Goal: Task Accomplishment & Management: Complete application form

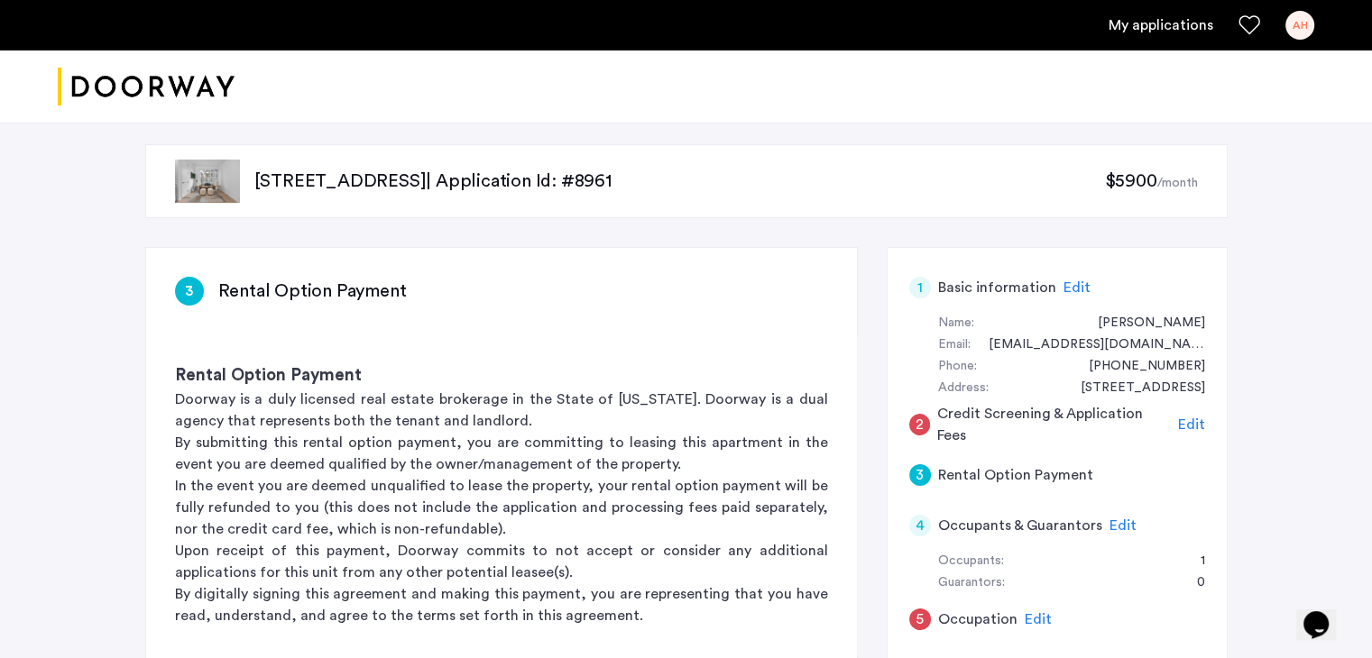
click at [1194, 423] on span "Edit" at bounding box center [1191, 425] width 27 height 14
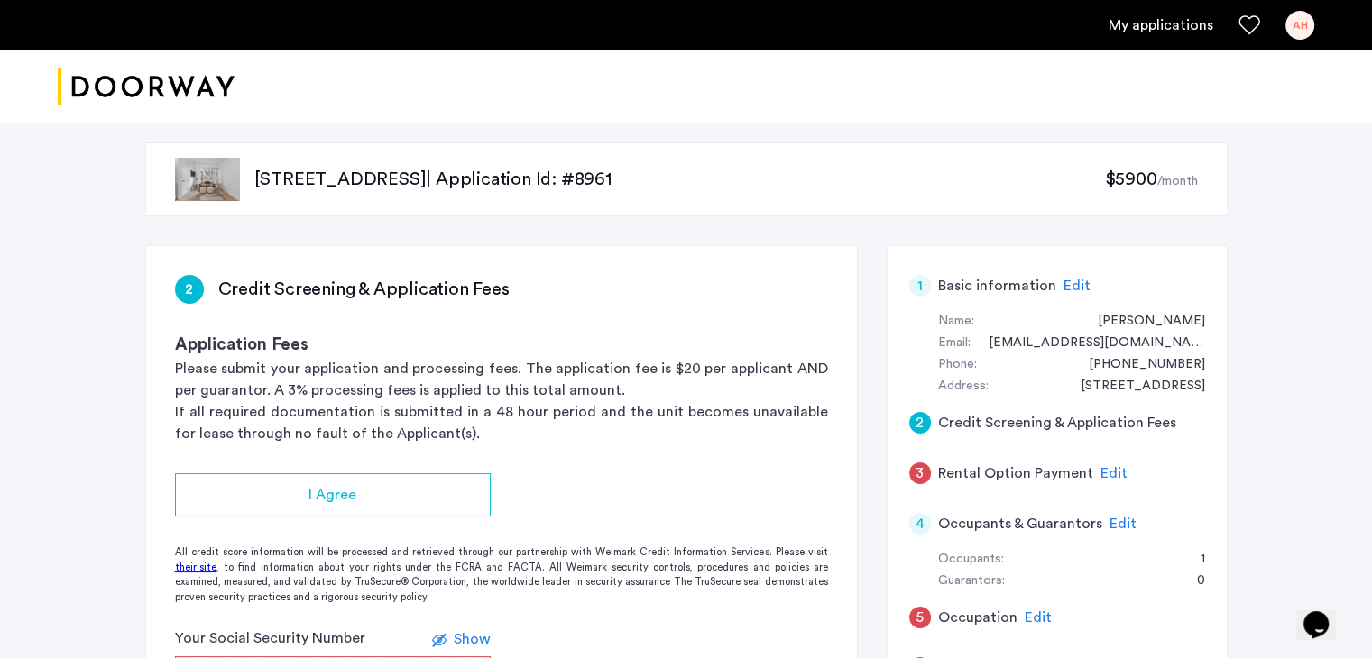
scroll to position [207, 0]
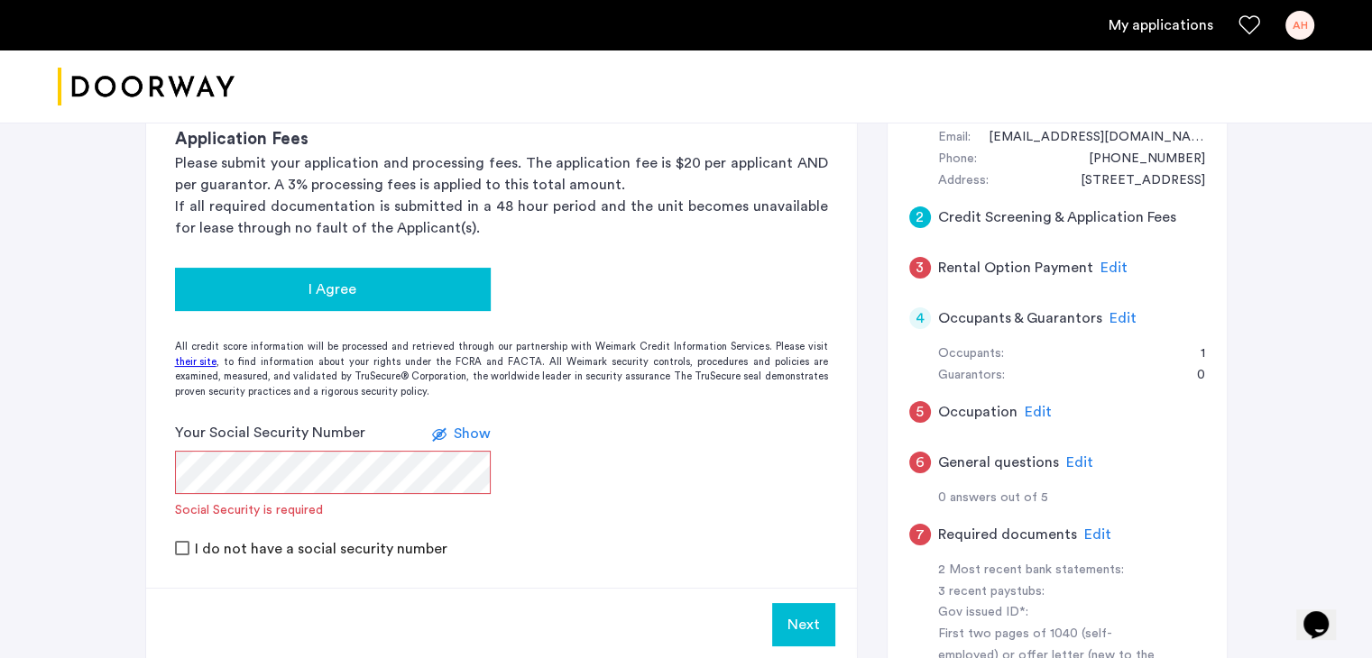
click at [410, 299] on button "I Agree" at bounding box center [333, 289] width 316 height 43
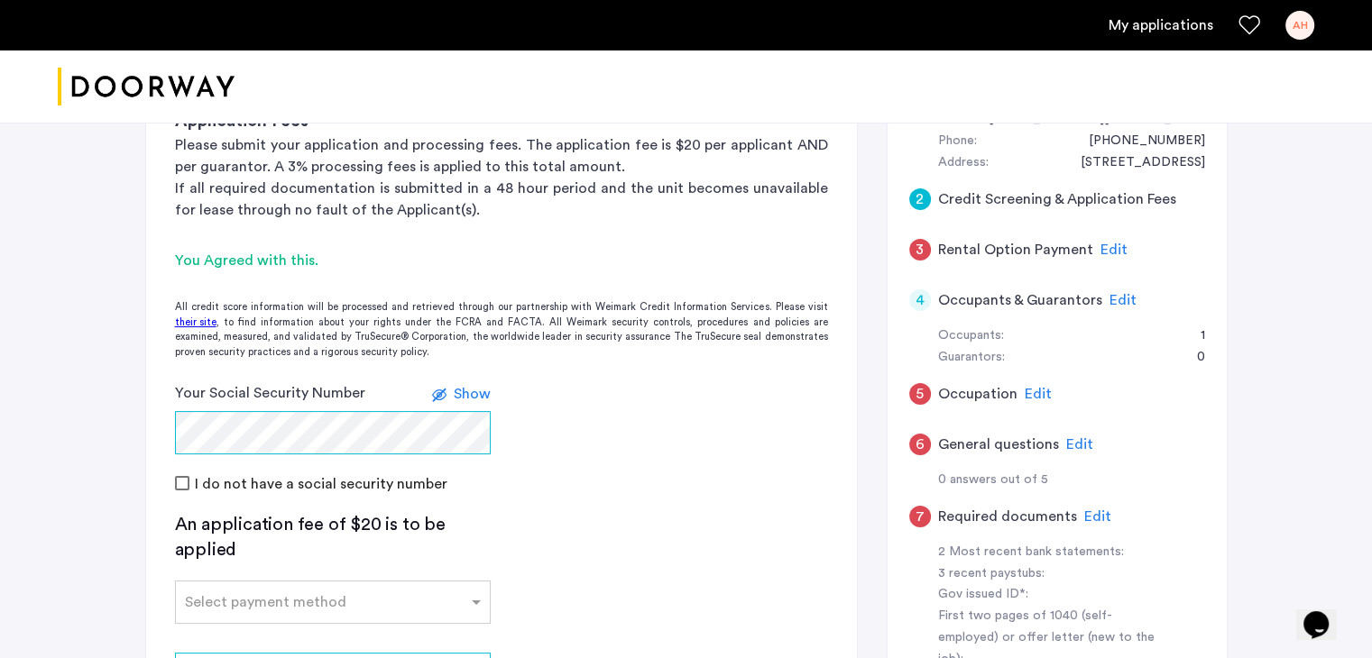
scroll to position [276, 0]
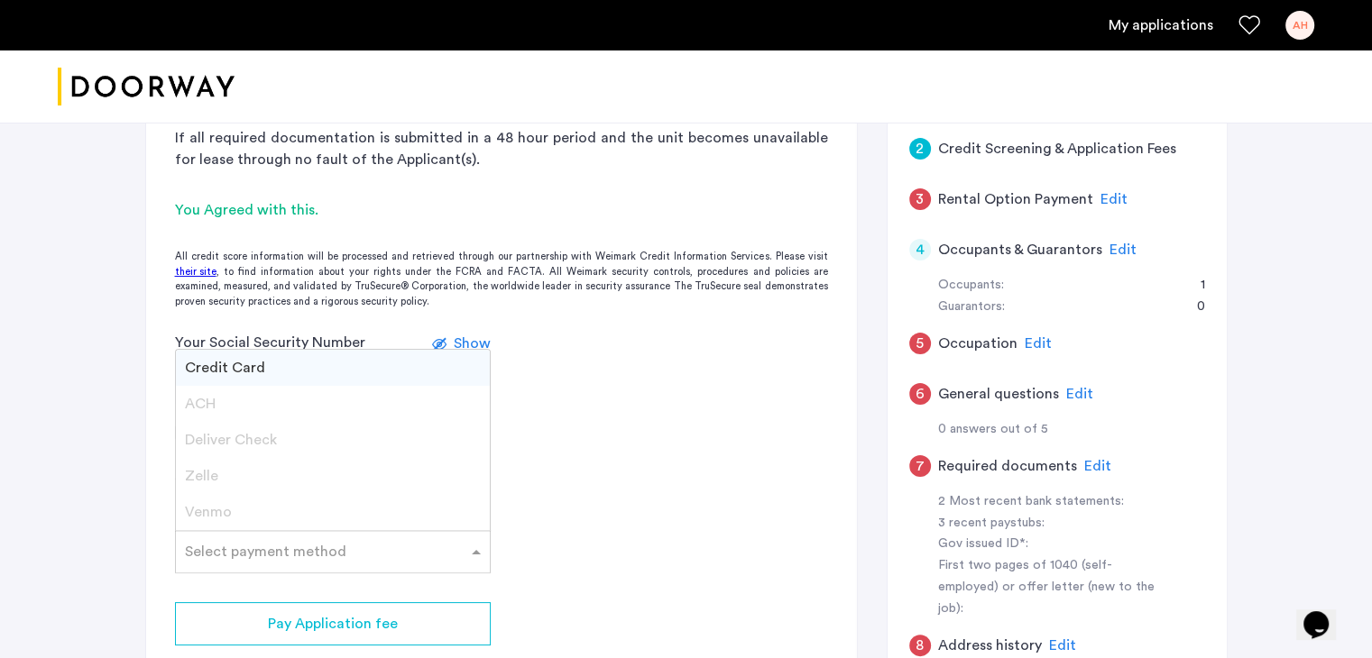
click at [382, 557] on div "Select payment method" at bounding box center [321, 552] width 291 height 22
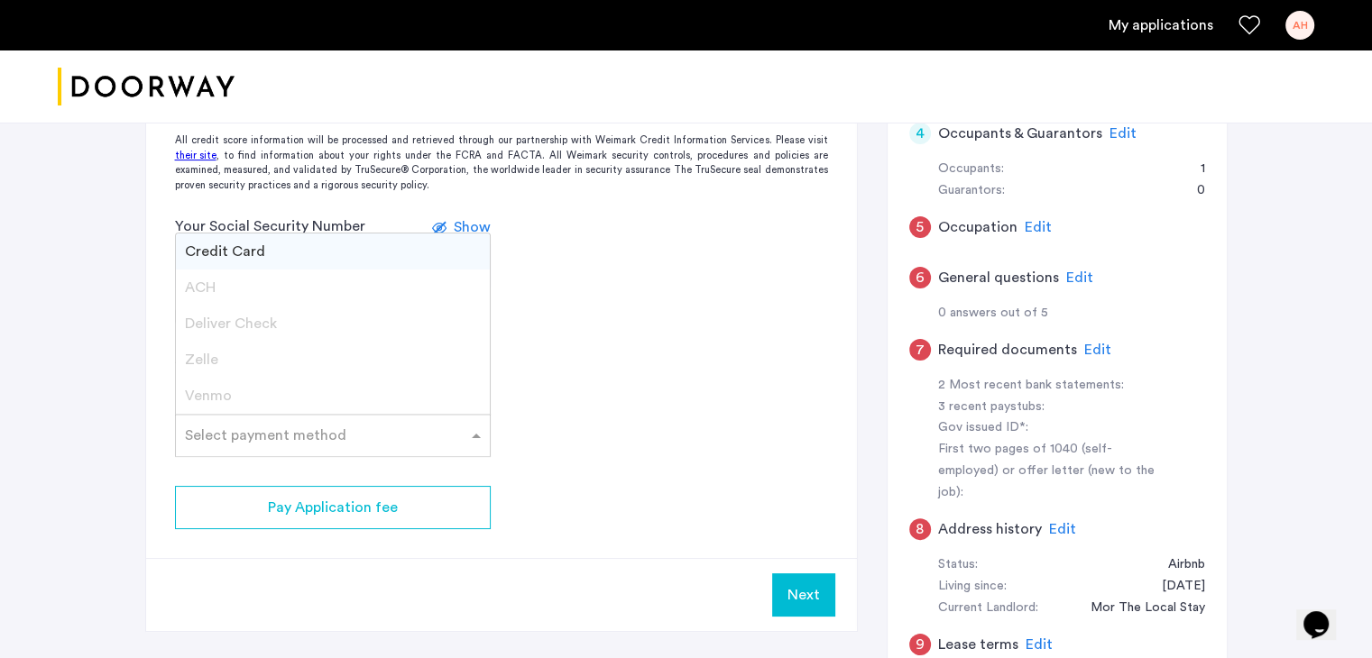
scroll to position [391, 0]
click at [258, 247] on span "Credit Card" at bounding box center [225, 252] width 80 height 14
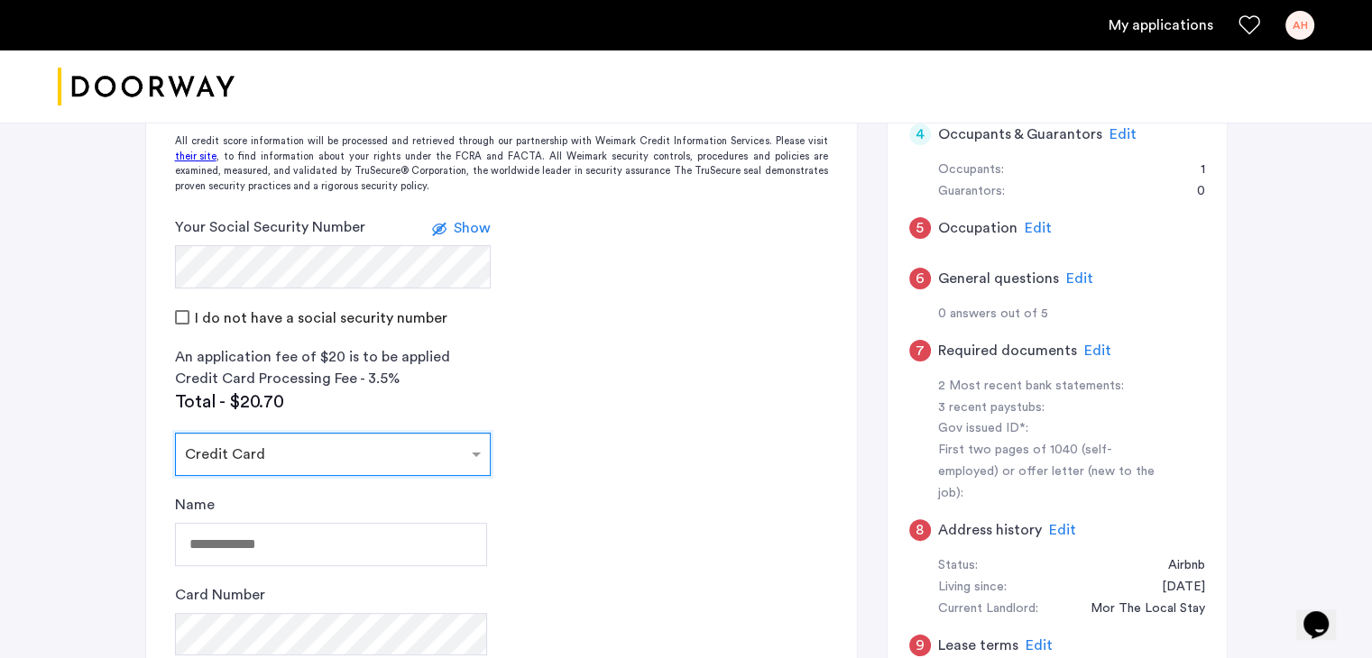
scroll to position [438, 0]
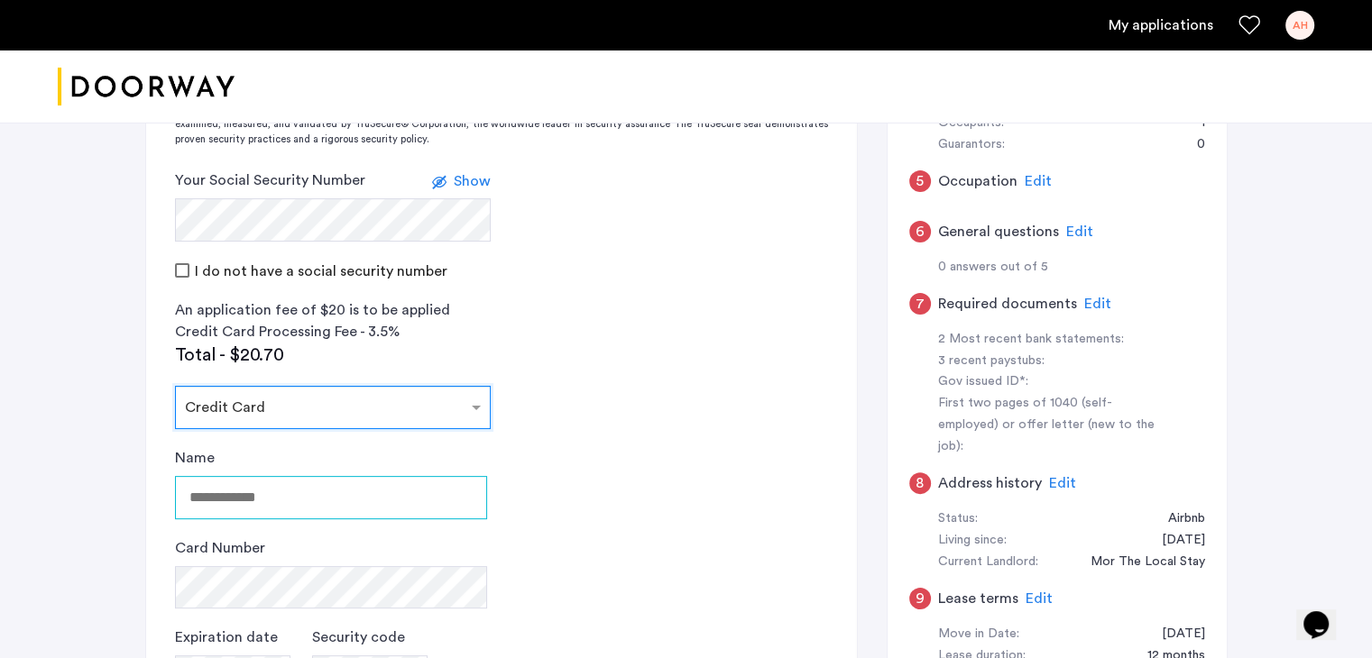
click at [347, 484] on input "Name" at bounding box center [331, 497] width 312 height 43
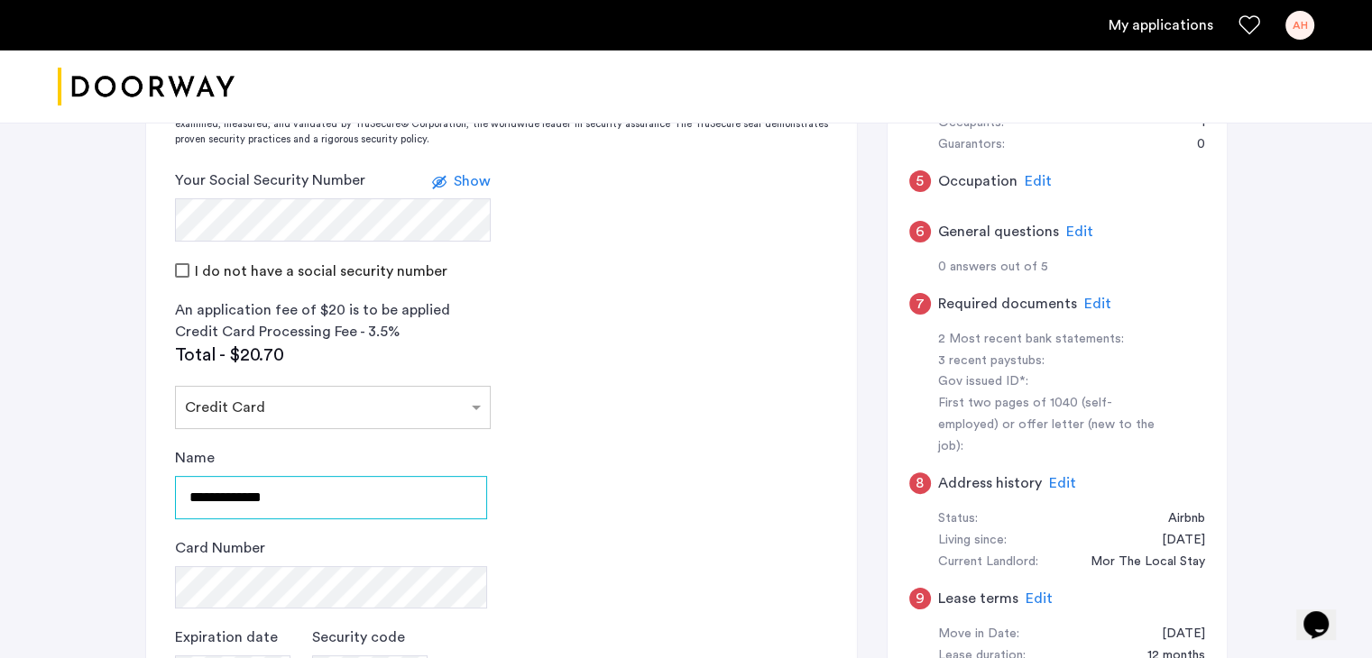
type input "**********"
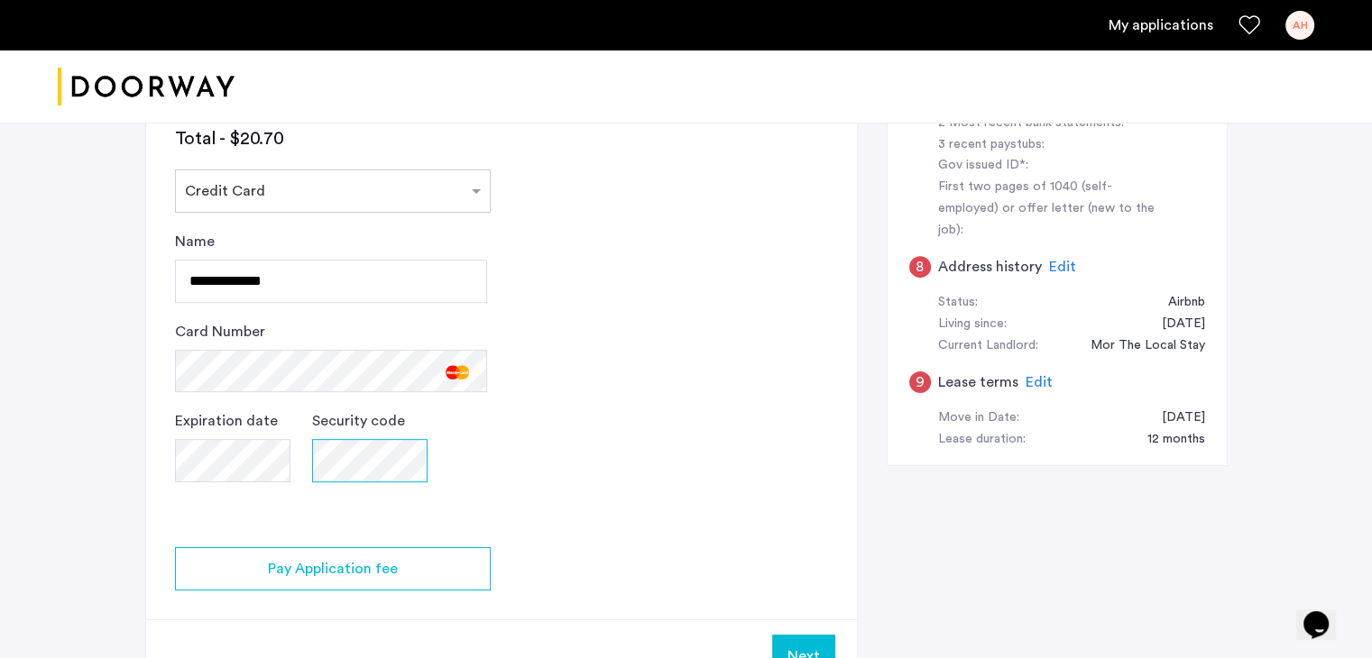
scroll to position [763, 0]
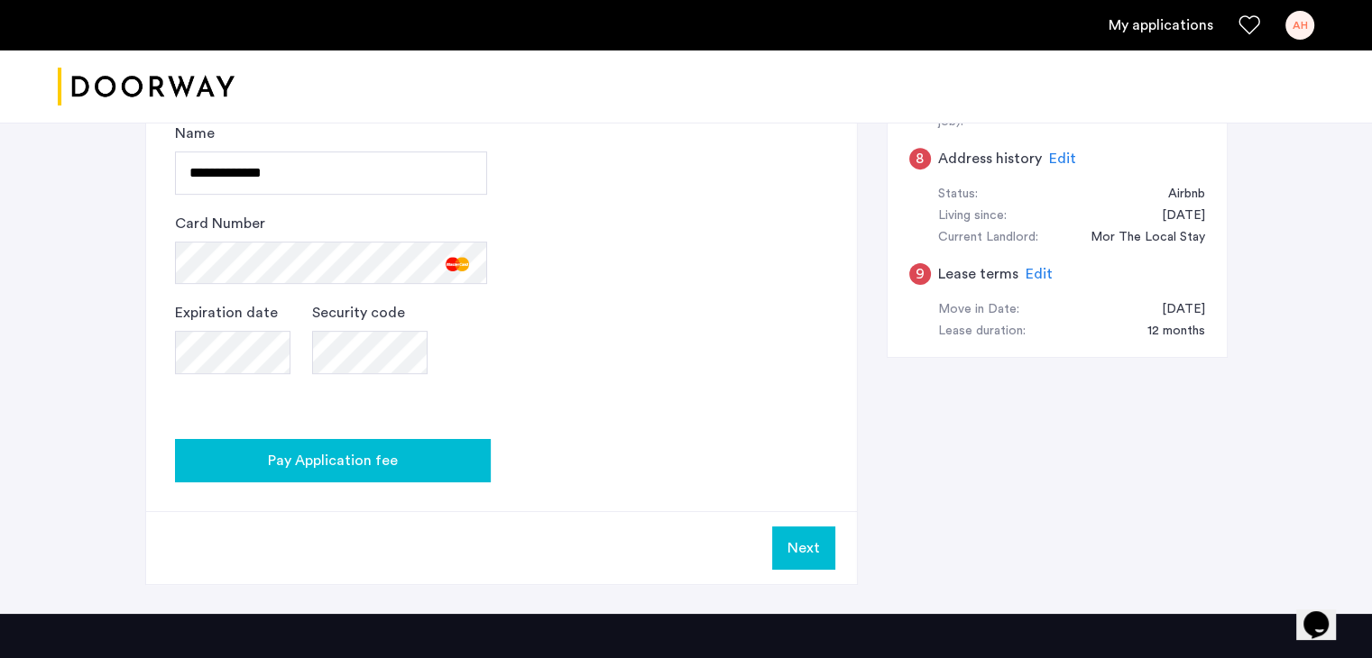
click at [387, 463] on span "Pay Application fee" at bounding box center [333, 461] width 130 height 22
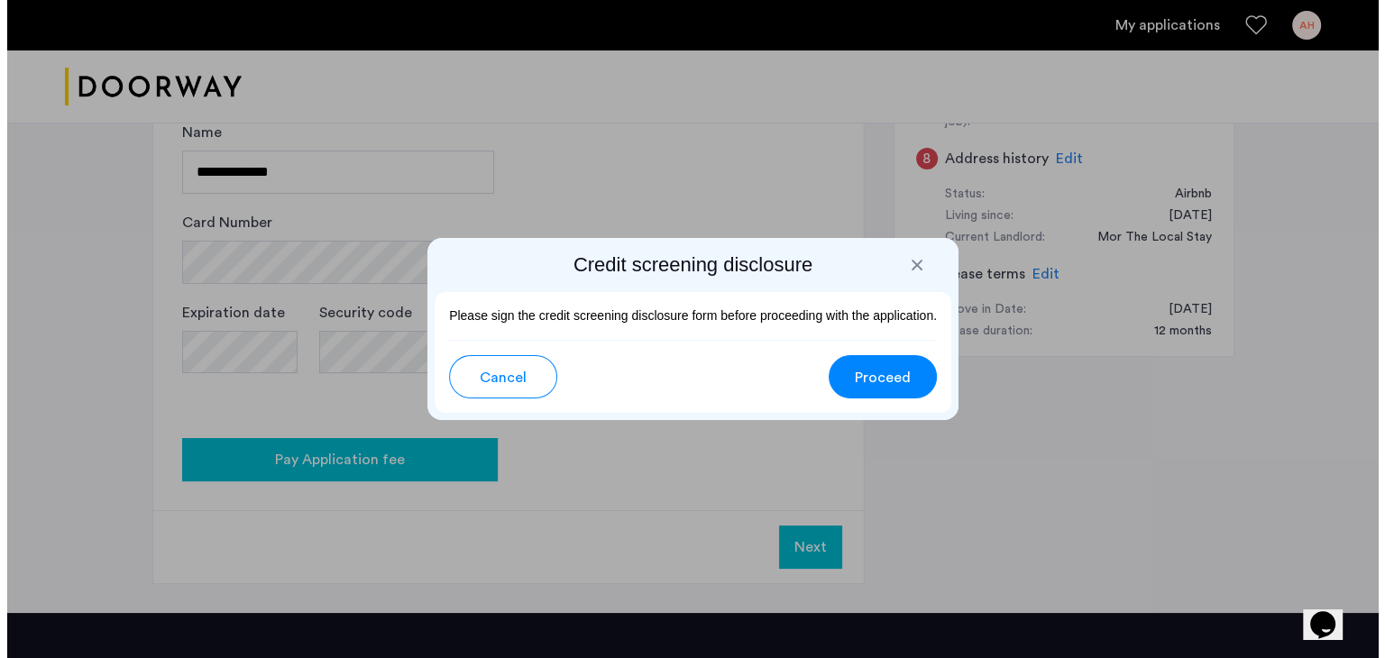
scroll to position [0, 0]
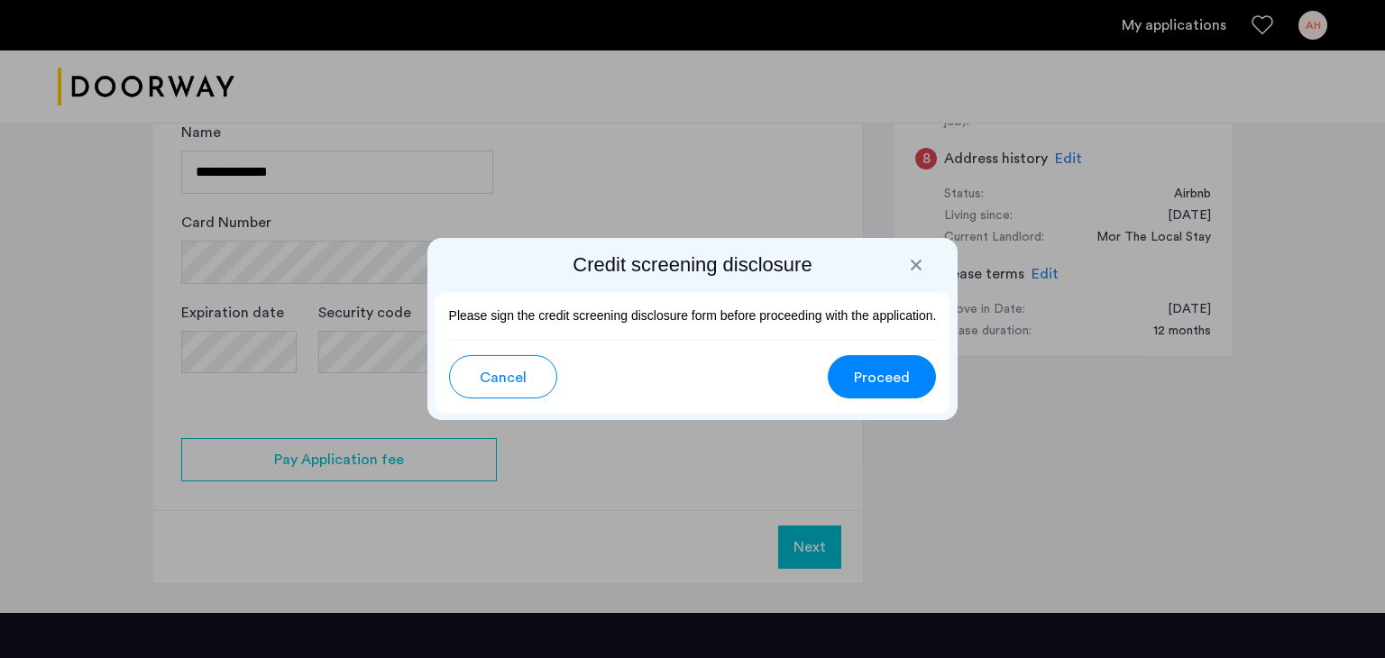
click at [866, 383] on span "Proceed" at bounding box center [882, 378] width 56 height 22
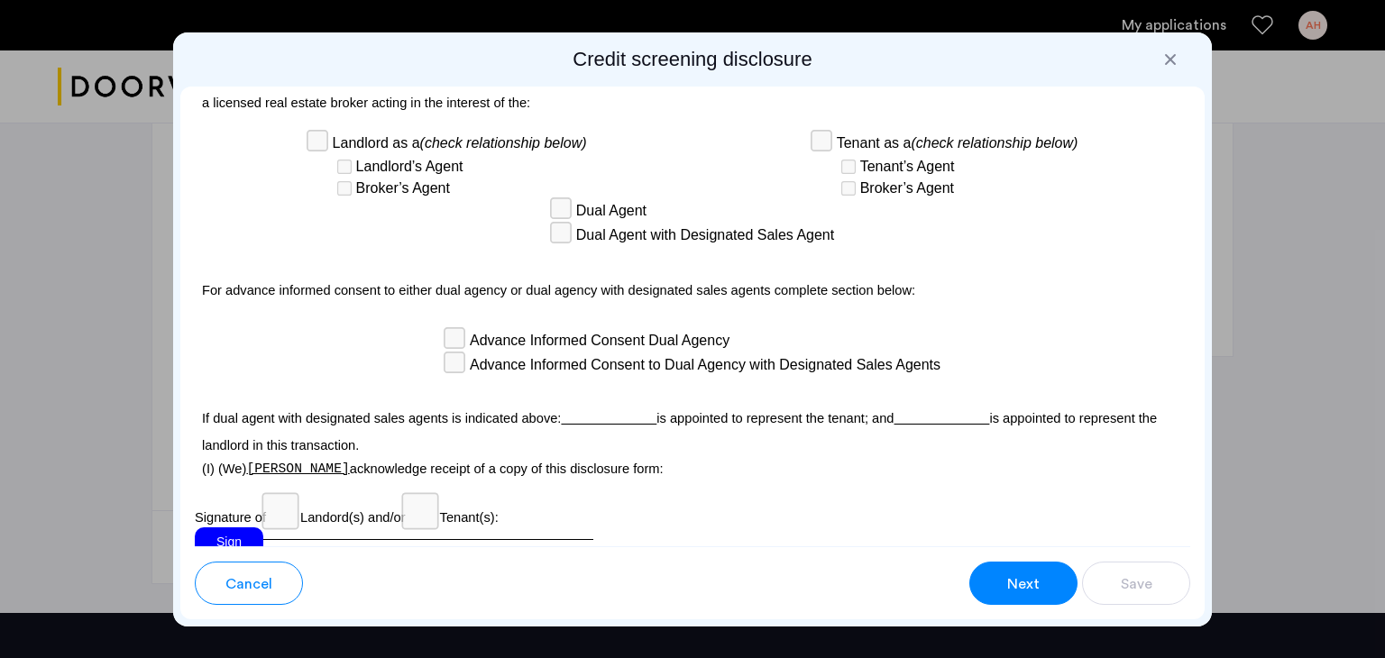
scroll to position [5224, 0]
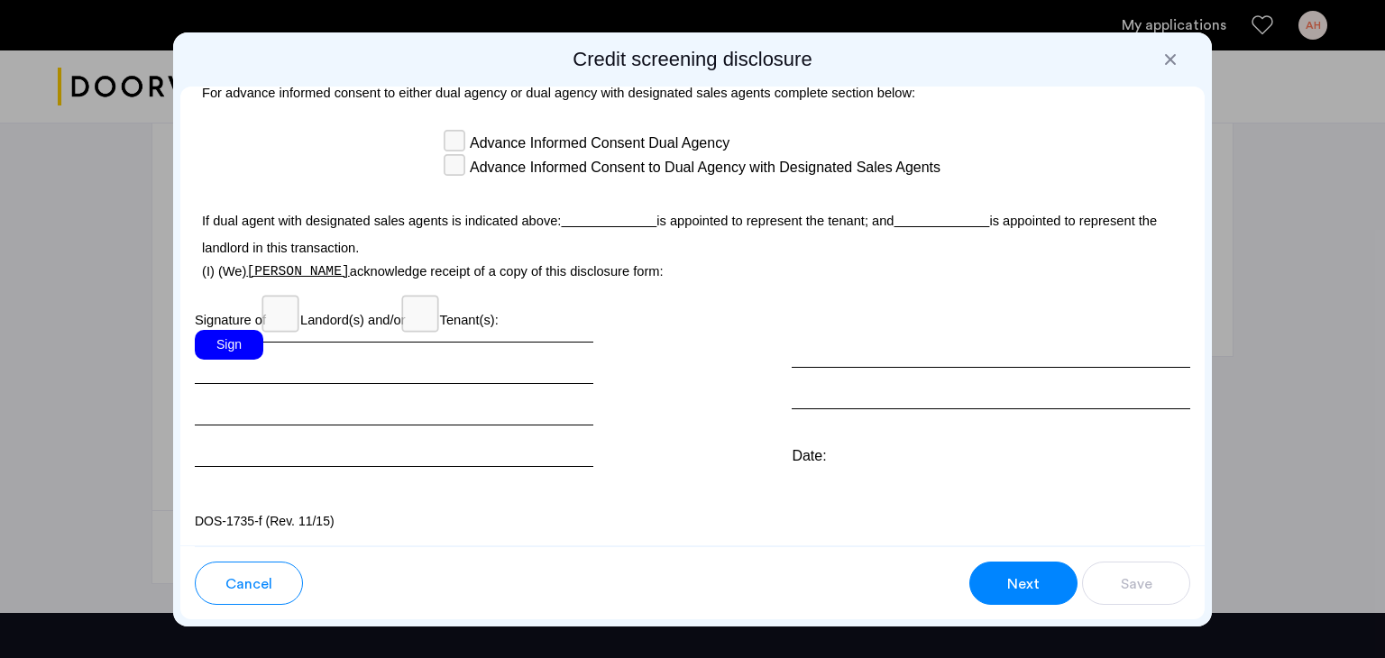
click at [213, 347] on div "Sign" at bounding box center [229, 345] width 69 height 30
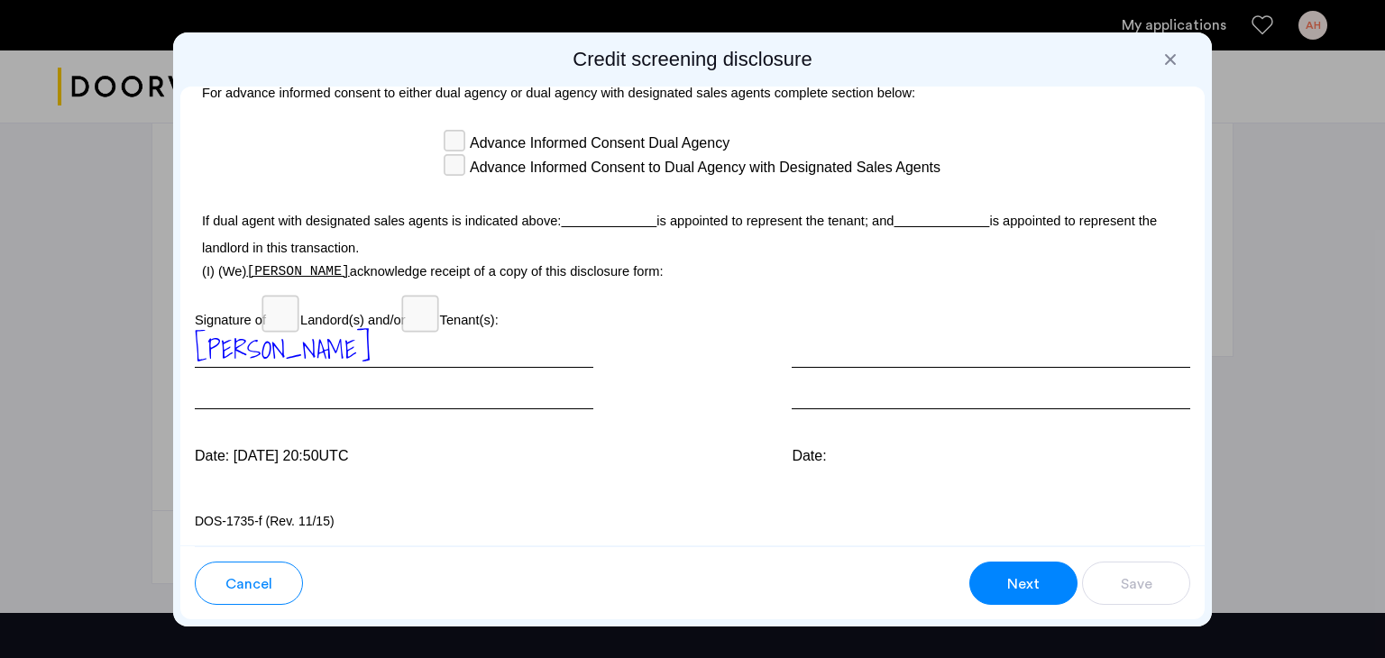
click at [1038, 596] on button "Next" at bounding box center [1023, 583] width 108 height 43
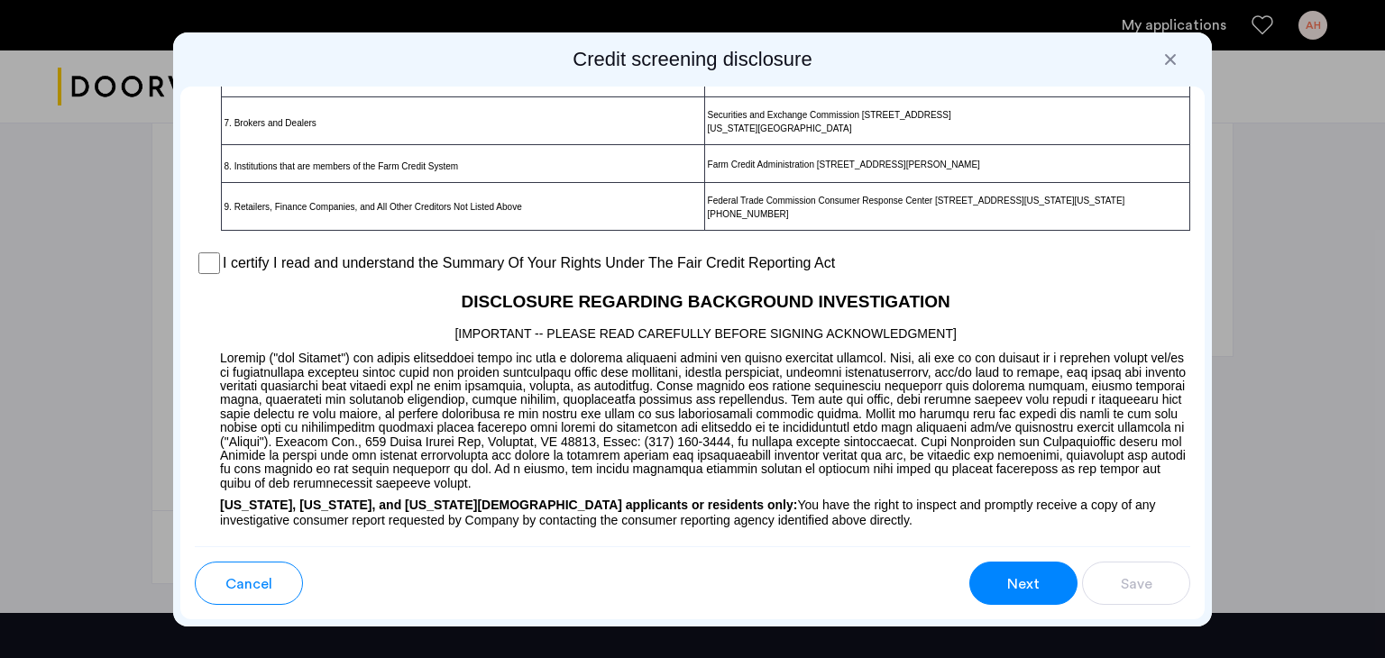
scroll to position [1348, 0]
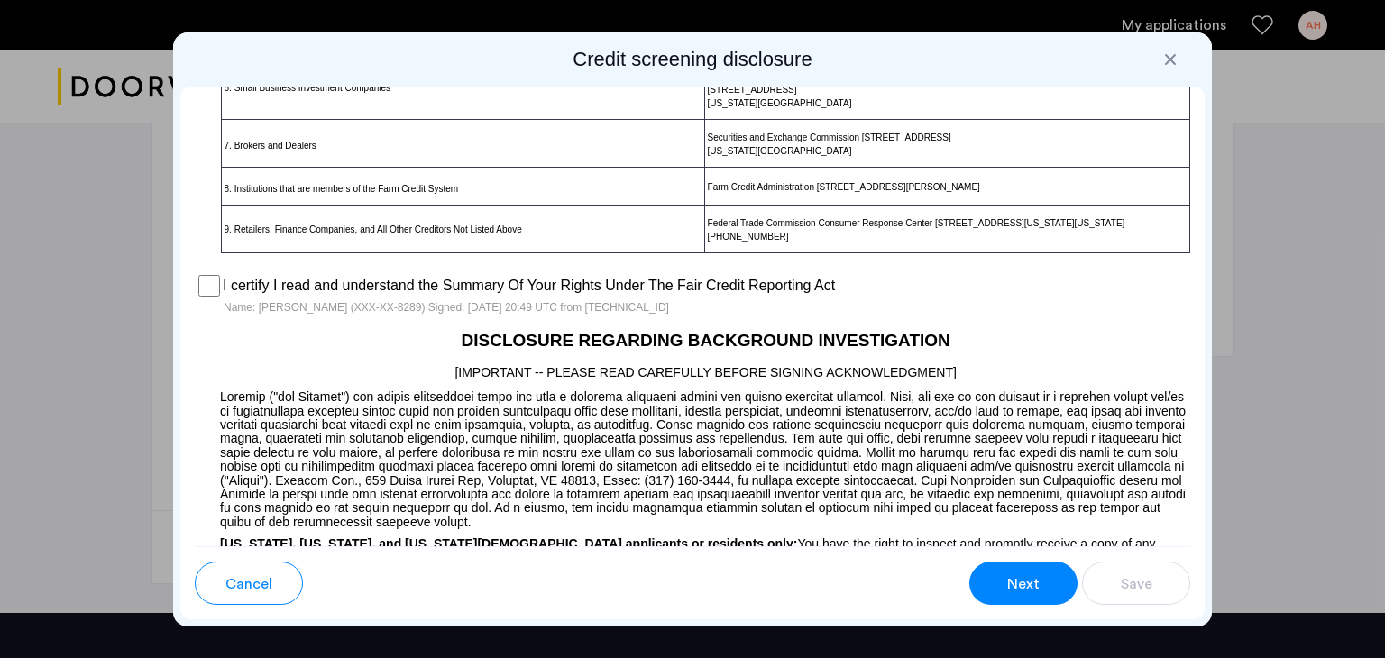
click at [1030, 592] on span "Next" at bounding box center [1023, 585] width 32 height 22
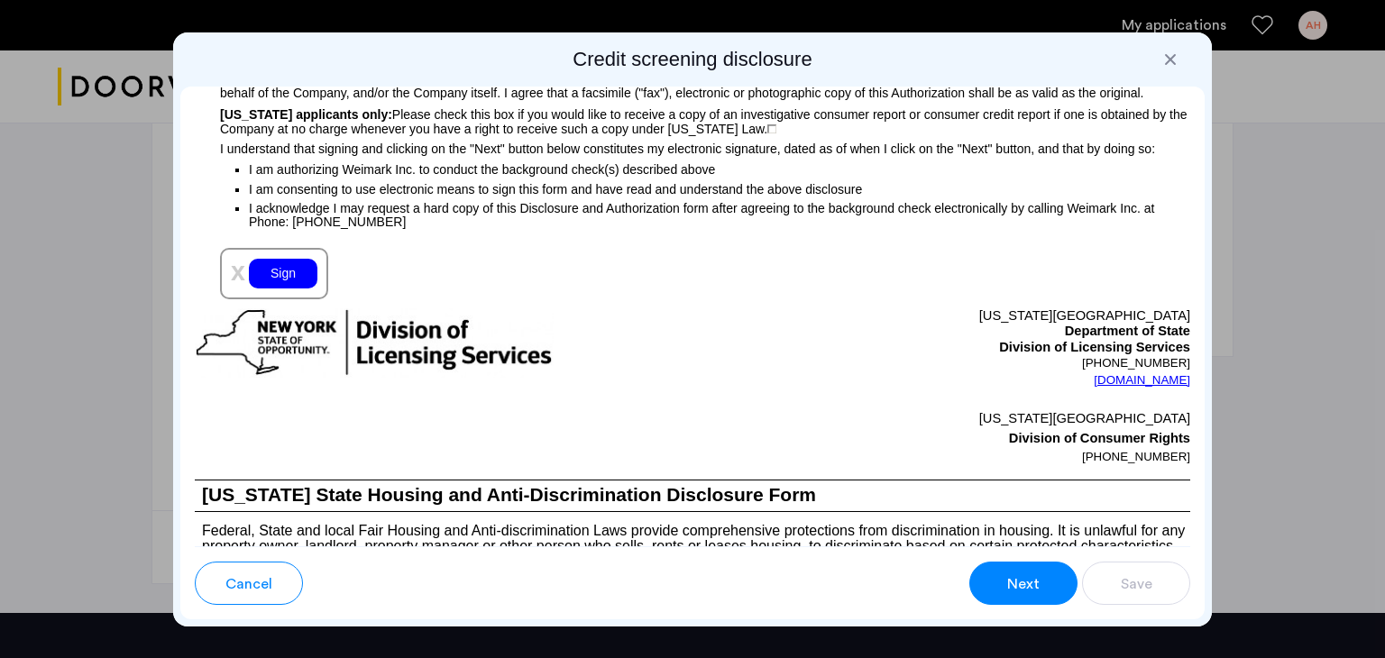
scroll to position [1980, 0]
click at [267, 288] on div "Sign" at bounding box center [283, 273] width 69 height 30
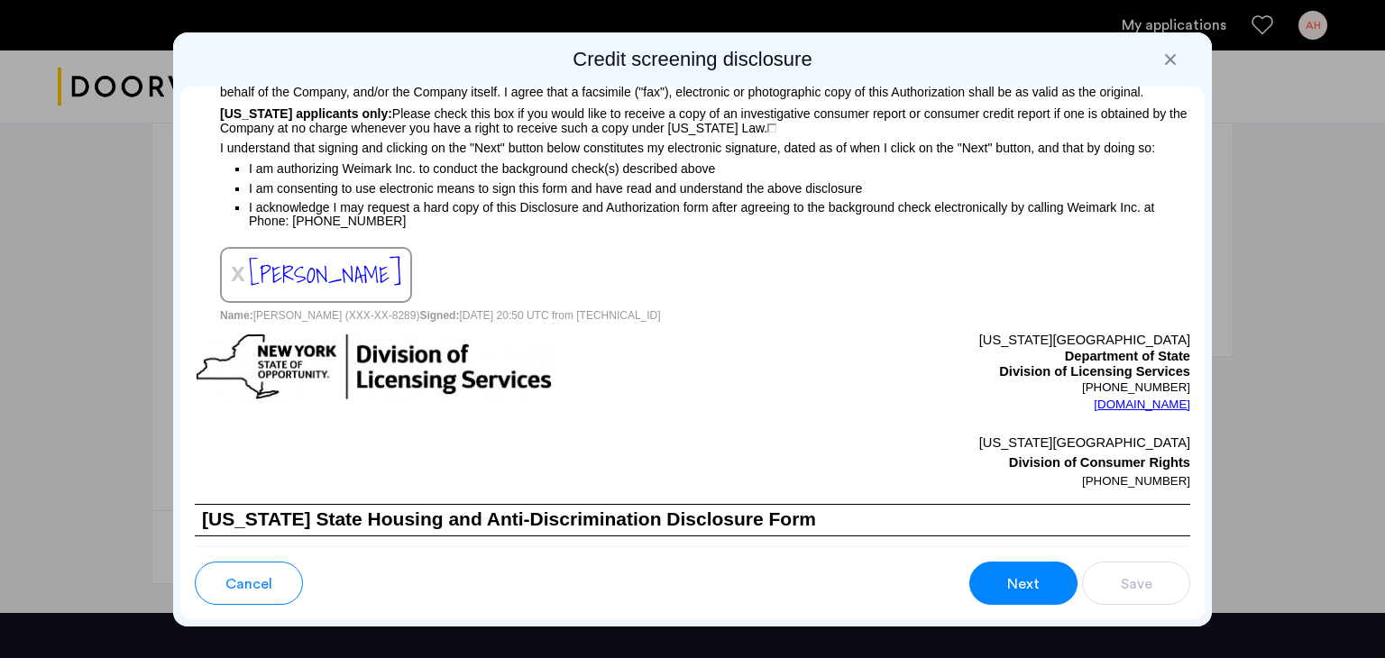
click at [1018, 585] on span "Next" at bounding box center [1023, 585] width 32 height 22
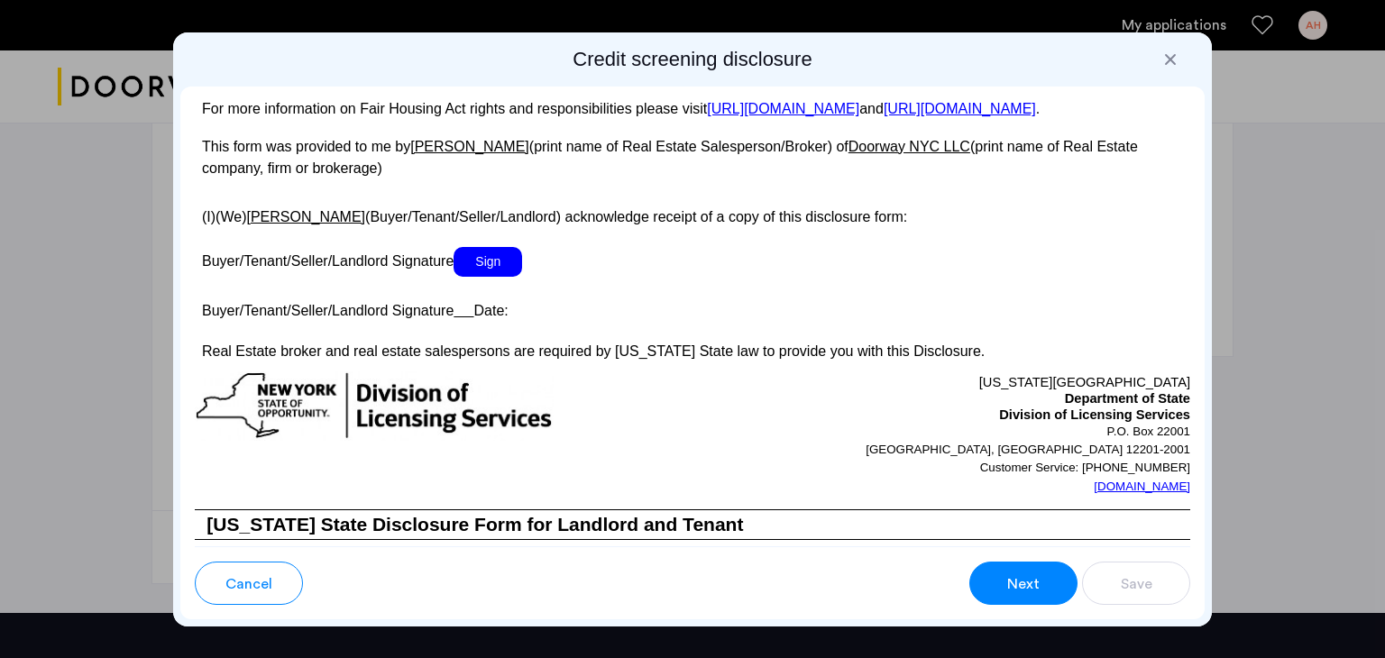
scroll to position [3291, 0]
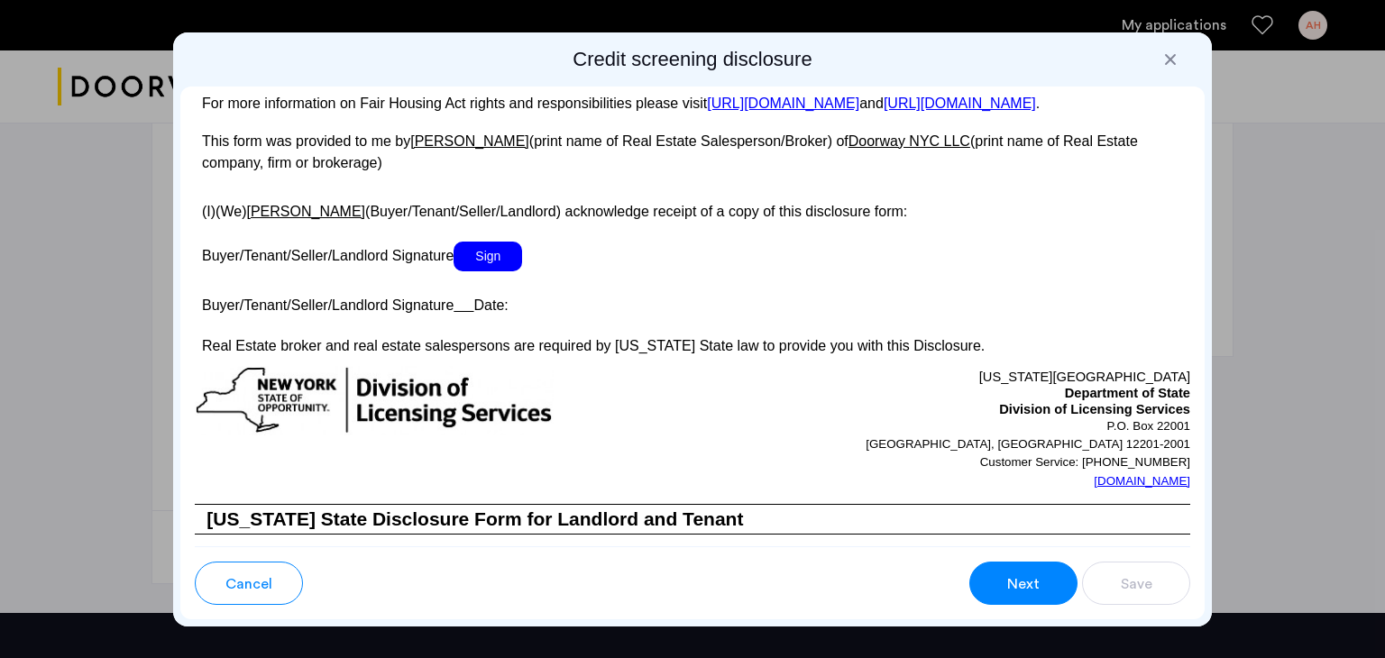
click at [499, 271] on span "Sign" at bounding box center [488, 257] width 69 height 30
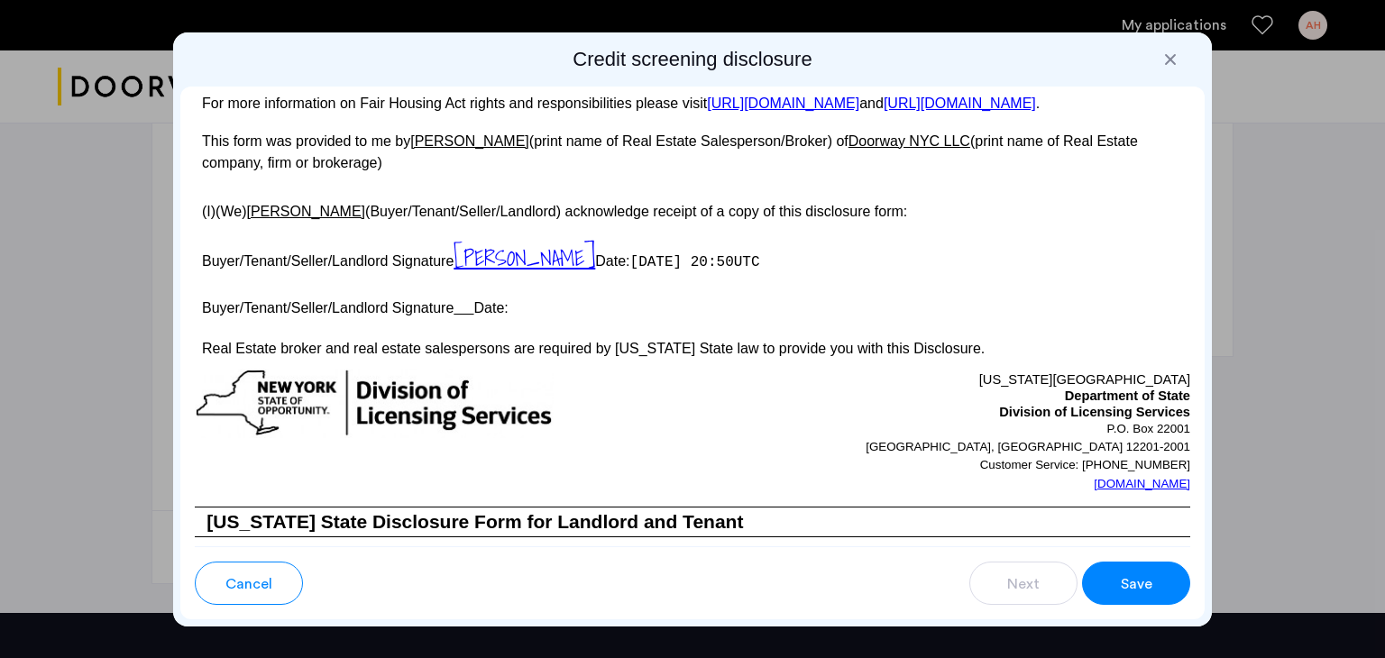
click at [1180, 579] on button "Save" at bounding box center [1136, 583] width 108 height 43
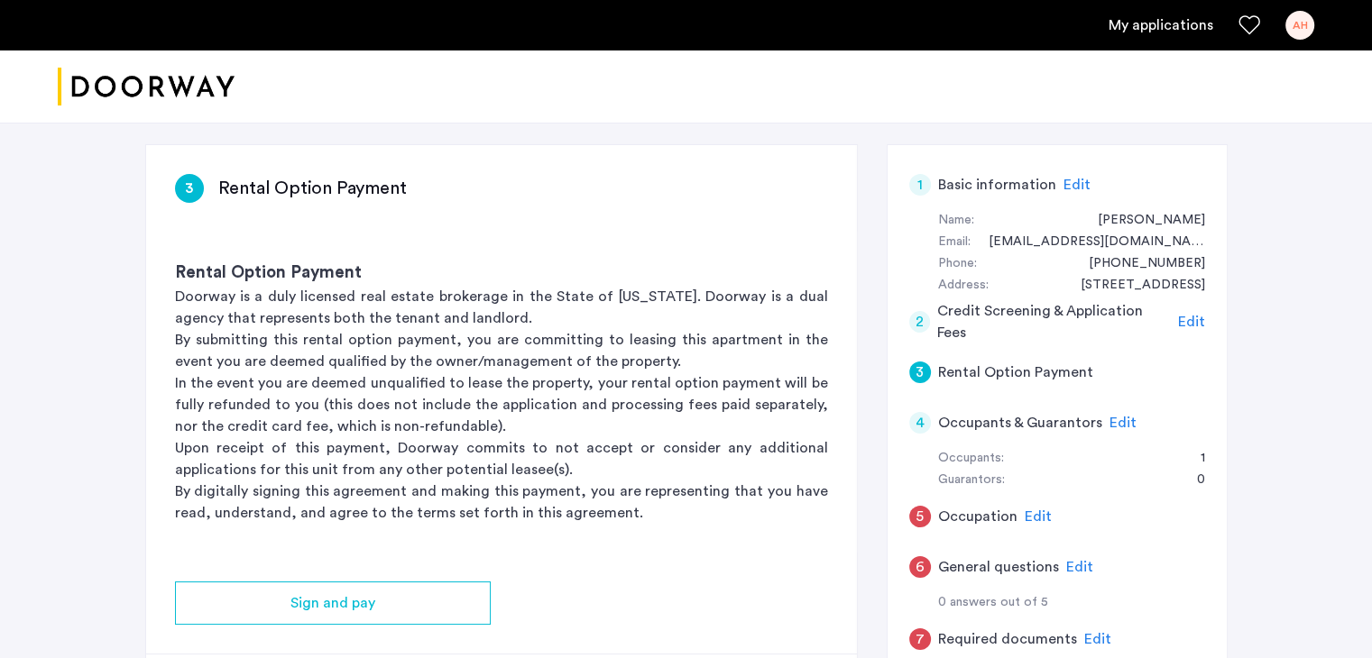
scroll to position [133, 0]
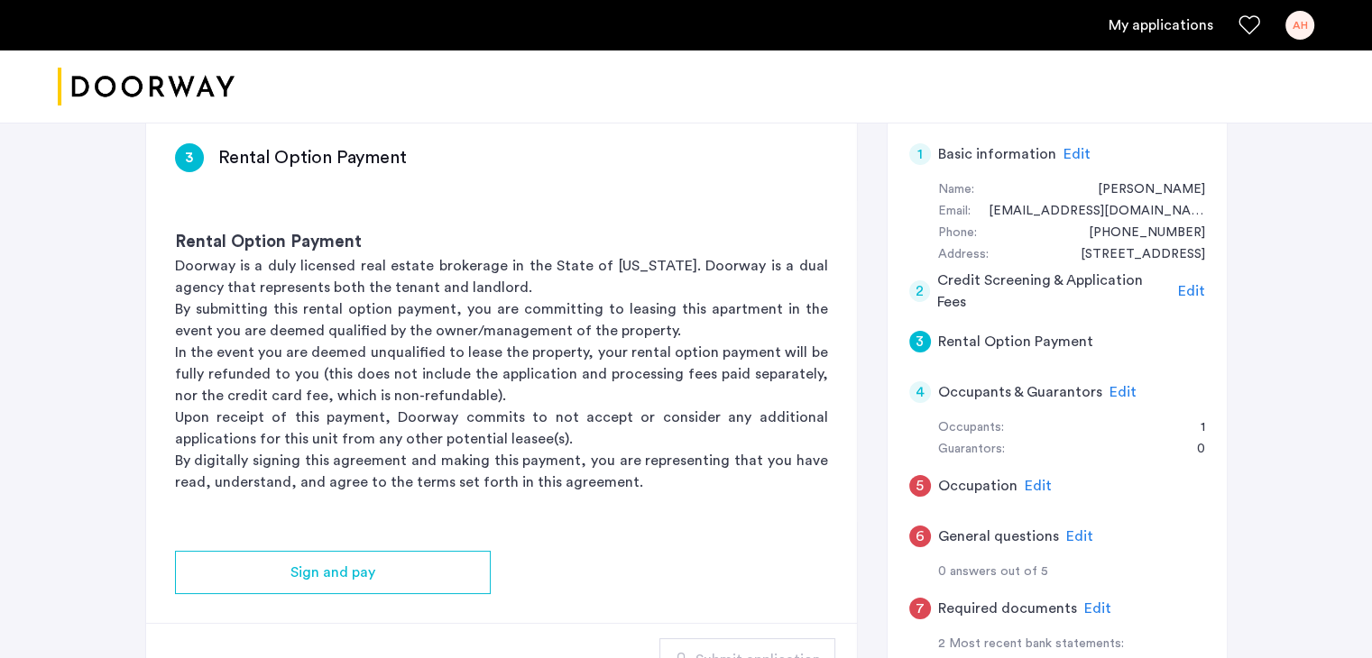
click at [920, 290] on div "2" at bounding box center [920, 291] width 22 height 22
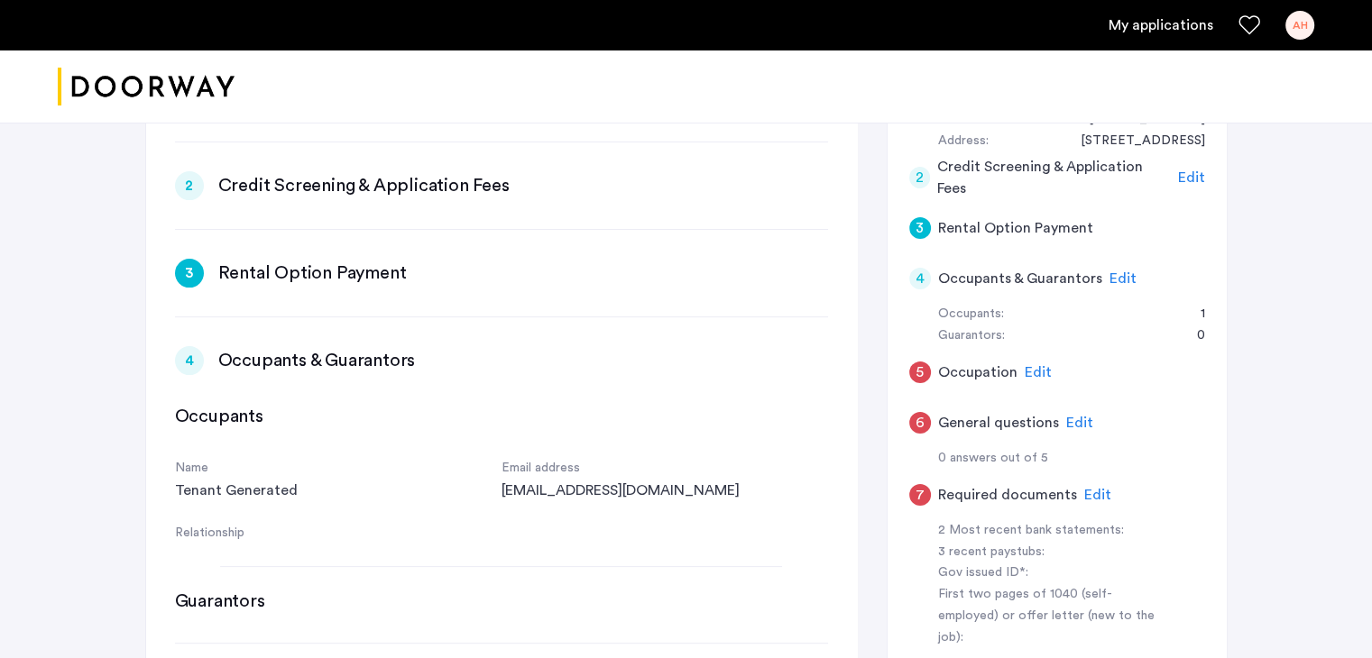
scroll to position [325, 0]
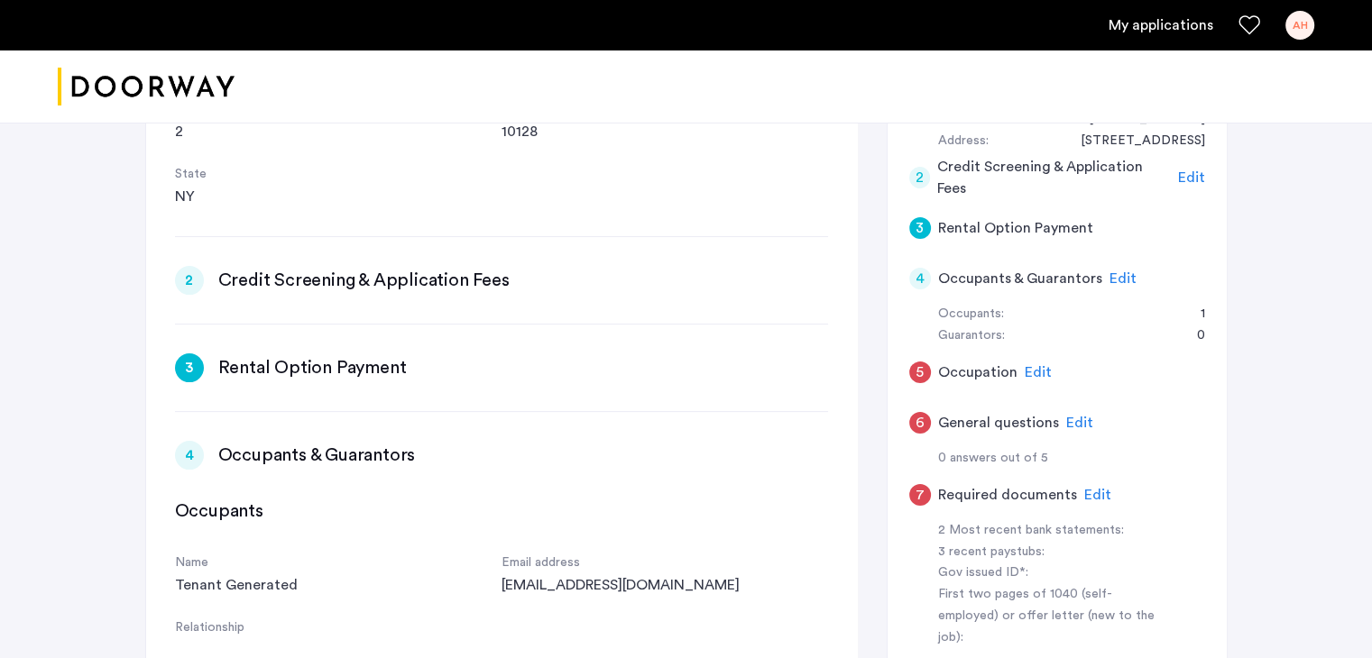
click at [194, 274] on div "2" at bounding box center [189, 280] width 29 height 29
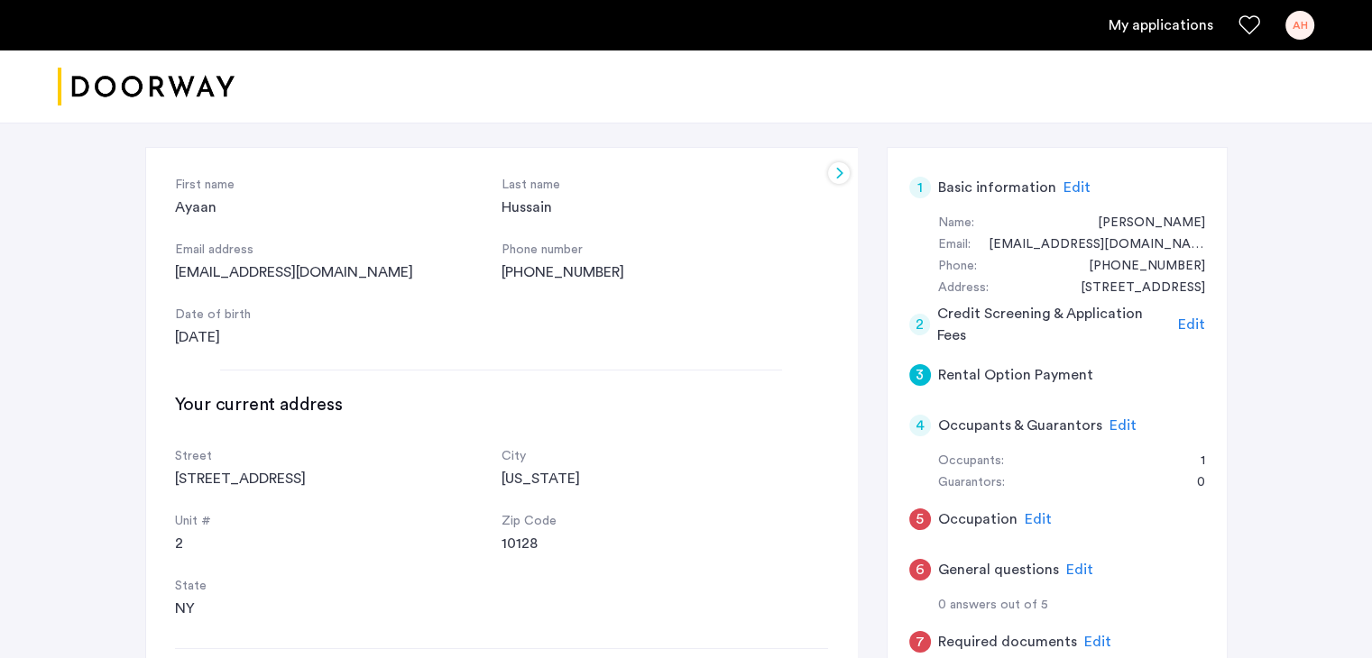
scroll to position [58, 0]
click at [1183, 323] on span "Edit" at bounding box center [1191, 324] width 27 height 14
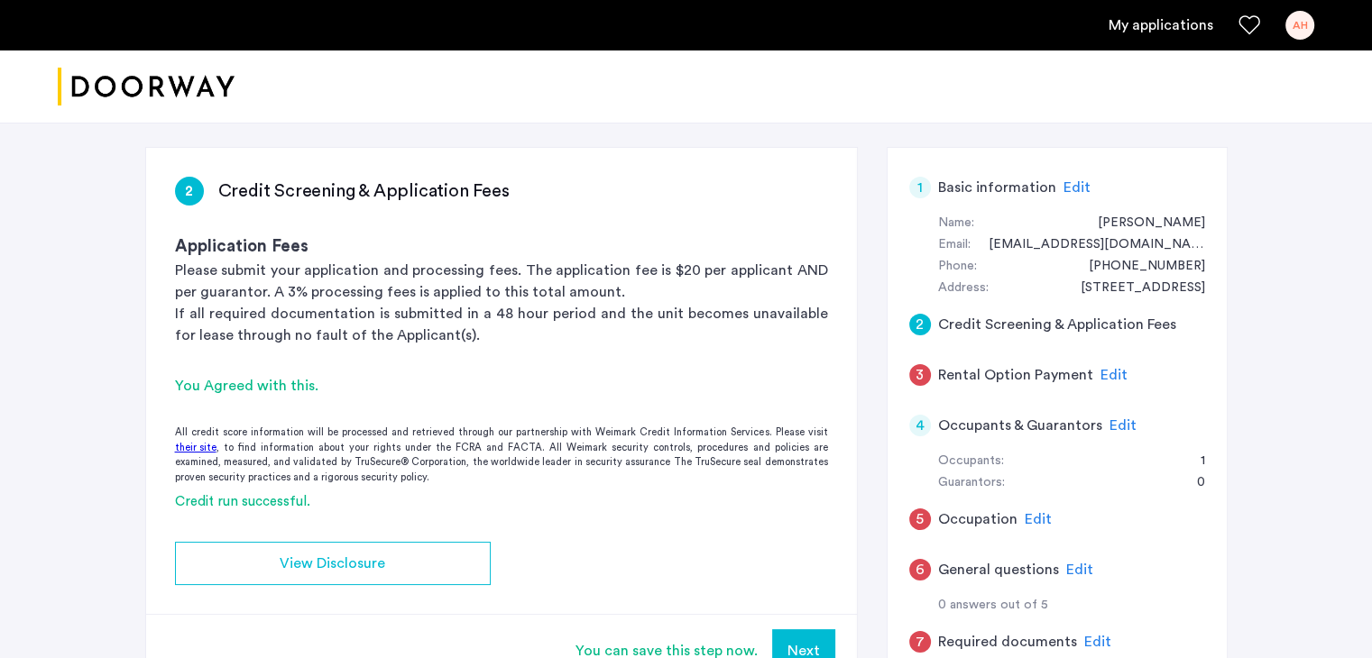
scroll to position [175, 0]
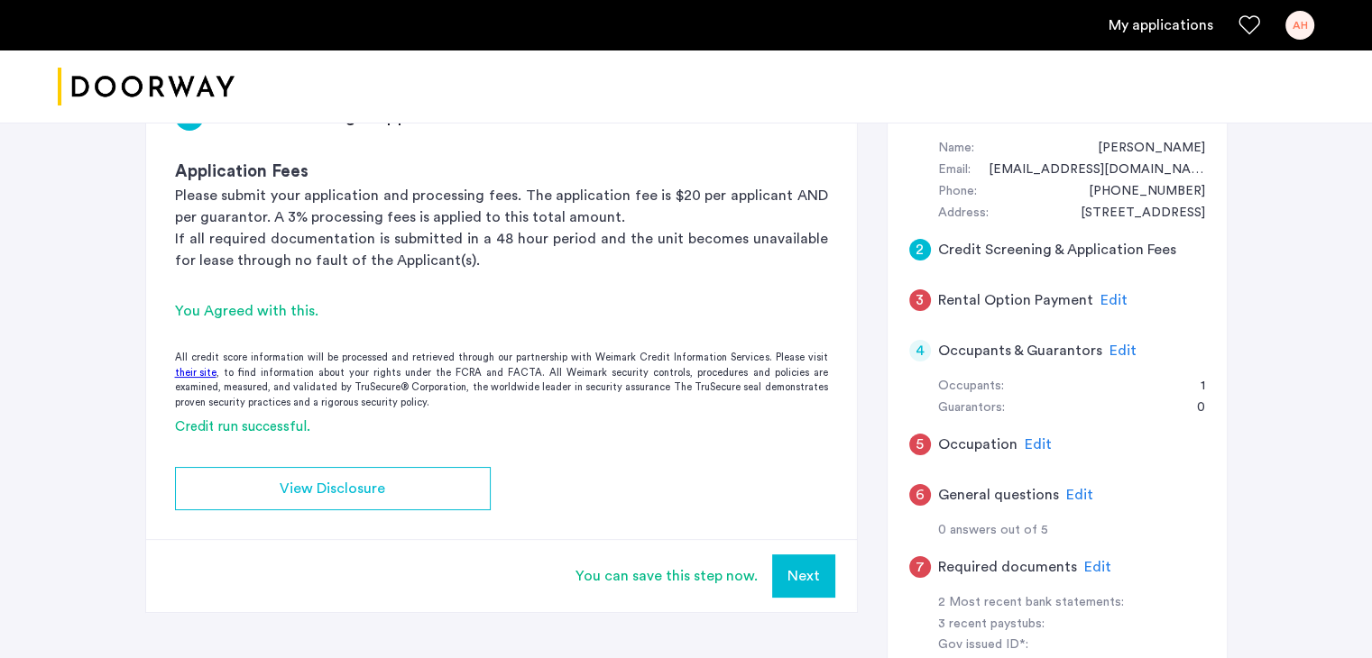
click at [814, 573] on button "Next" at bounding box center [803, 576] width 63 height 43
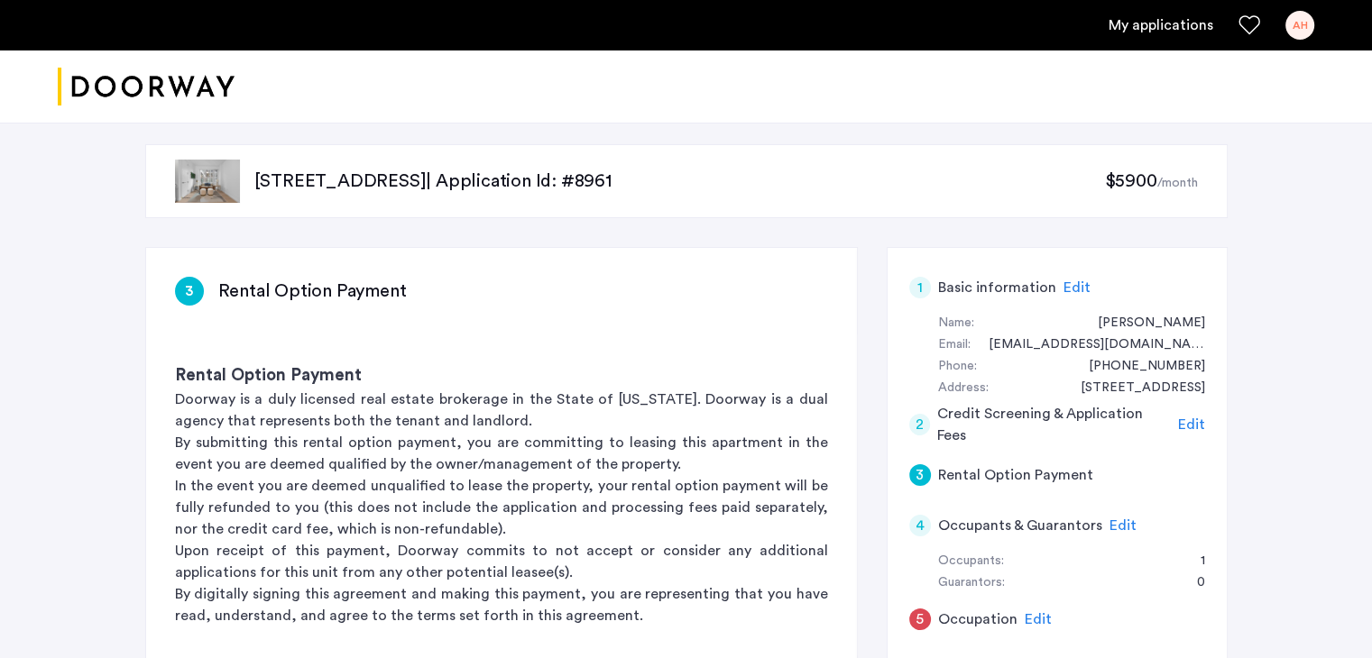
scroll to position [179, 0]
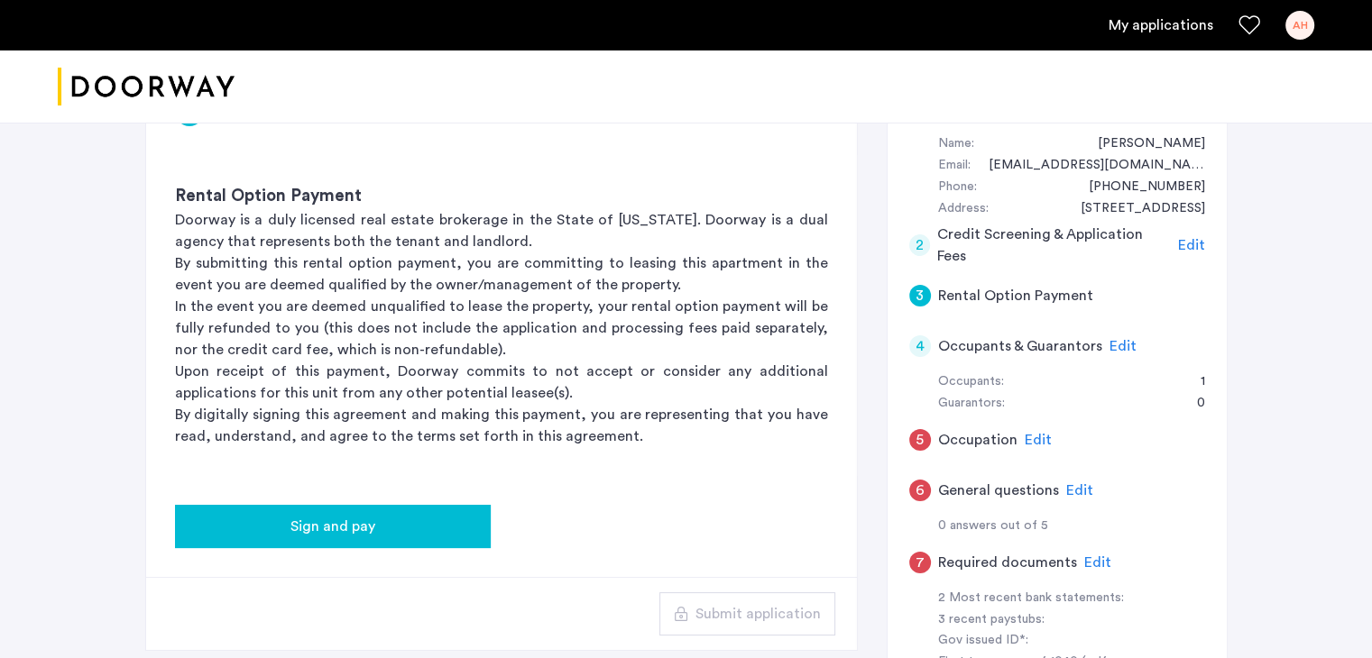
click at [393, 530] on div "Sign and pay" at bounding box center [332, 527] width 287 height 22
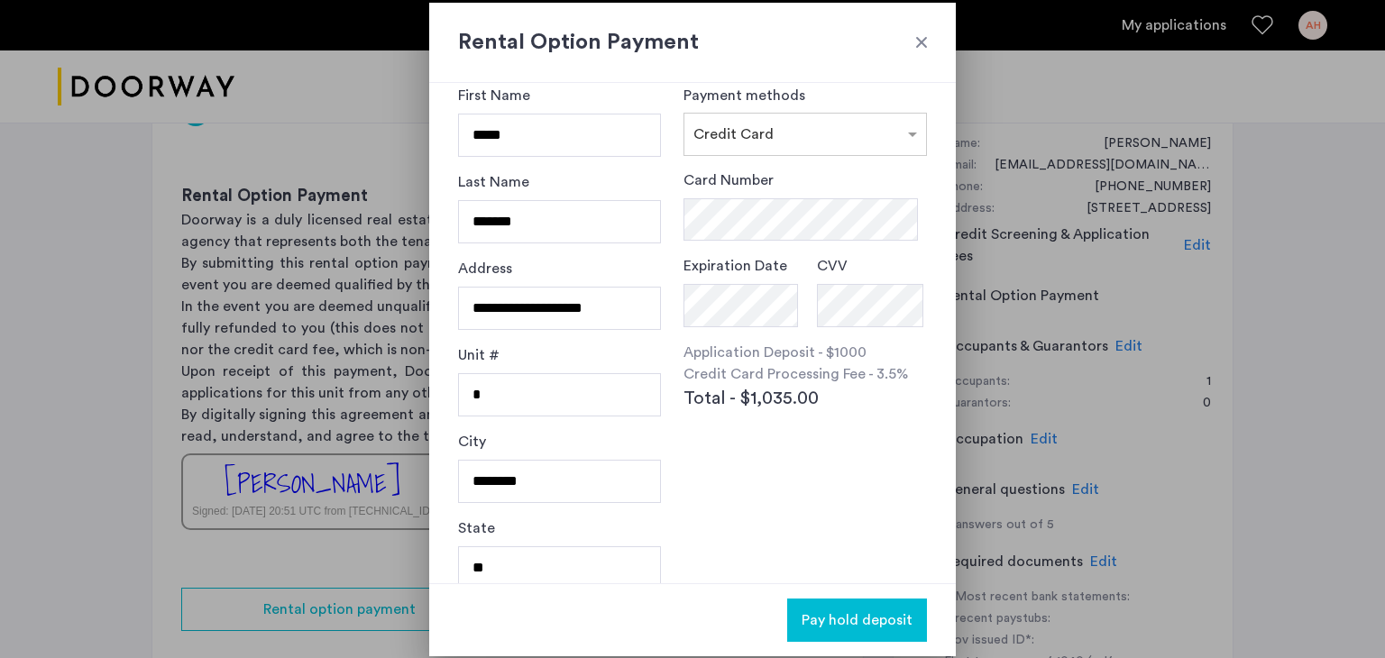
scroll to position [0, 0]
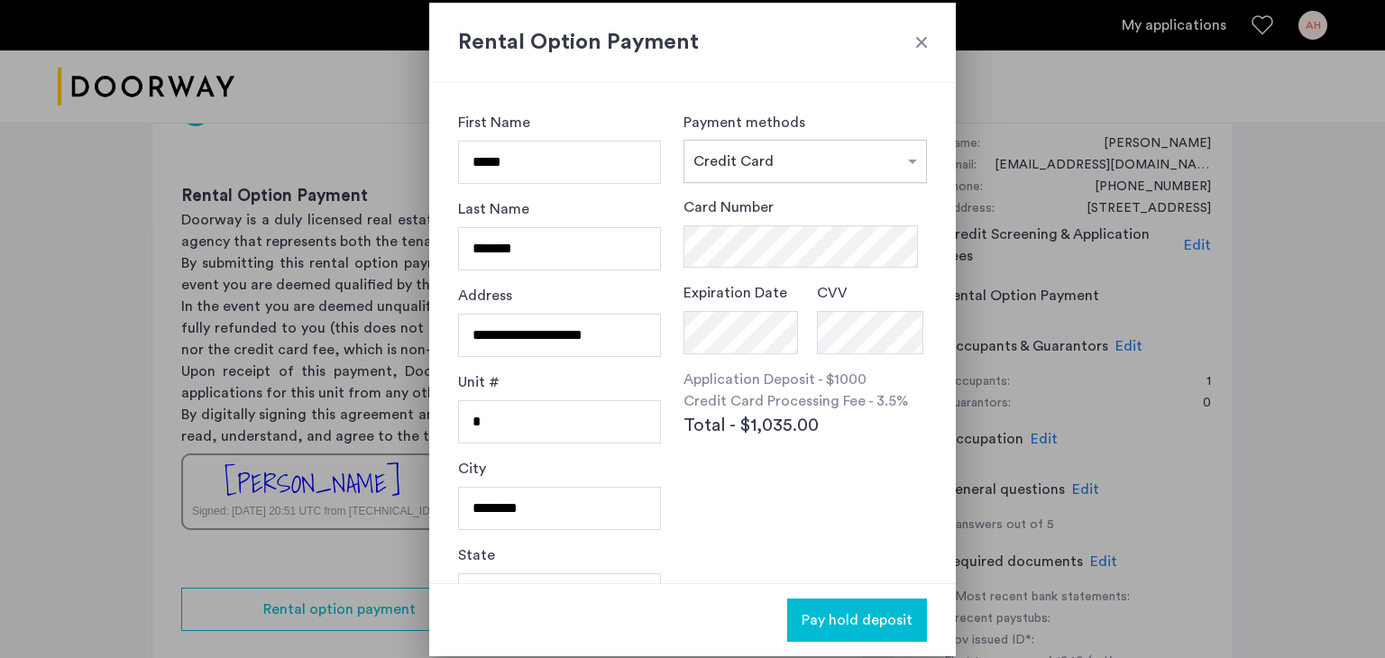
click at [836, 152] on input "text" at bounding box center [788, 158] width 188 height 13
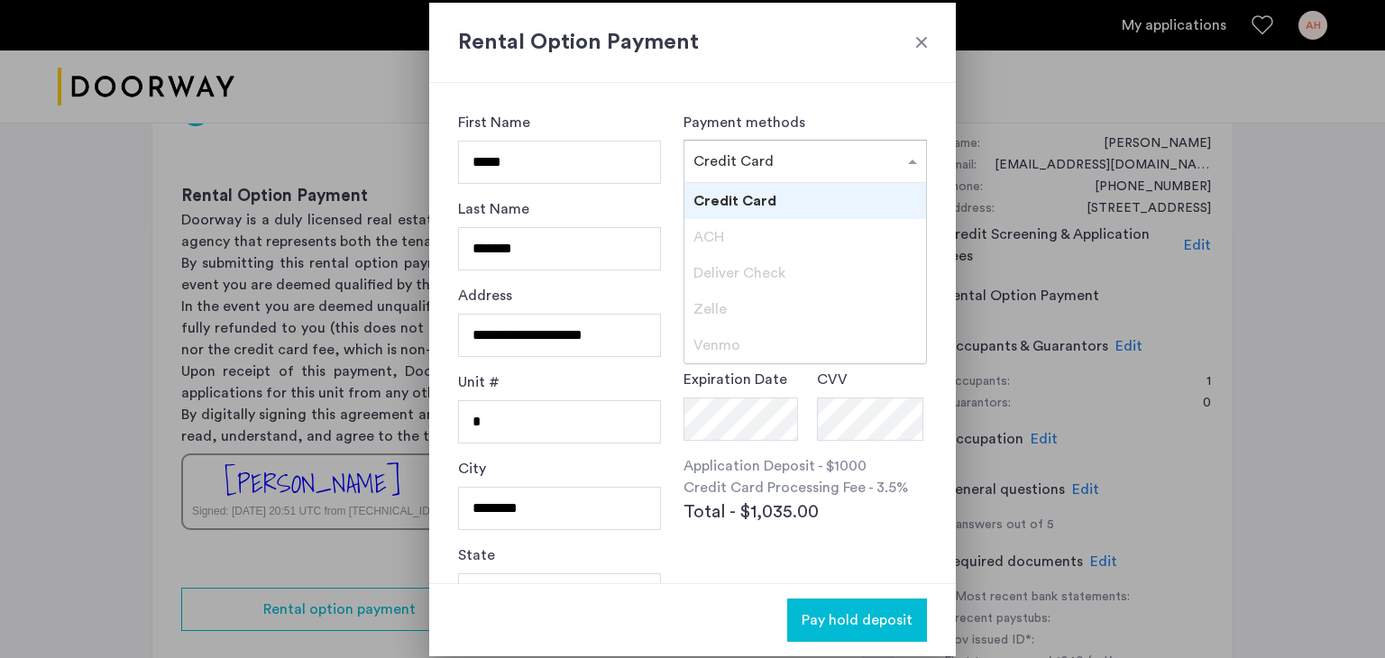
scroll to position [78, 0]
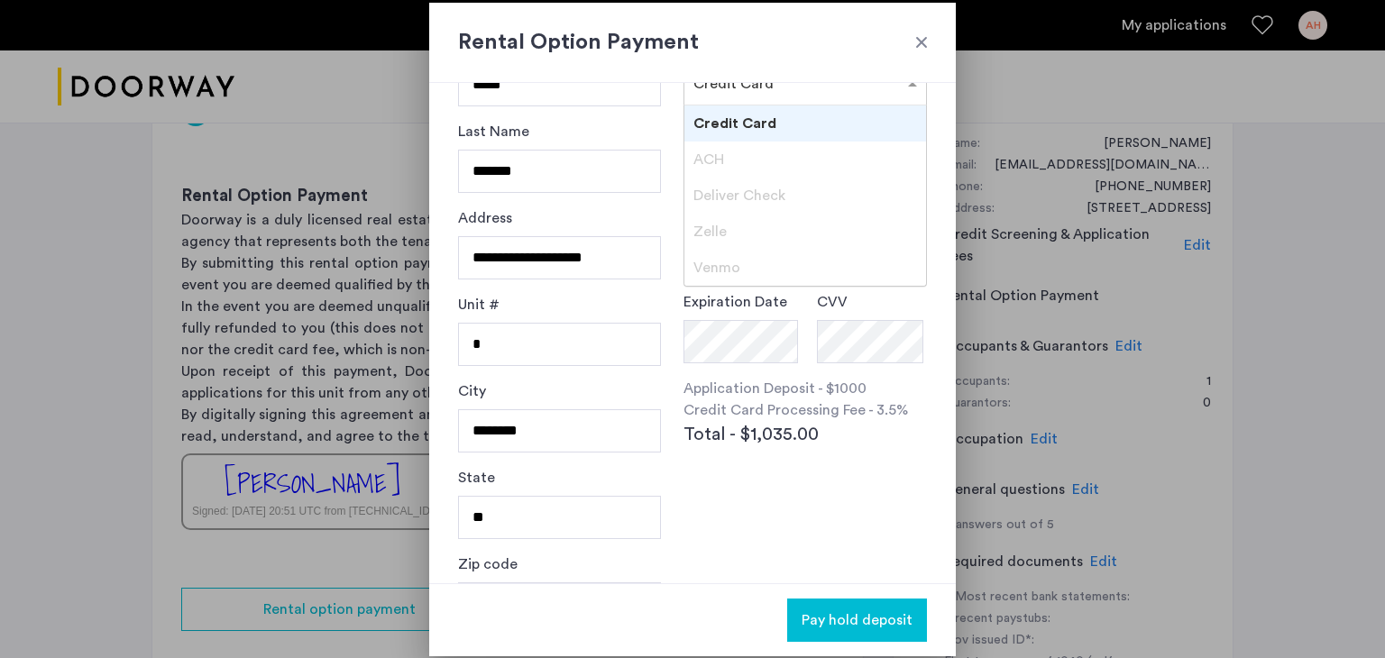
click at [824, 306] on label "CVV" at bounding box center [832, 302] width 31 height 22
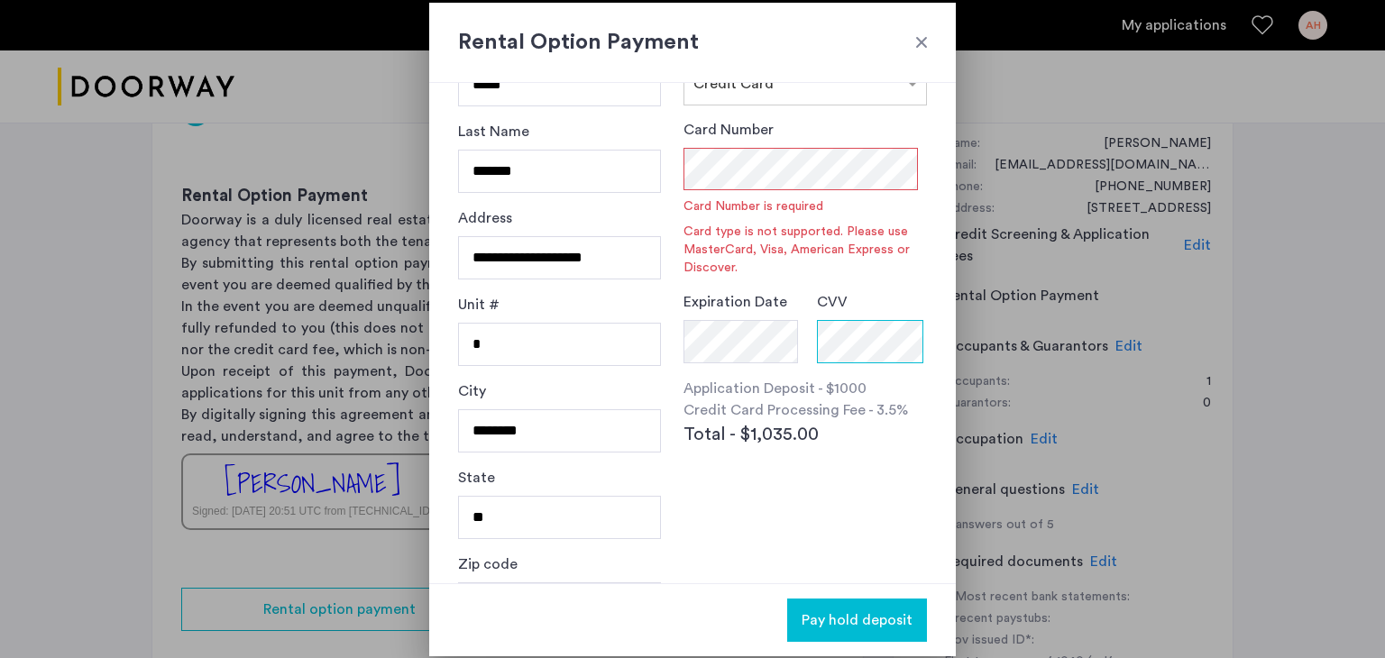
scroll to position [0, 0]
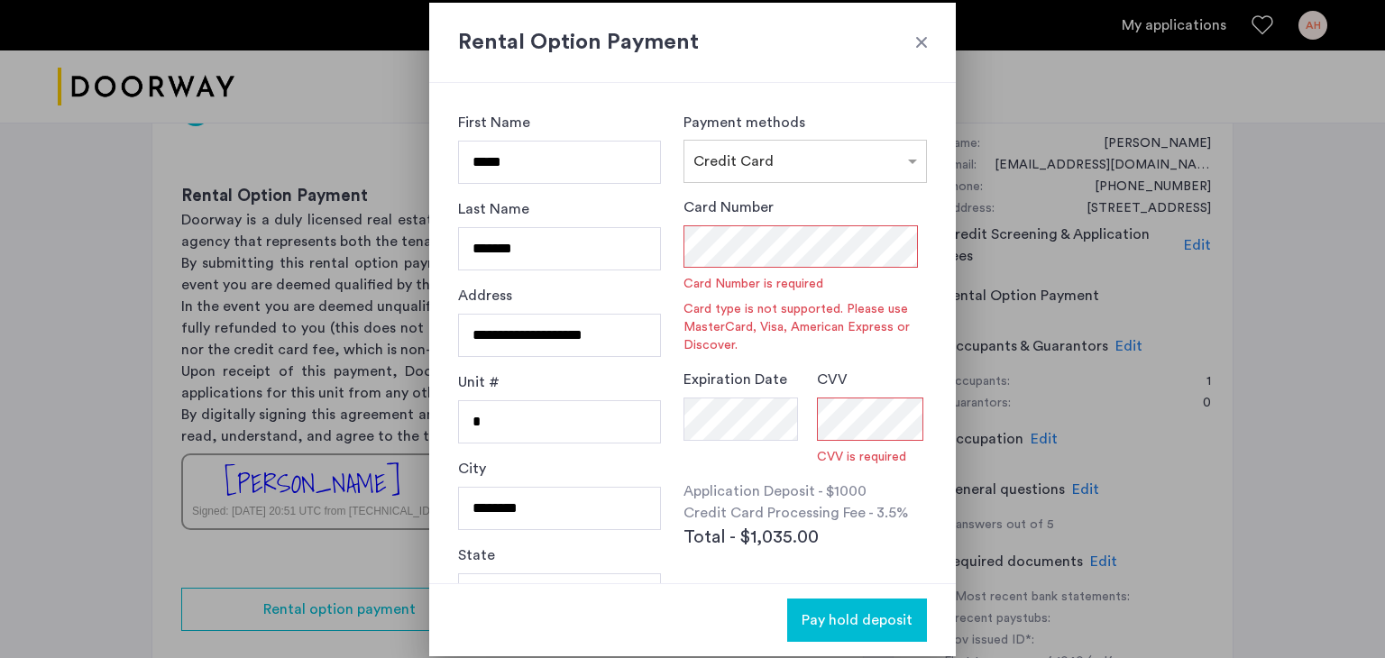
click at [923, 37] on div at bounding box center [922, 42] width 18 height 18
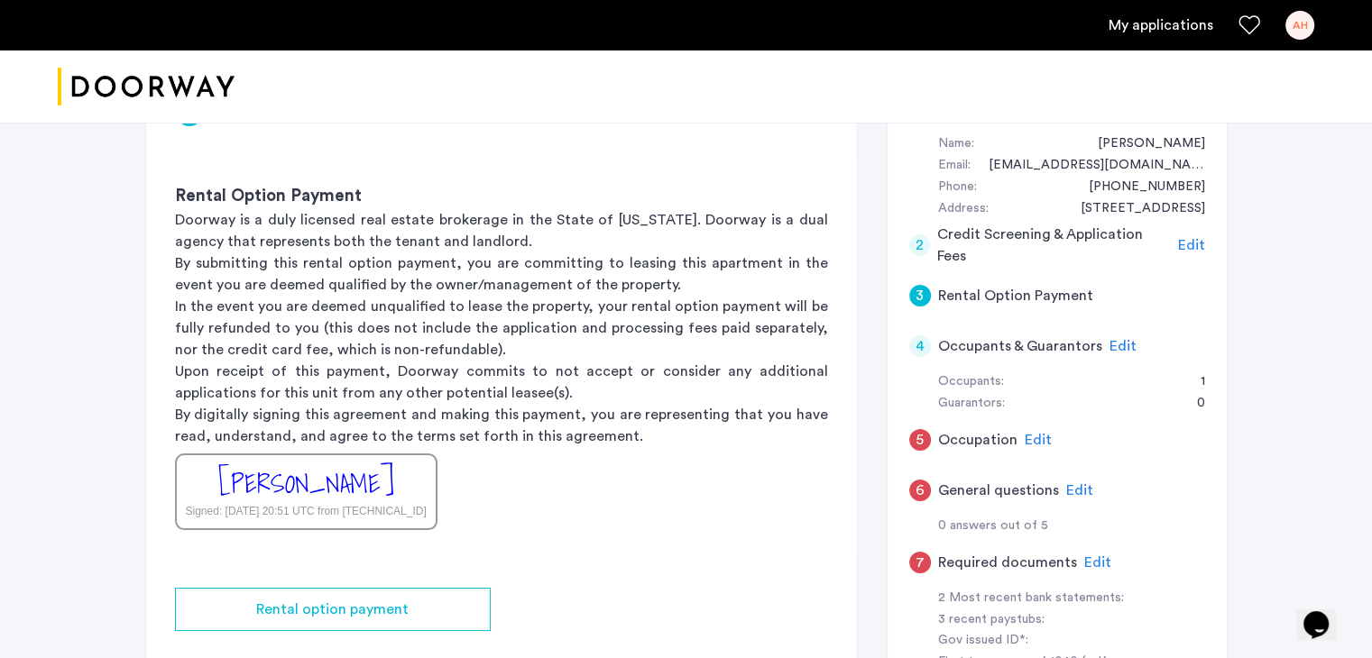
scroll to position [157, 0]
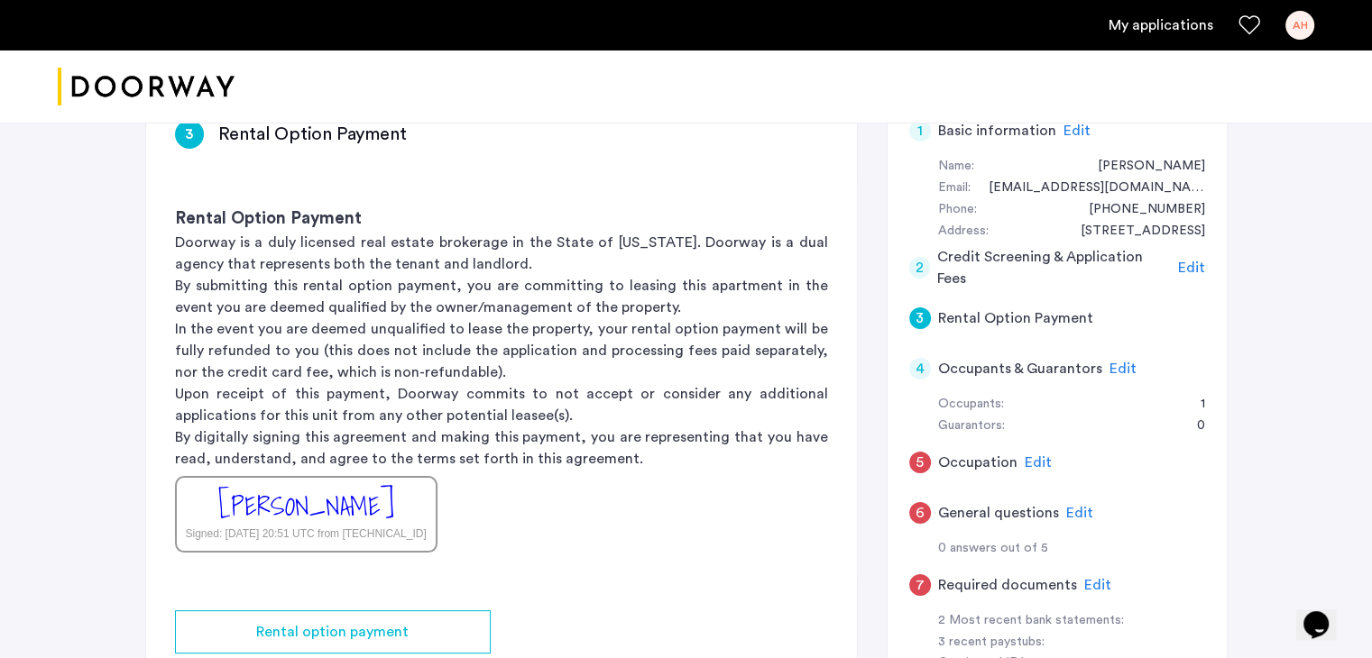
click at [395, 316] on p "By submitting this rental option payment, you are committing to leasing this ap…" at bounding box center [501, 296] width 653 height 43
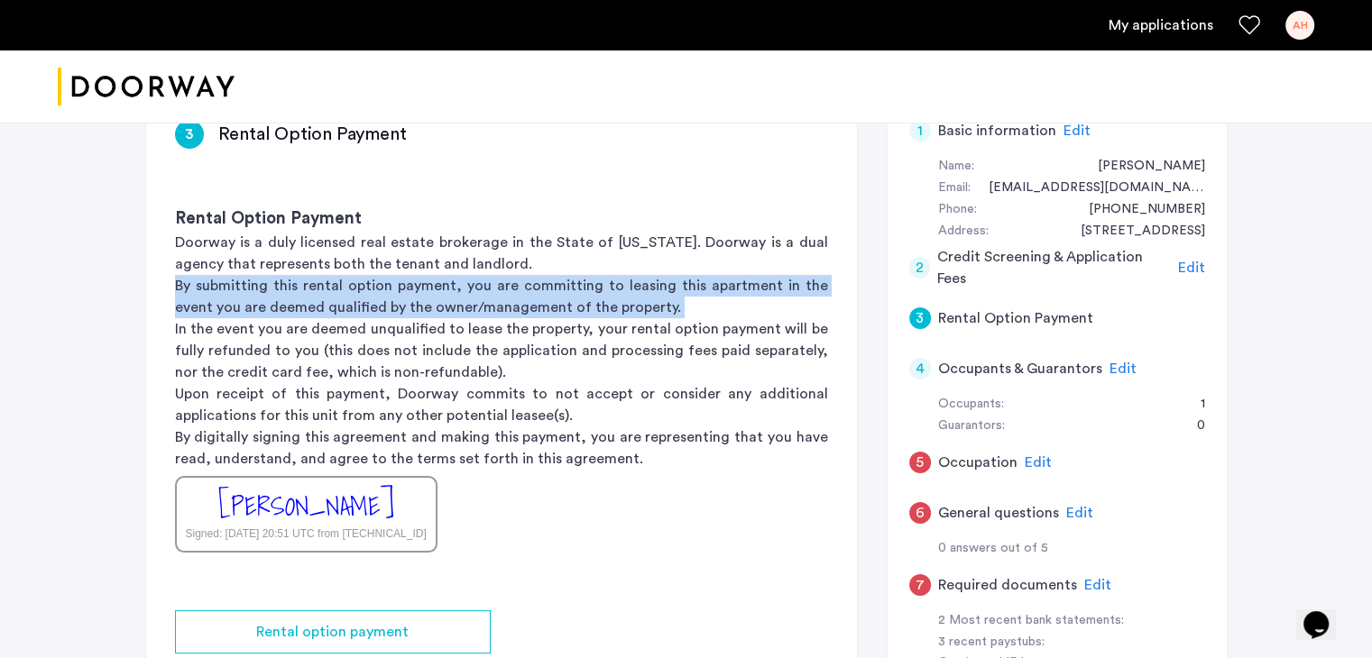
click at [395, 316] on p "By submitting this rental option payment, you are committing to leasing this ap…" at bounding box center [501, 296] width 653 height 43
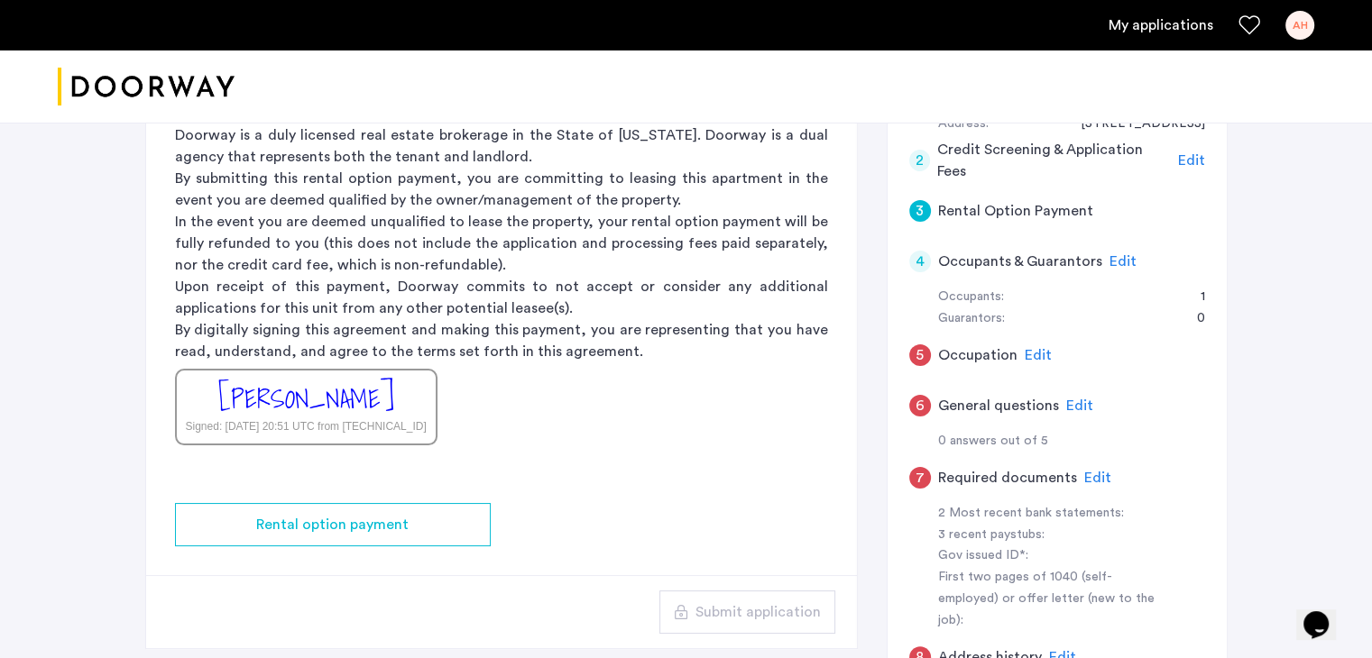
scroll to position [279, 0]
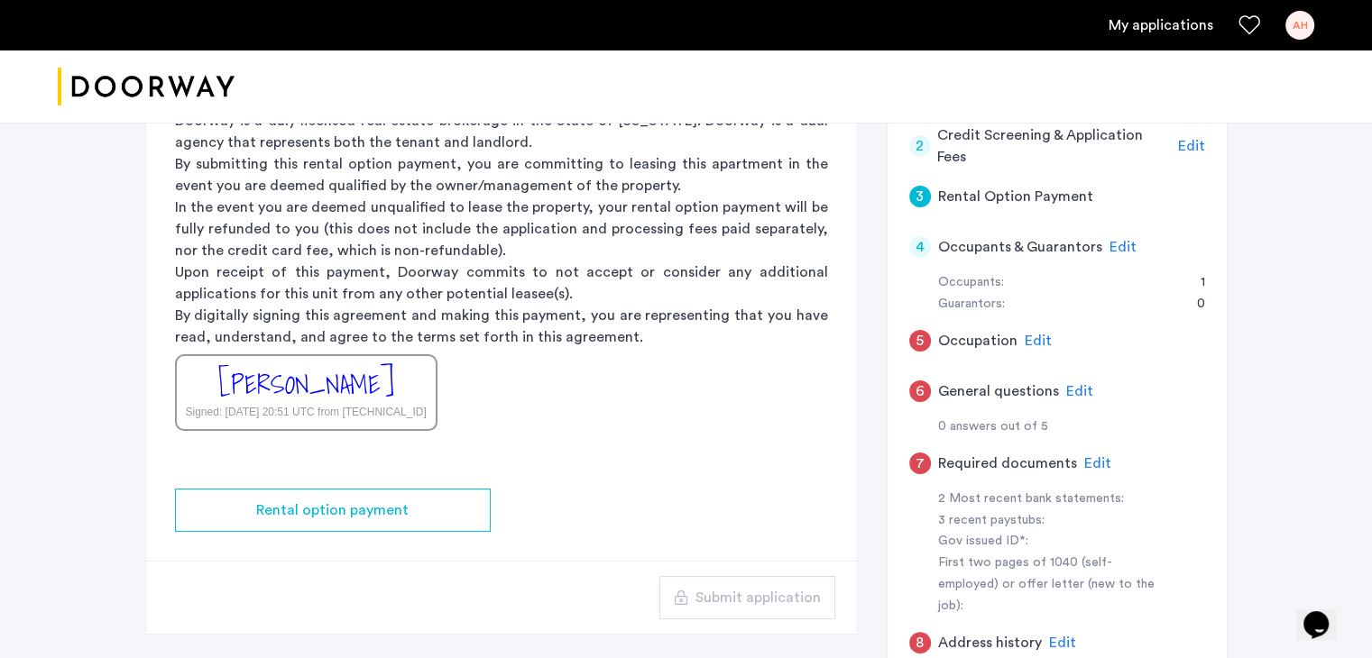
click at [1024, 338] on span "Edit" at bounding box center [1037, 341] width 27 height 14
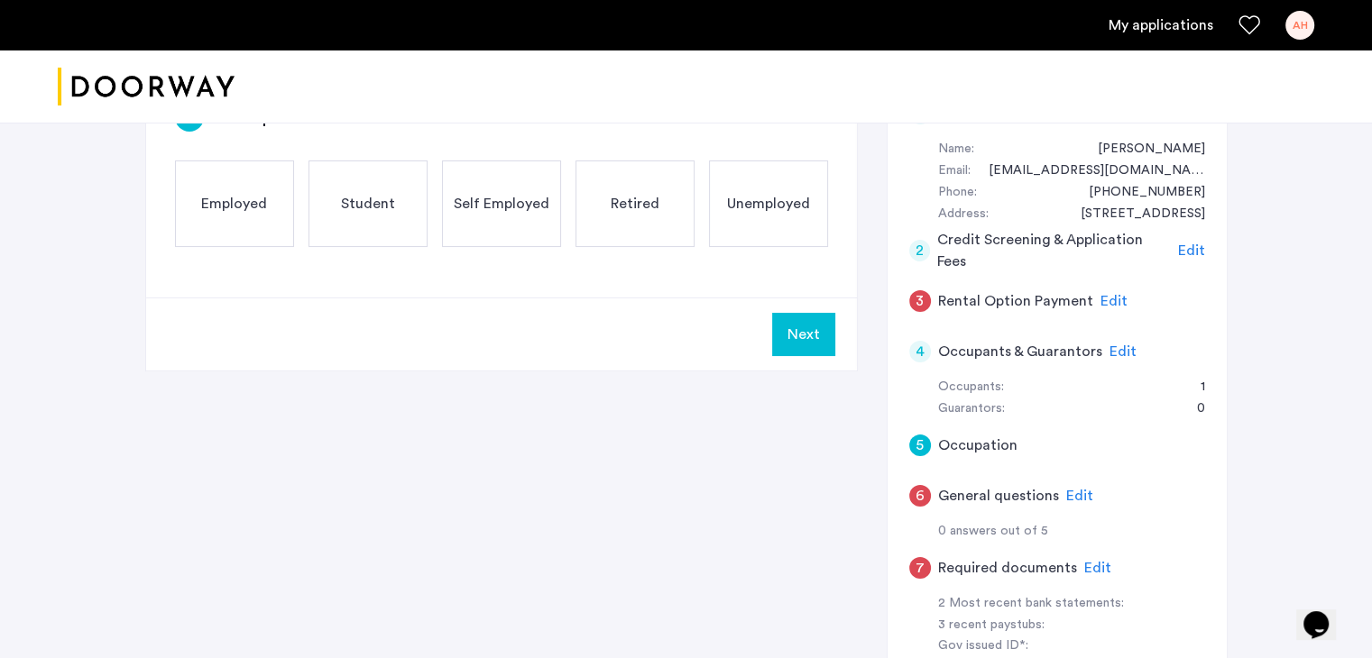
scroll to position [0, 0]
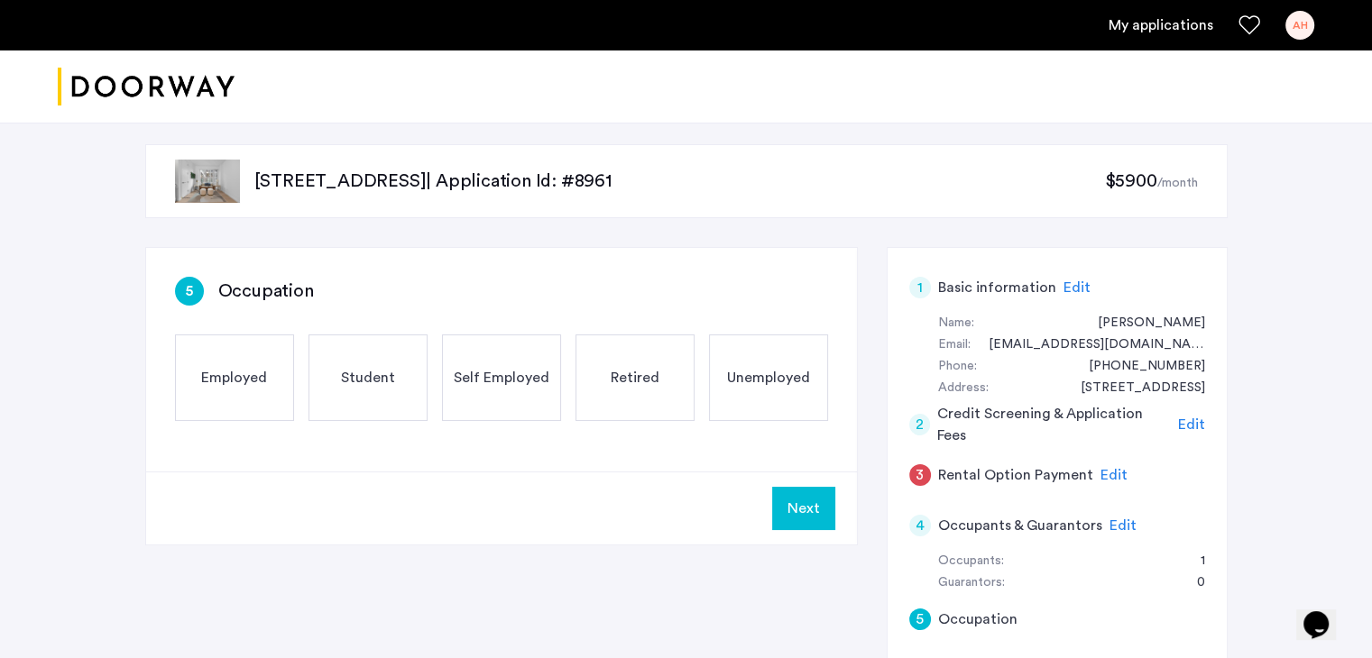
click at [243, 380] on span "Employed" at bounding box center [234, 378] width 66 height 22
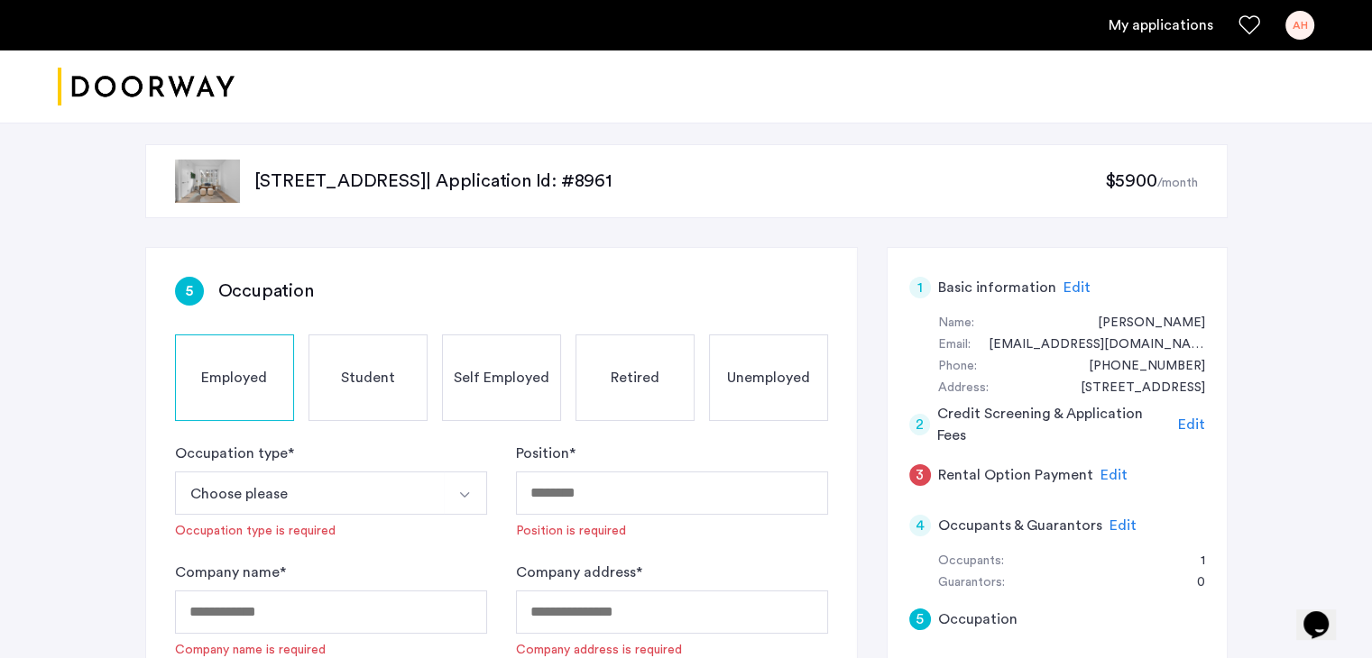
click at [296, 484] on button "Choose please" at bounding box center [310, 493] width 270 height 43
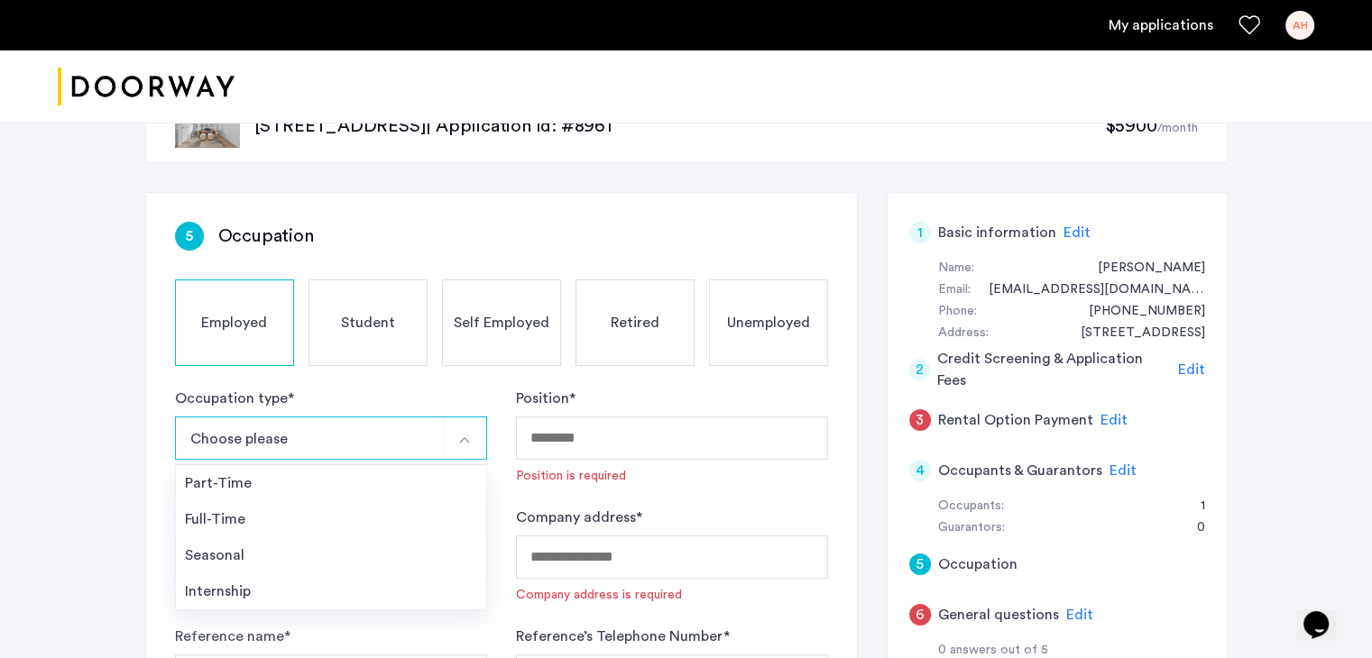
scroll to position [72, 0]
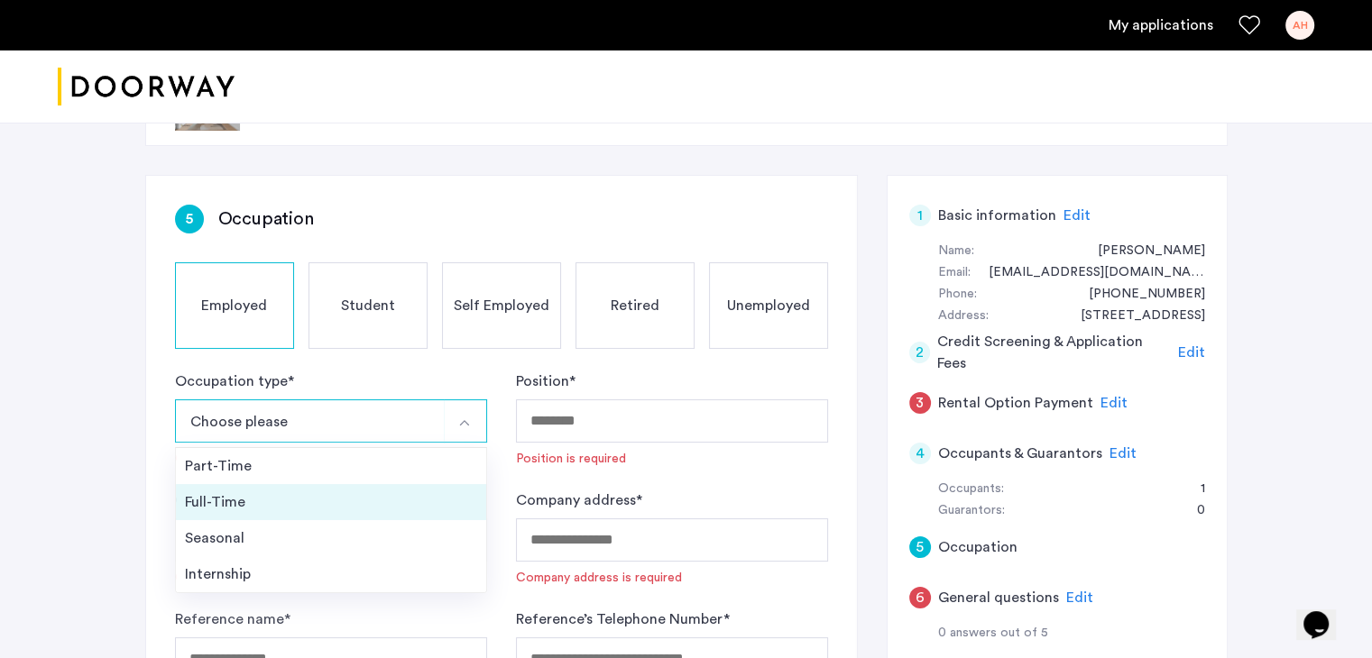
click at [253, 496] on div "Full-Time" at bounding box center [331, 502] width 292 height 22
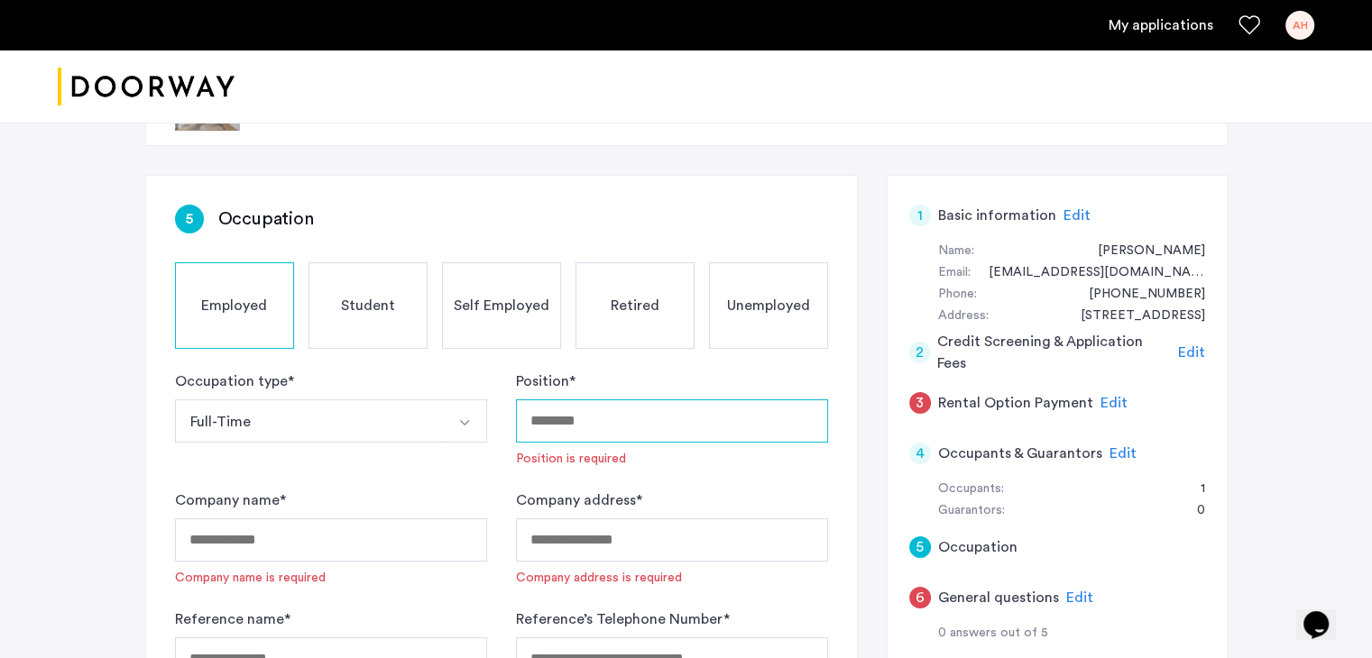
click at [620, 409] on input "Position *" at bounding box center [672, 421] width 312 height 43
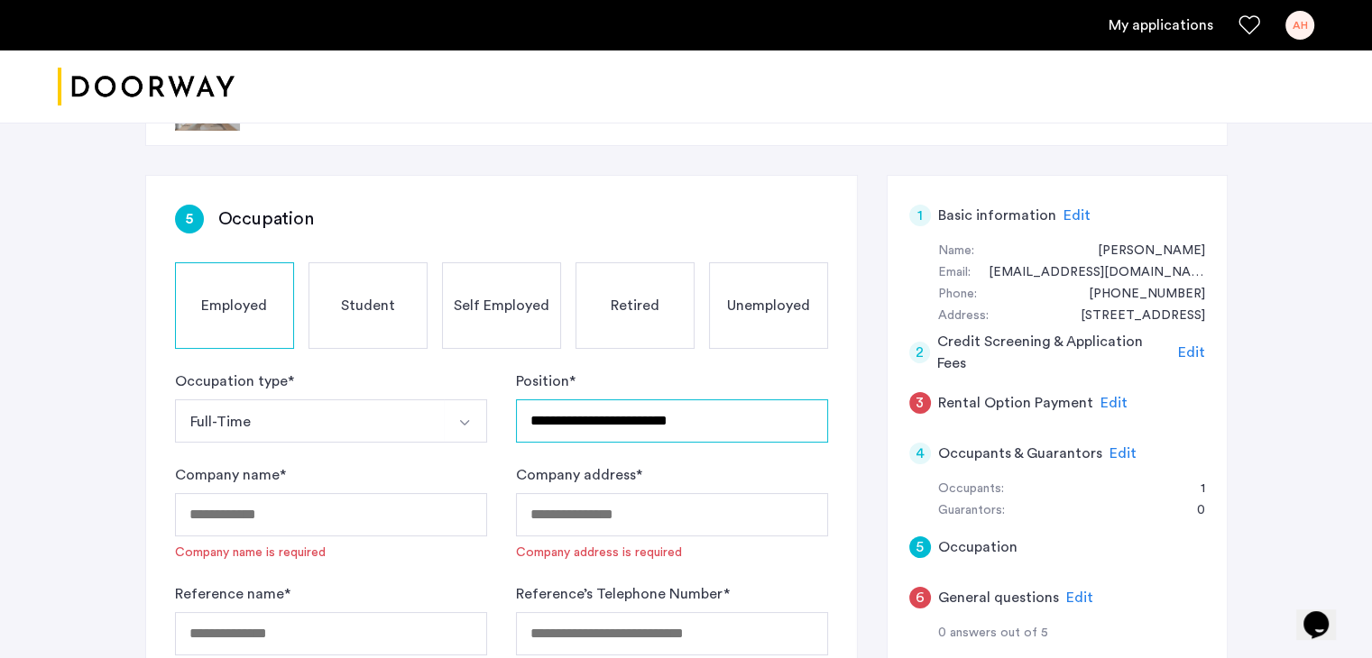
scroll to position [141, 0]
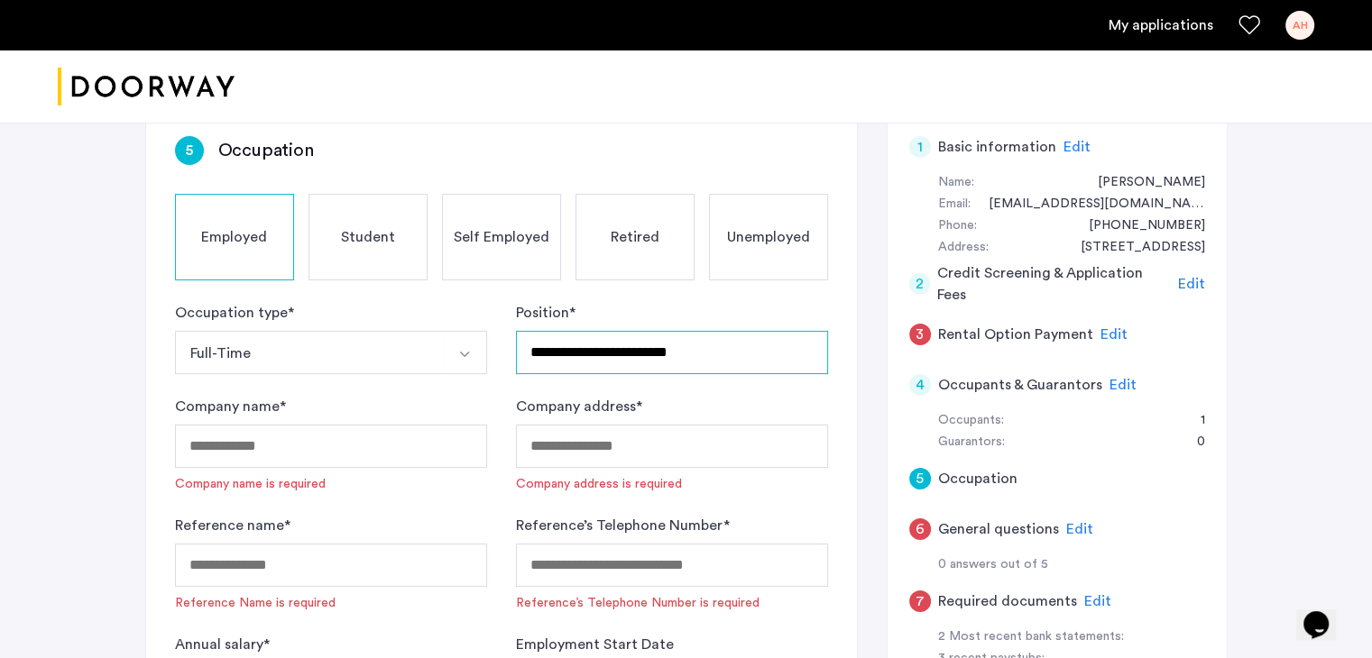
type input "**********"
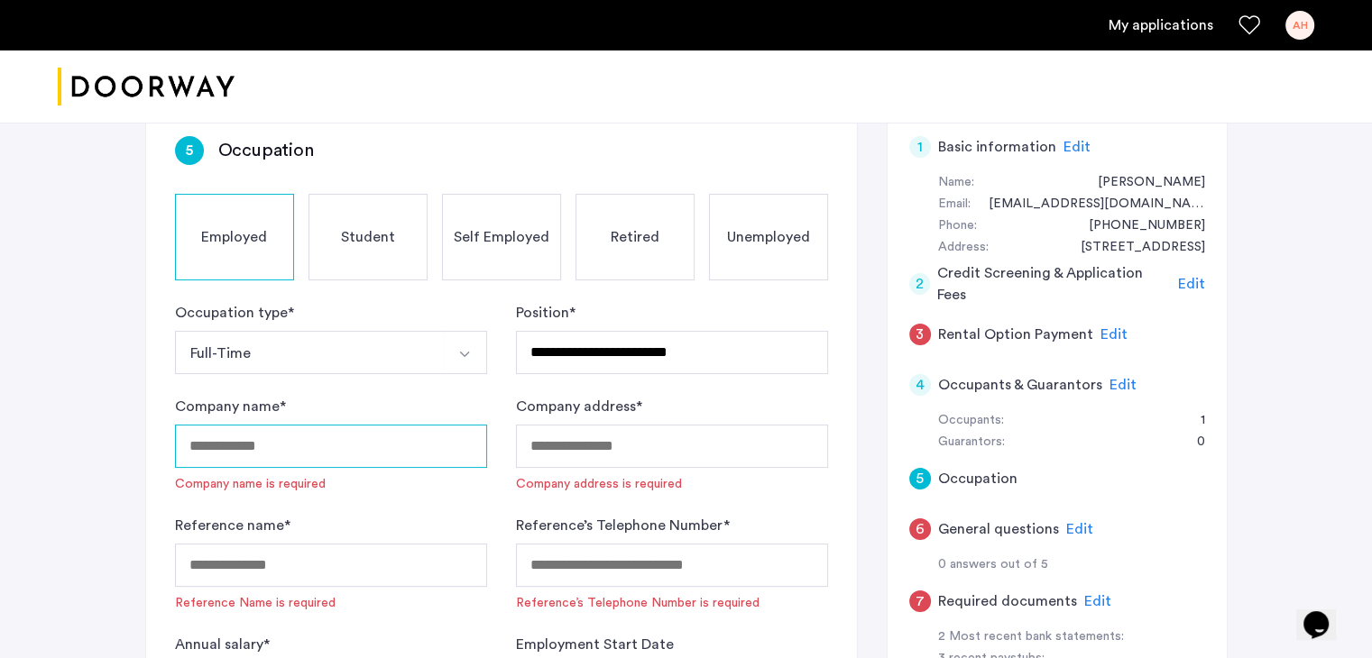
click at [343, 452] on input "Company name *" at bounding box center [331, 446] width 312 height 43
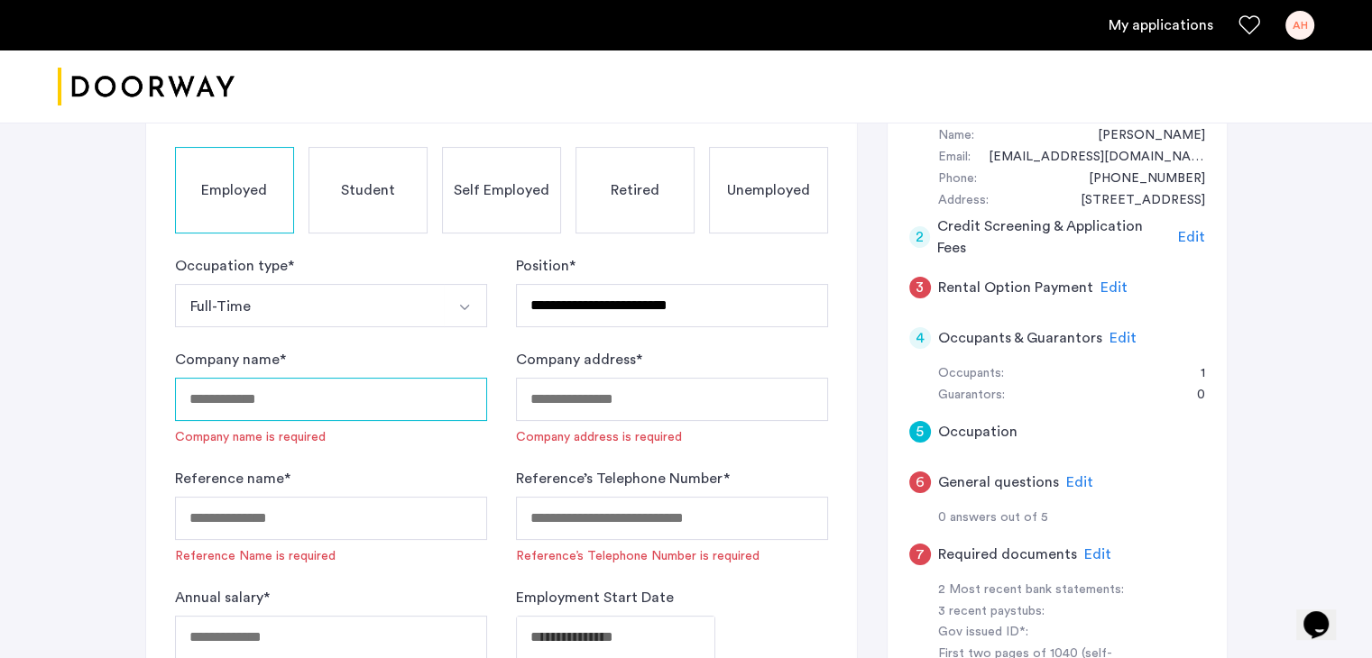
scroll to position [260, 0]
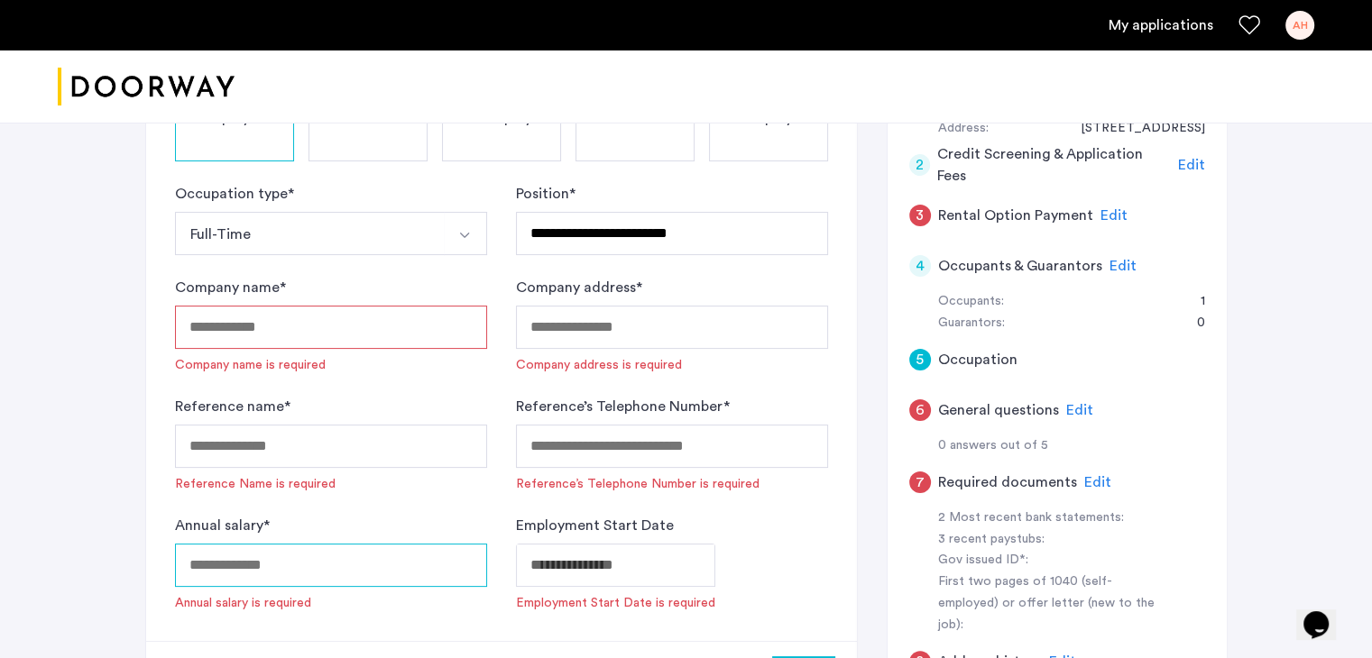
click at [198, 556] on input "Annual salary *" at bounding box center [331, 565] width 312 height 43
click at [211, 564] on input "******" at bounding box center [331, 565] width 312 height 43
click at [258, 566] on input "******" at bounding box center [331, 565] width 312 height 43
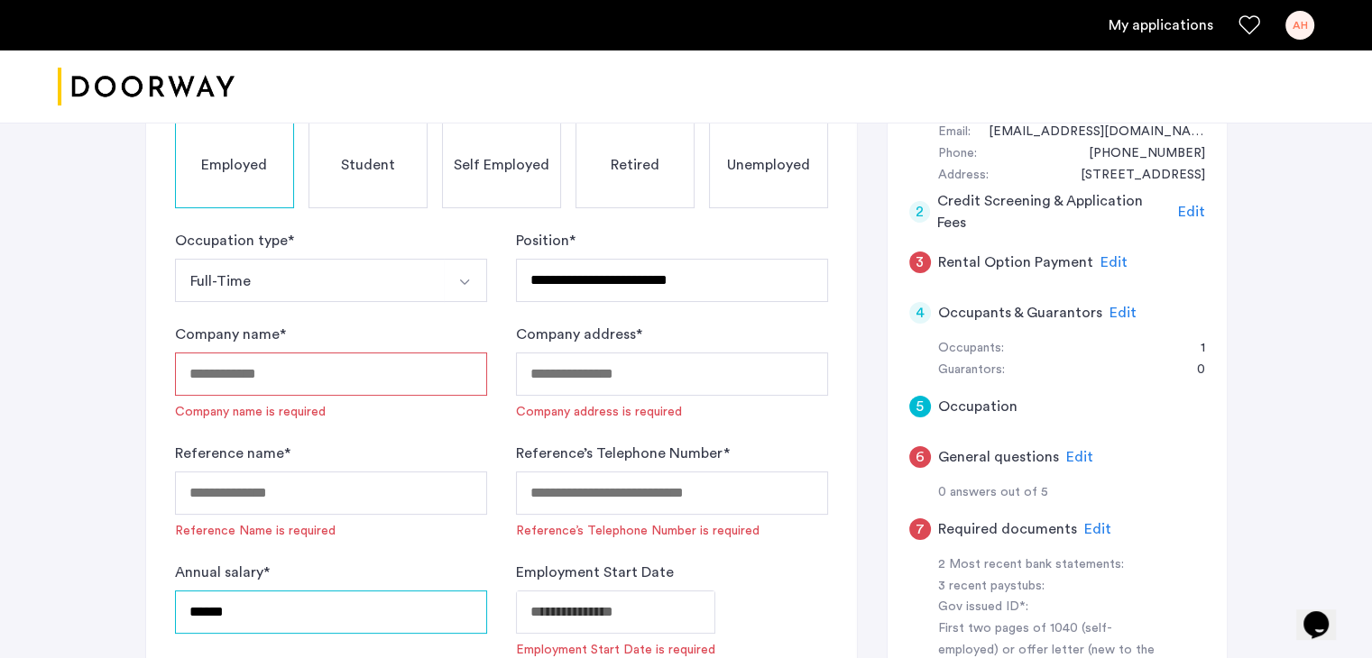
type input "******"
click at [300, 387] on input "Company name *" at bounding box center [331, 374] width 312 height 43
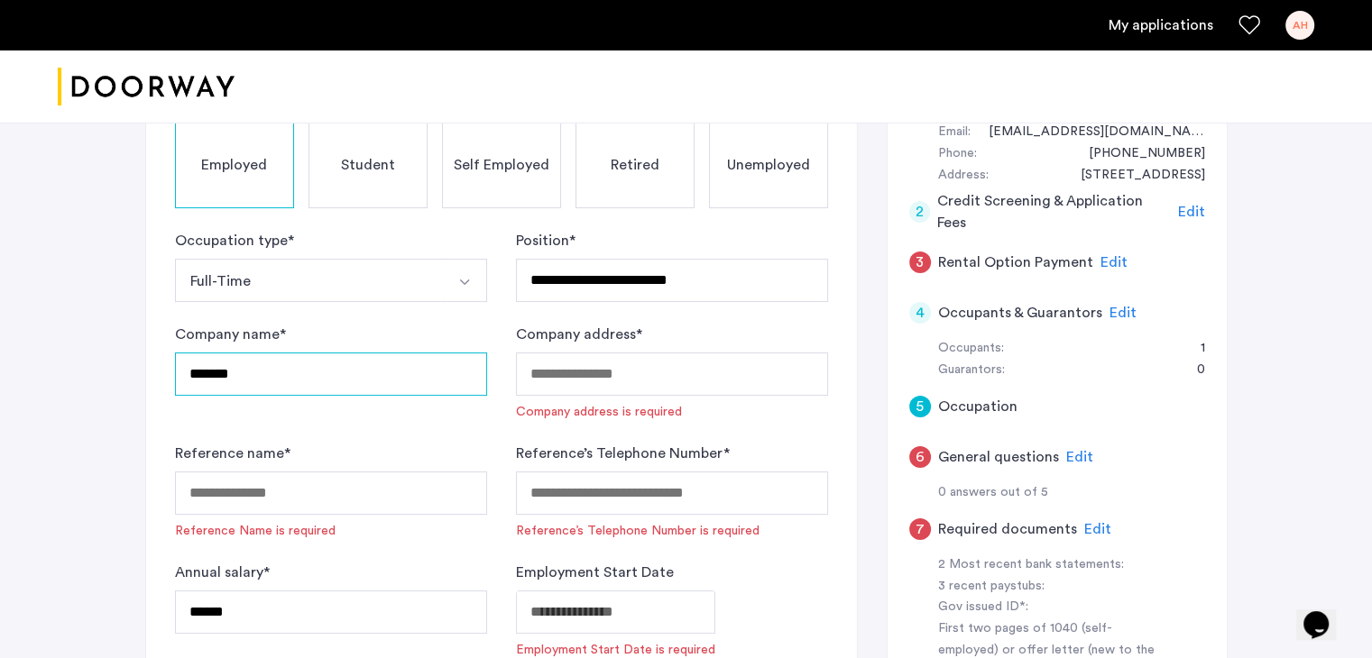
type input "*******"
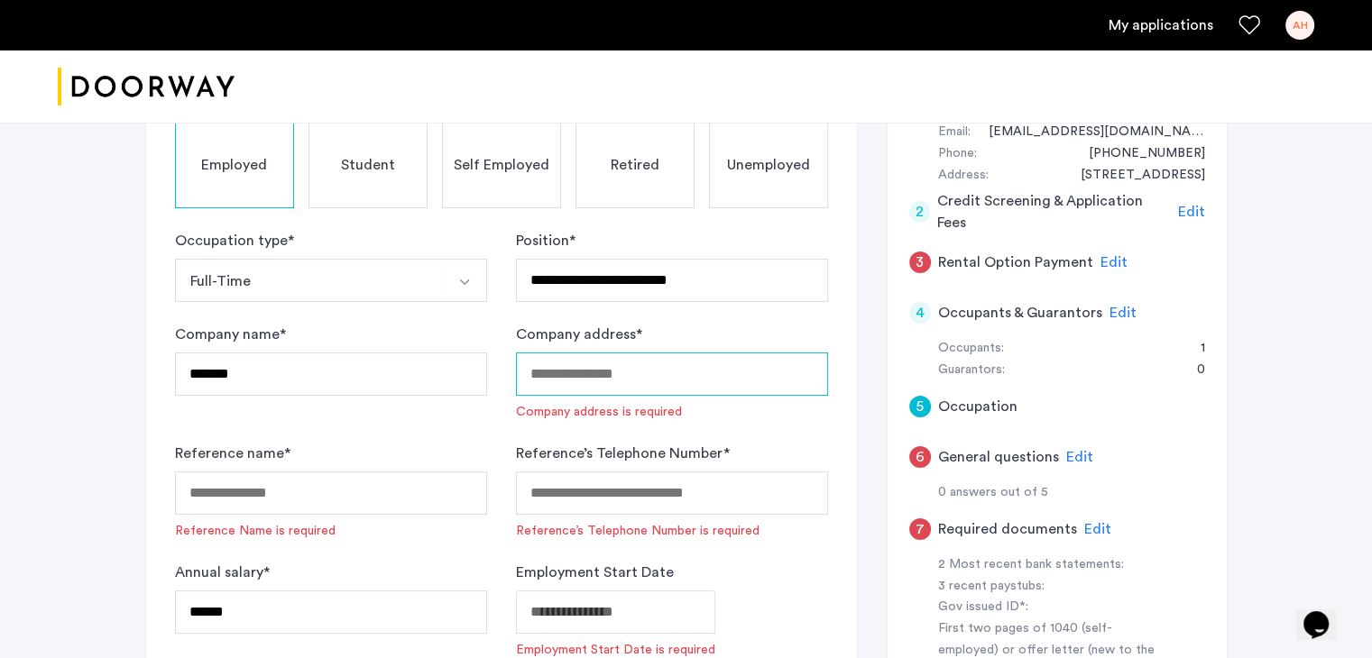
click at [540, 387] on input "Company address *" at bounding box center [672, 374] width 312 height 43
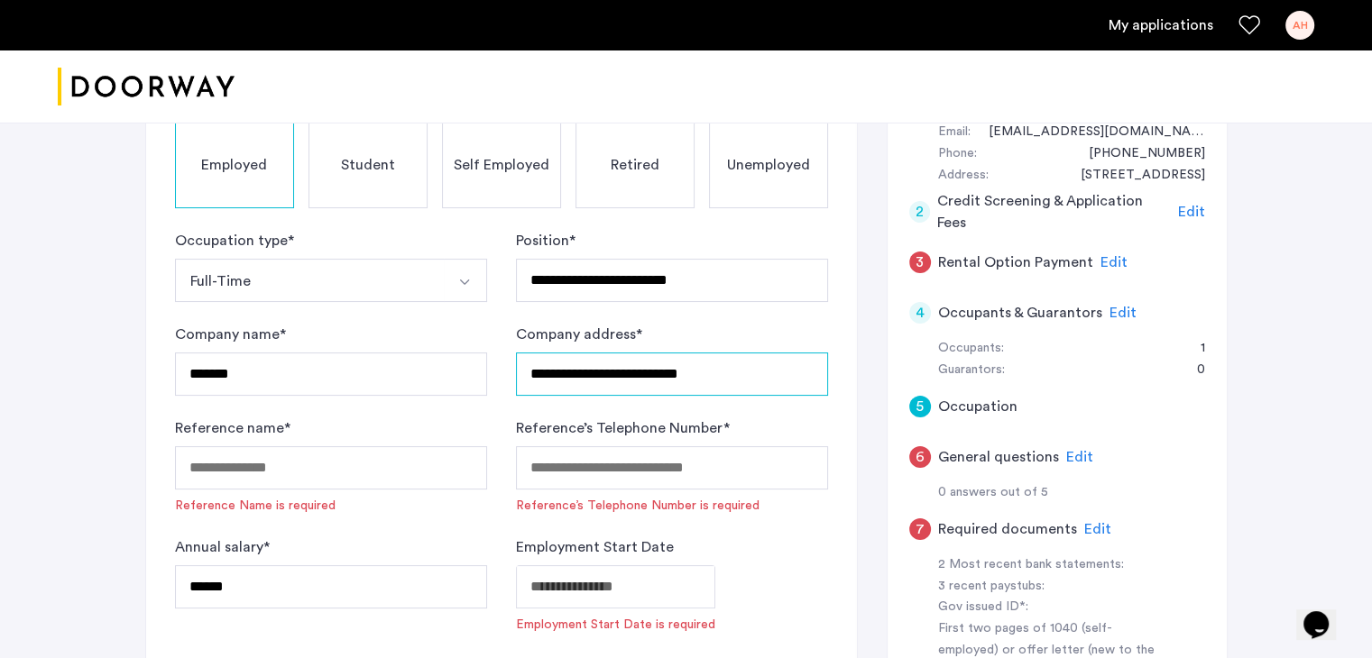
scroll to position [237, 0]
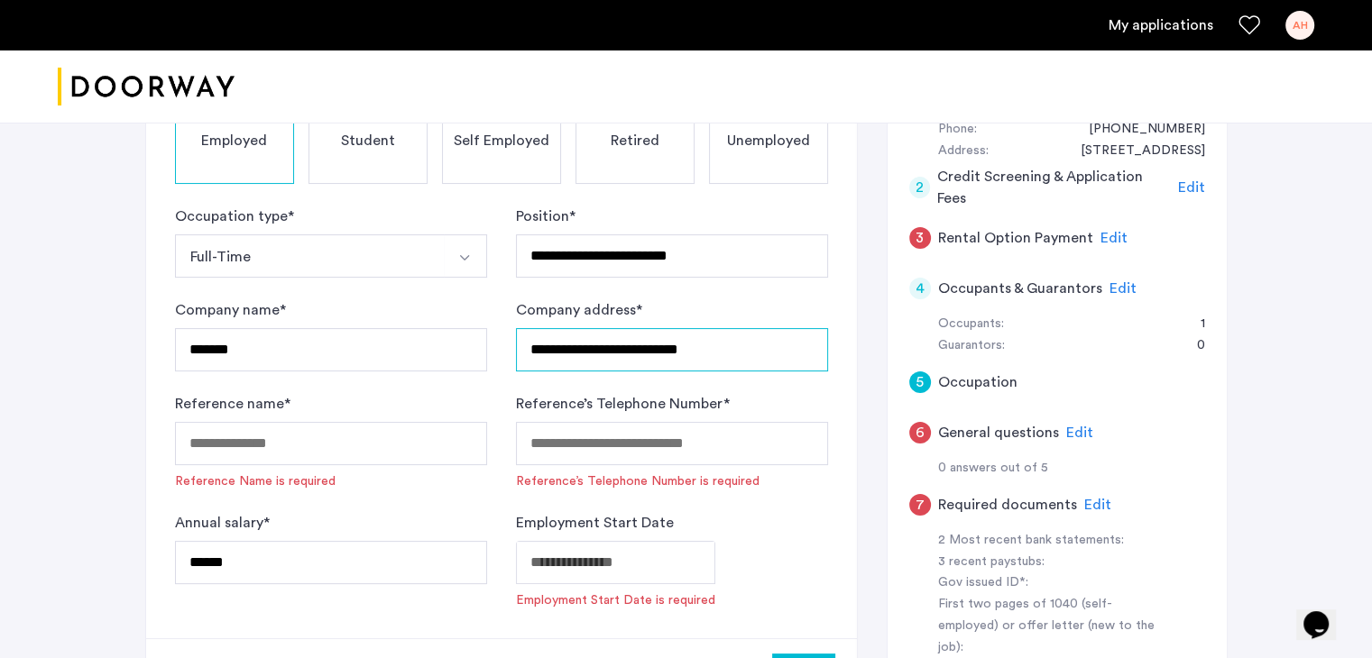
type input "**********"
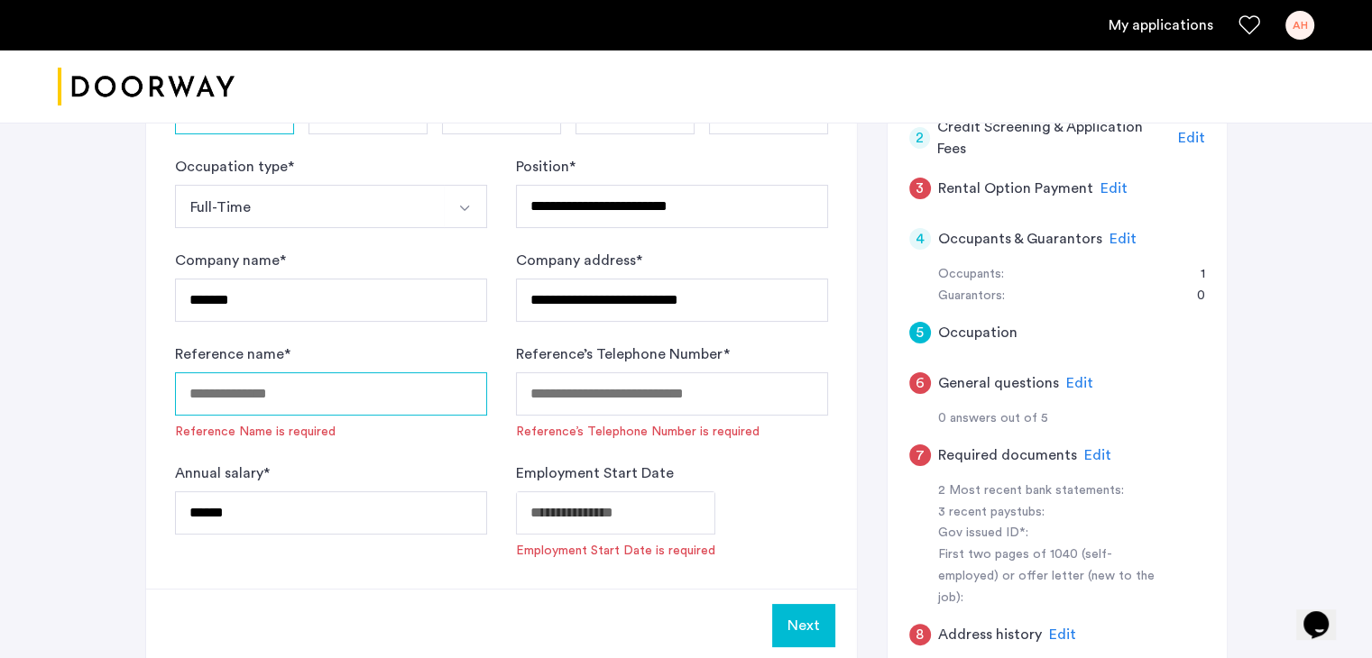
click at [353, 409] on input "Reference name *" at bounding box center [331, 393] width 312 height 43
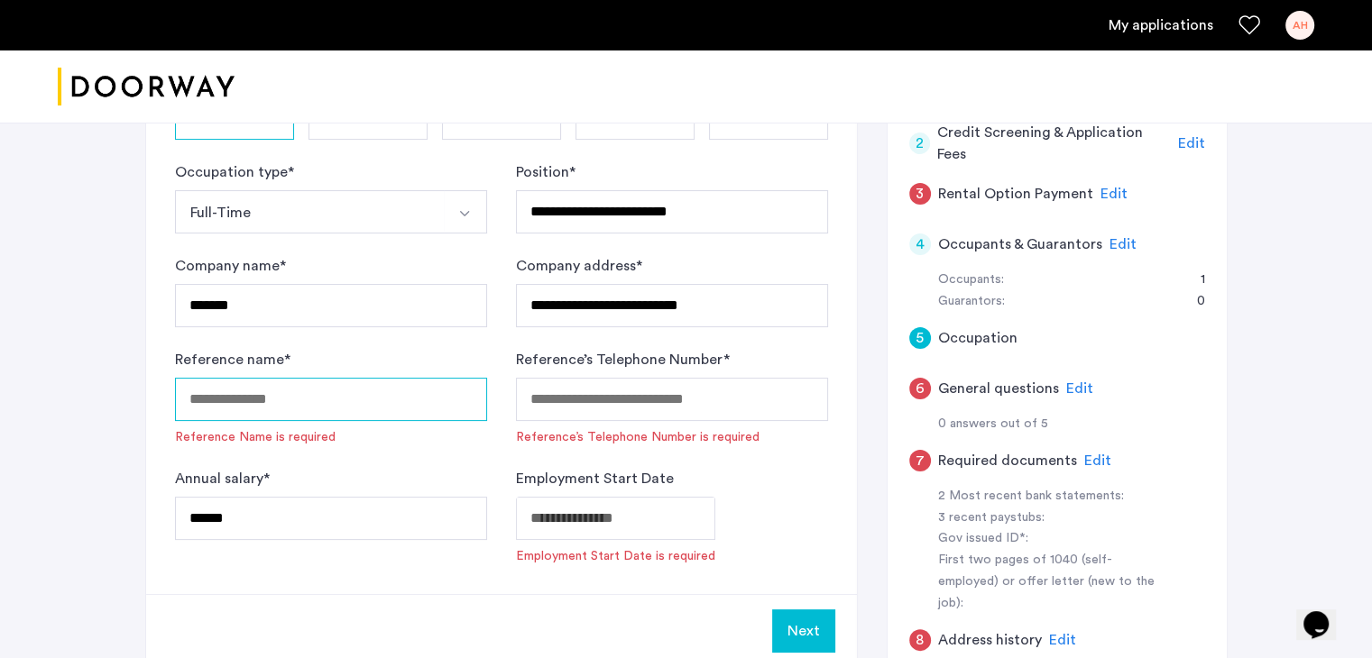
scroll to position [307, 0]
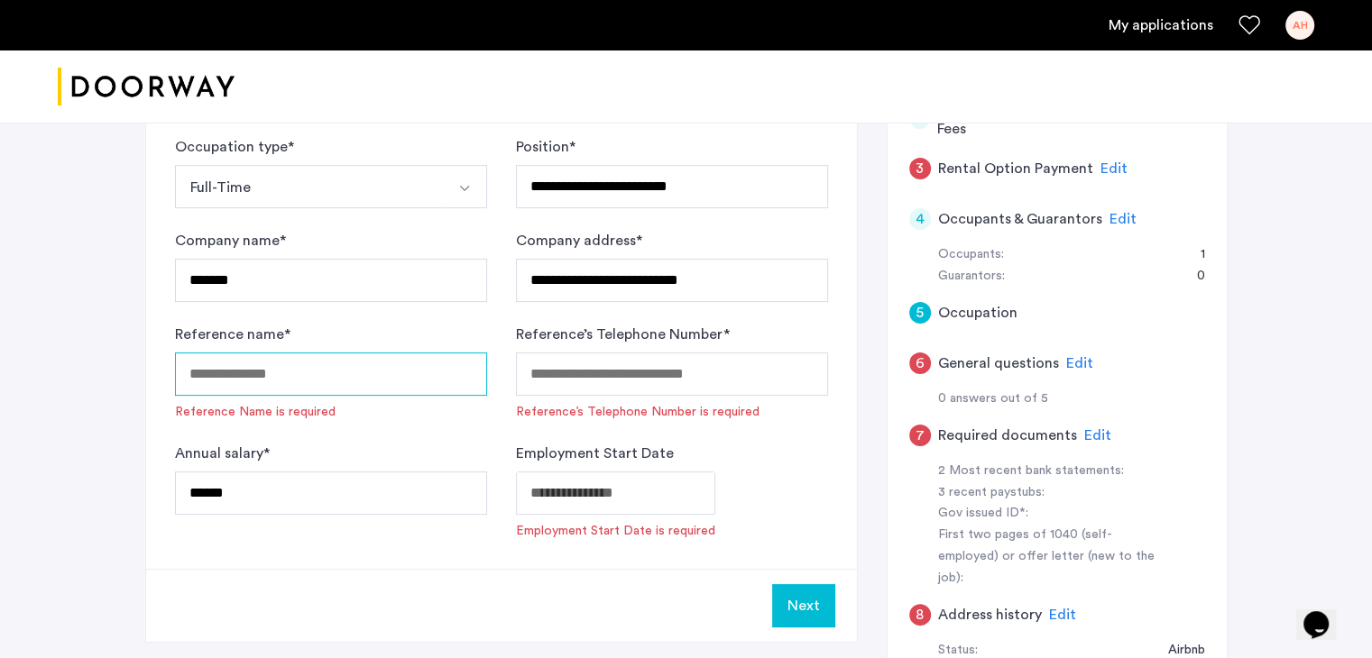
click at [357, 388] on input "Reference name *" at bounding box center [331, 374] width 312 height 43
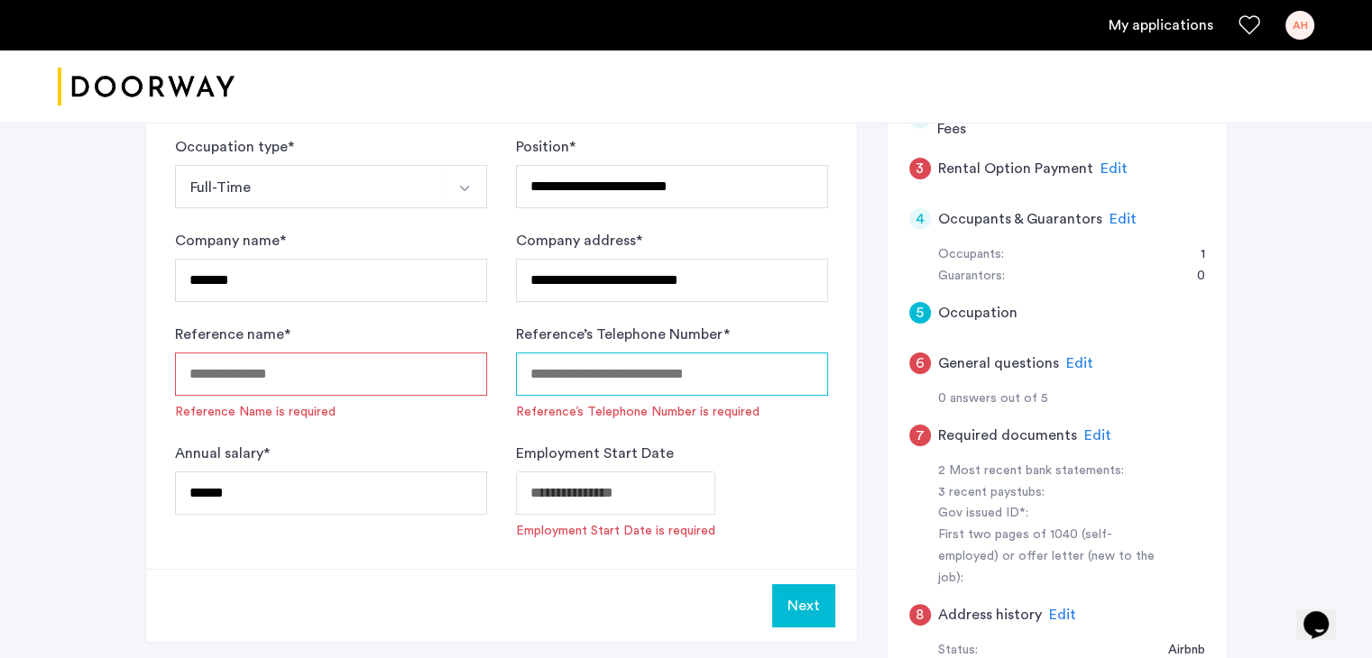
click at [571, 370] on input "Reference’s Telephone Number *" at bounding box center [672, 374] width 312 height 43
paste input "**********"
click at [541, 369] on input "**********" at bounding box center [672, 374] width 312 height 43
type input "**********"
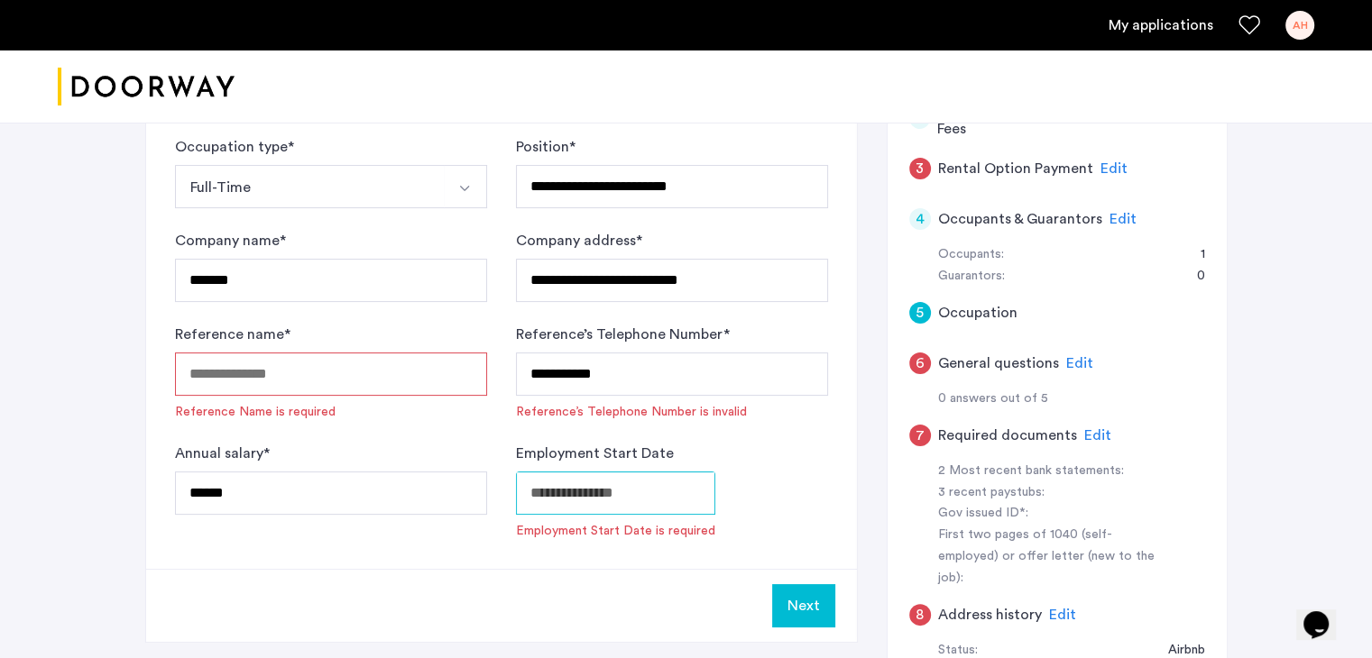
click at [583, 352] on body "**********" at bounding box center [686, 22] width 1372 height 658
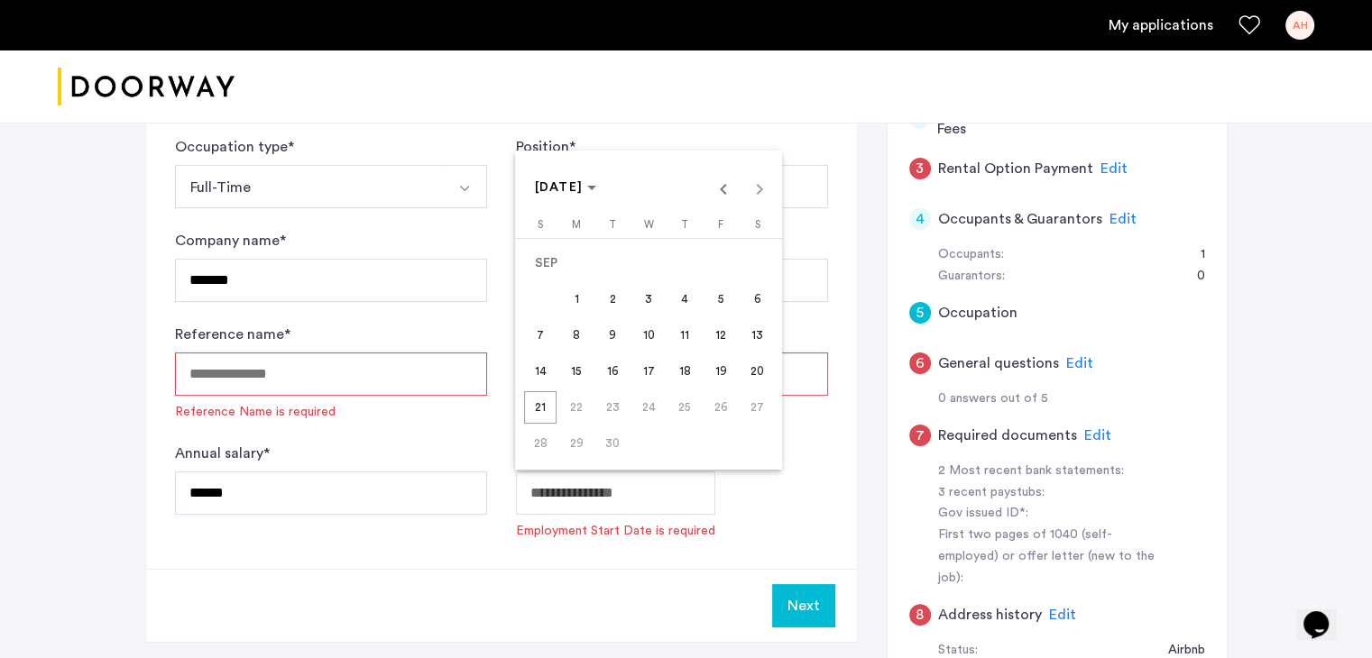
click at [577, 410] on span "22" at bounding box center [576, 407] width 32 height 32
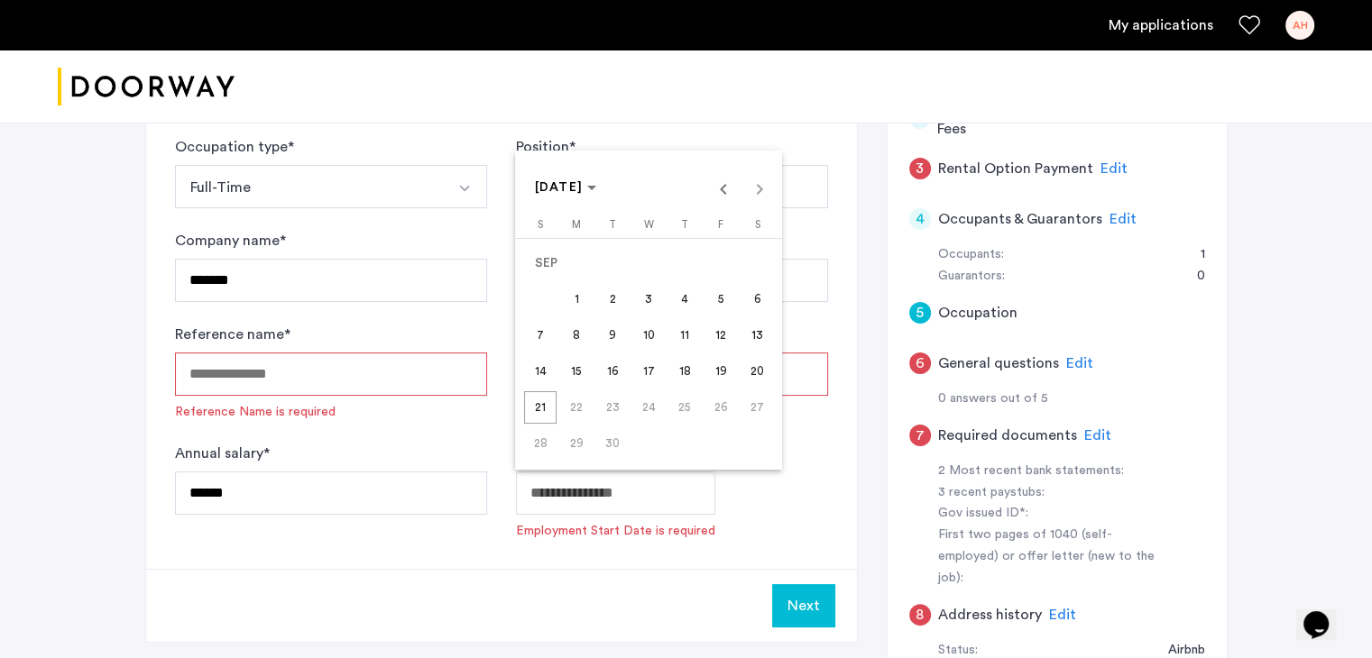
click at [544, 406] on span "21" at bounding box center [540, 407] width 32 height 32
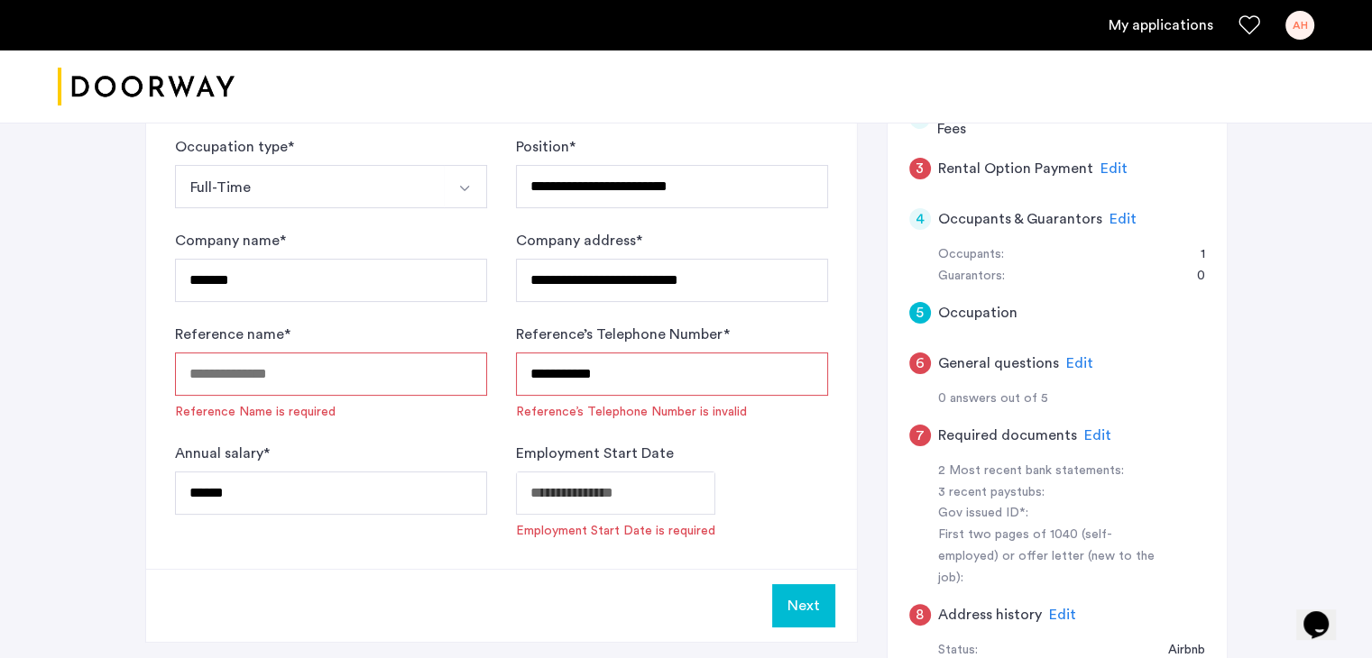
type input "**********"
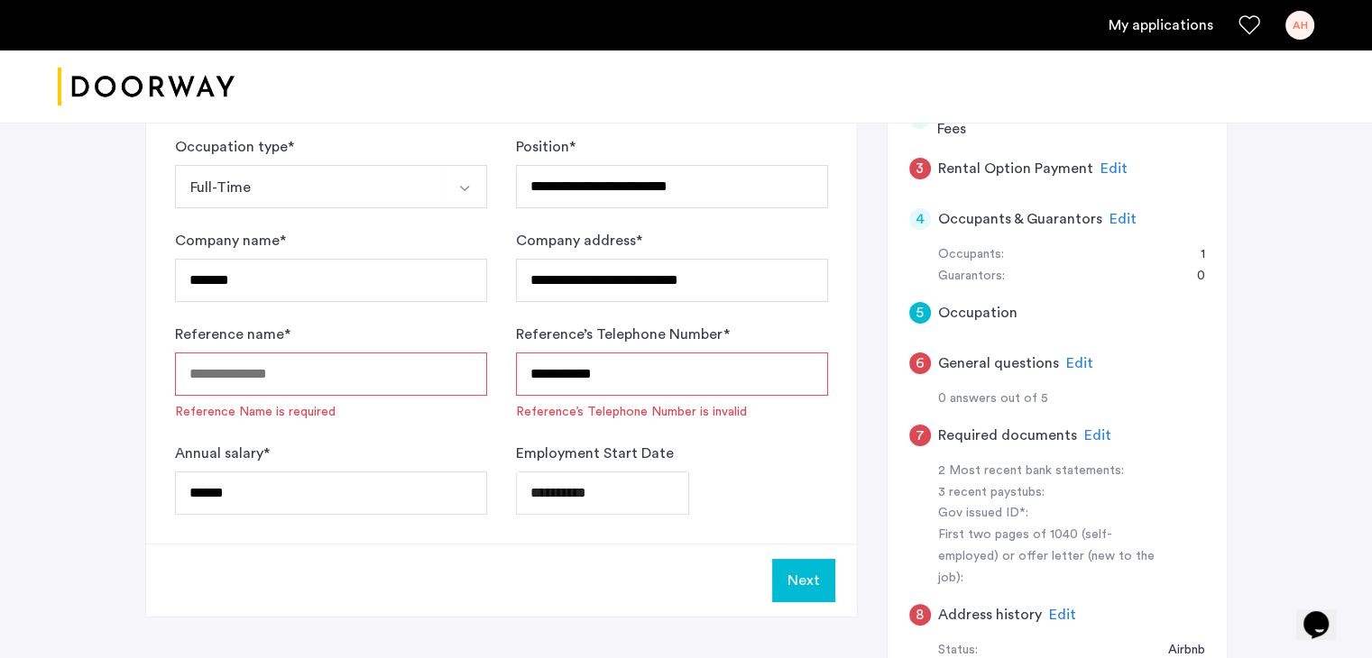
click at [528, 376] on input "**********" at bounding box center [672, 374] width 312 height 43
drag, startPoint x: 556, startPoint y: 372, endPoint x: 574, endPoint y: 376, distance: 17.5
click at [574, 376] on input "*********" at bounding box center [672, 374] width 312 height 43
click at [606, 368] on input "*********" at bounding box center [672, 374] width 312 height 43
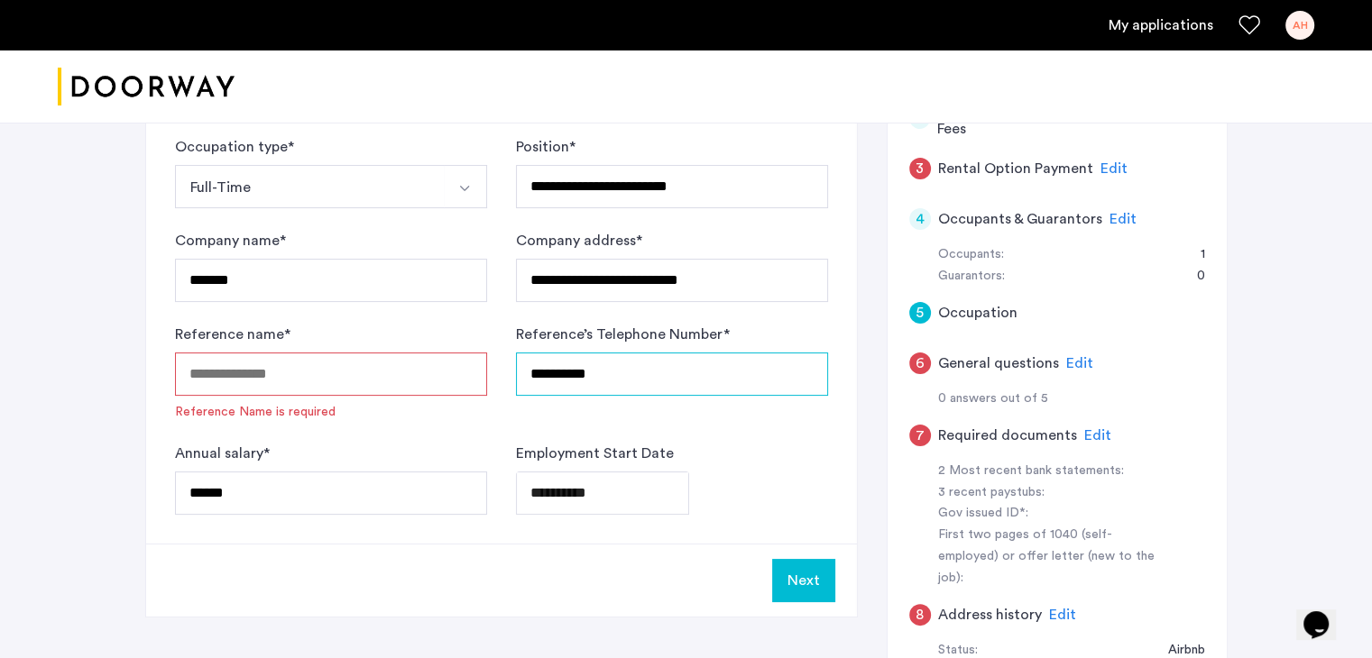
type input "**********"
click at [366, 358] on input "Reference name *" at bounding box center [331, 374] width 312 height 43
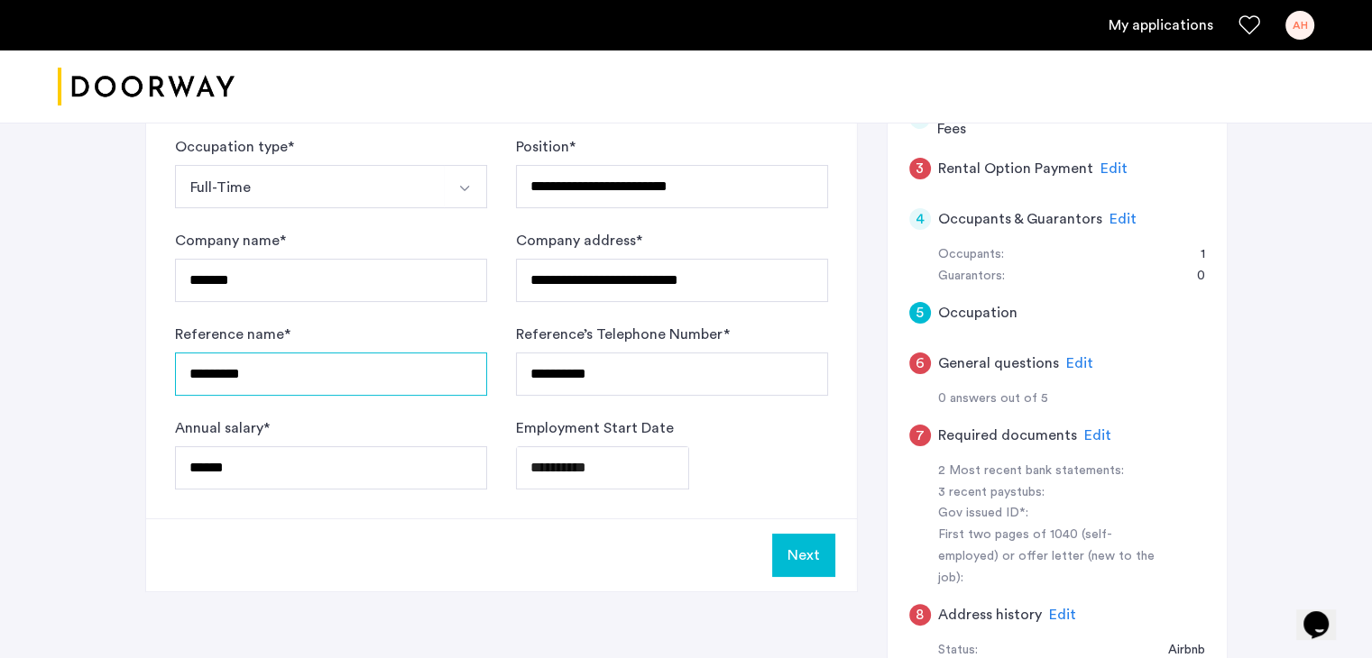
type input "*********"
click at [835, 472] on div "**********" at bounding box center [501, 229] width 711 height 577
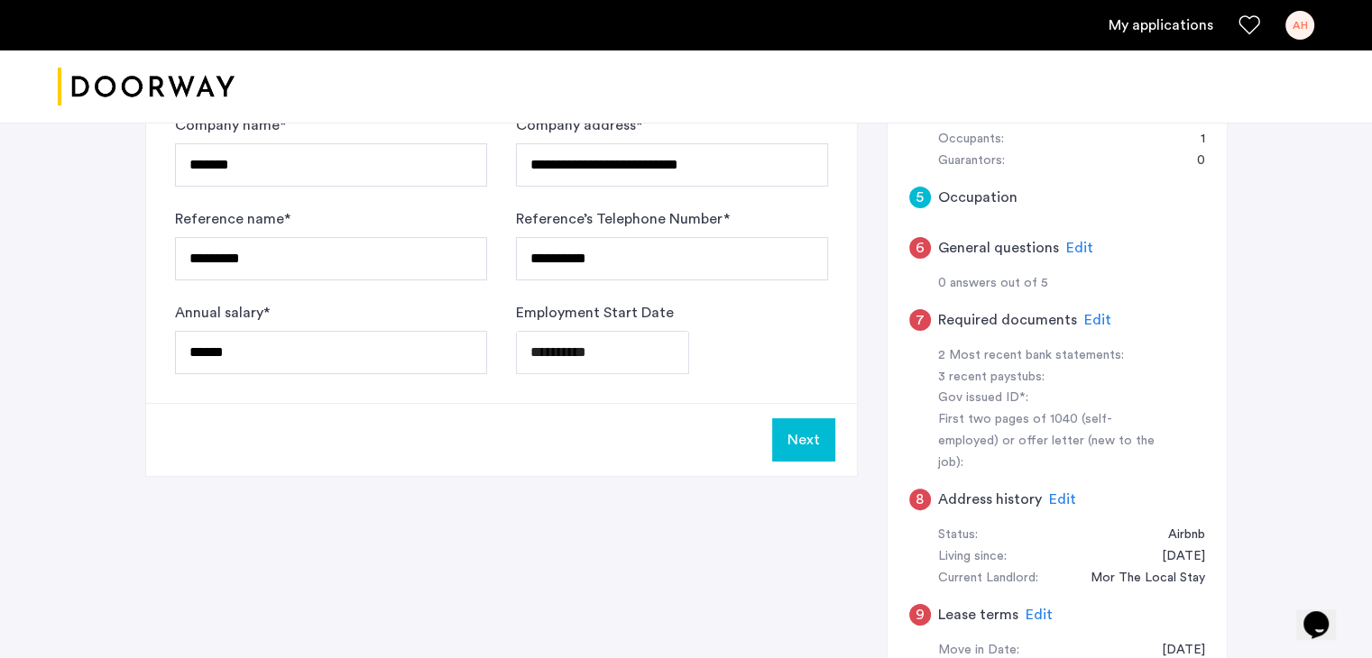
scroll to position [418, 0]
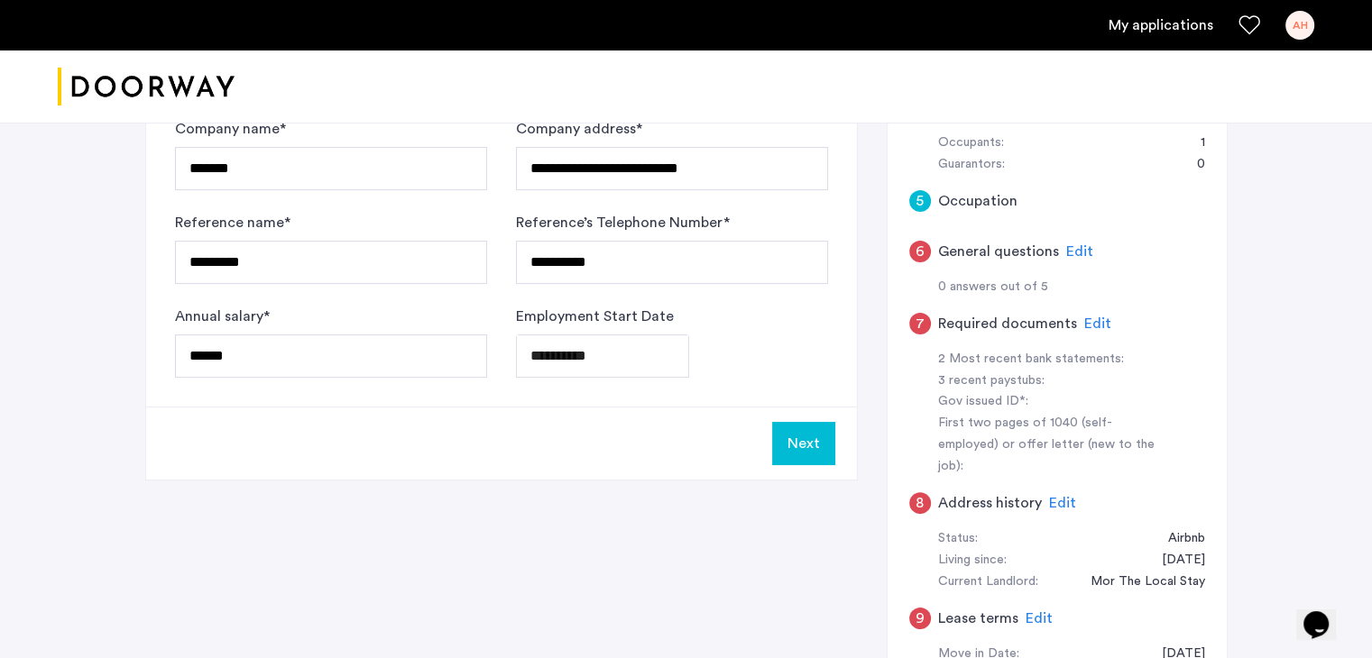
click at [798, 449] on button "Next" at bounding box center [803, 443] width 63 height 43
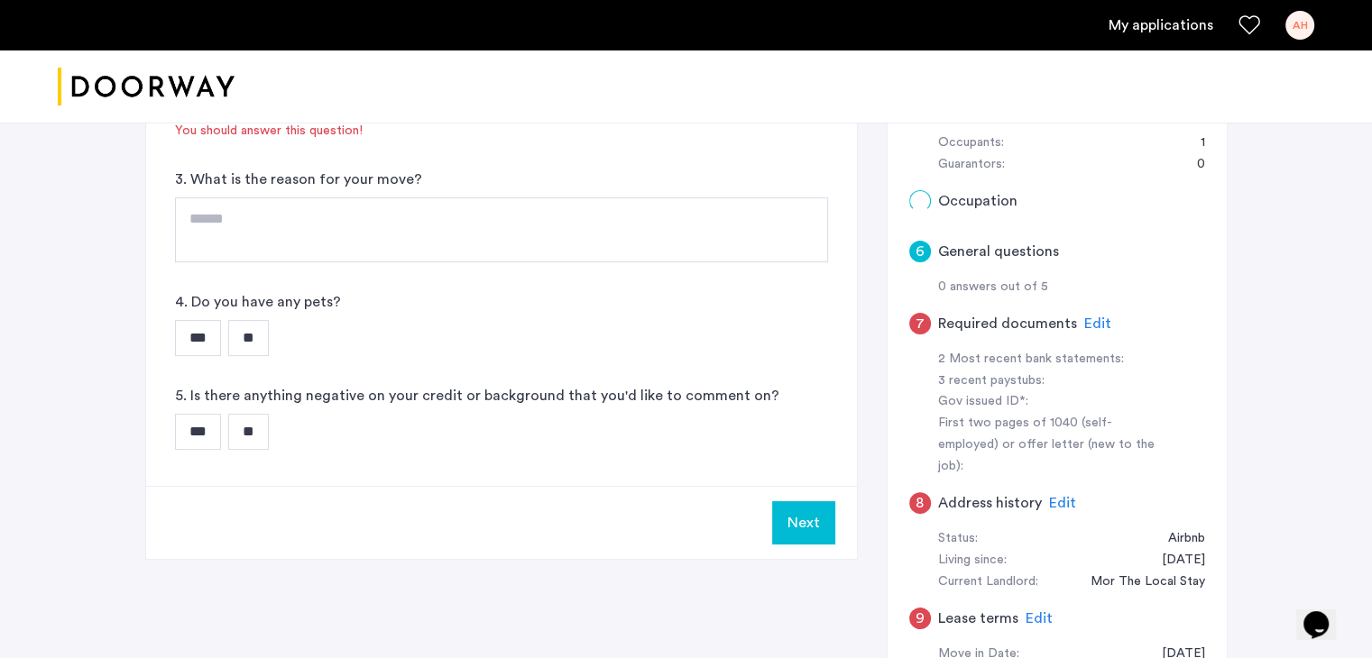
scroll to position [0, 0]
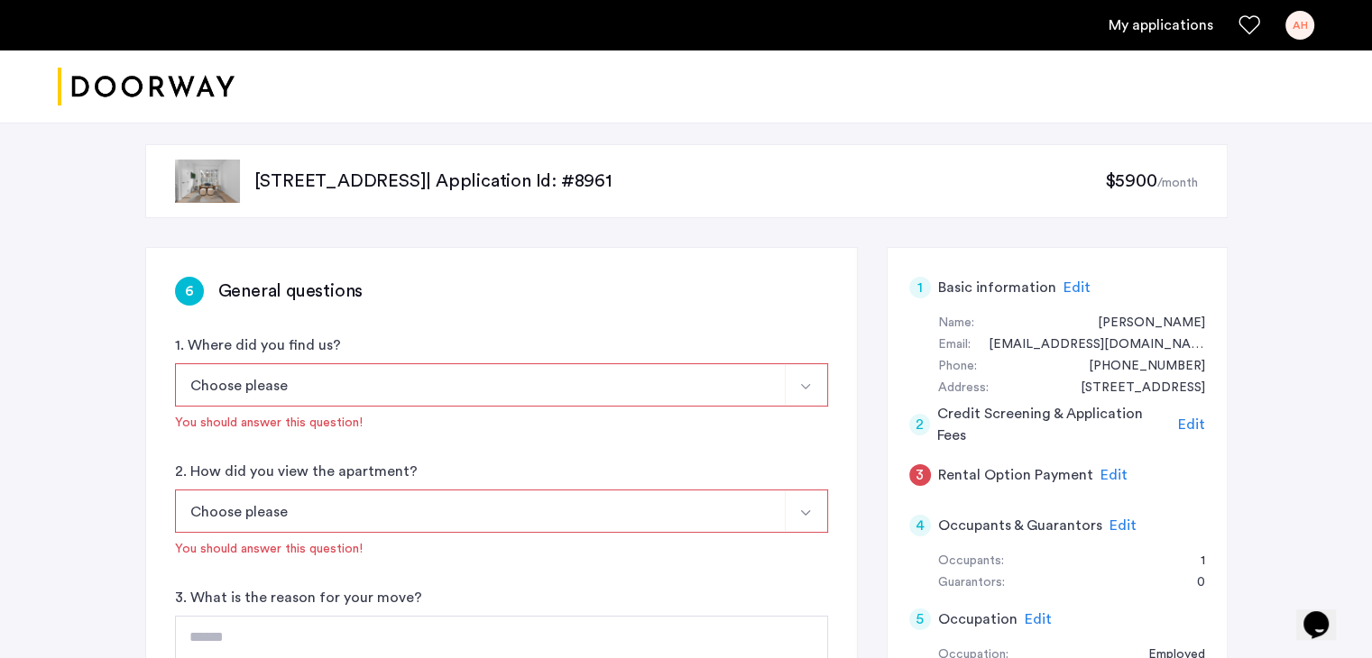
click at [635, 409] on div "Choose please [DOMAIN_NAME][URL][DOMAIN_NAME] [DOMAIN_NAME][URL][DOMAIN_NAME] […" at bounding box center [501, 397] width 653 height 69
click at [587, 381] on button "Choose please" at bounding box center [480, 384] width 611 height 43
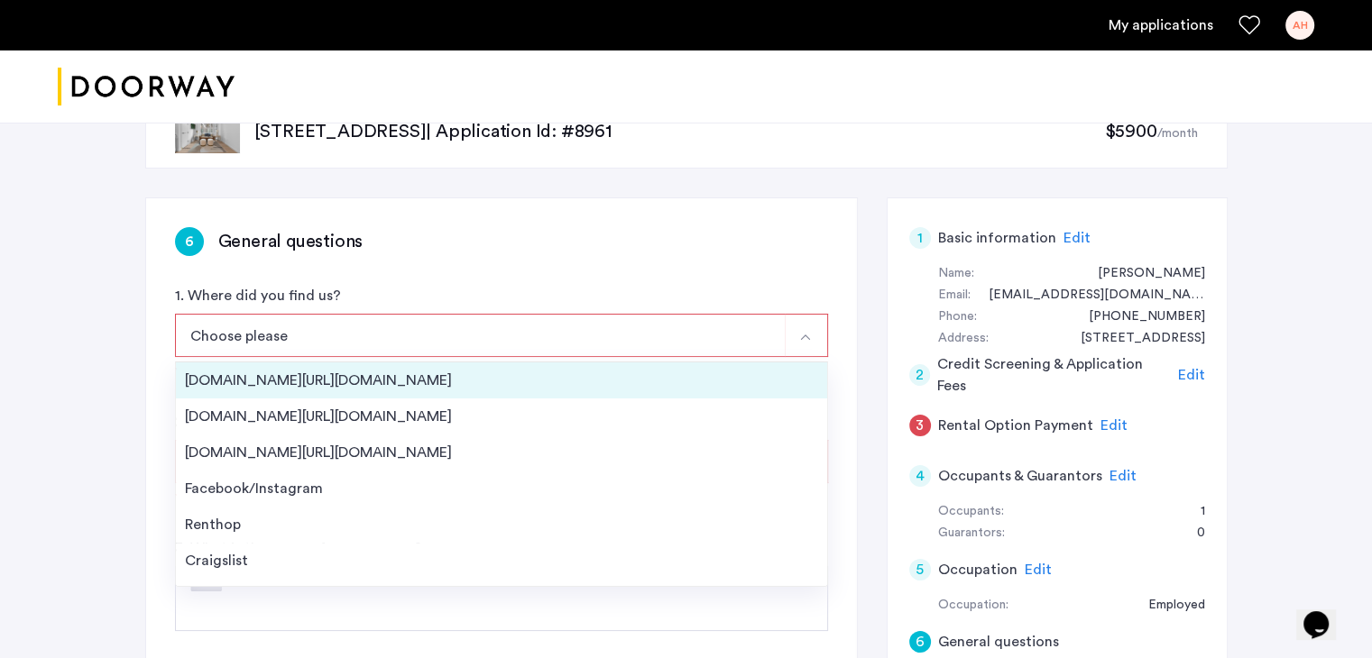
scroll to position [51, 0]
click at [480, 374] on div "[DOMAIN_NAME][URL][DOMAIN_NAME]" at bounding box center [501, 380] width 633 height 22
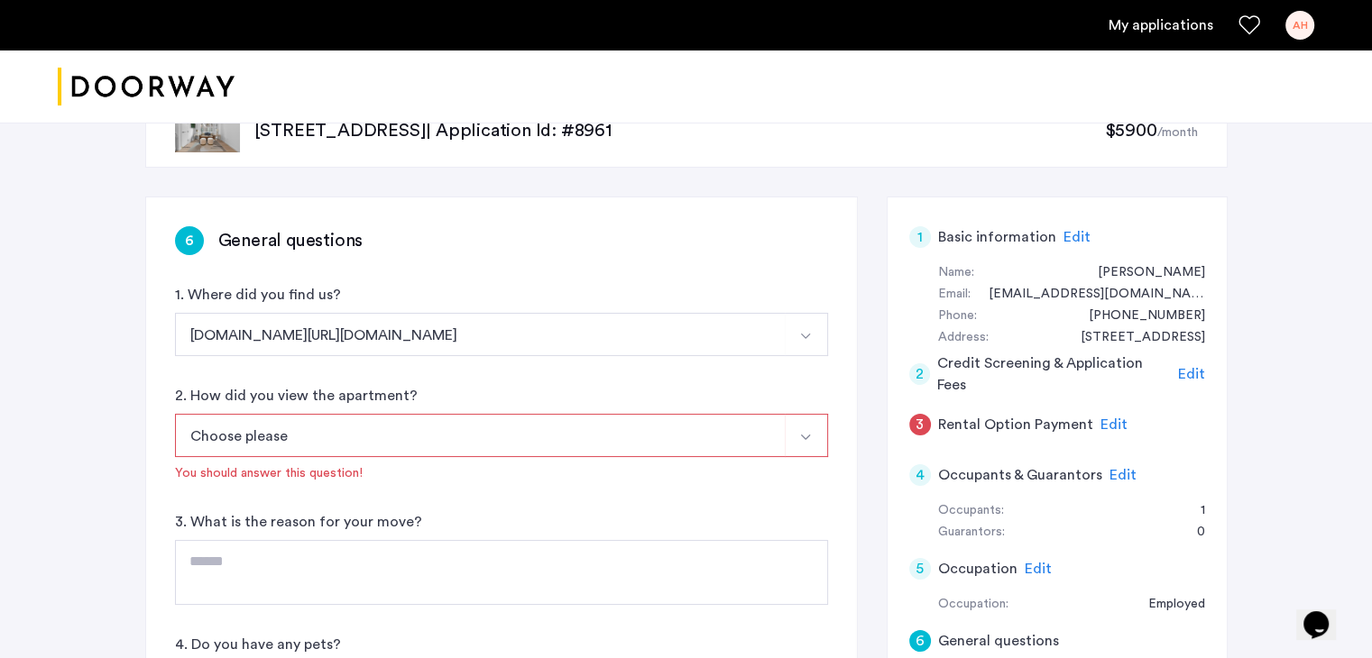
click at [465, 432] on button "Choose please" at bounding box center [480, 435] width 611 height 43
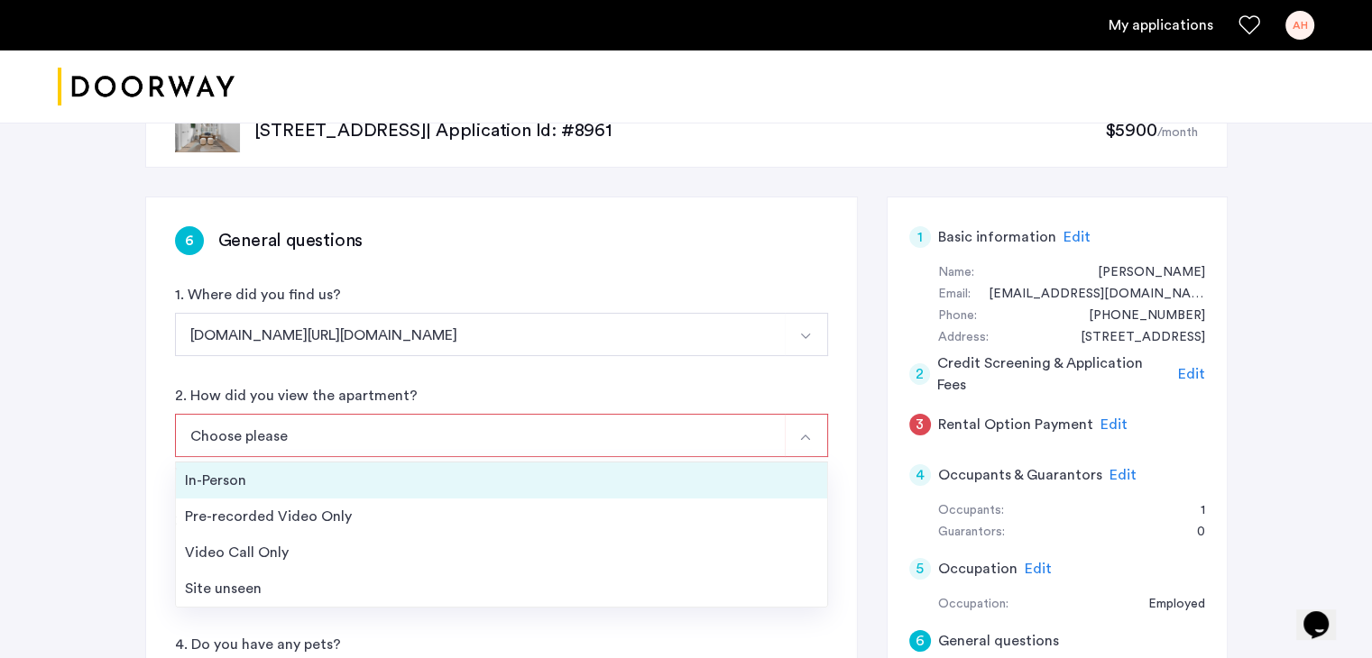
click at [397, 493] on li "In-Person" at bounding box center [501, 481] width 651 height 36
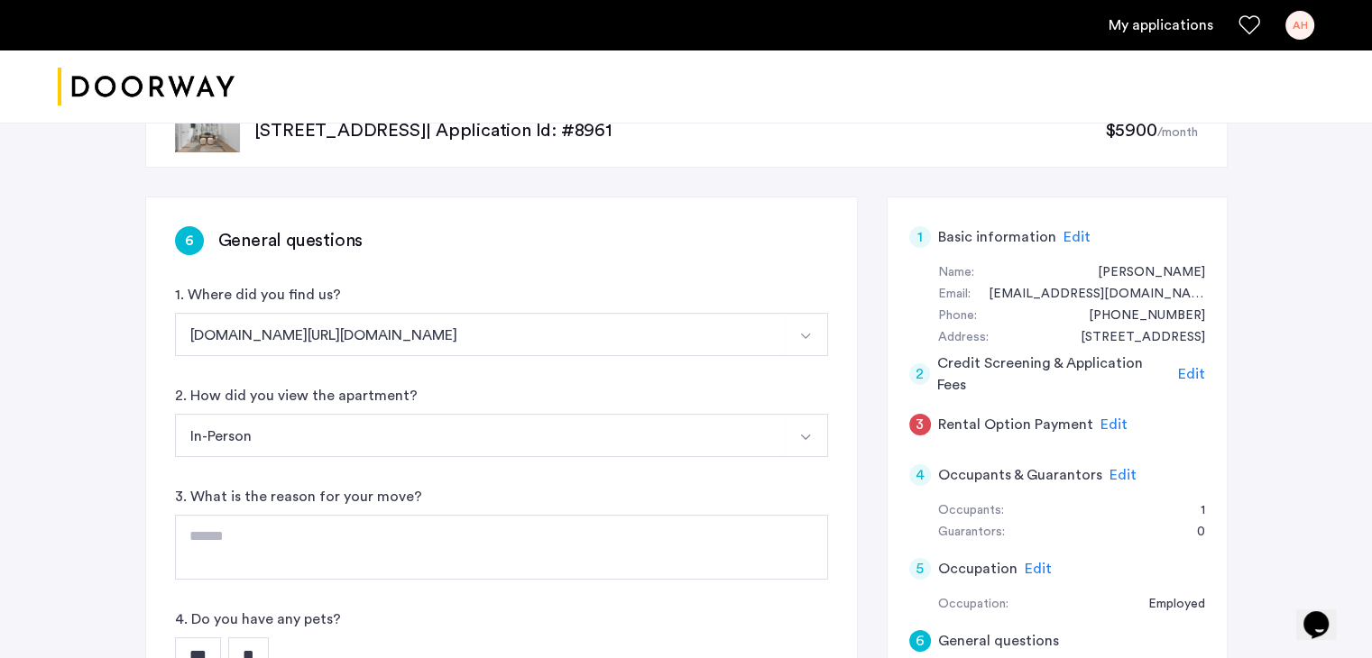
scroll to position [96, 0]
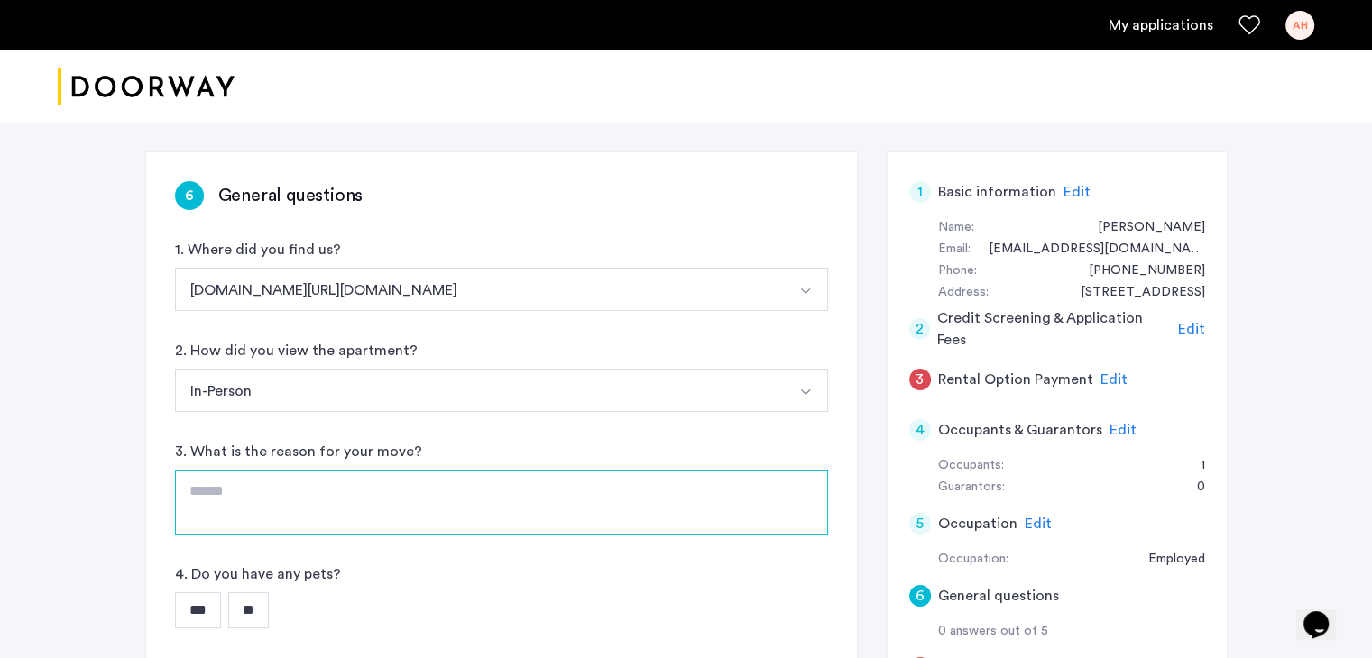
click at [375, 500] on textarea at bounding box center [501, 502] width 653 height 65
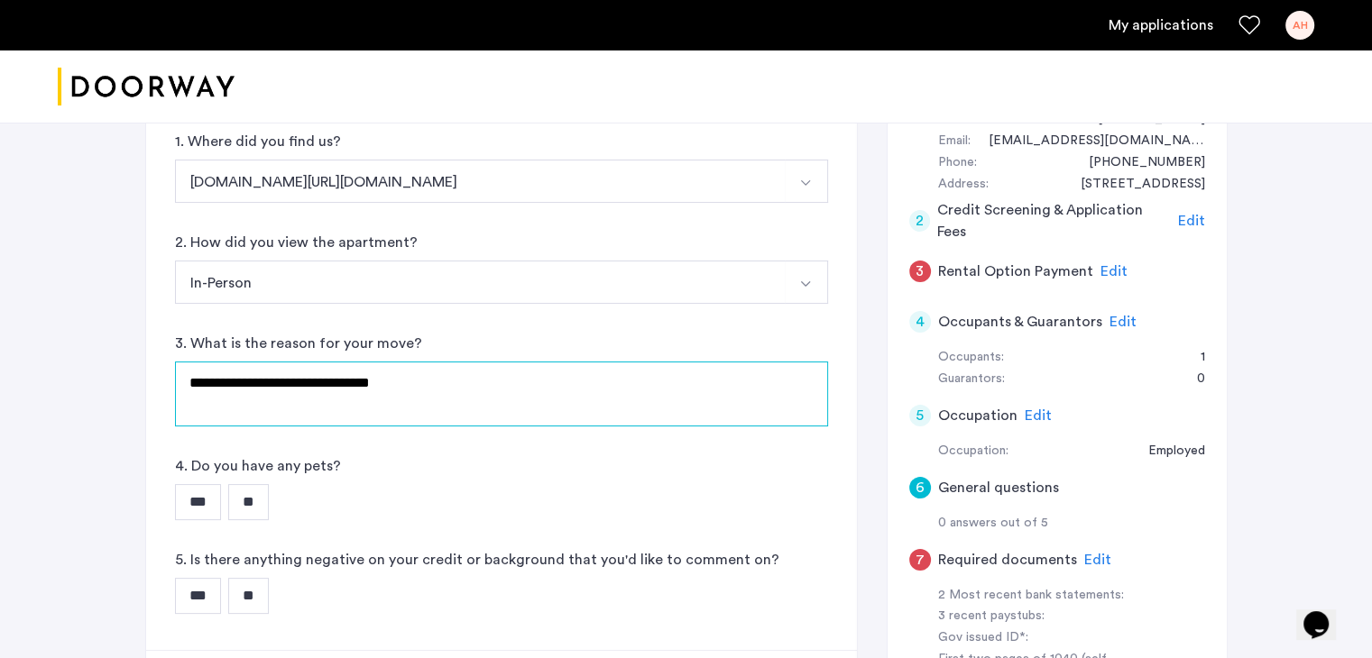
type textarea "**********"
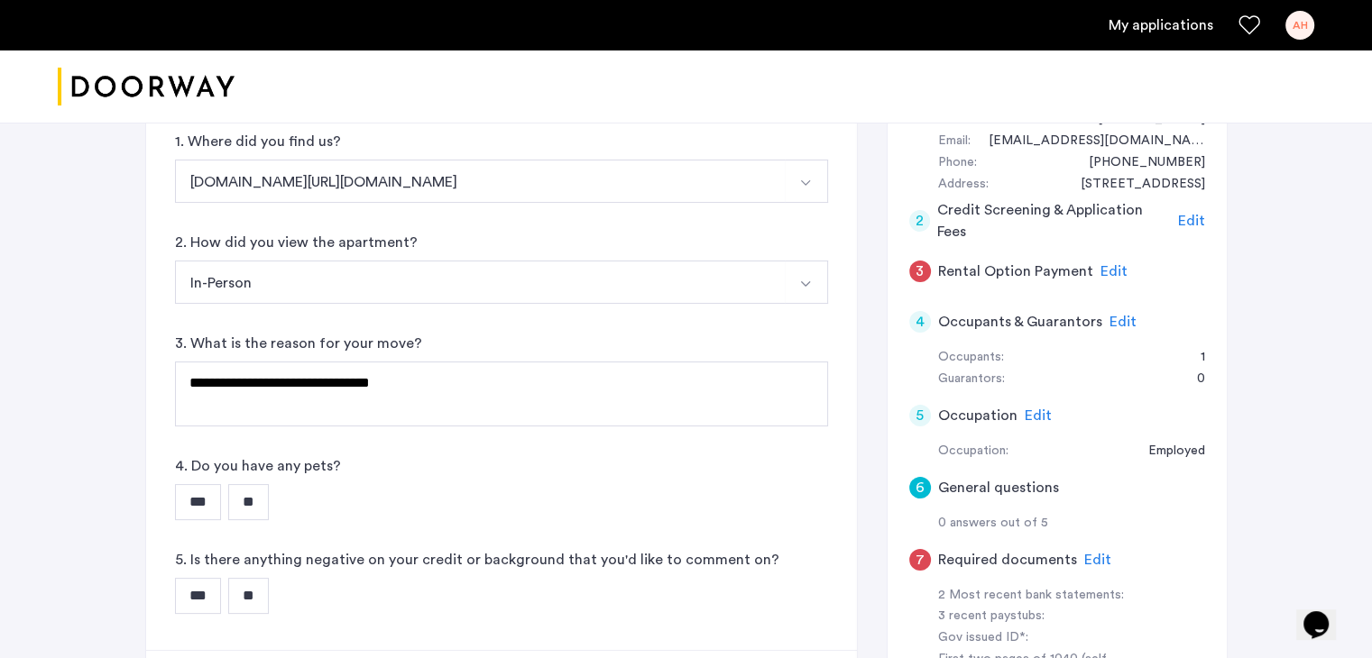
click at [254, 516] on input "**" at bounding box center [248, 502] width 41 height 36
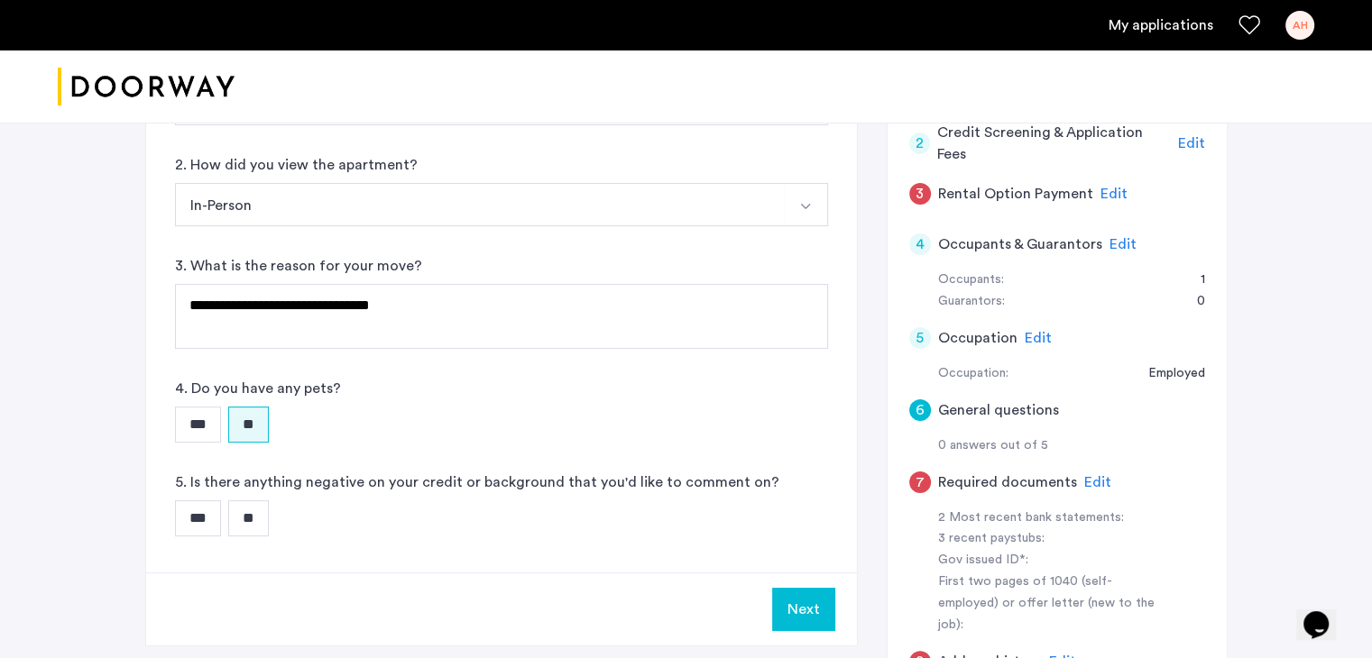
scroll to position [284, 0]
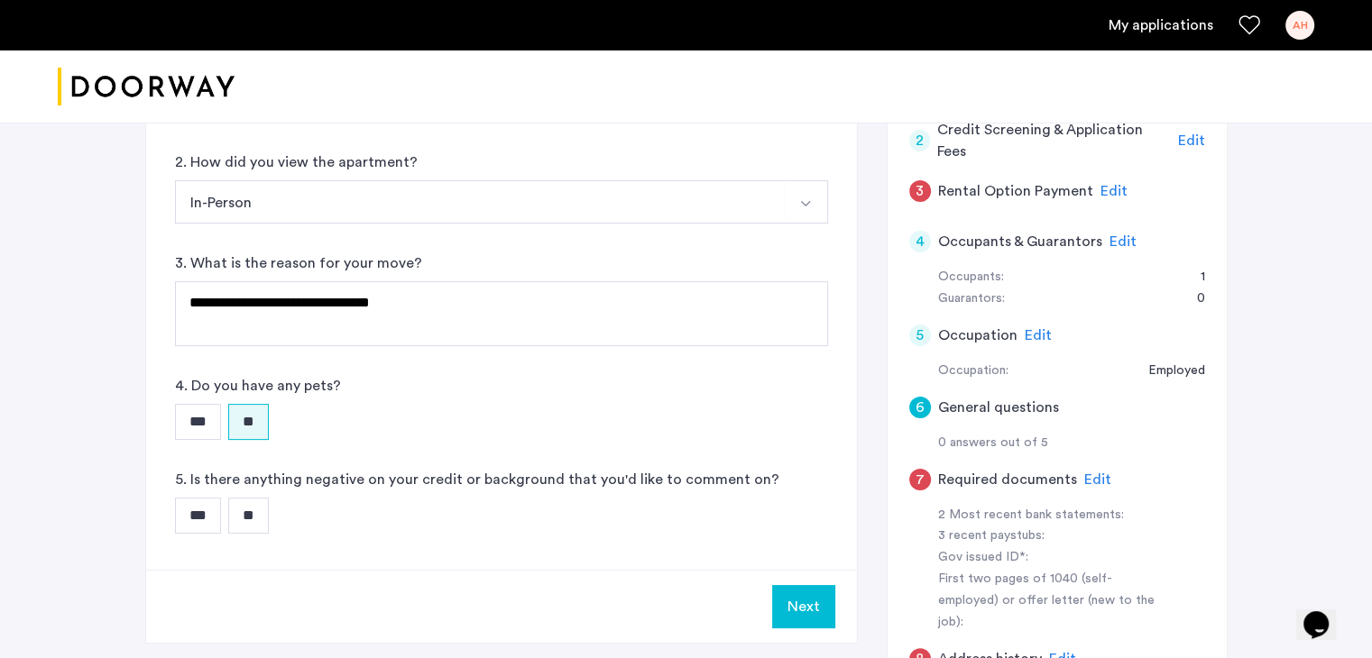
click at [254, 514] on input "**" at bounding box center [248, 516] width 41 height 36
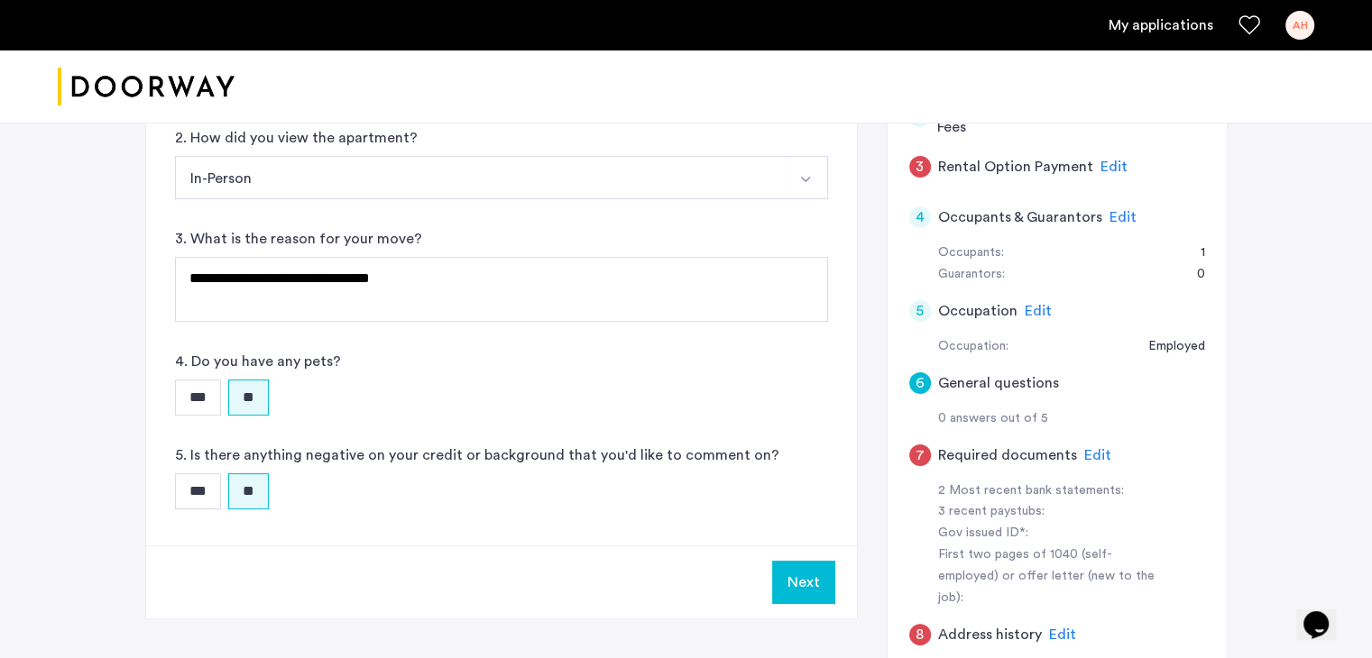
scroll to position [309, 0]
click at [805, 574] on button "Next" at bounding box center [803, 581] width 63 height 43
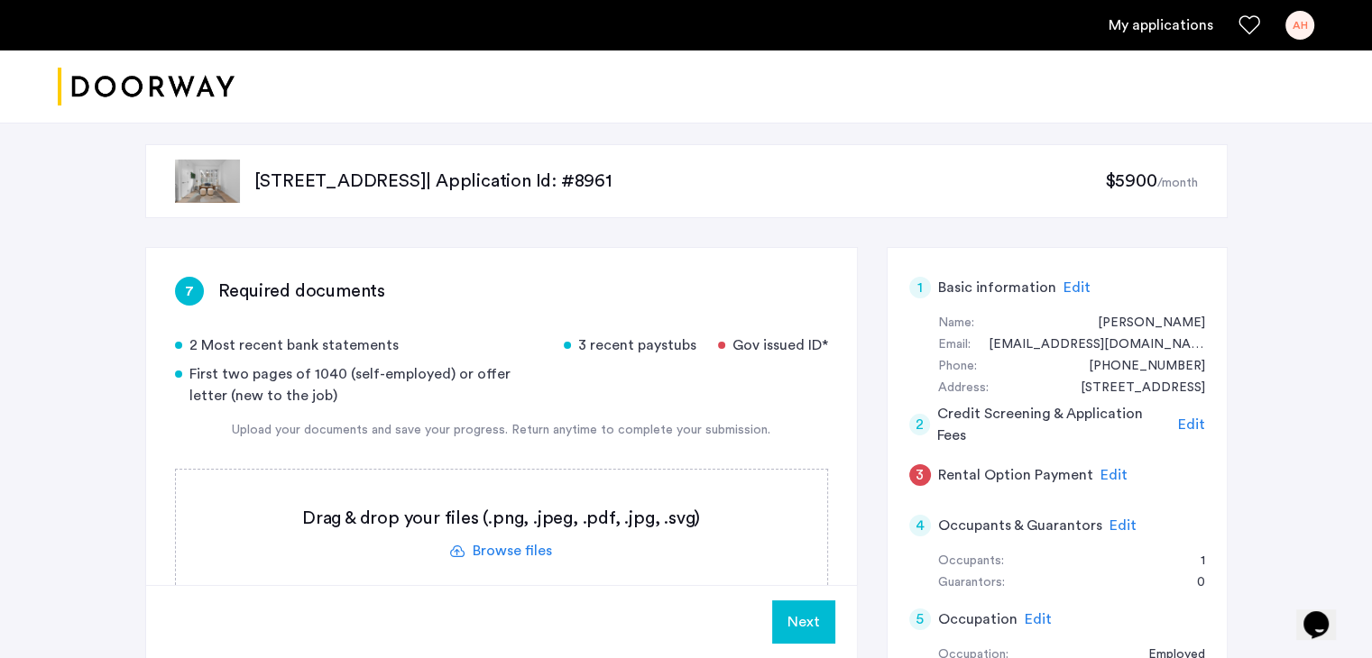
drag, startPoint x: 721, startPoint y: 347, endPoint x: 856, endPoint y: 354, distance: 134.5
click at [856, 354] on div "7 Required documents 2 Most recent bank statements 3 recent paystubs Gov issued…" at bounding box center [501, 485] width 712 height 476
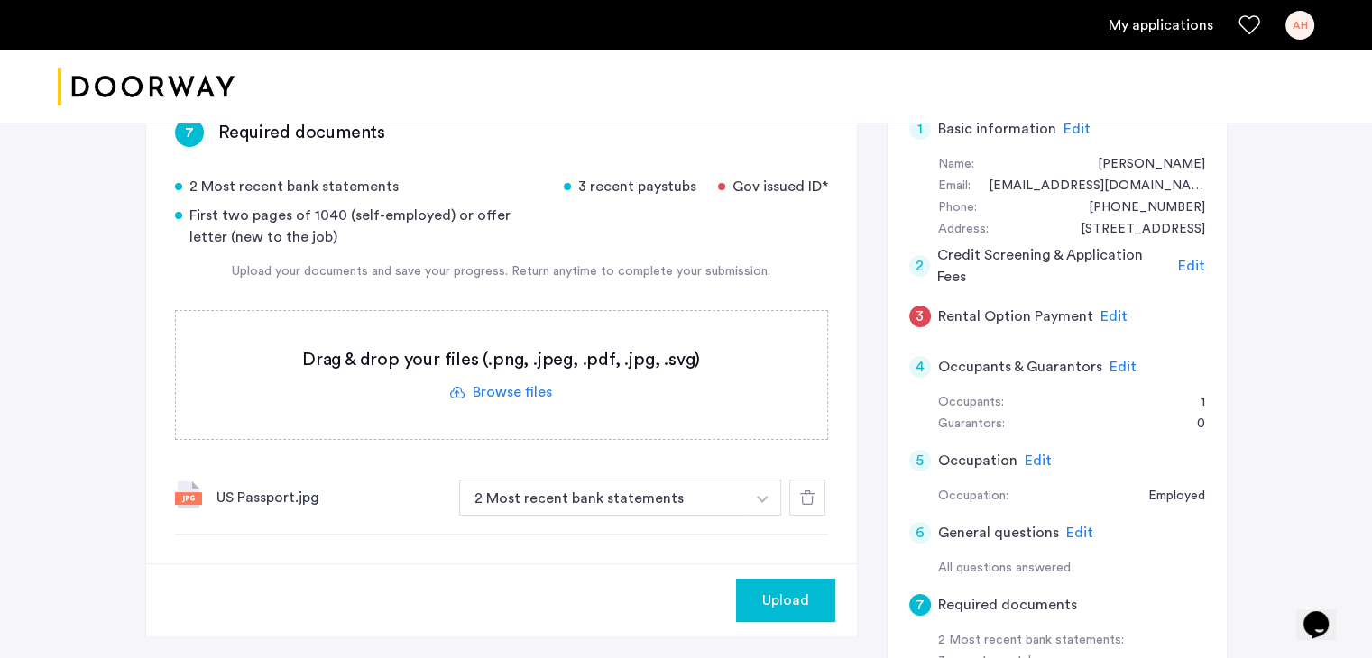
scroll to position [188, 0]
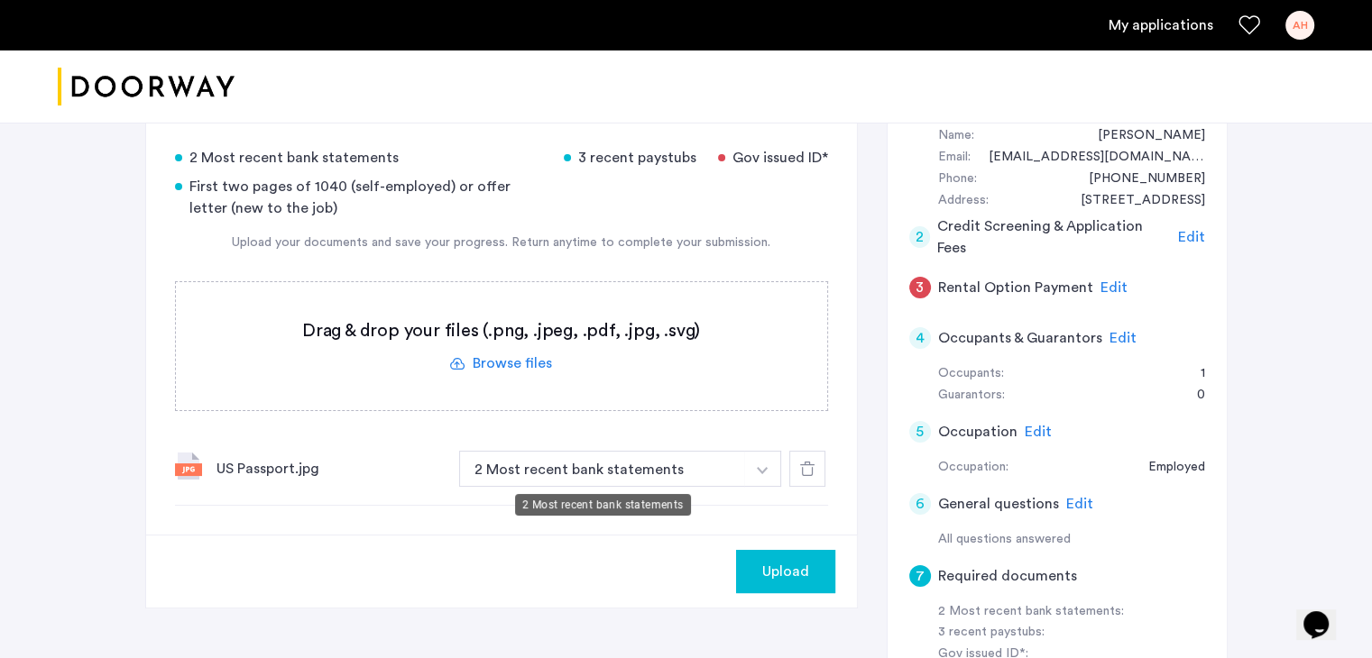
click at [568, 473] on button "2 Most recent bank statements" at bounding box center [602, 469] width 287 height 36
click at [763, 473] on button "button" at bounding box center [762, 469] width 37 height 36
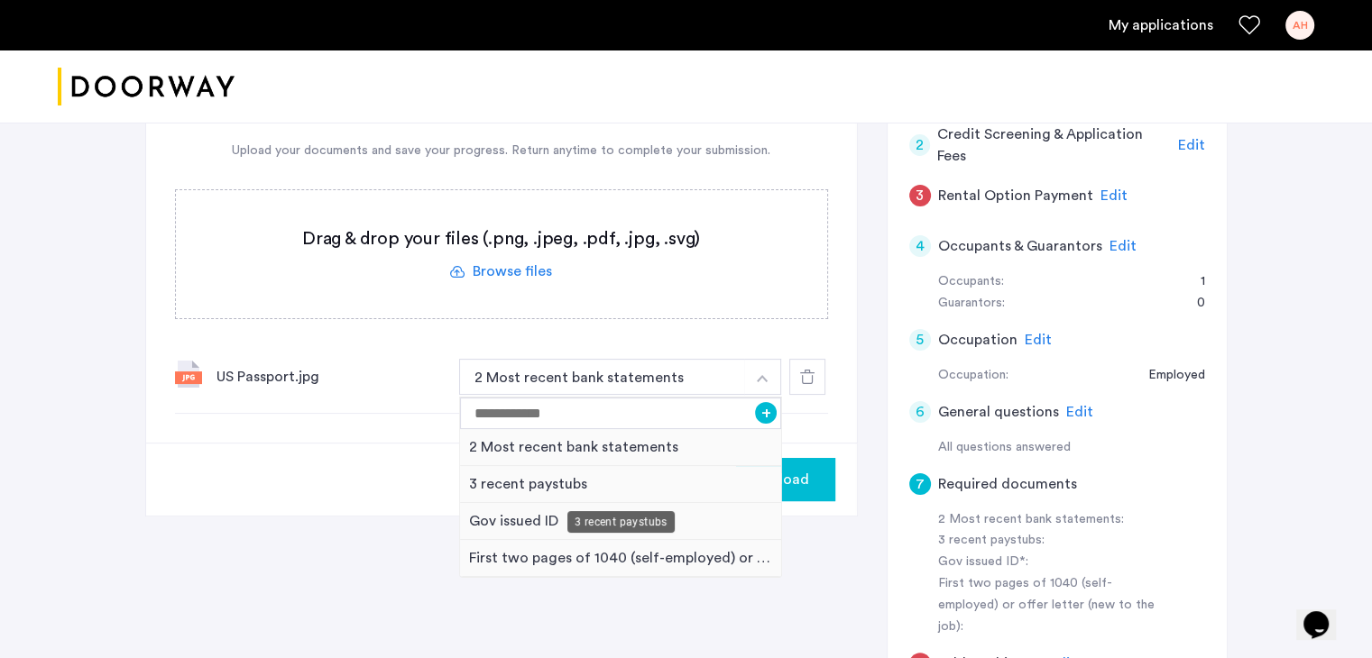
scroll to position [278, 0]
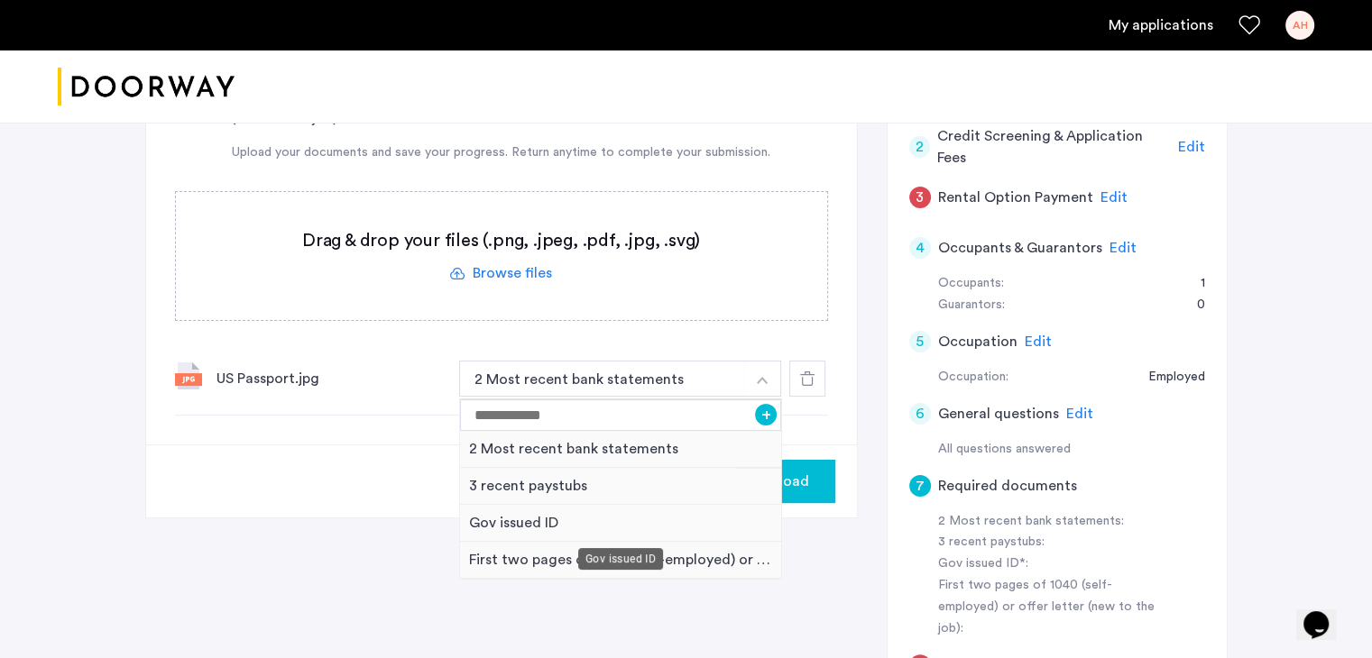
click at [546, 524] on div "Gov issued ID" at bounding box center [621, 523] width 322 height 37
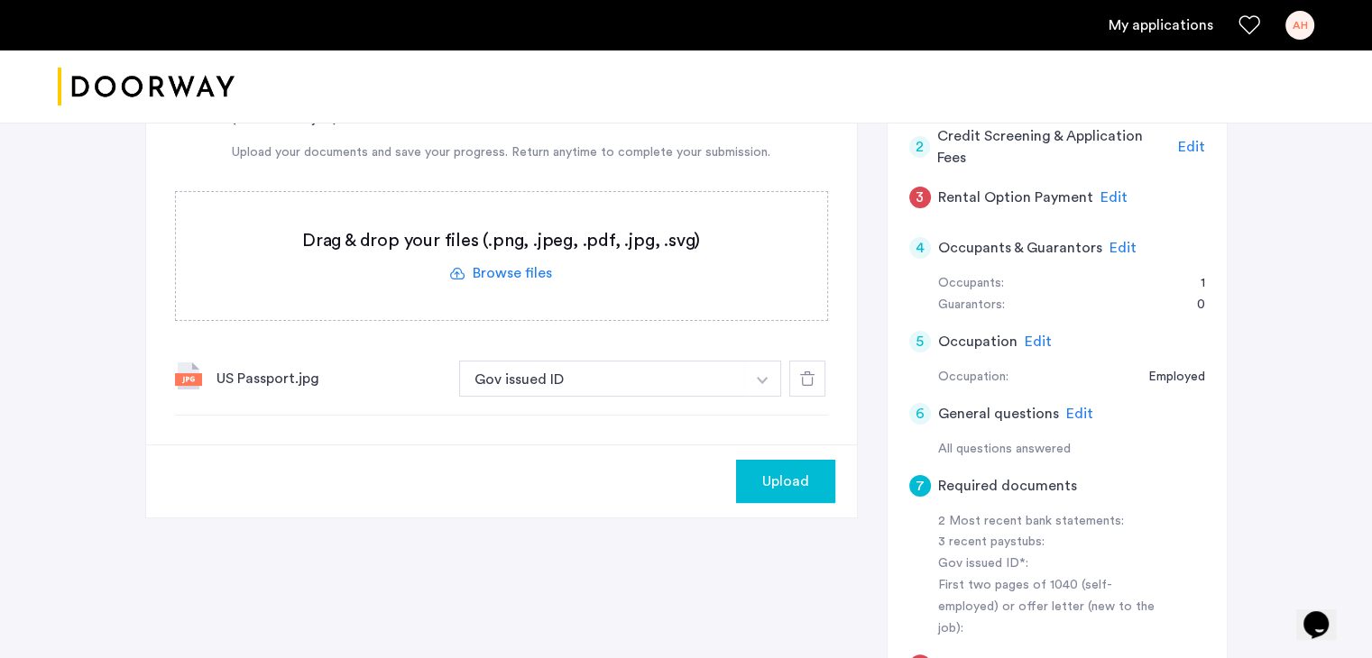
click at [713, 430] on div "7 Required documents 2 Most recent bank statements 3 recent paystubs Gov issued…" at bounding box center [501, 207] width 711 height 474
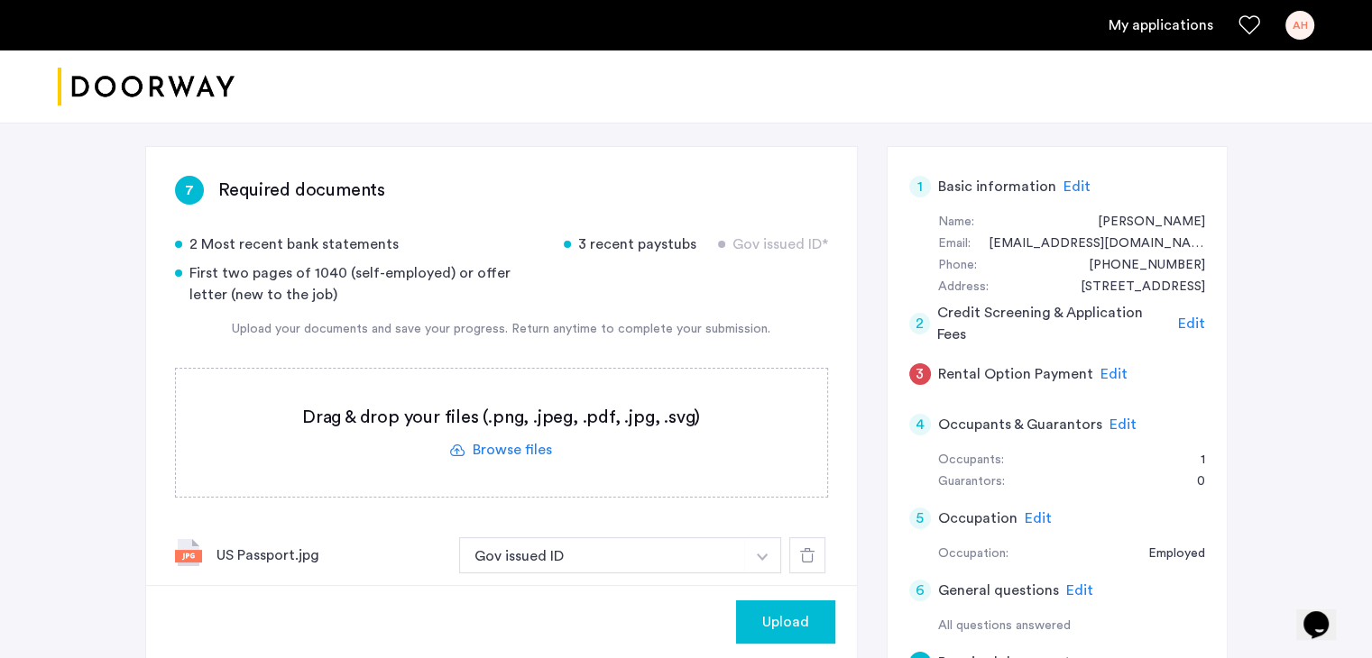
scroll to position [101, 0]
click at [313, 236] on div "2 Most recent bank statements" at bounding box center [358, 245] width 367 height 22
click at [418, 305] on div "2 Most recent bank statements 3 recent paystubs Gov issued ID* First two pages …" at bounding box center [501, 413] width 653 height 359
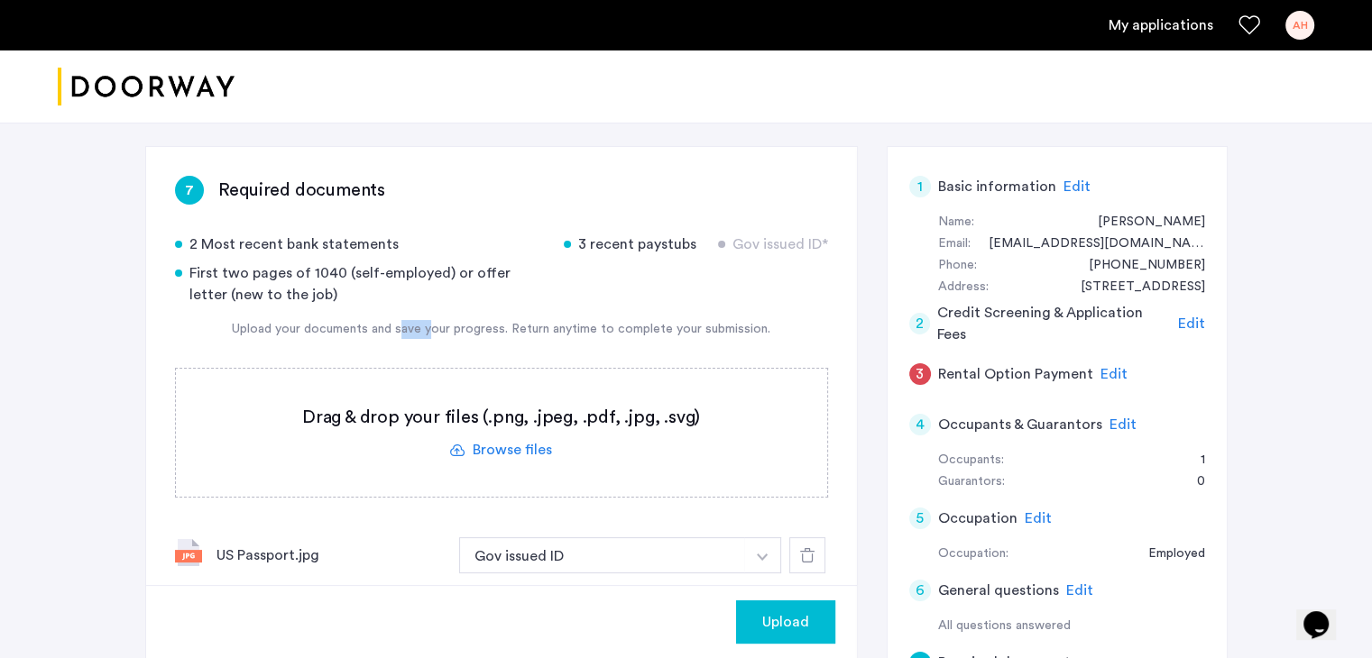
click at [418, 305] on div "2 Most recent bank statements 3 recent paystubs Gov issued ID* First two pages …" at bounding box center [501, 413] width 653 height 359
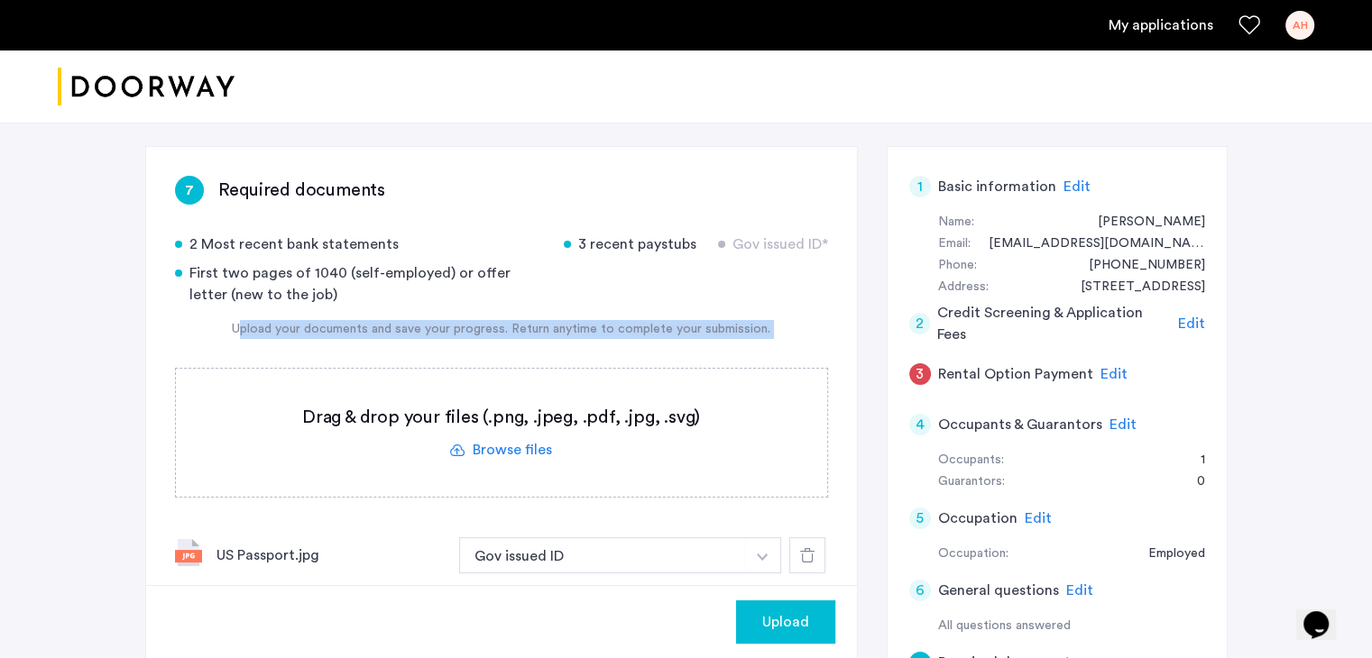
click at [418, 305] on div "2 Most recent bank statements 3 recent paystubs Gov issued ID* First two pages …" at bounding box center [501, 413] width 653 height 359
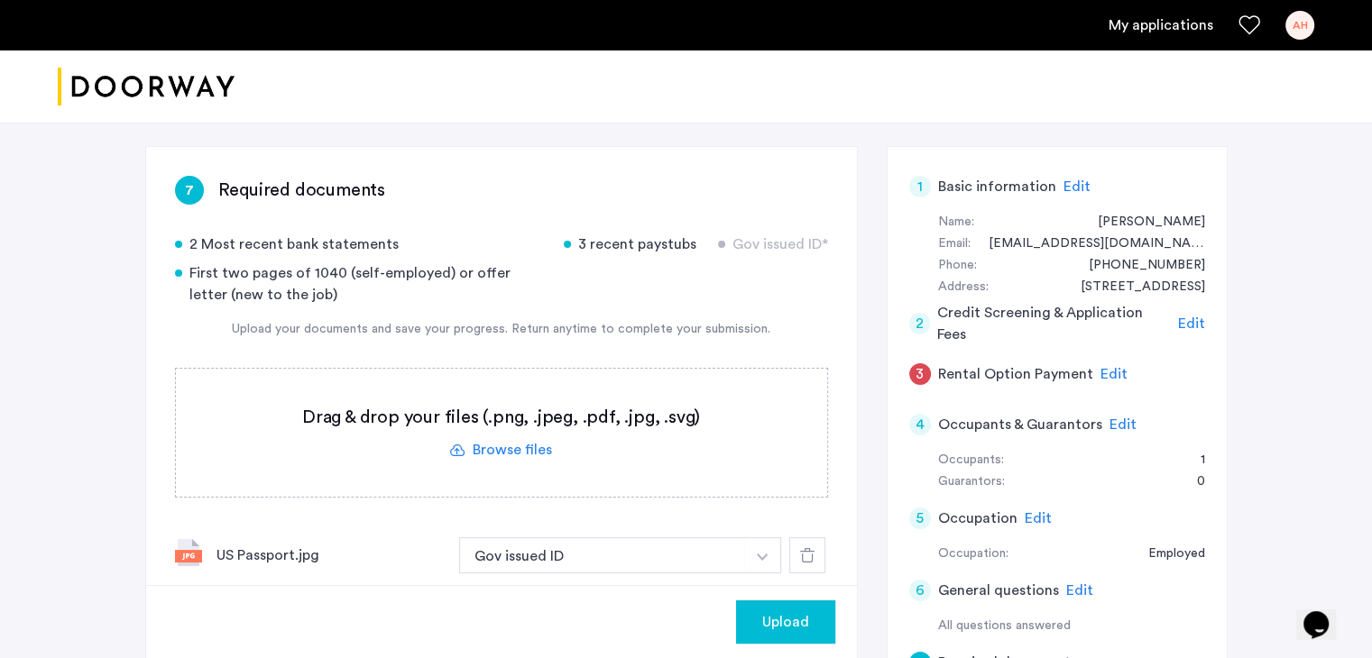
click at [460, 441] on label at bounding box center [501, 433] width 651 height 128
click at [0, 0] on input "file" at bounding box center [0, 0] width 0 height 0
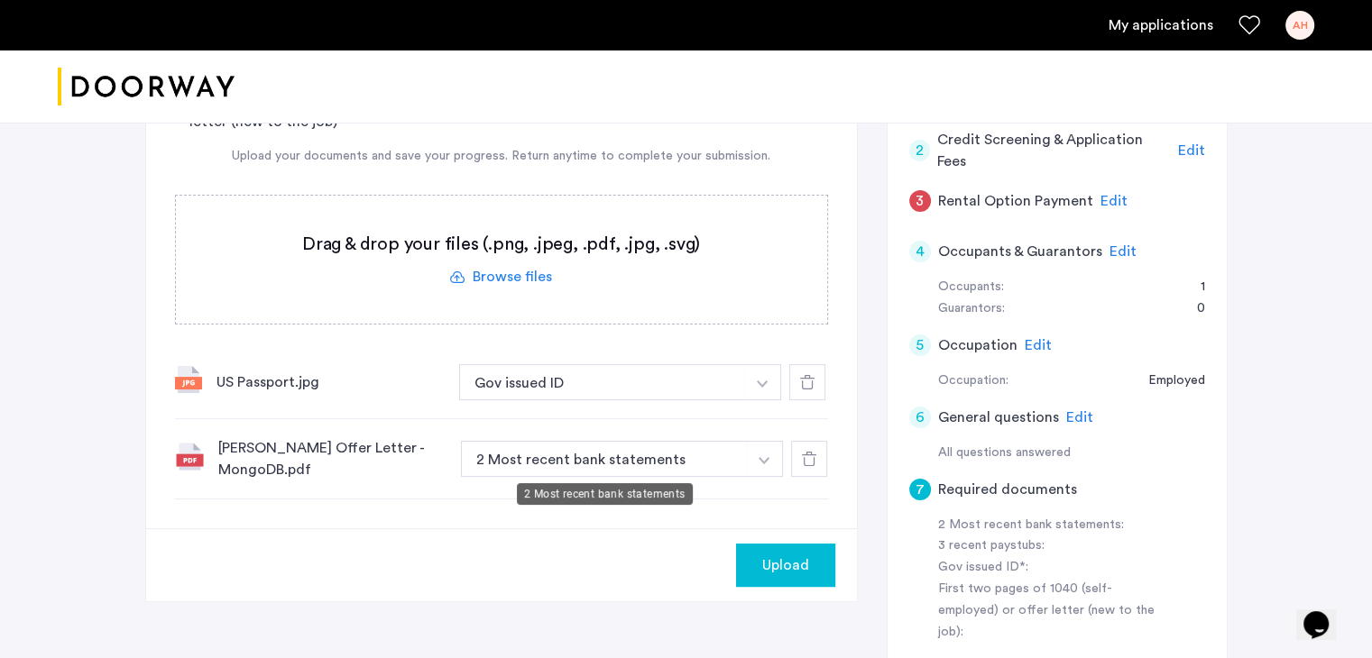
click at [574, 459] on button "2 Most recent bank statements" at bounding box center [604, 459] width 287 height 36
click at [759, 457] on img "button" at bounding box center [763, 460] width 11 height 7
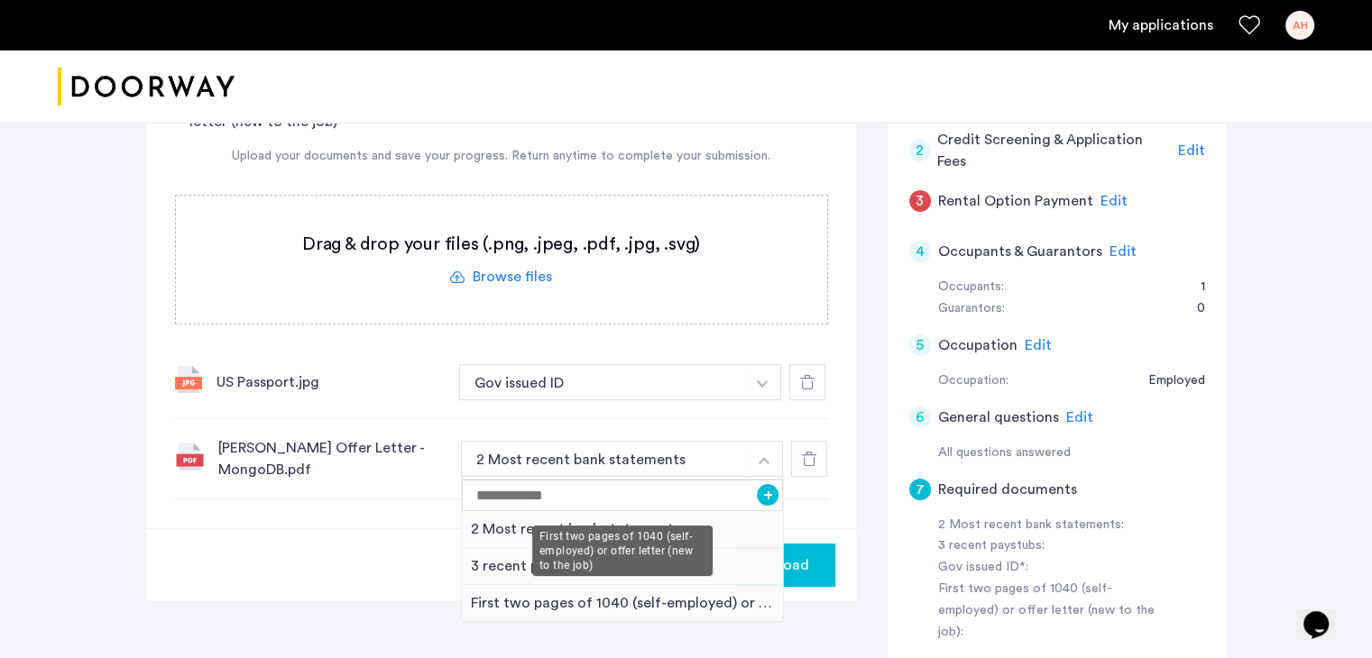
click at [487, 603] on div "First two pages of 1040 (self-employed) or offer letter (new to the job)" at bounding box center [623, 603] width 322 height 37
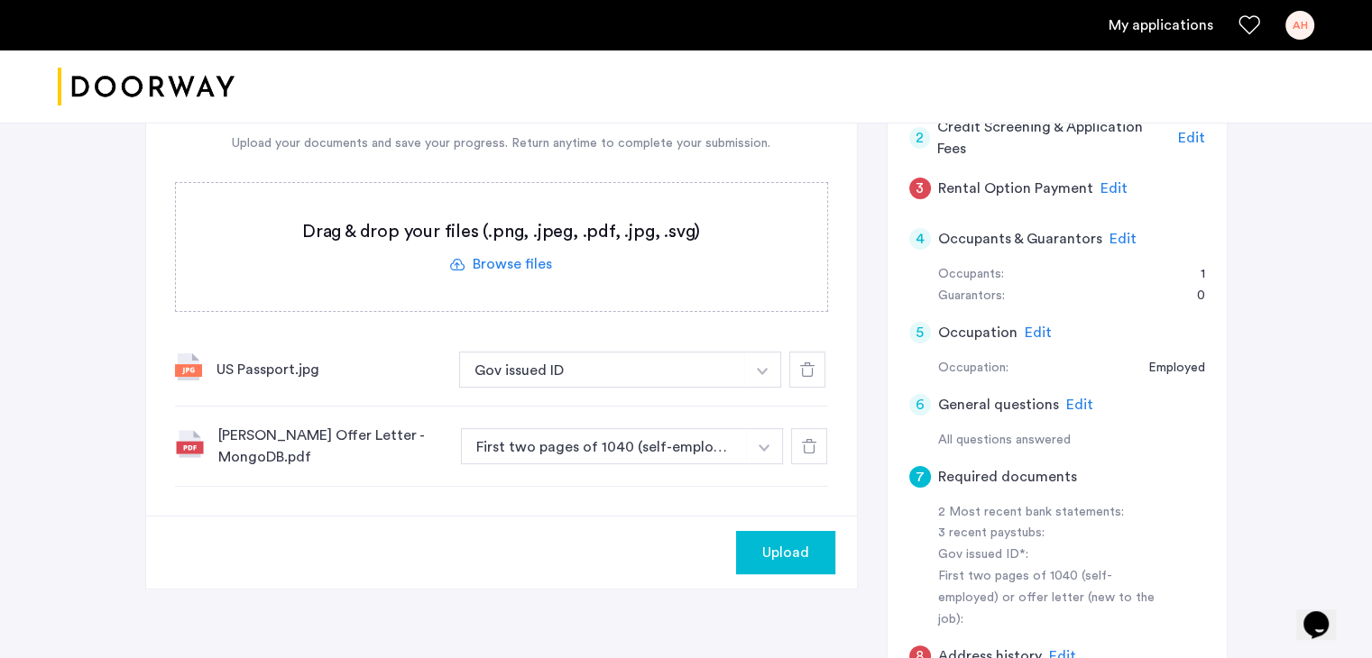
scroll to position [273, 0]
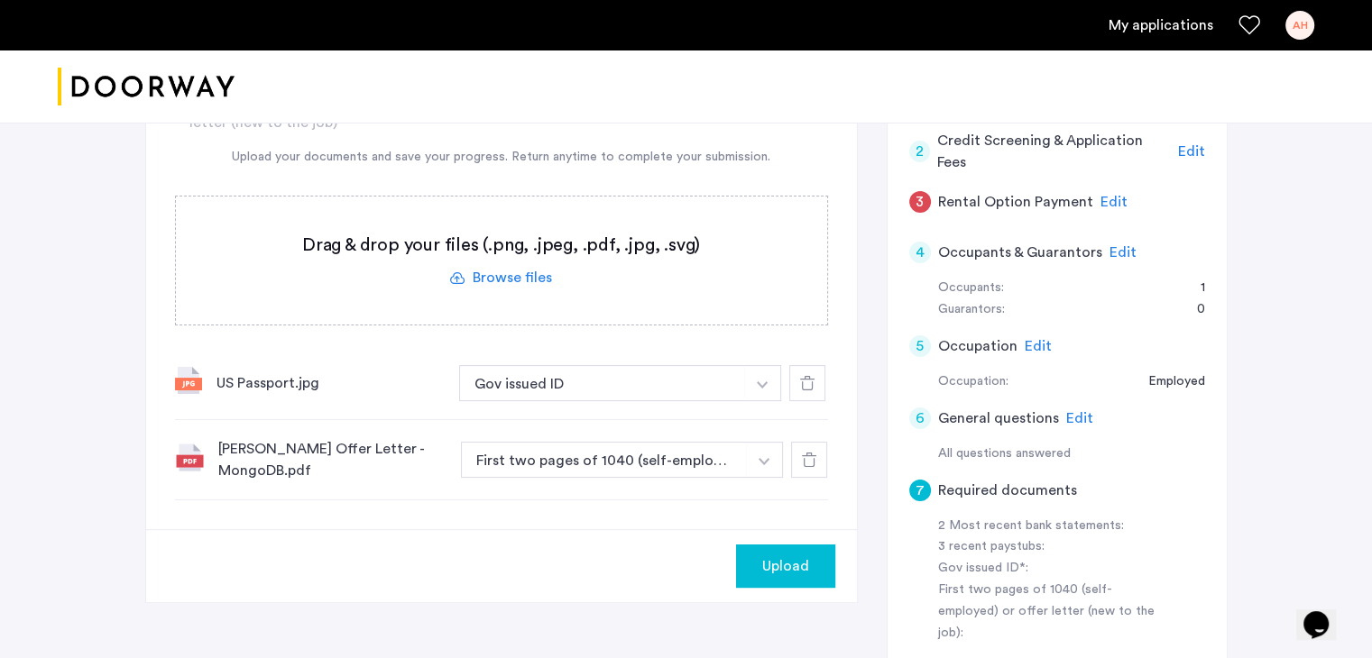
click at [505, 288] on label at bounding box center [501, 261] width 651 height 128
click at [0, 0] on input "file" at bounding box center [0, 0] width 0 height 0
click at [501, 277] on label at bounding box center [501, 261] width 651 height 128
click at [0, 0] on input "file" at bounding box center [0, 0] width 0 height 0
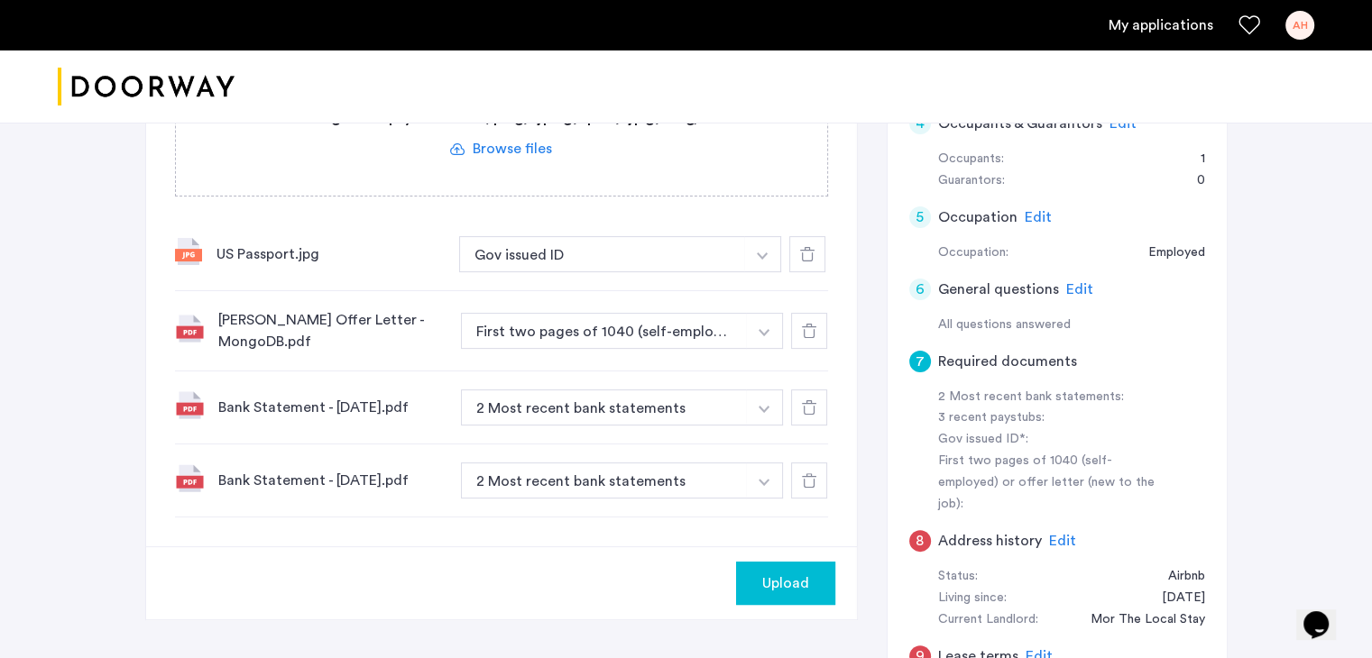
scroll to position [588, 0]
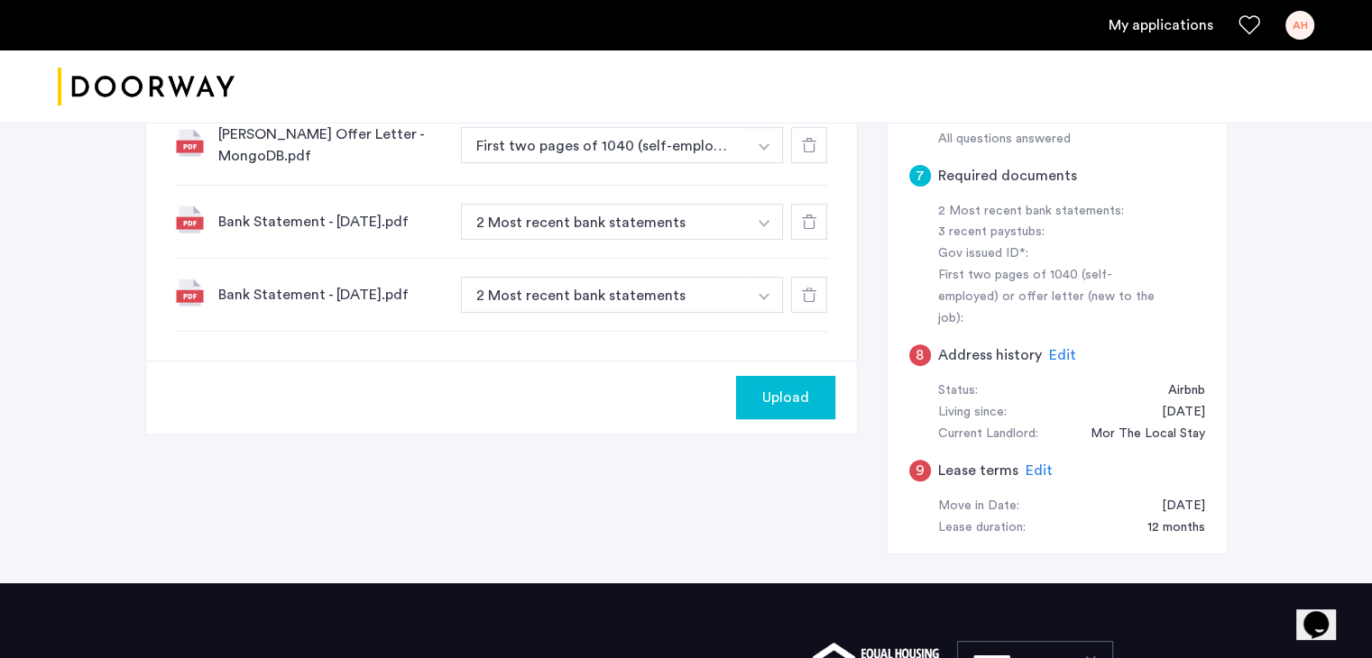
click at [772, 387] on span "Upload" at bounding box center [785, 398] width 47 height 22
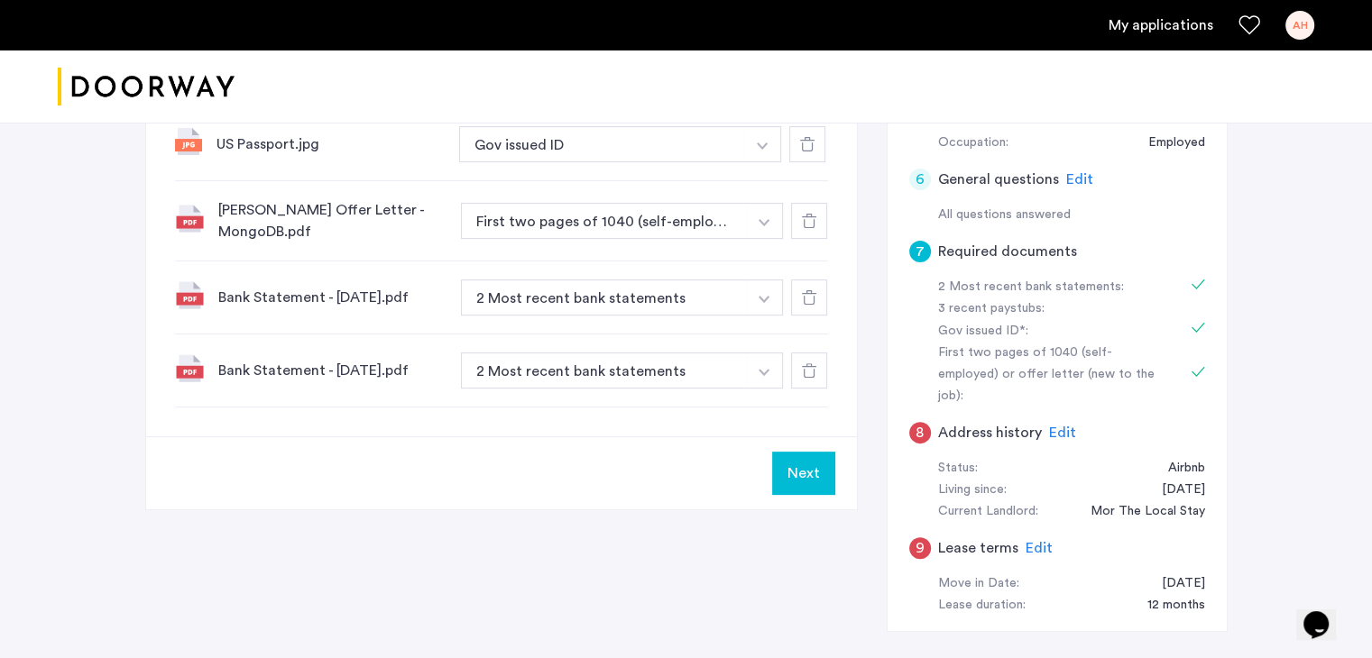
scroll to position [512, 0]
click at [801, 474] on button "Next" at bounding box center [803, 473] width 63 height 43
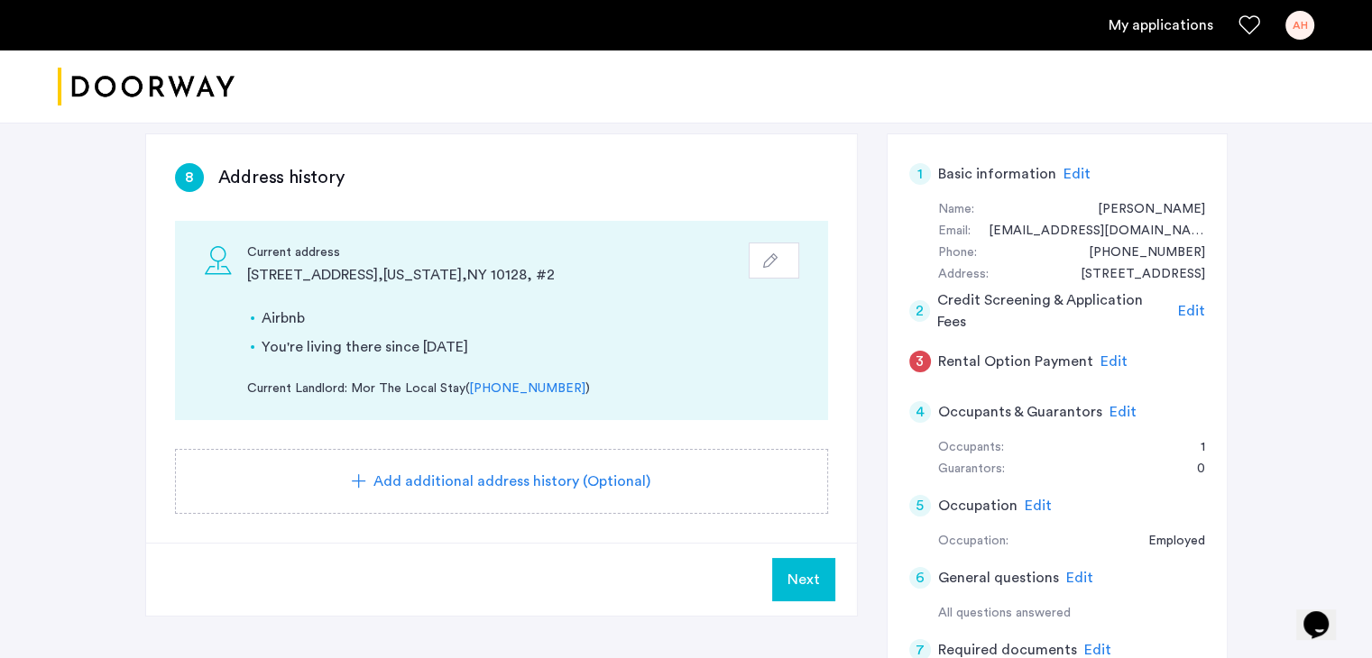
scroll to position [115, 0]
click at [734, 497] on div "Add additional address history (Optional)" at bounding box center [501, 480] width 653 height 65
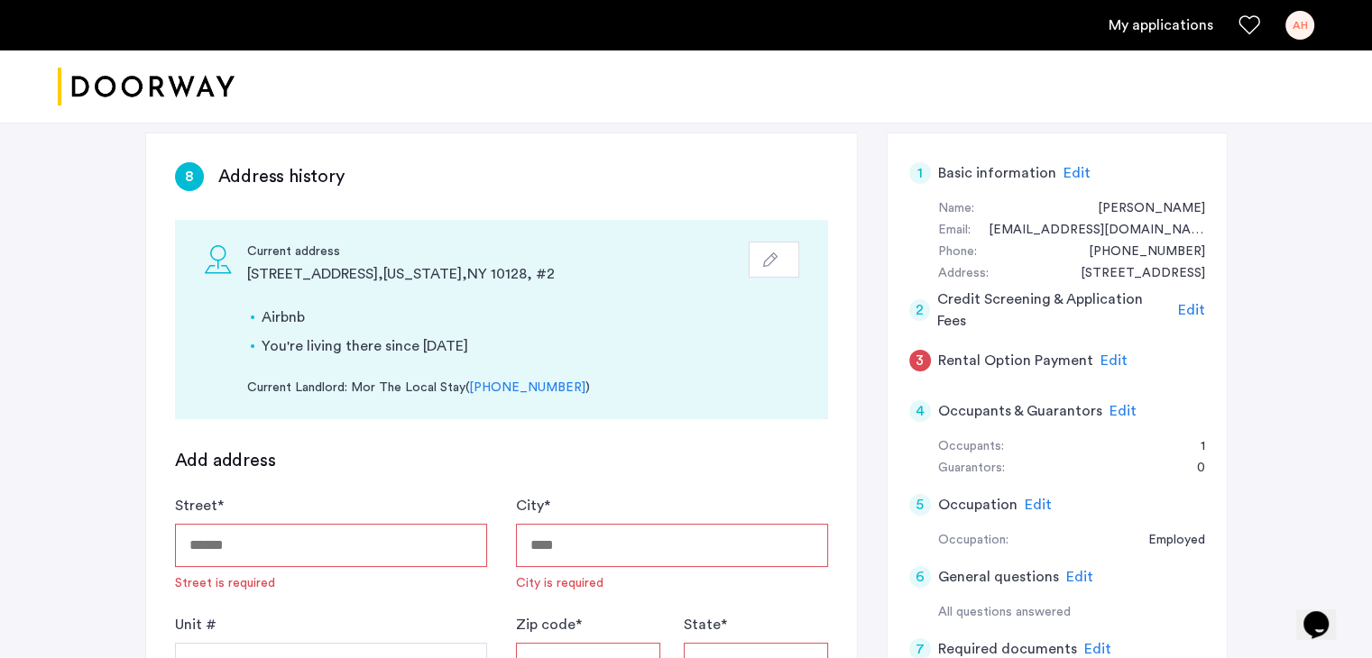
scroll to position [276, 0]
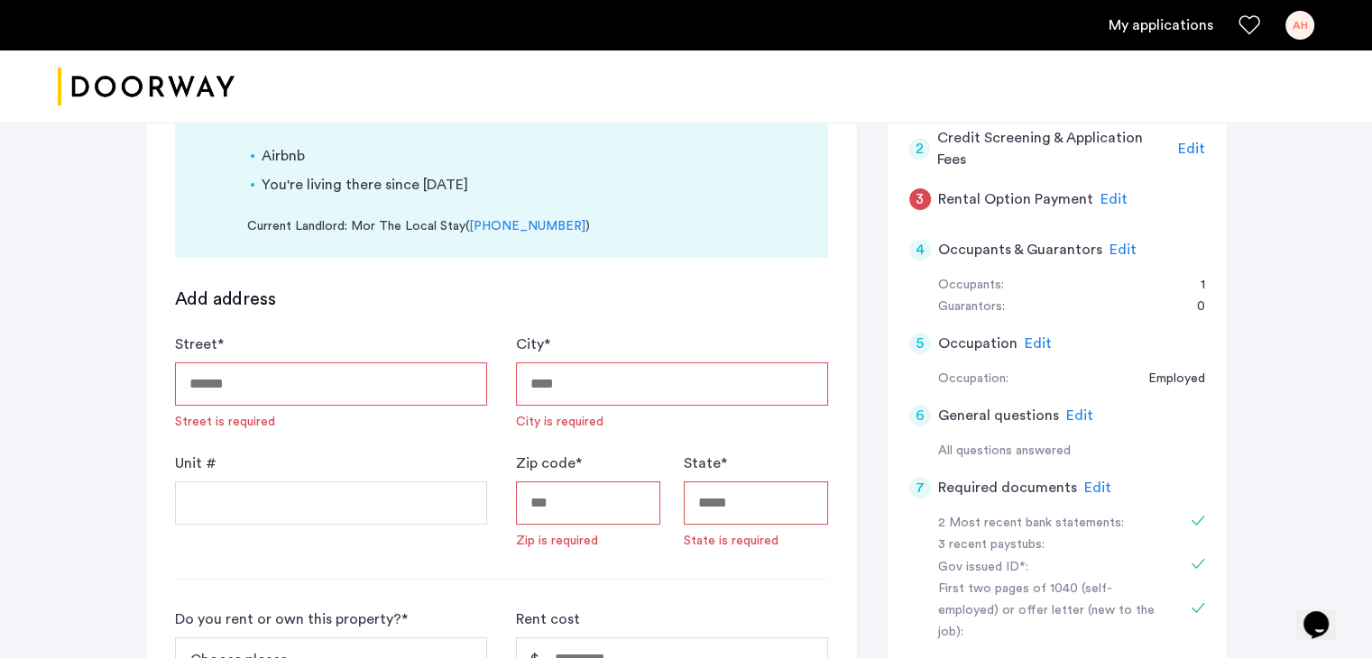
click at [685, 392] on input "City *" at bounding box center [672, 384] width 312 height 43
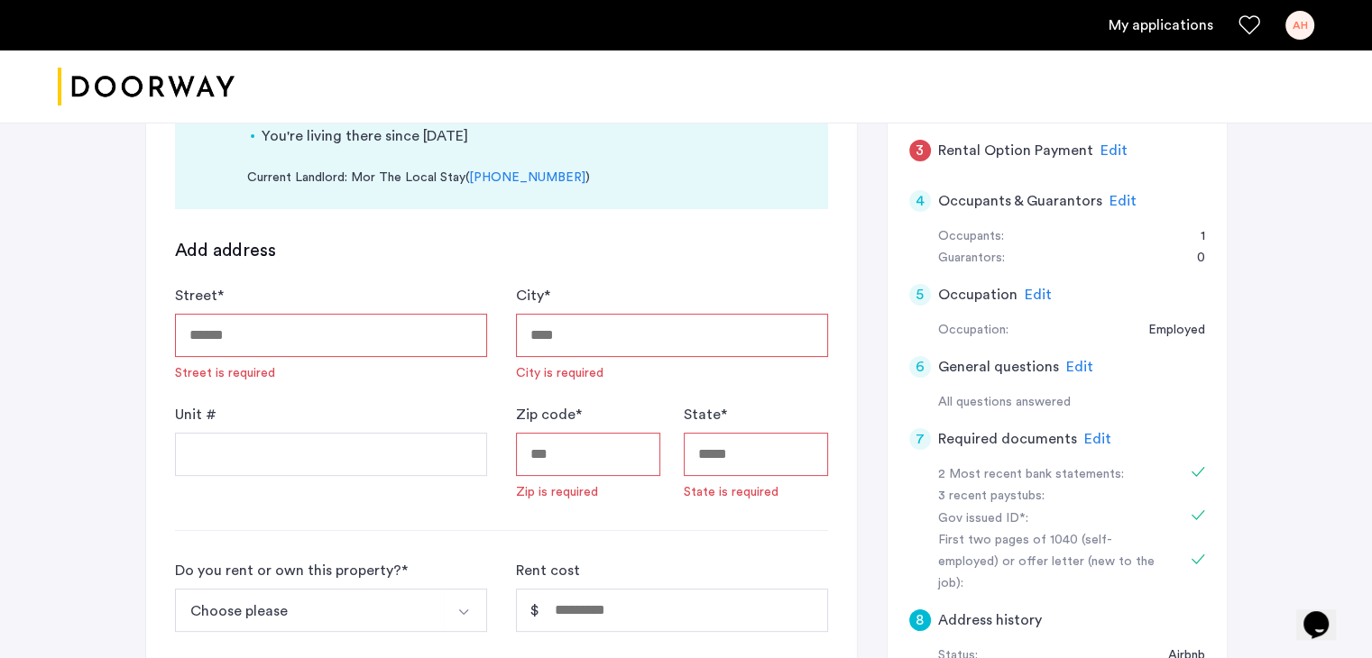
scroll to position [323, 0]
click at [712, 447] on input "State *" at bounding box center [756, 456] width 144 height 43
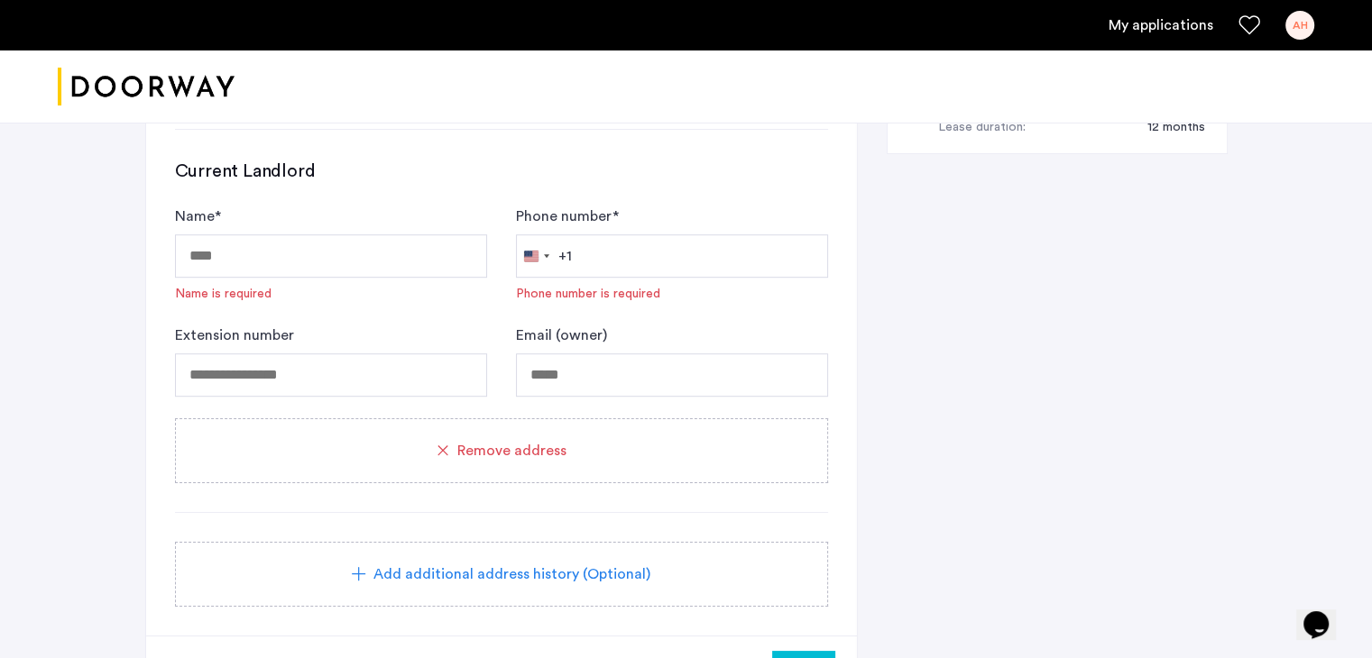
scroll to position [988, 0]
click at [561, 480] on div "Remove address" at bounding box center [501, 452] width 653 height 65
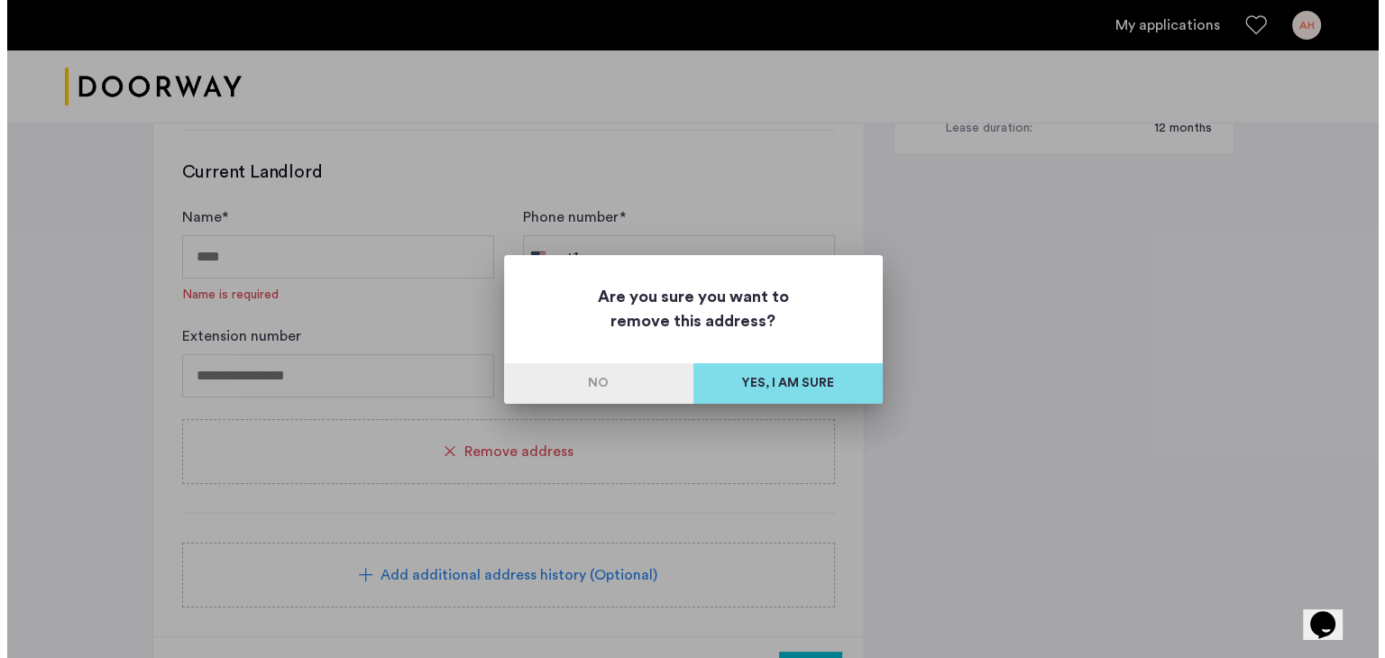
scroll to position [0, 0]
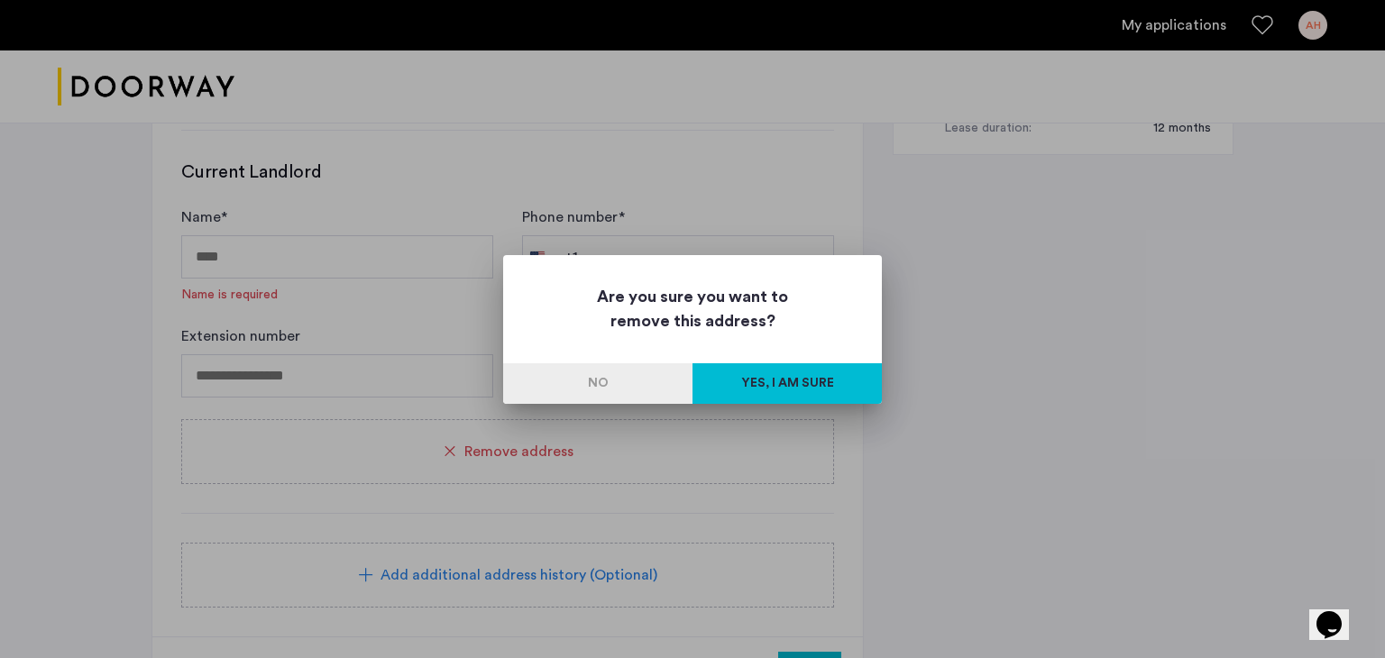
click at [728, 381] on button "Yes, I am sure" at bounding box center [787, 383] width 189 height 41
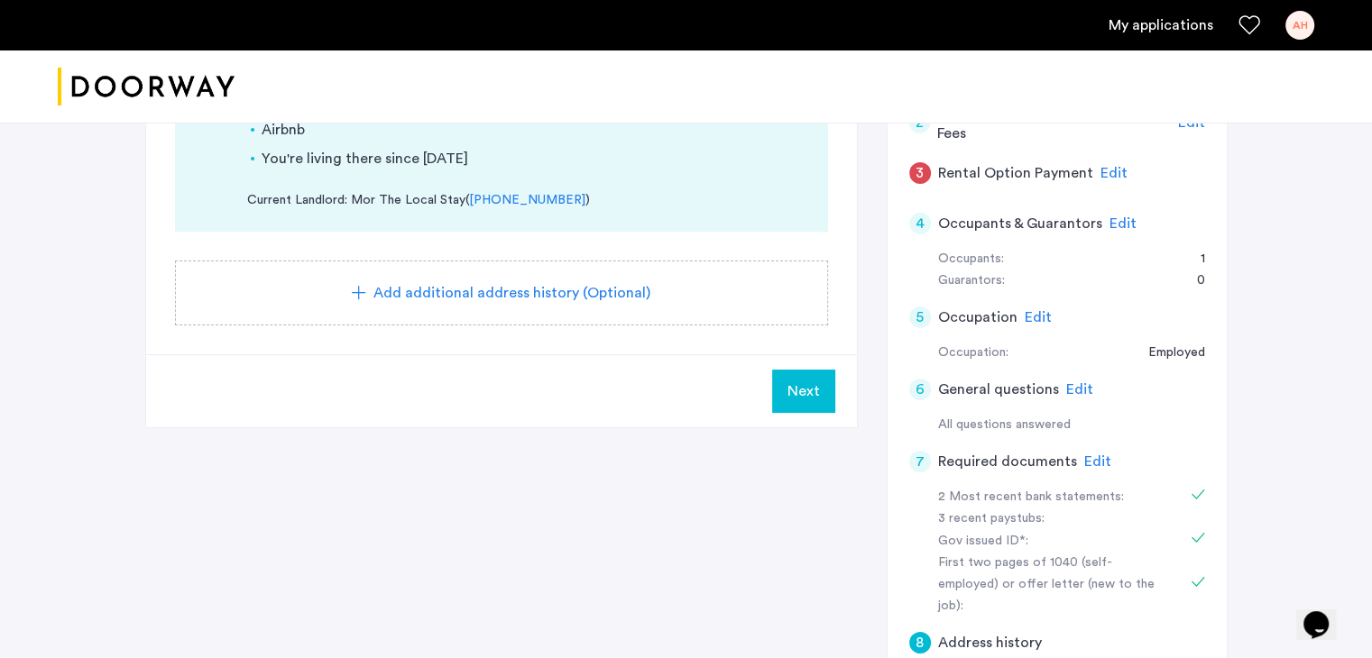
scroll to position [306, 0]
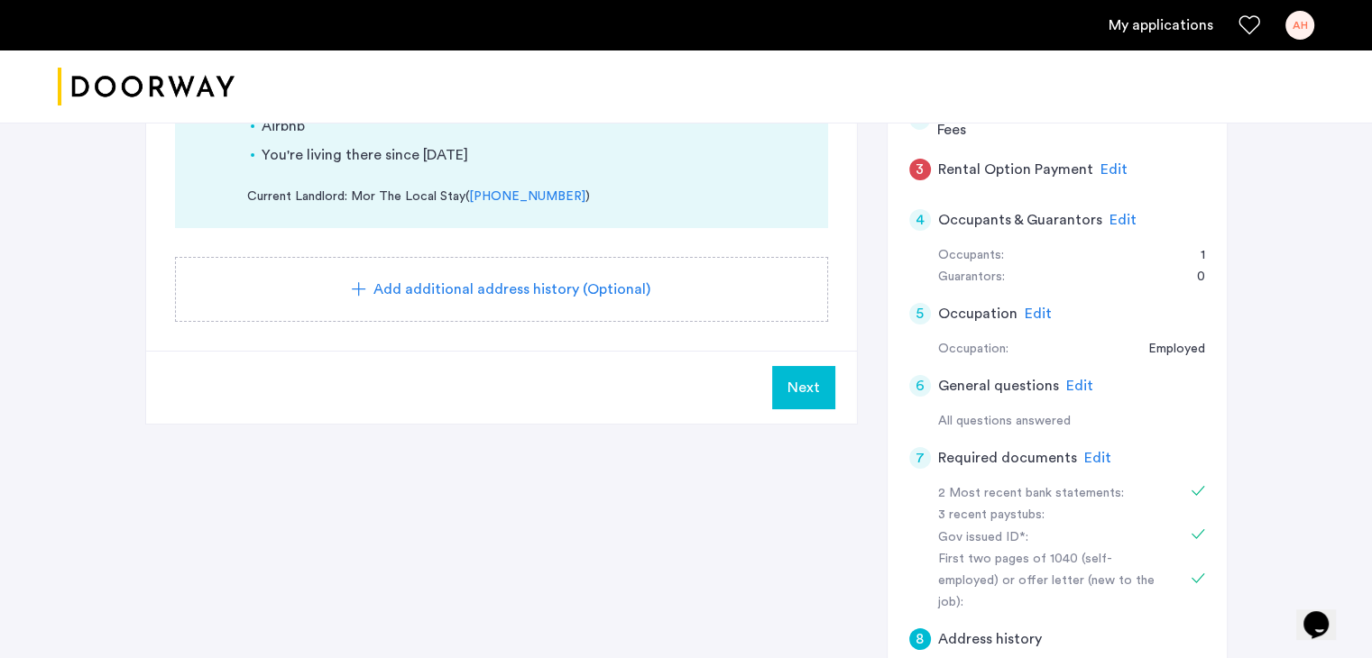
click at [824, 400] on button "Next" at bounding box center [803, 387] width 63 height 43
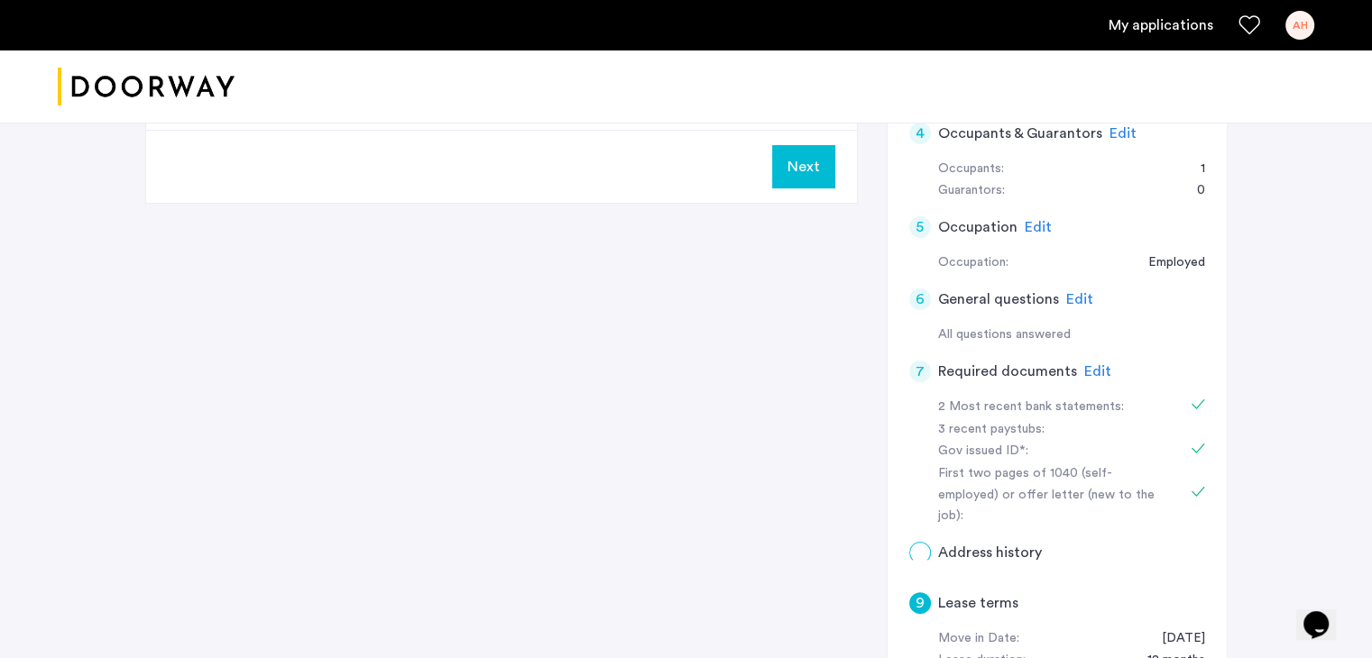
scroll to position [0, 0]
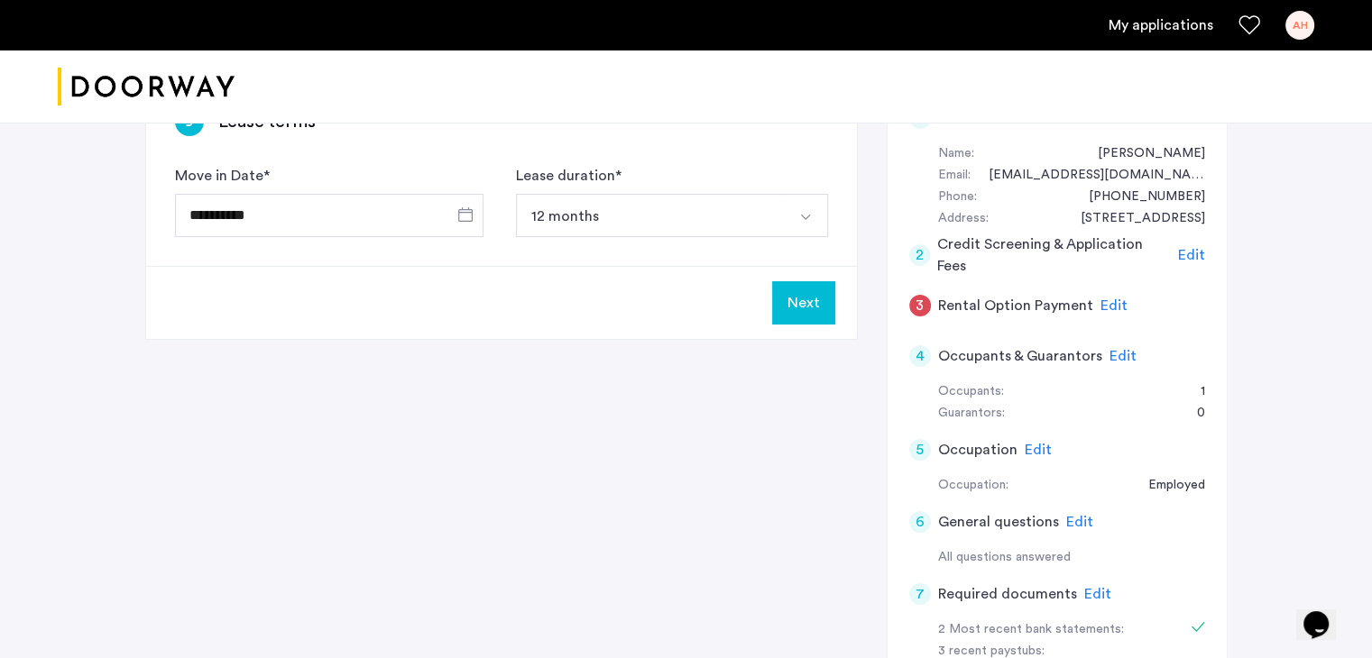
scroll to position [112, 0]
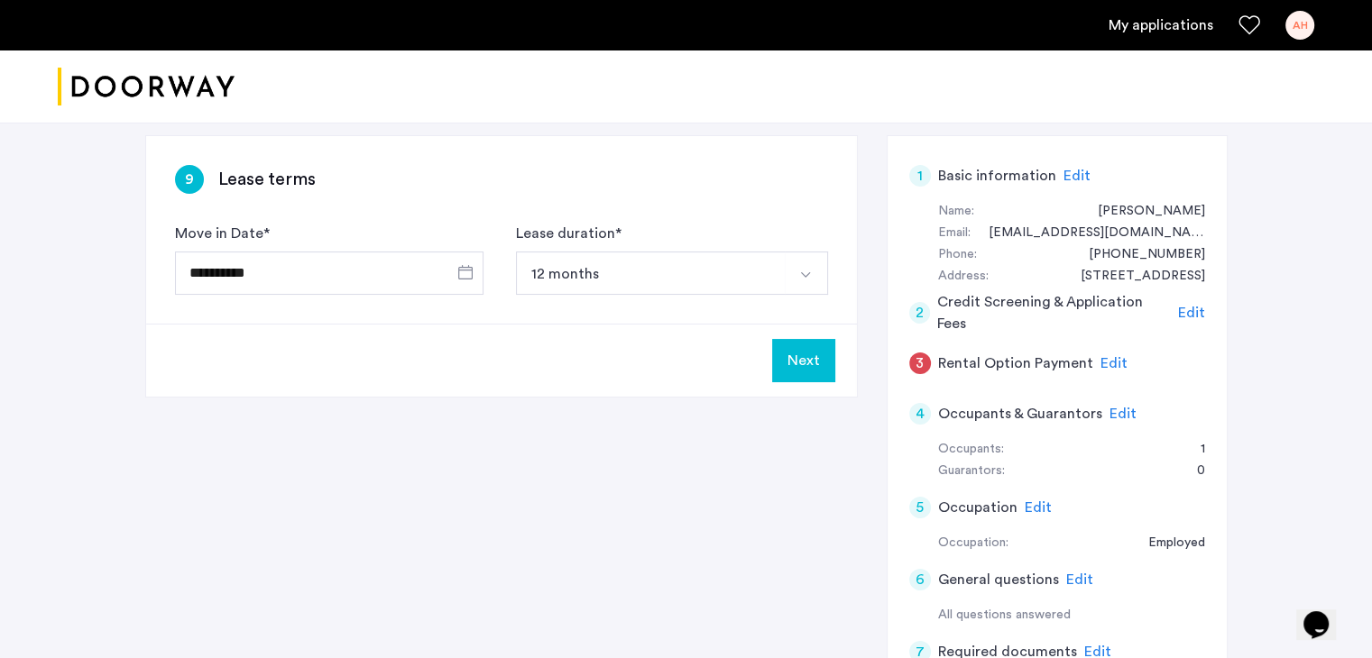
click at [812, 355] on button "Next" at bounding box center [803, 360] width 63 height 43
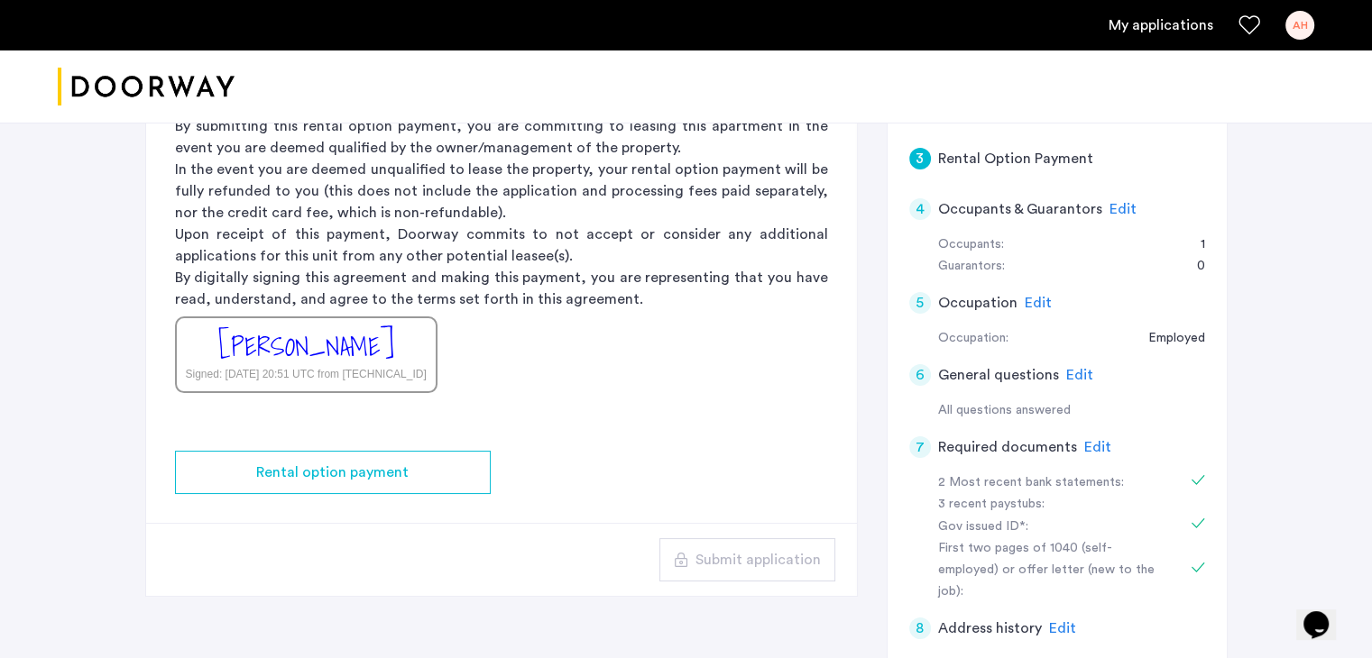
scroll to position [284, 0]
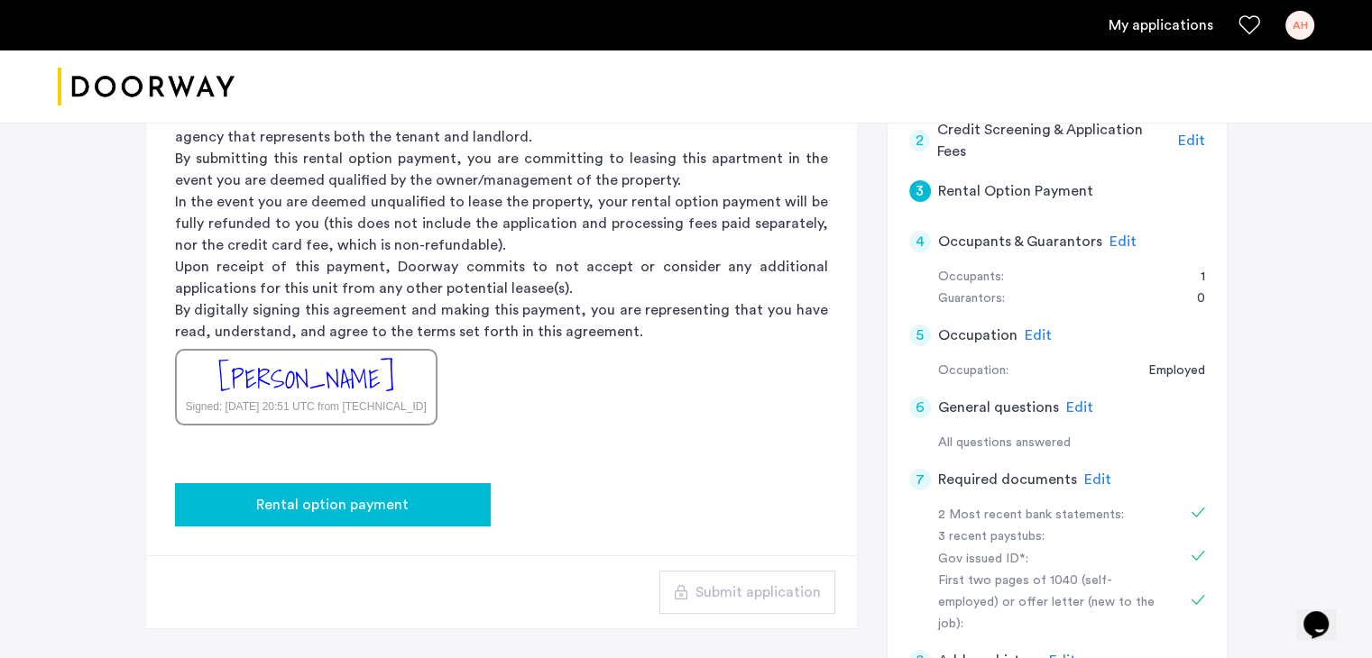
click at [382, 502] on span "Rental option payment" at bounding box center [332, 505] width 152 height 22
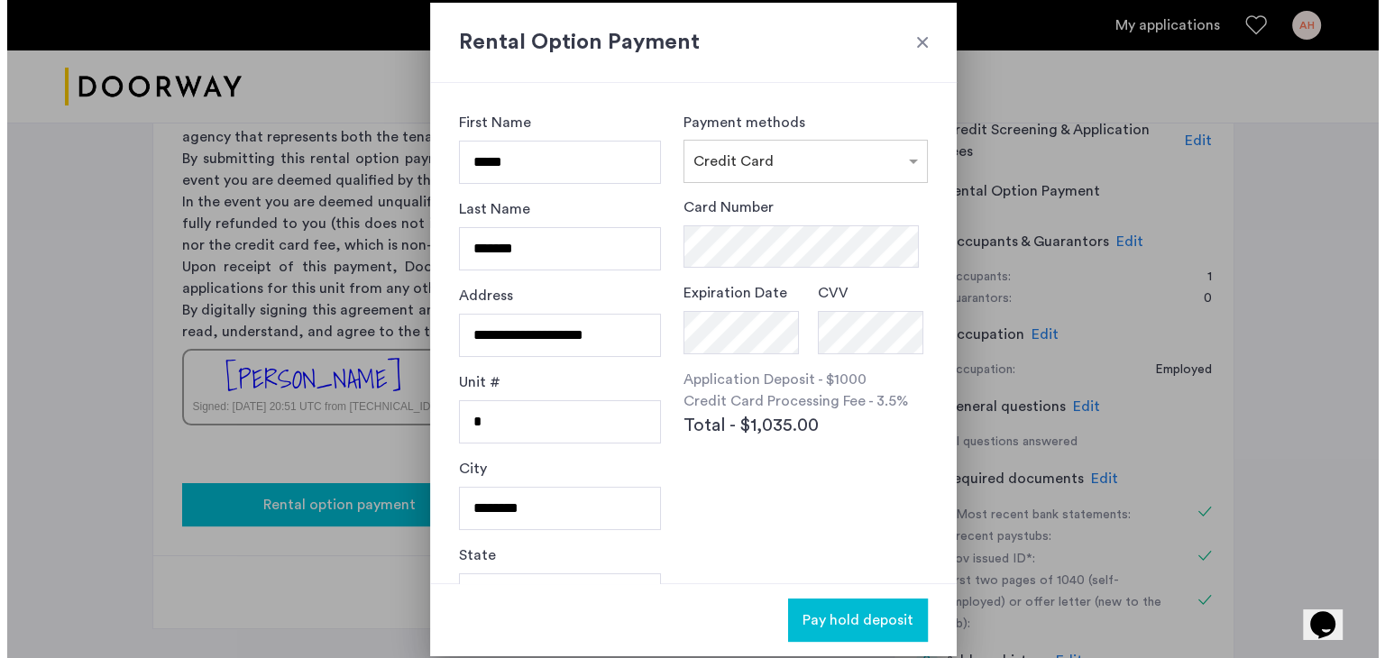
scroll to position [0, 0]
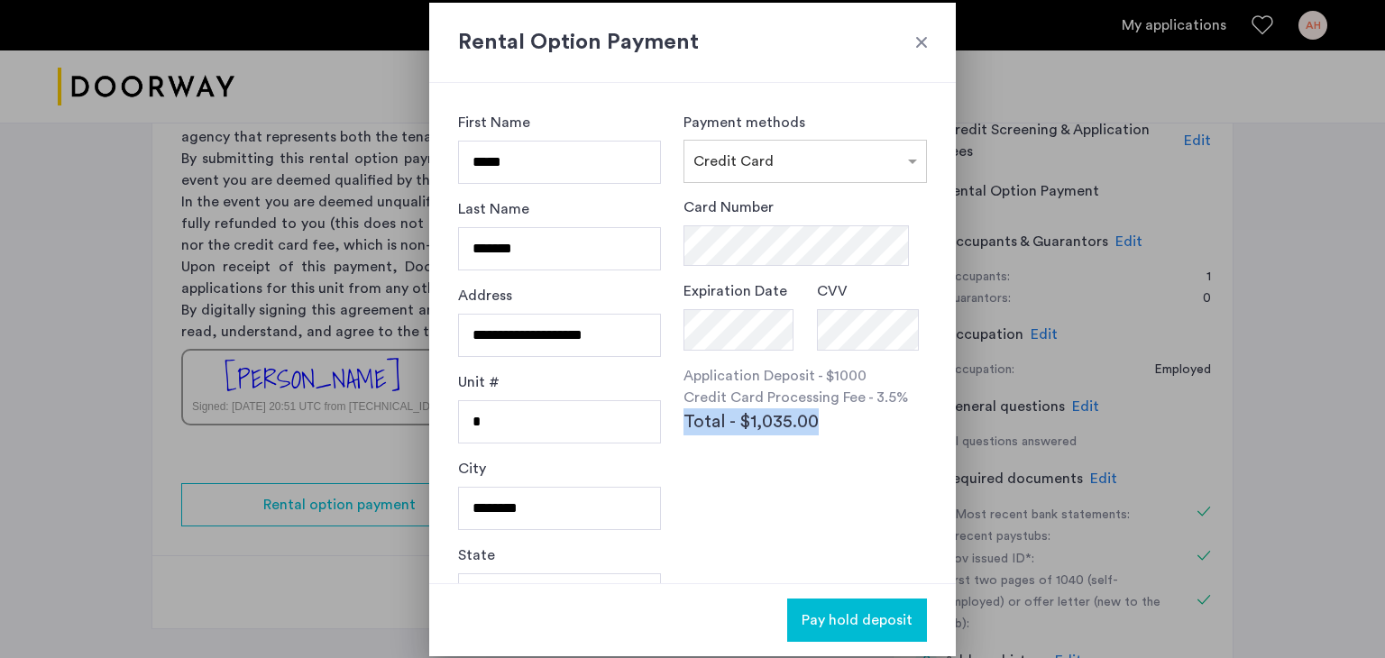
drag, startPoint x: 844, startPoint y: 422, endPoint x: 678, endPoint y: 419, distance: 166.0
click at [678, 419] on div "**********" at bounding box center [692, 333] width 527 height 501
click at [581, 320] on input "**********" at bounding box center [559, 335] width 203 height 43
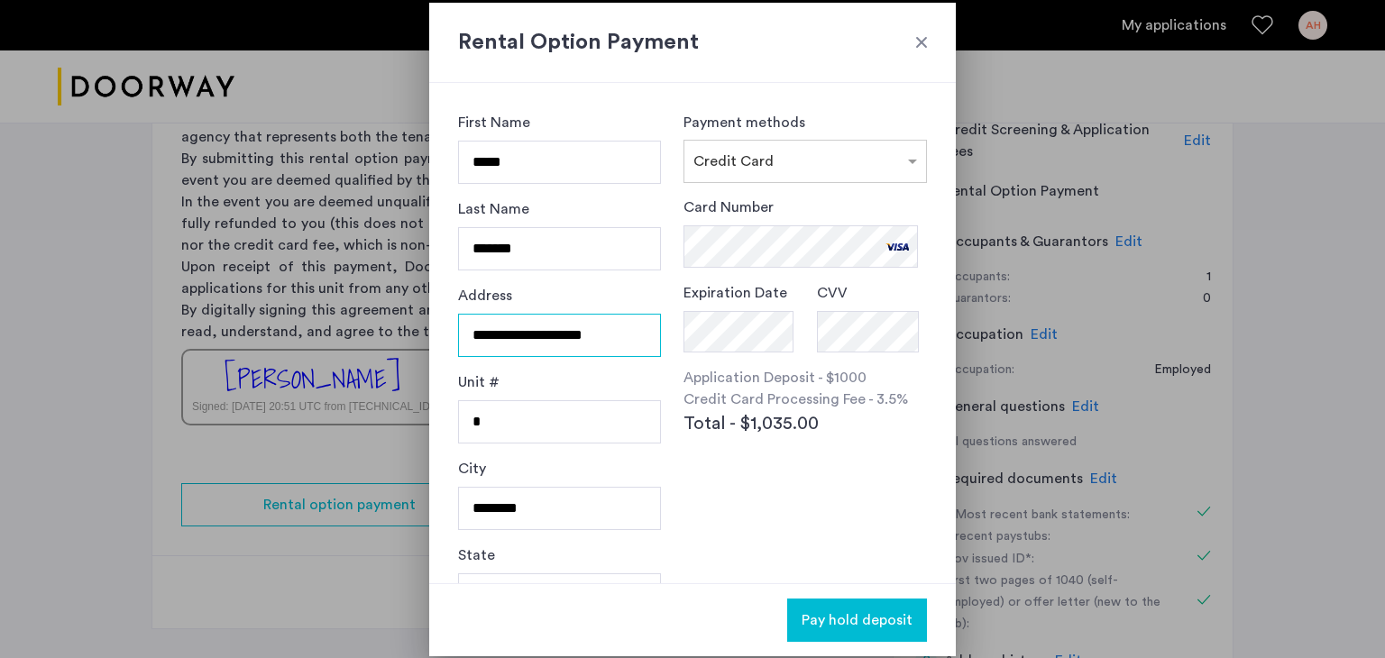
click at [581, 320] on input "**********" at bounding box center [559, 335] width 203 height 43
click at [510, 337] on input "**********" at bounding box center [559, 335] width 203 height 43
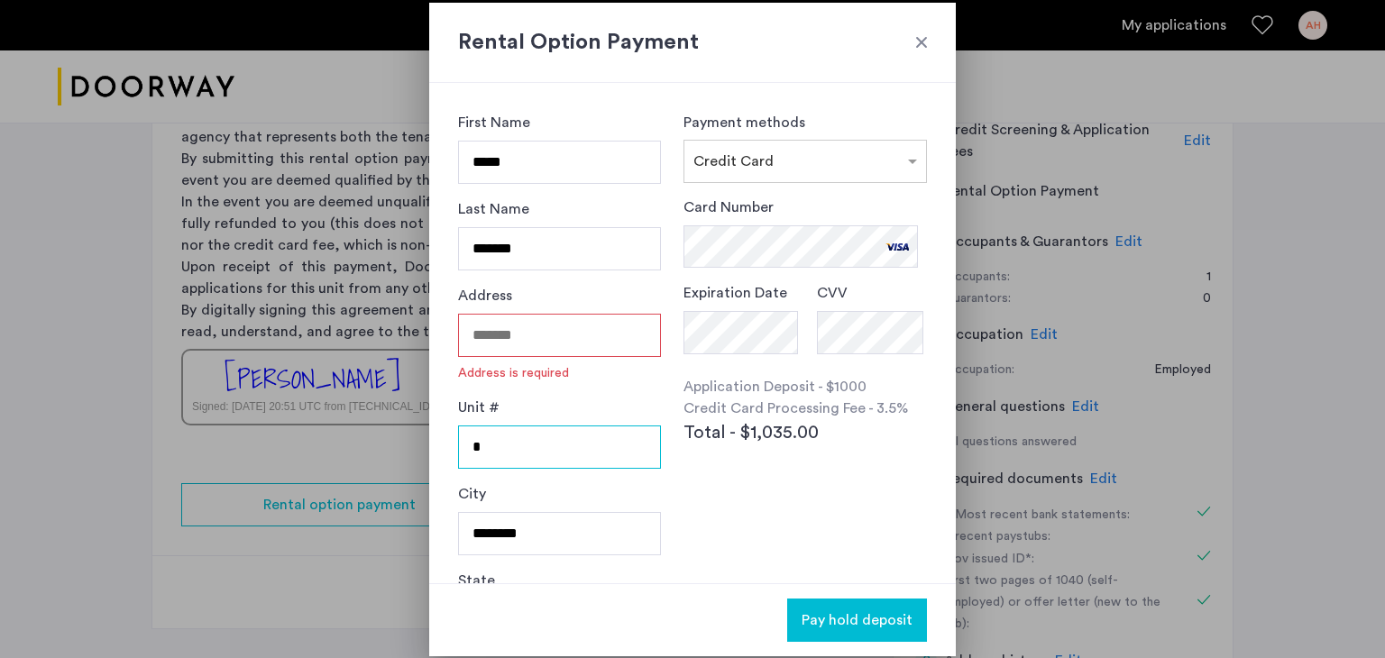
click at [560, 448] on input "*" at bounding box center [559, 447] width 203 height 43
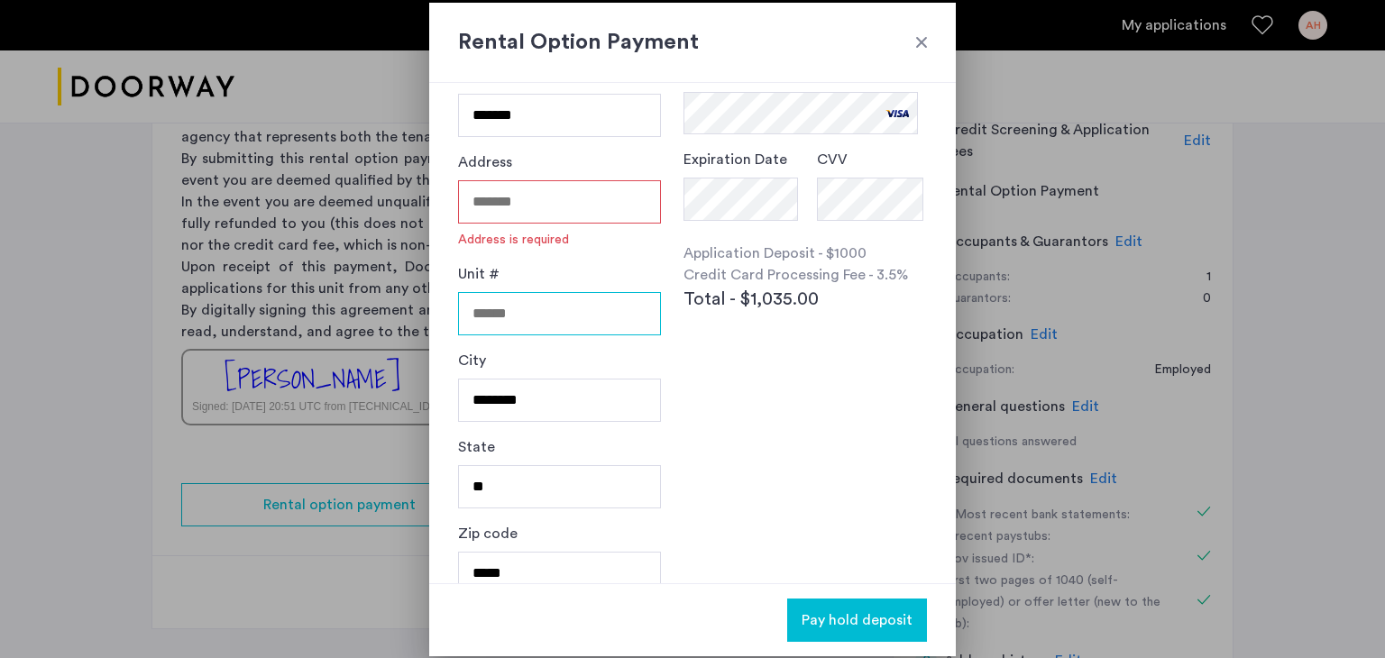
scroll to position [140, 0]
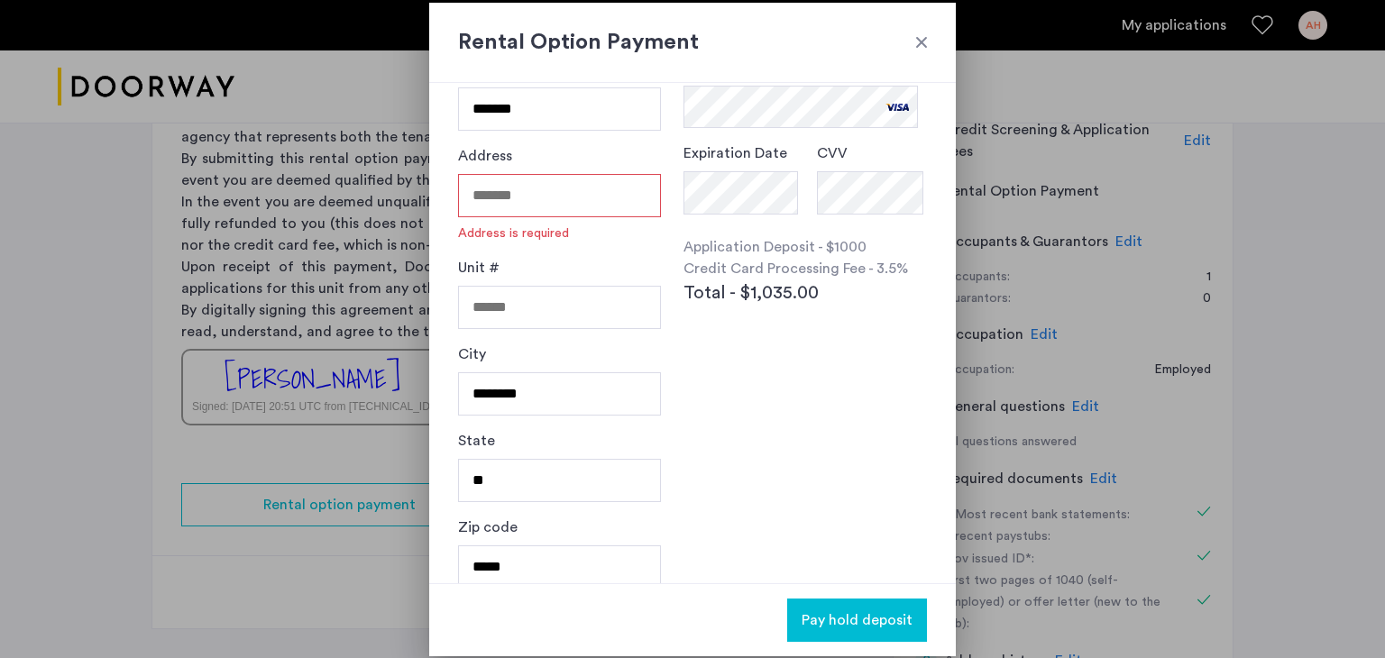
click at [529, 420] on div "City ********" at bounding box center [559, 387] width 203 height 87
click at [494, 395] on input "********" at bounding box center [559, 393] width 203 height 43
type input "**********"
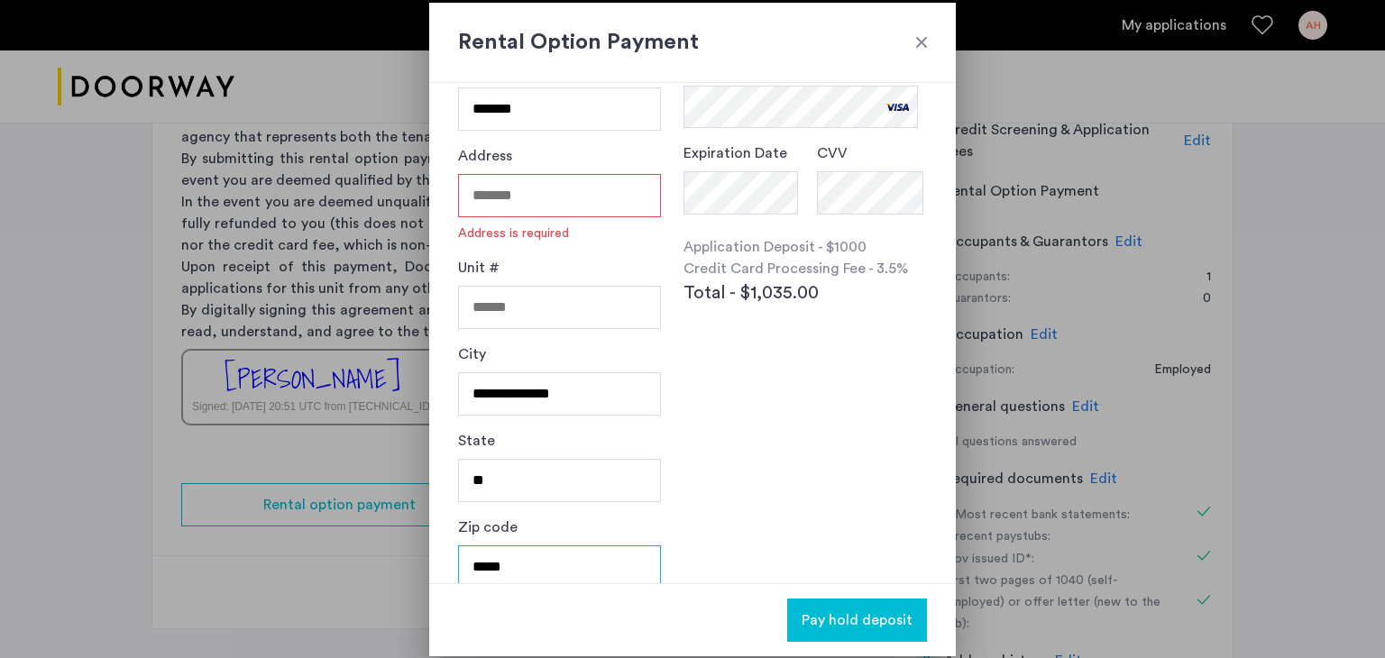
click at [530, 579] on input "*****" at bounding box center [559, 567] width 203 height 43
click at [530, 579] on div "Zip code *****" at bounding box center [559, 560] width 203 height 87
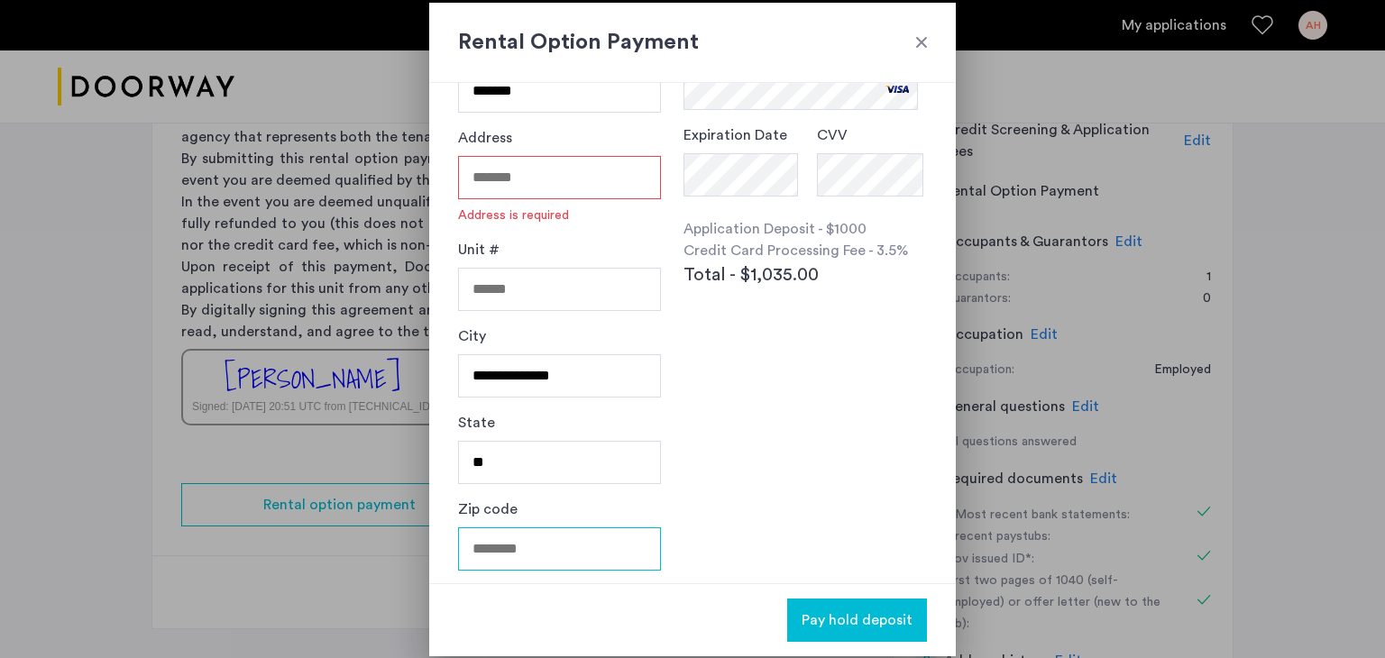
scroll to position [0, 0]
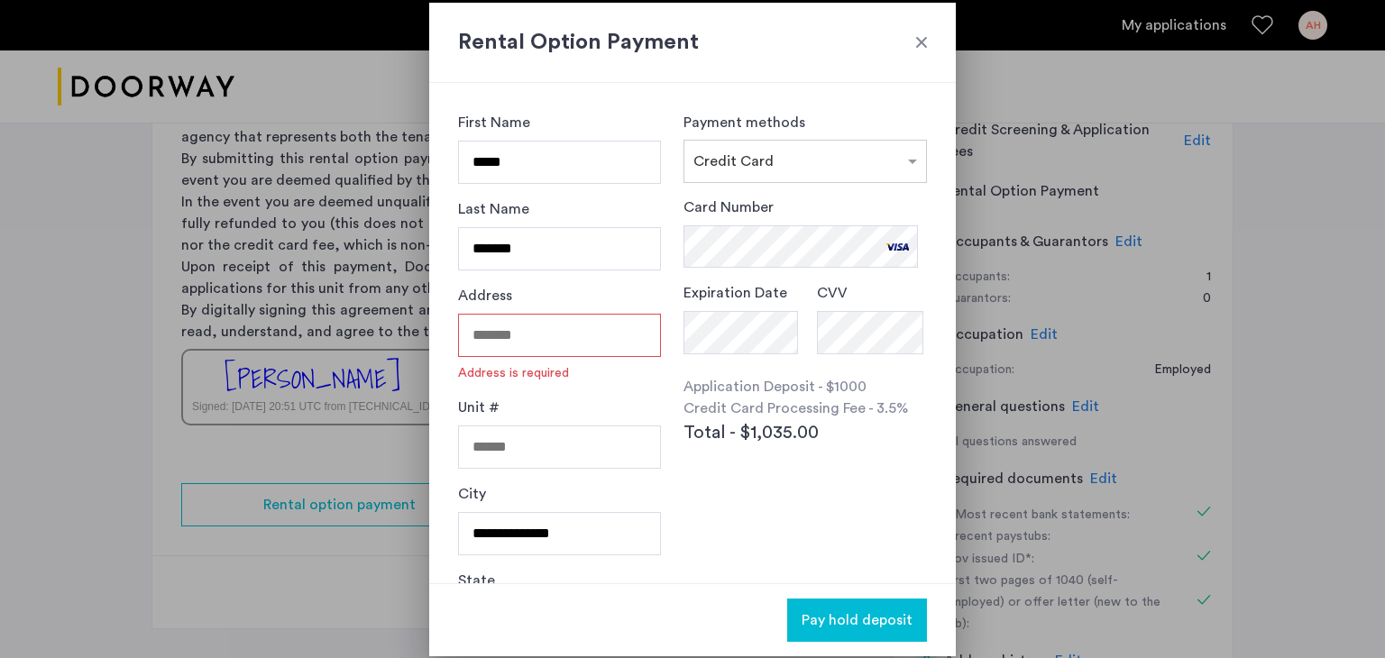
click at [585, 352] on input "Address" at bounding box center [559, 335] width 203 height 43
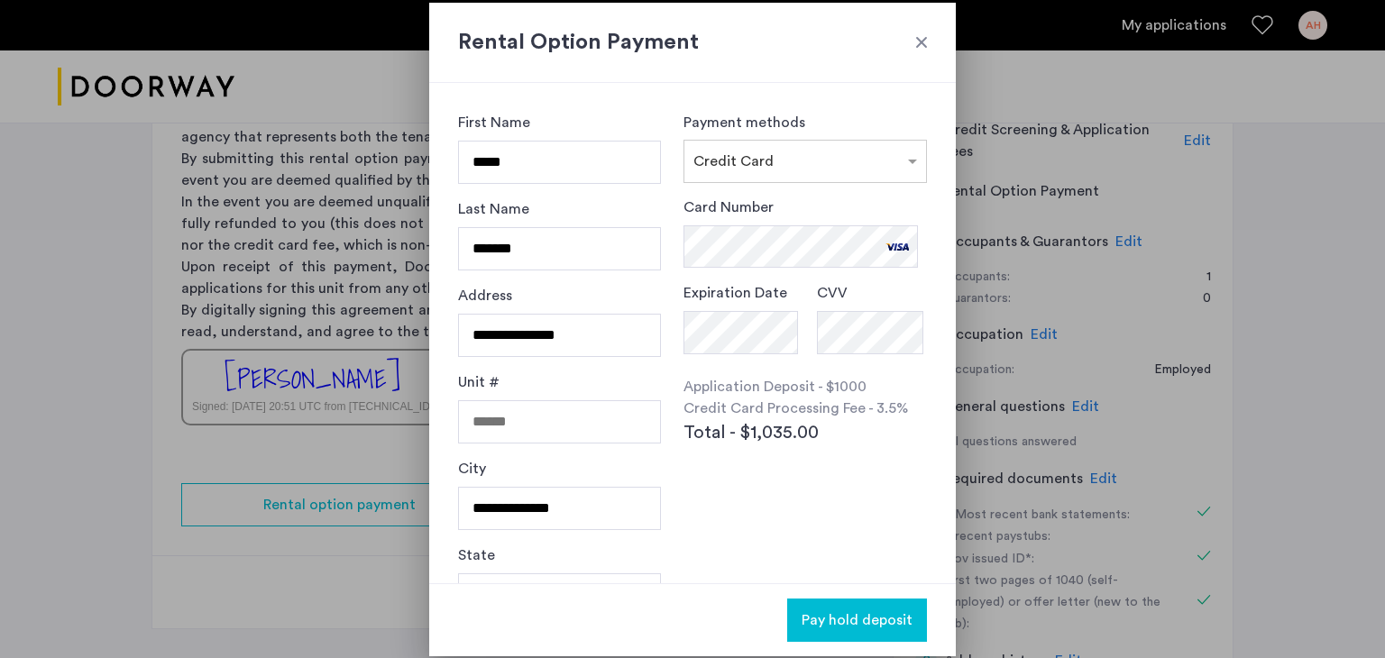
click at [600, 381] on div "Unit #" at bounding box center [559, 415] width 203 height 87
click at [612, 334] on input "**********" at bounding box center [559, 335] width 203 height 43
type input "**********"
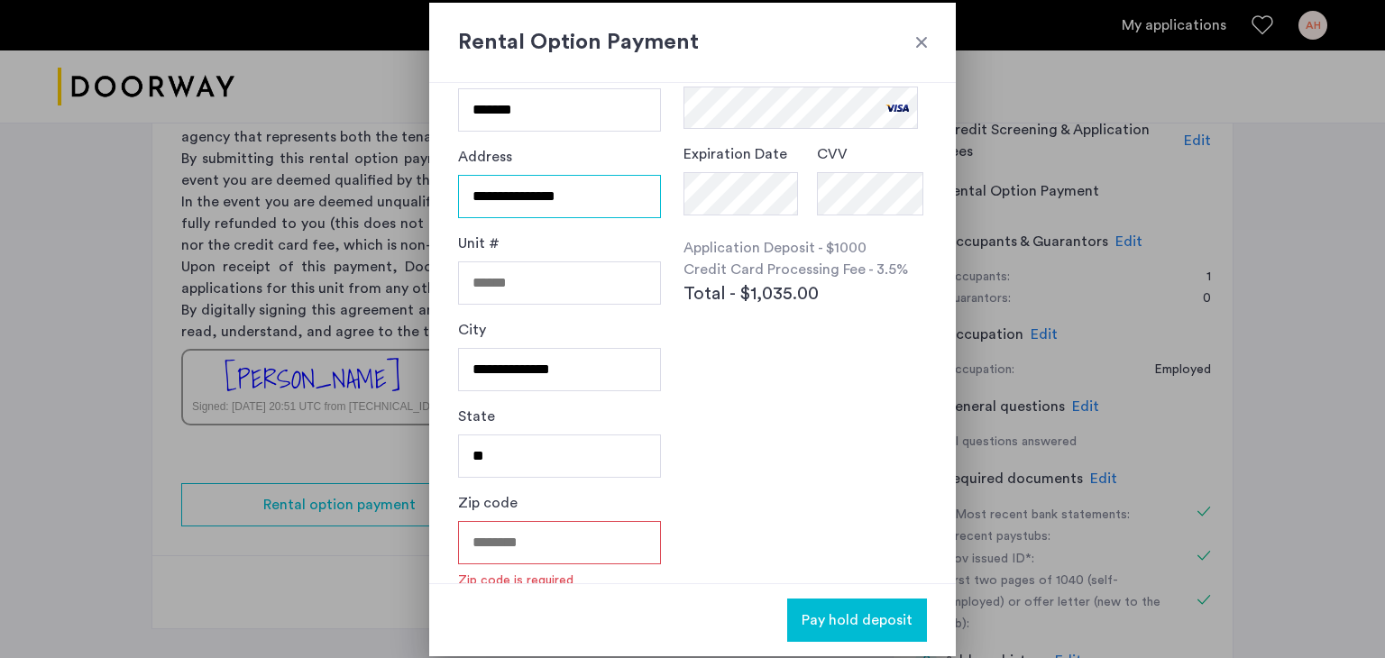
scroll to position [157, 0]
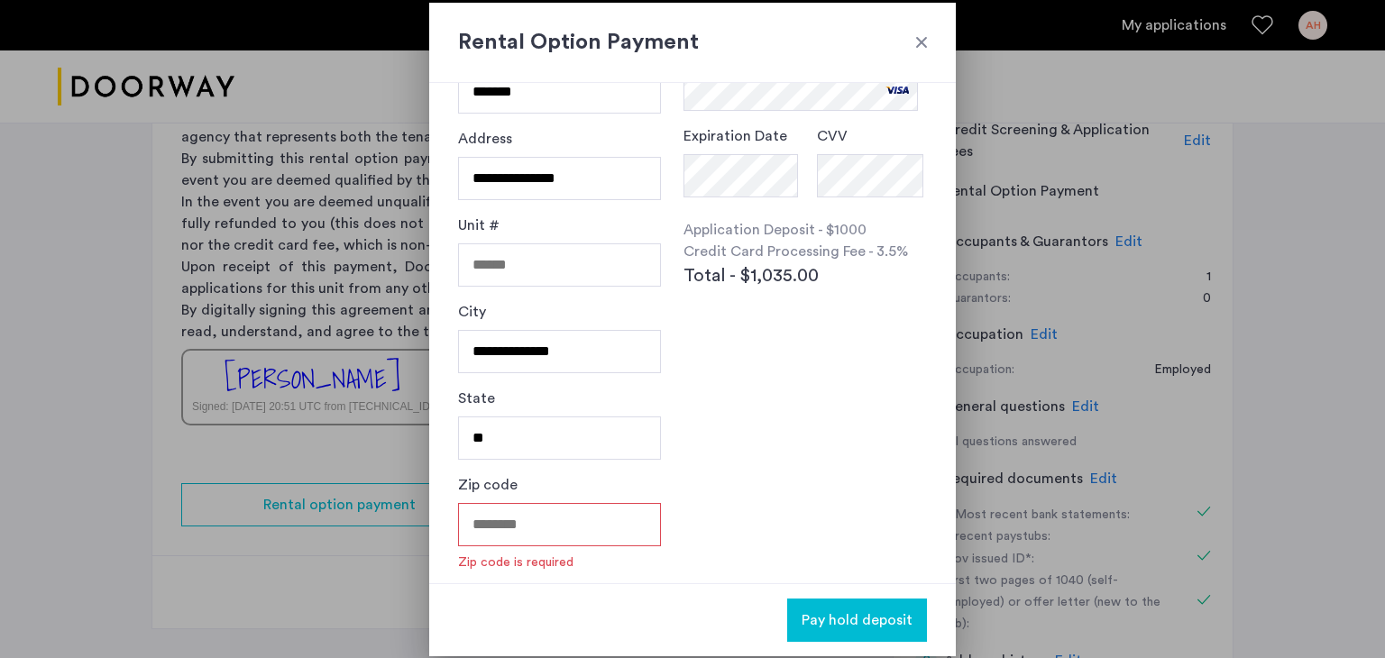
click at [556, 519] on input "Zip code" at bounding box center [559, 524] width 203 height 43
type input "*****"
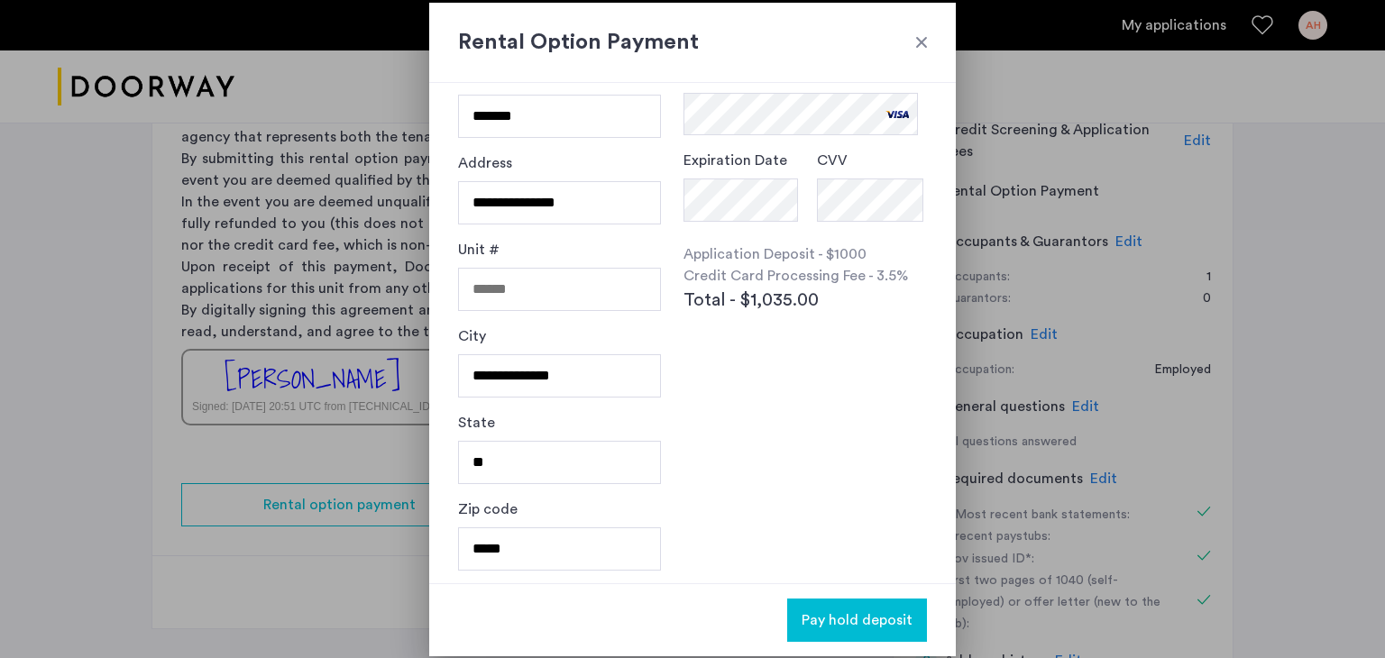
click at [822, 520] on div "**********" at bounding box center [692, 333] width 527 height 501
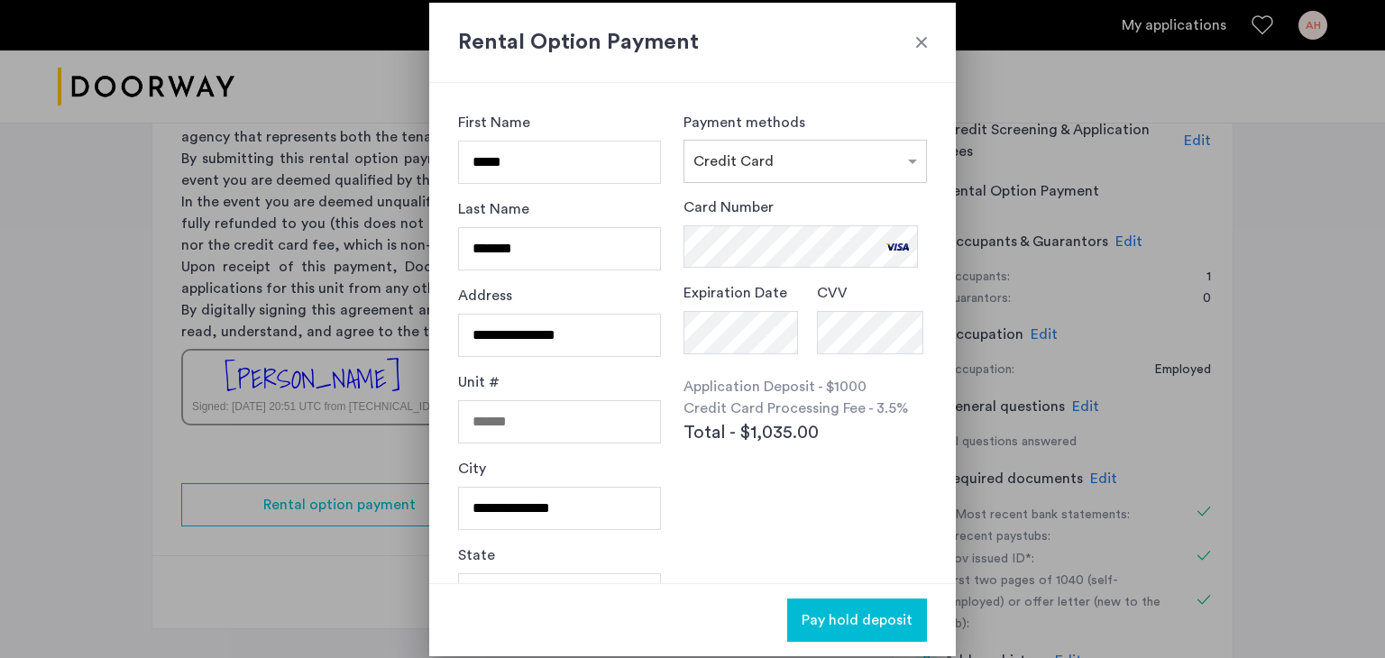
scroll to position [132, 0]
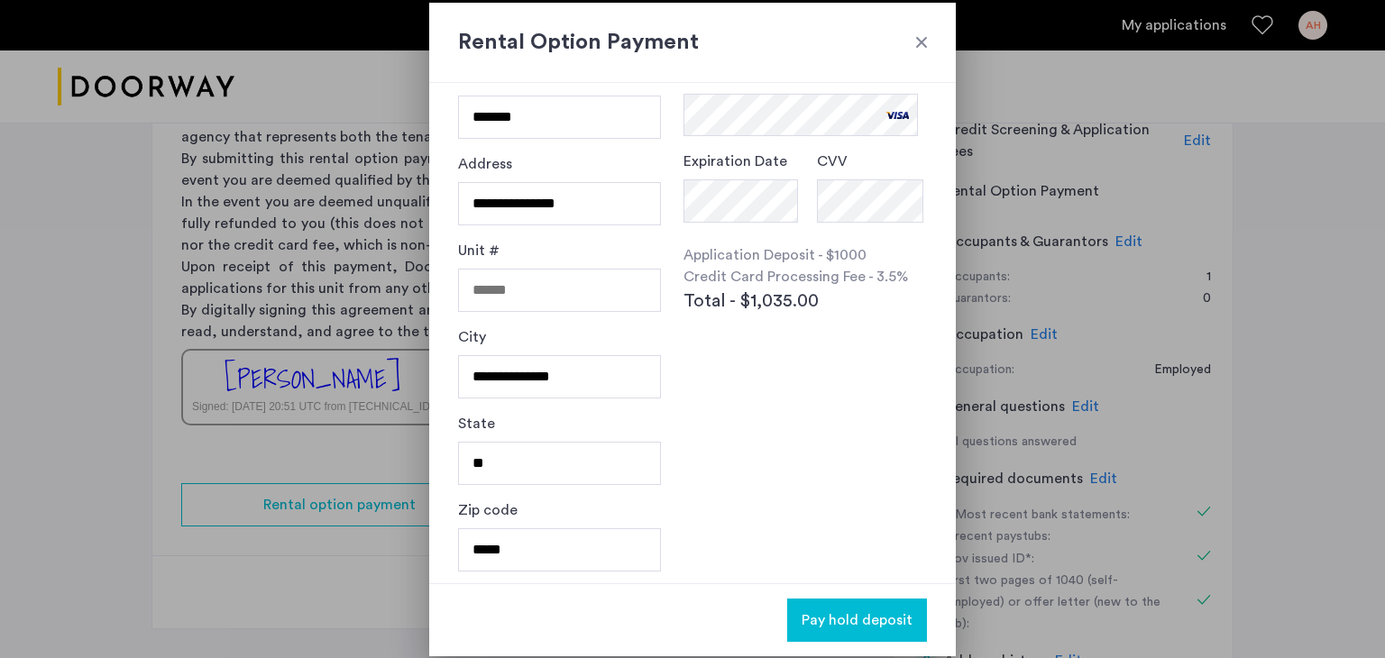
click at [863, 627] on span "Pay hold deposit" at bounding box center [857, 621] width 111 height 22
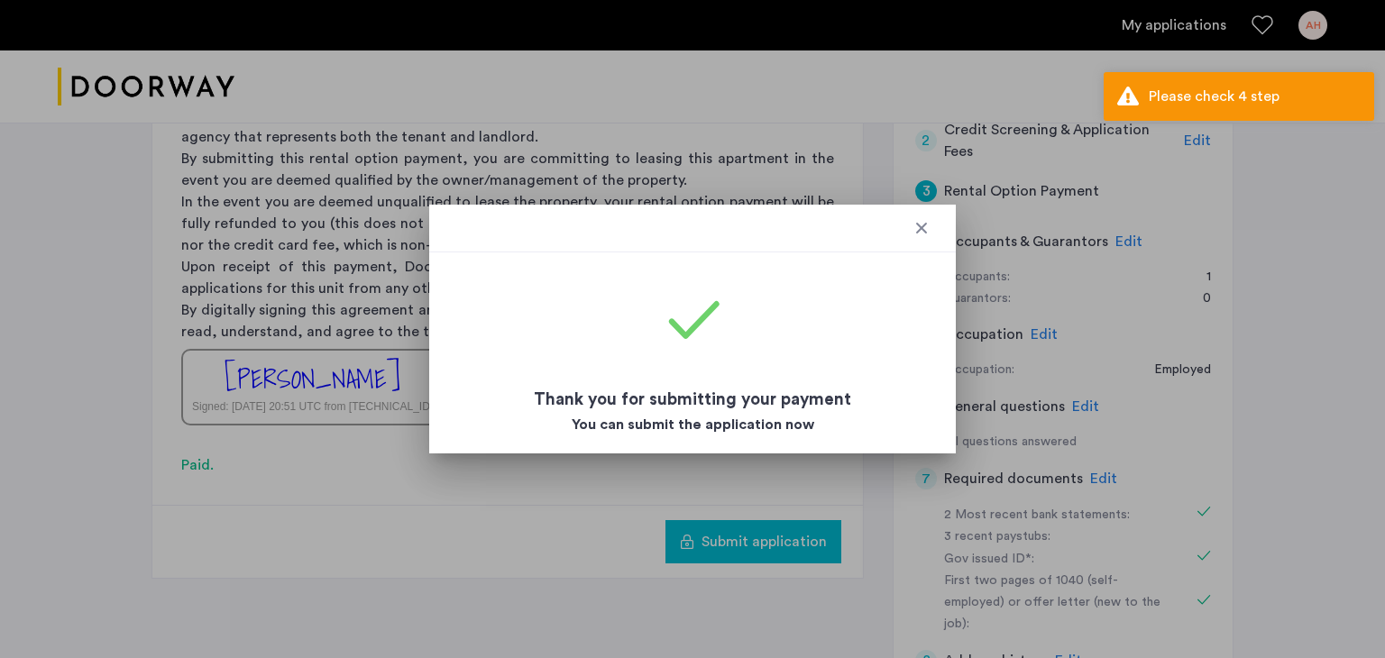
click at [929, 221] on div at bounding box center [922, 228] width 18 height 18
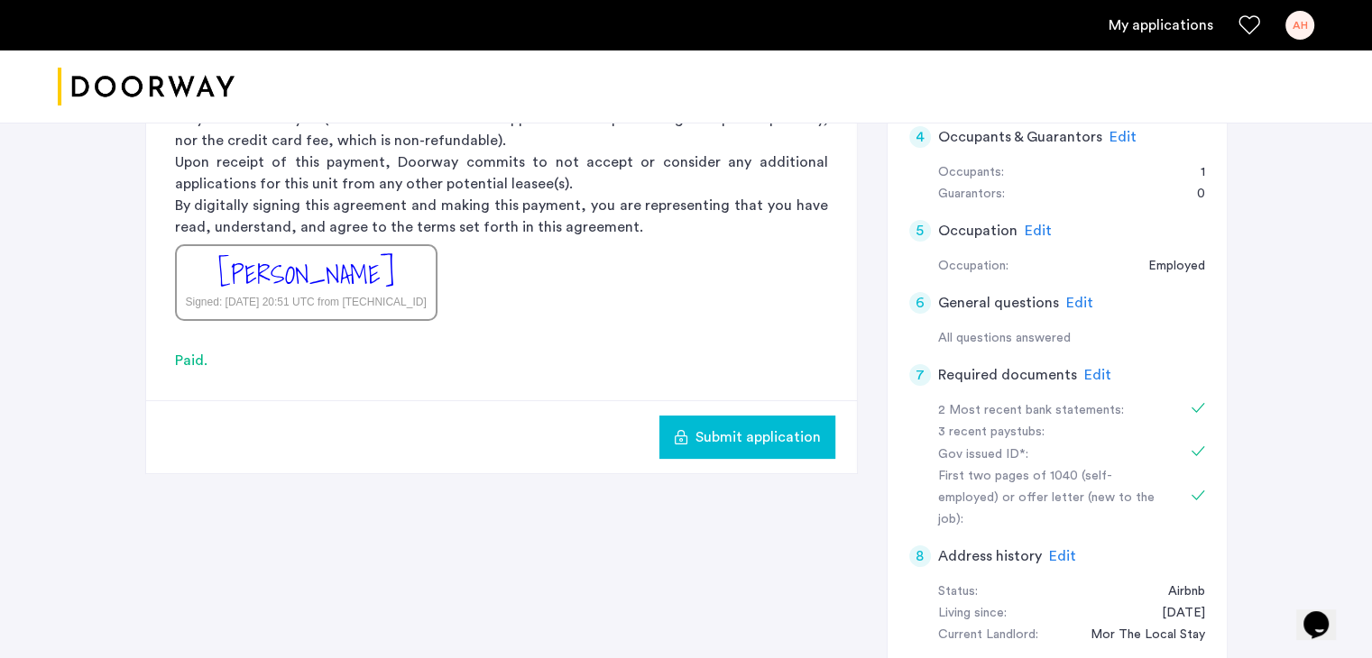
scroll to position [392, 0]
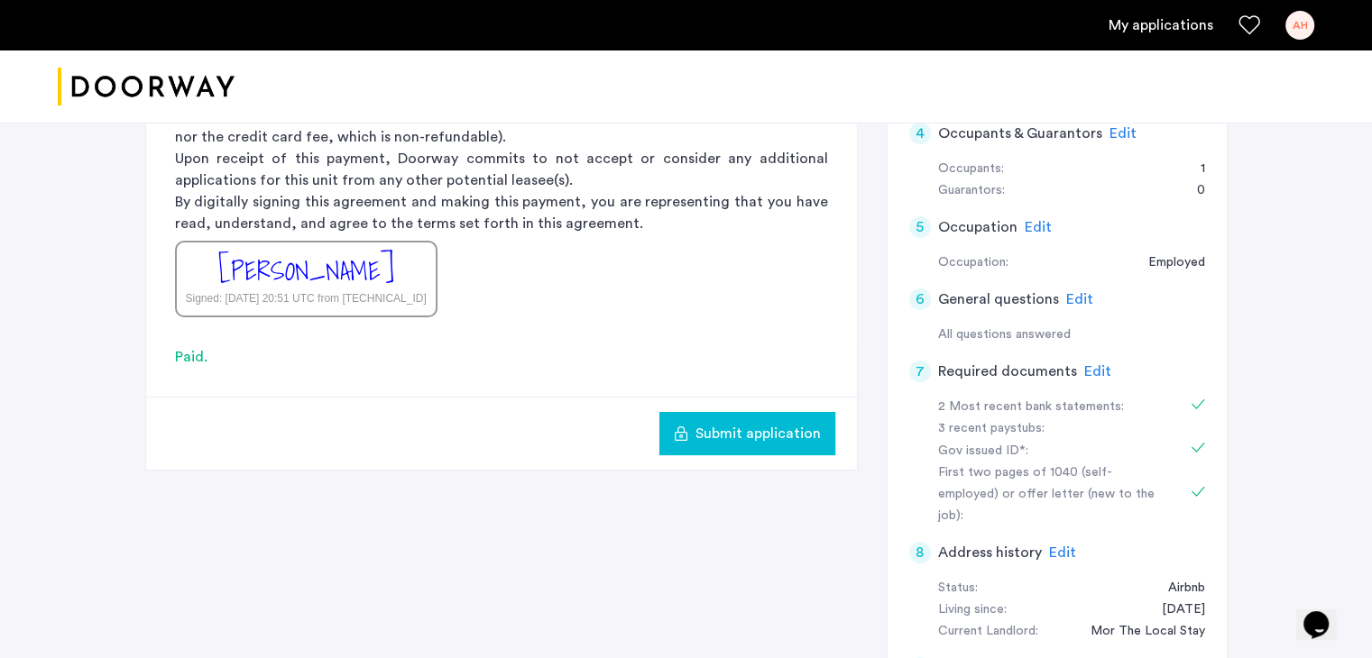
click at [749, 435] on span "Submit application" at bounding box center [757, 434] width 125 height 22
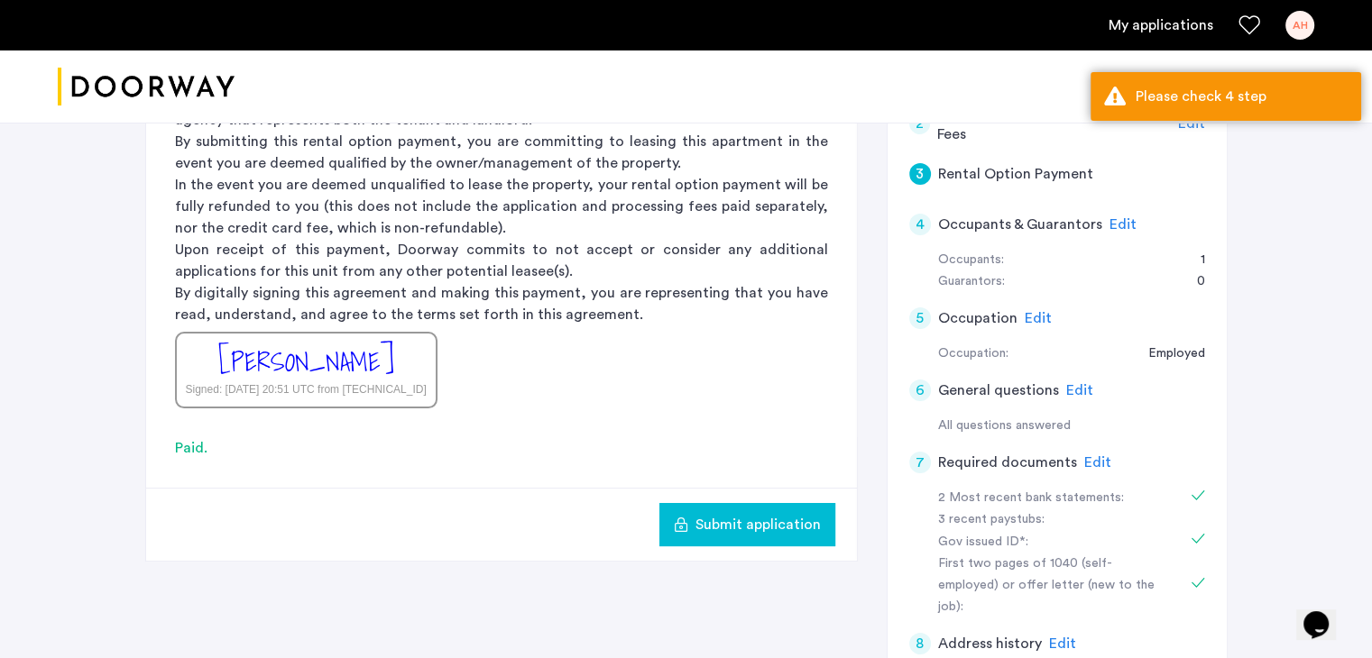
click at [1114, 219] on span "Edit" at bounding box center [1122, 224] width 27 height 14
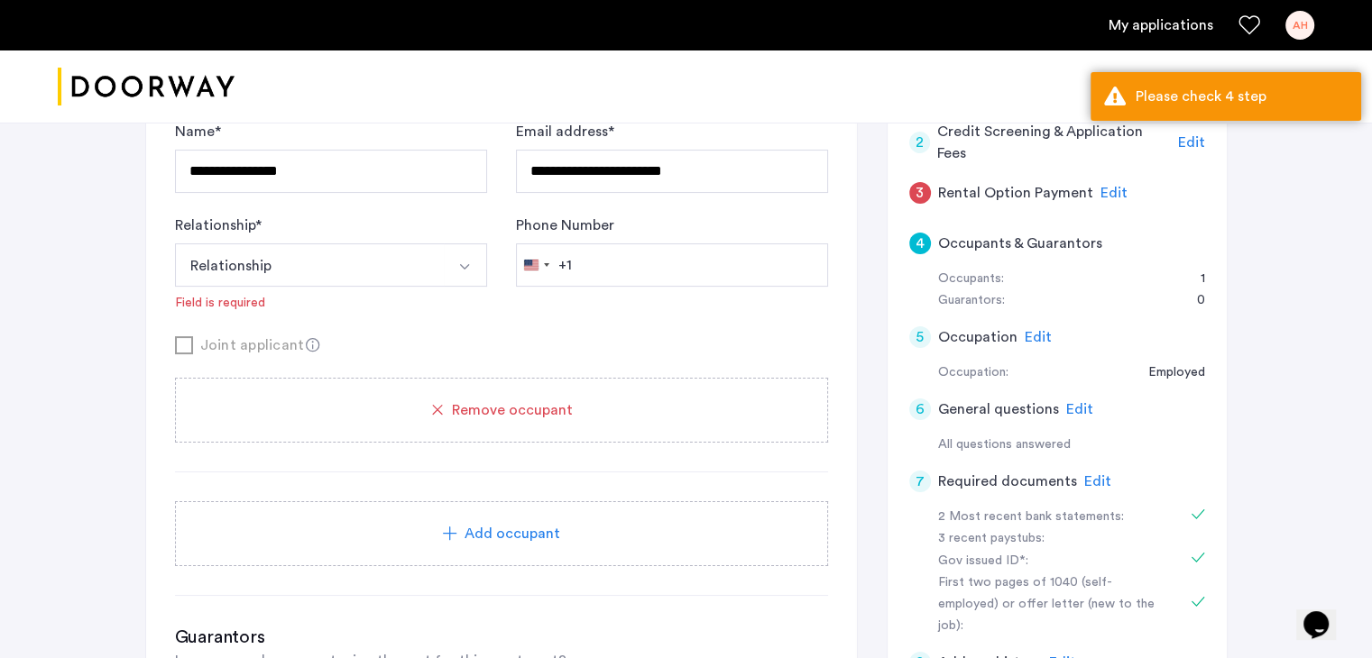
scroll to position [206, 0]
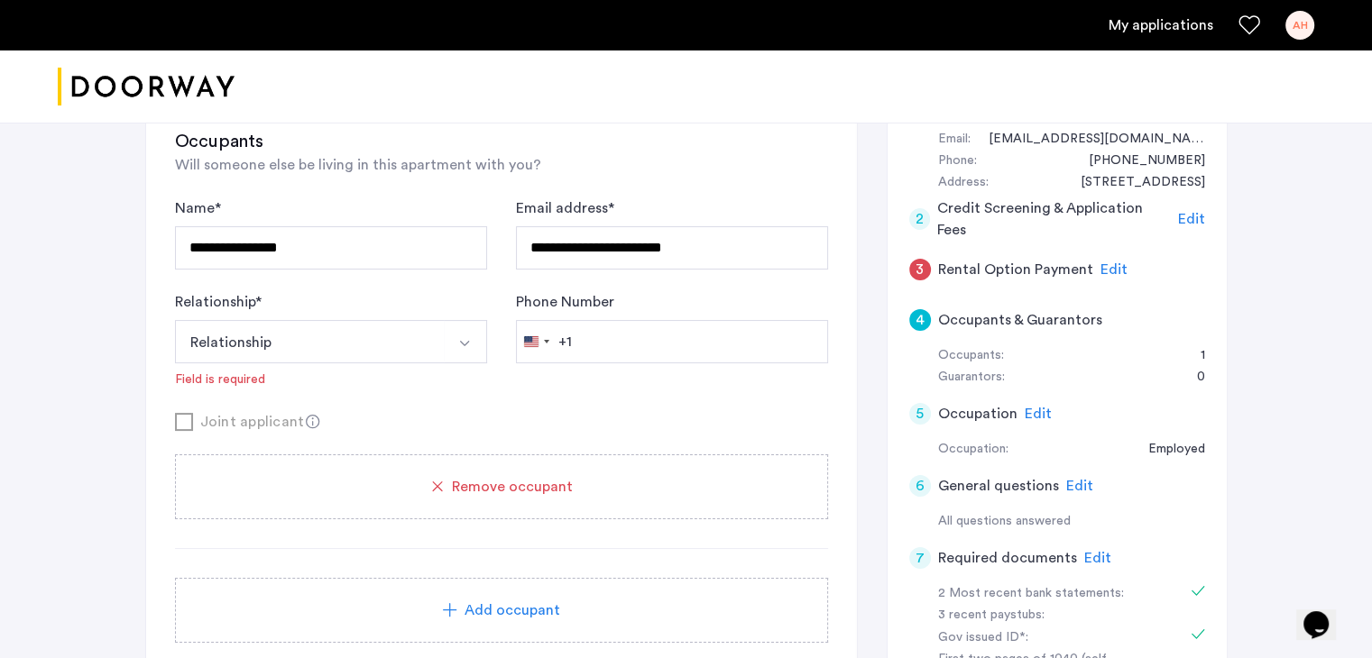
click at [324, 352] on button "Relationship" at bounding box center [310, 341] width 270 height 43
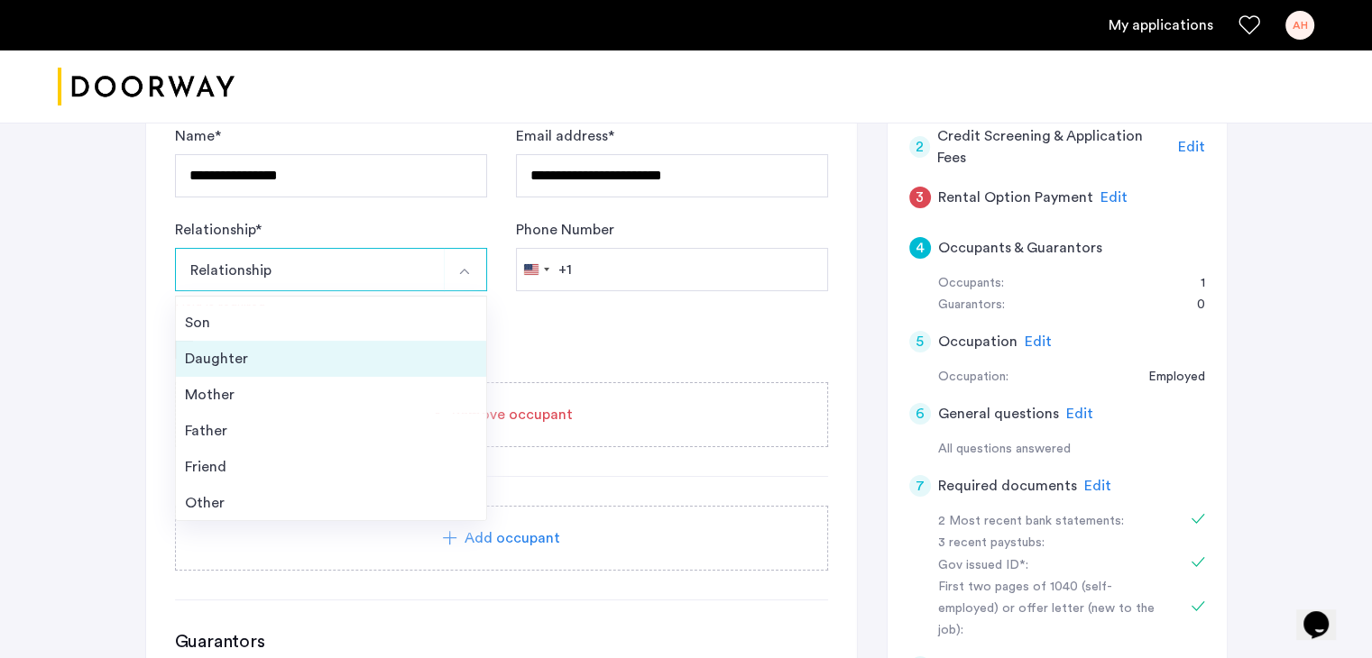
scroll to position [275, 0]
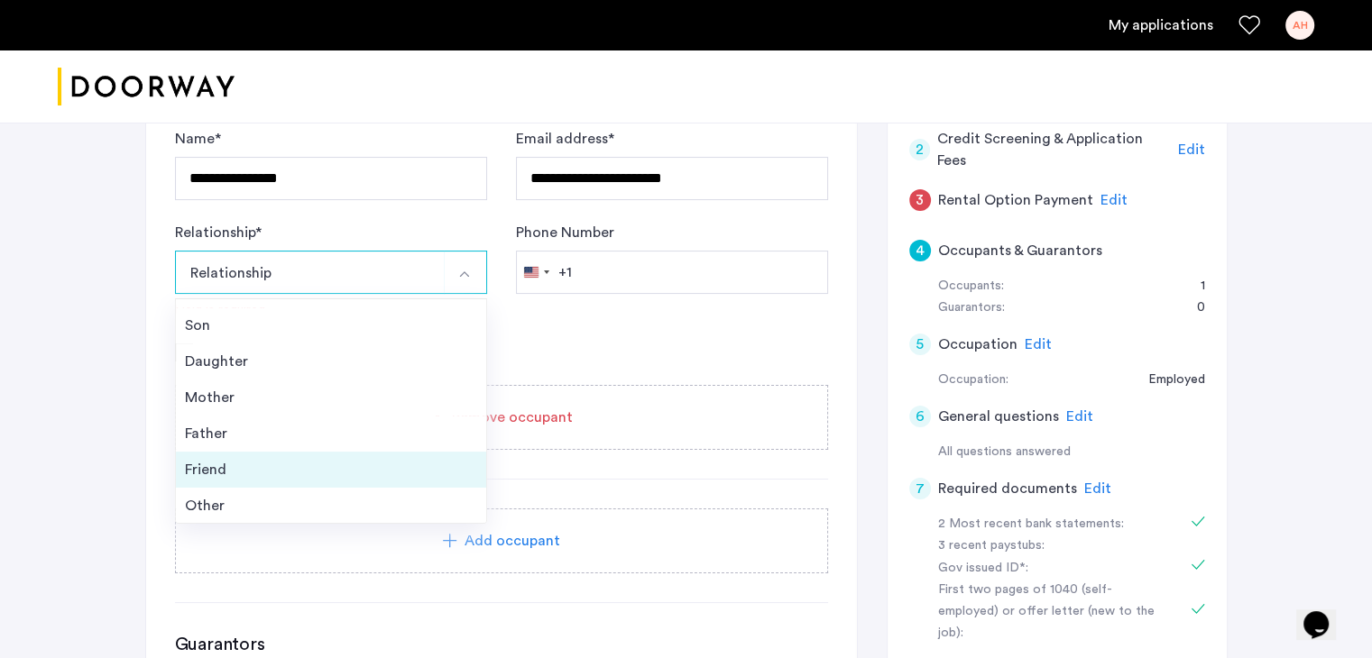
click at [227, 477] on div "Friend" at bounding box center [331, 470] width 292 height 22
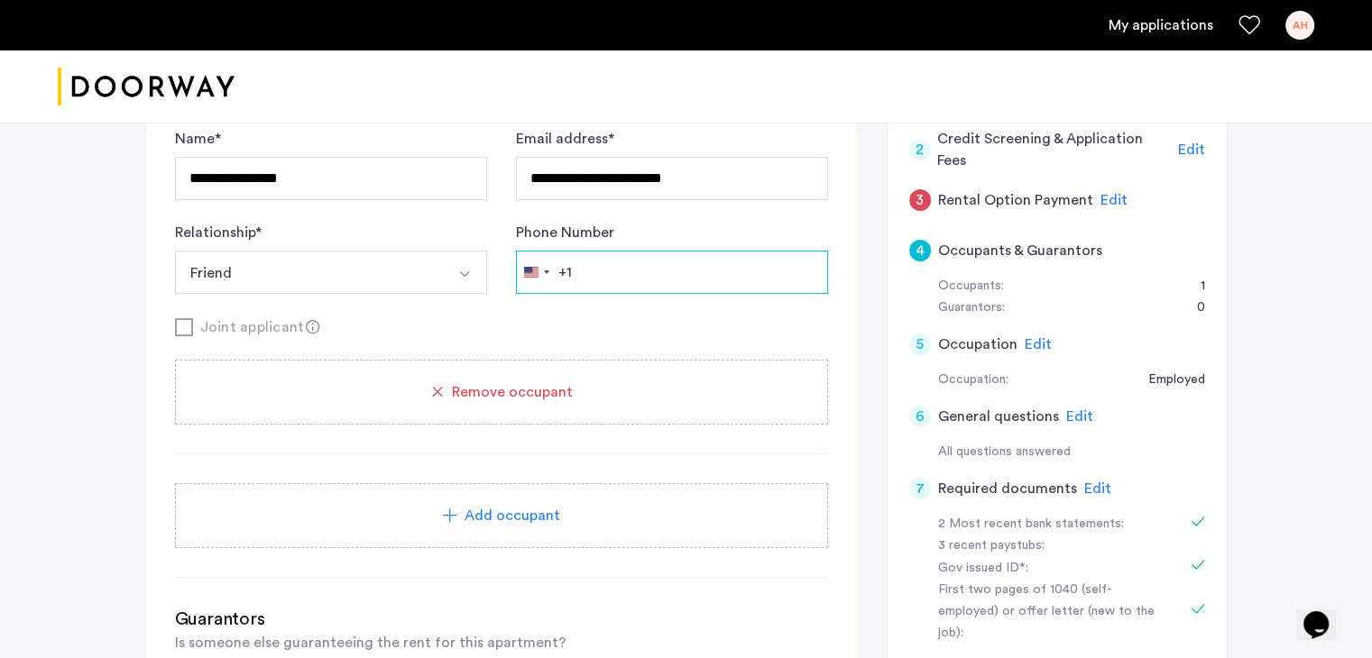
click at [628, 271] on input "Phone Number" at bounding box center [672, 272] width 312 height 43
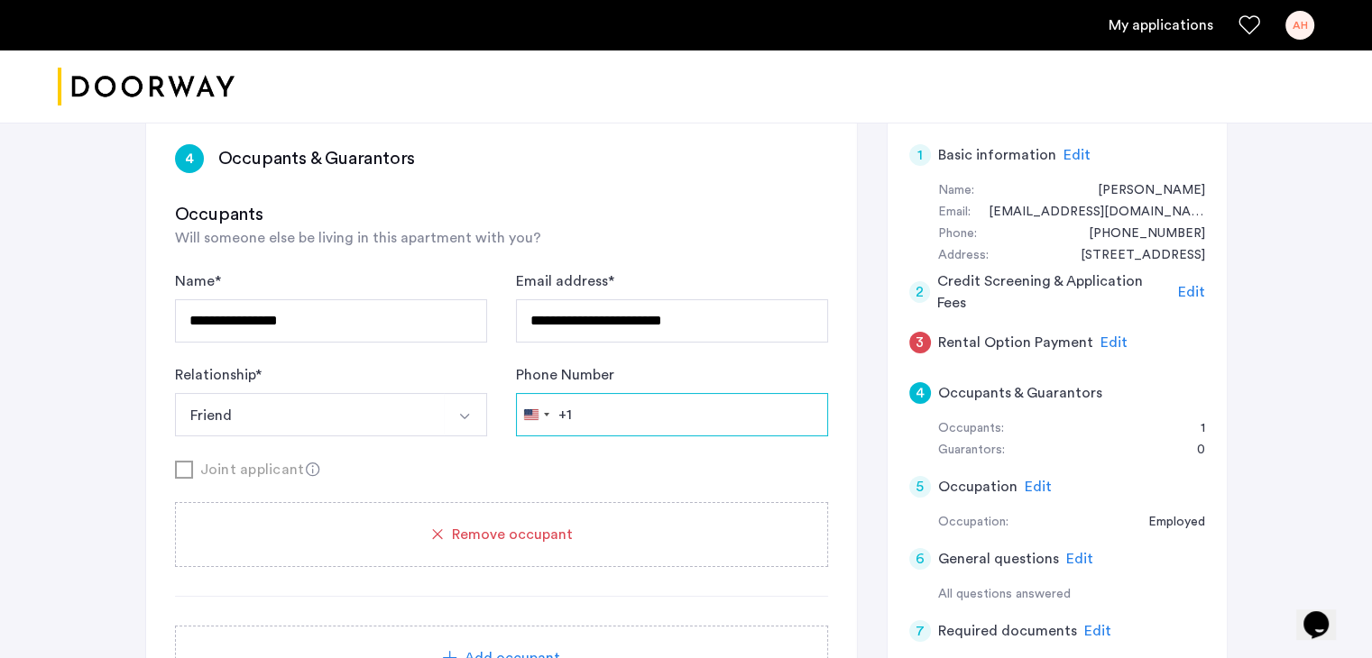
scroll to position [132, 0]
click at [303, 313] on input "**********" at bounding box center [331, 321] width 312 height 43
click at [362, 289] on div "**********" at bounding box center [331, 307] width 312 height 72
click at [346, 334] on input "**********" at bounding box center [331, 321] width 312 height 43
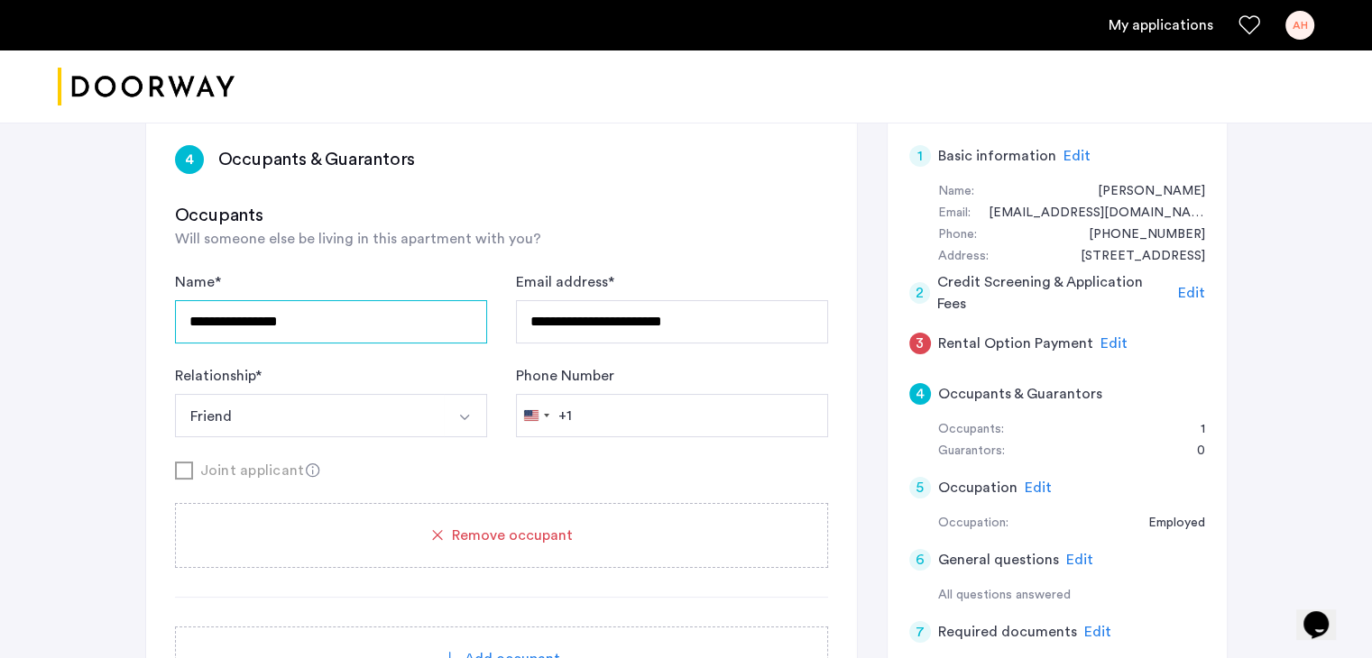
click at [346, 334] on input "**********" at bounding box center [331, 321] width 312 height 43
type input "**********"
click at [612, 414] on input "Phone Number" at bounding box center [672, 415] width 312 height 43
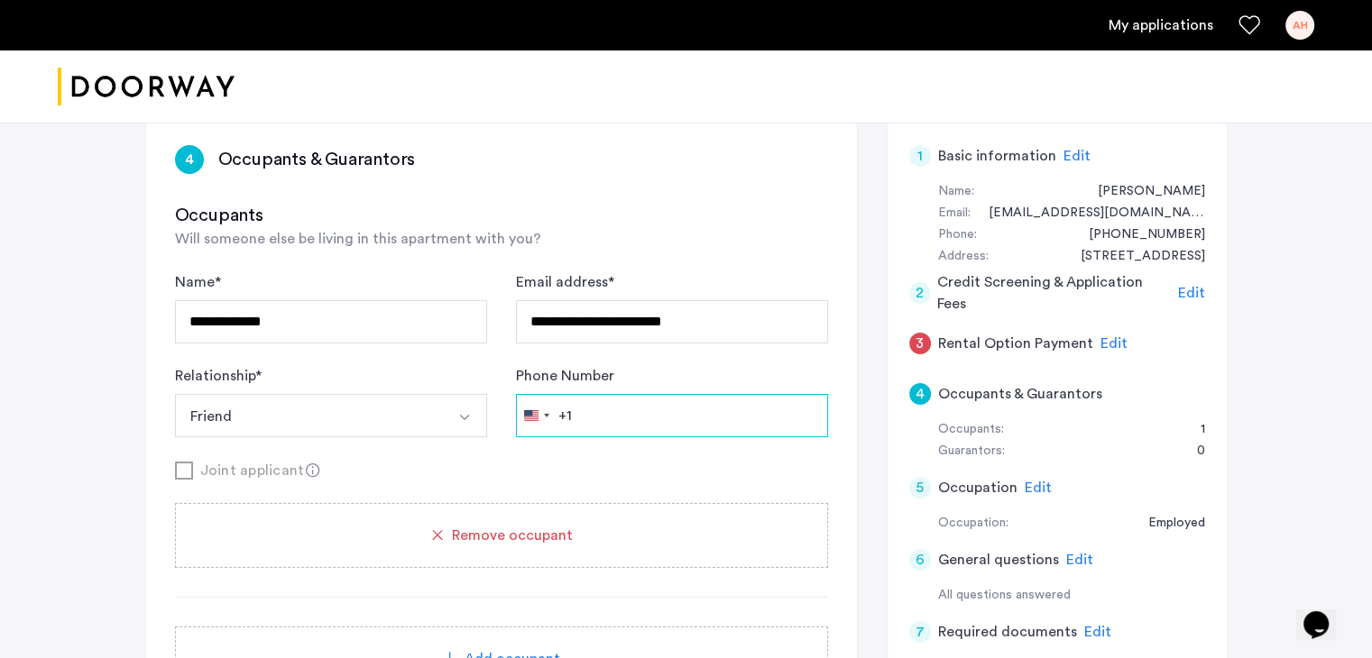
click at [612, 414] on input "Phone Number" at bounding box center [672, 415] width 312 height 43
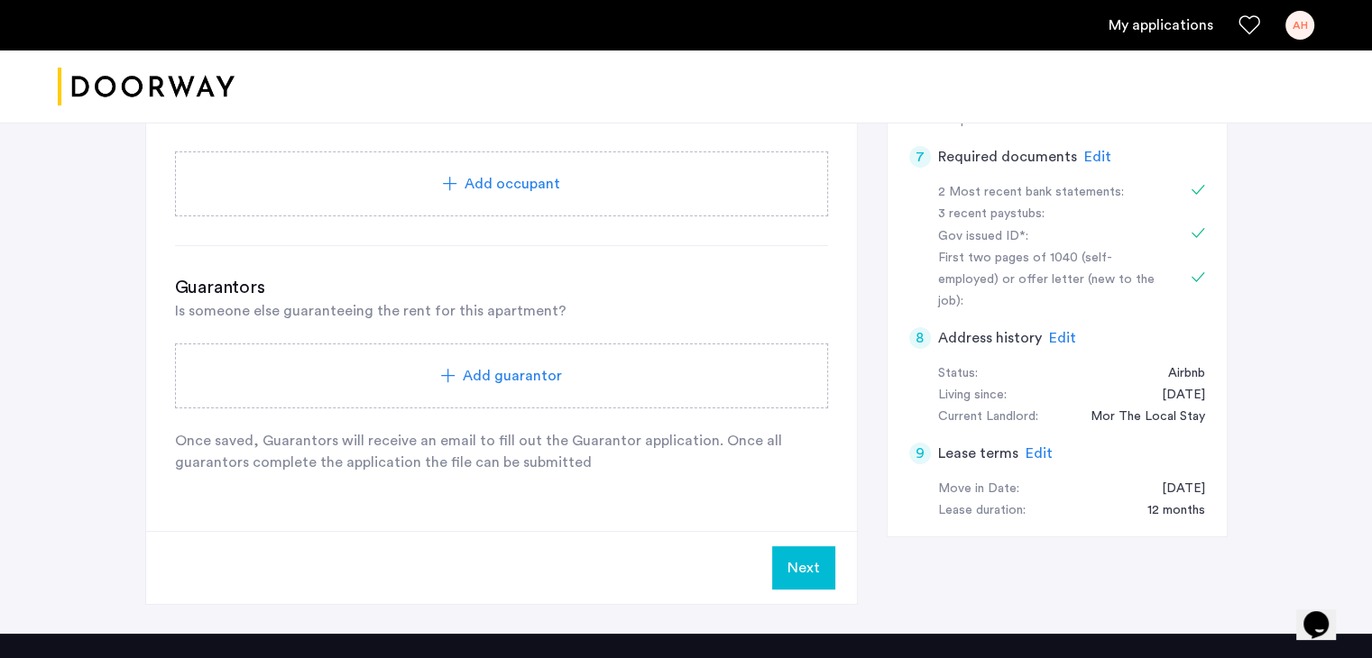
scroll to position [608, 0]
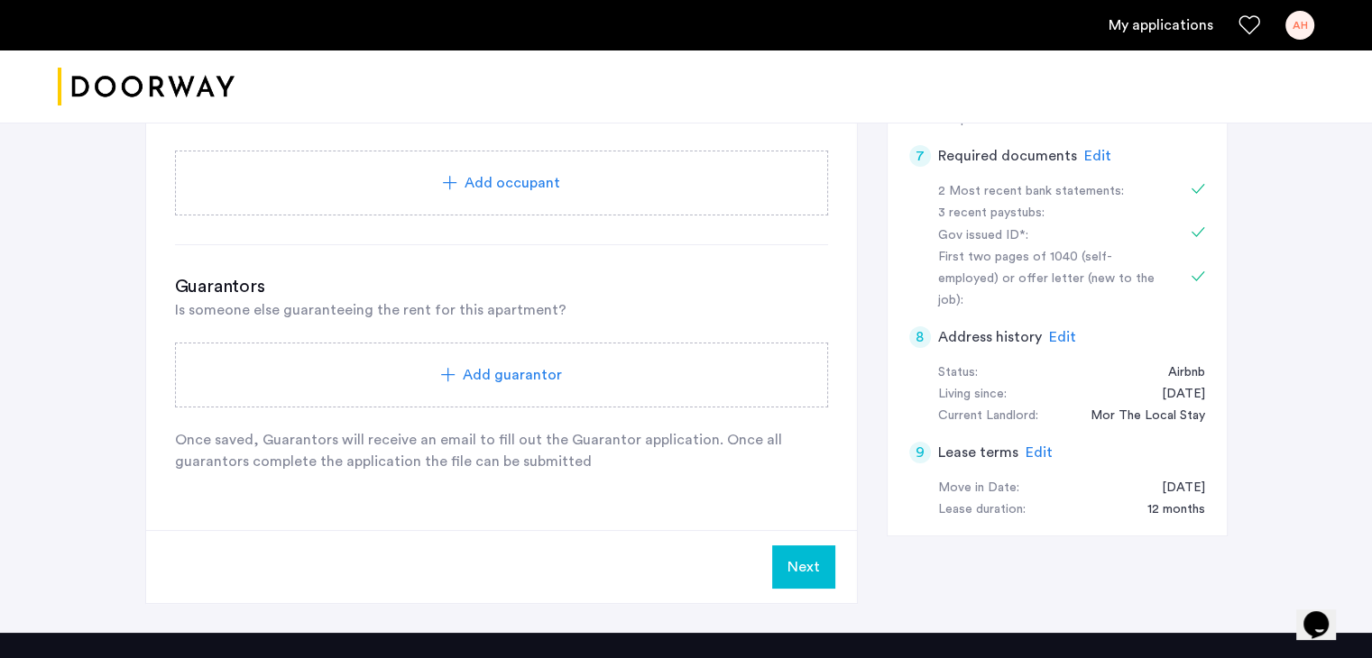
type input "**********"
click at [801, 560] on button "Next" at bounding box center [803, 567] width 63 height 43
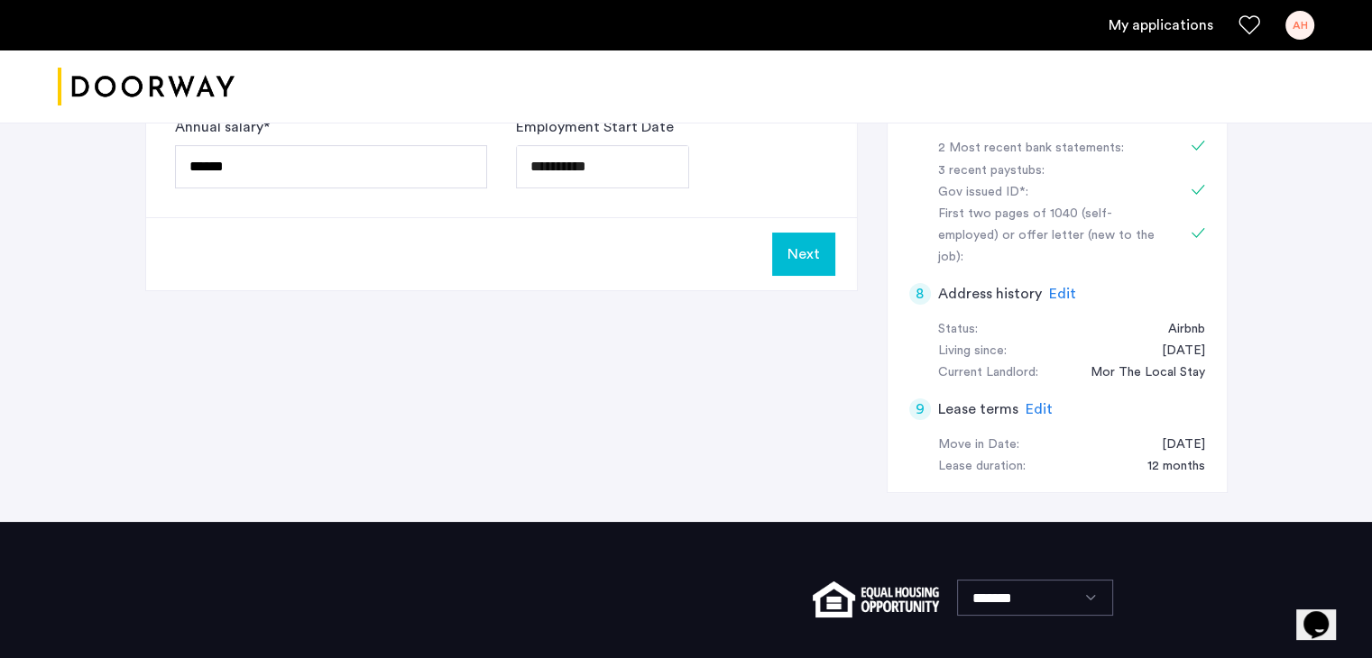
scroll to position [0, 0]
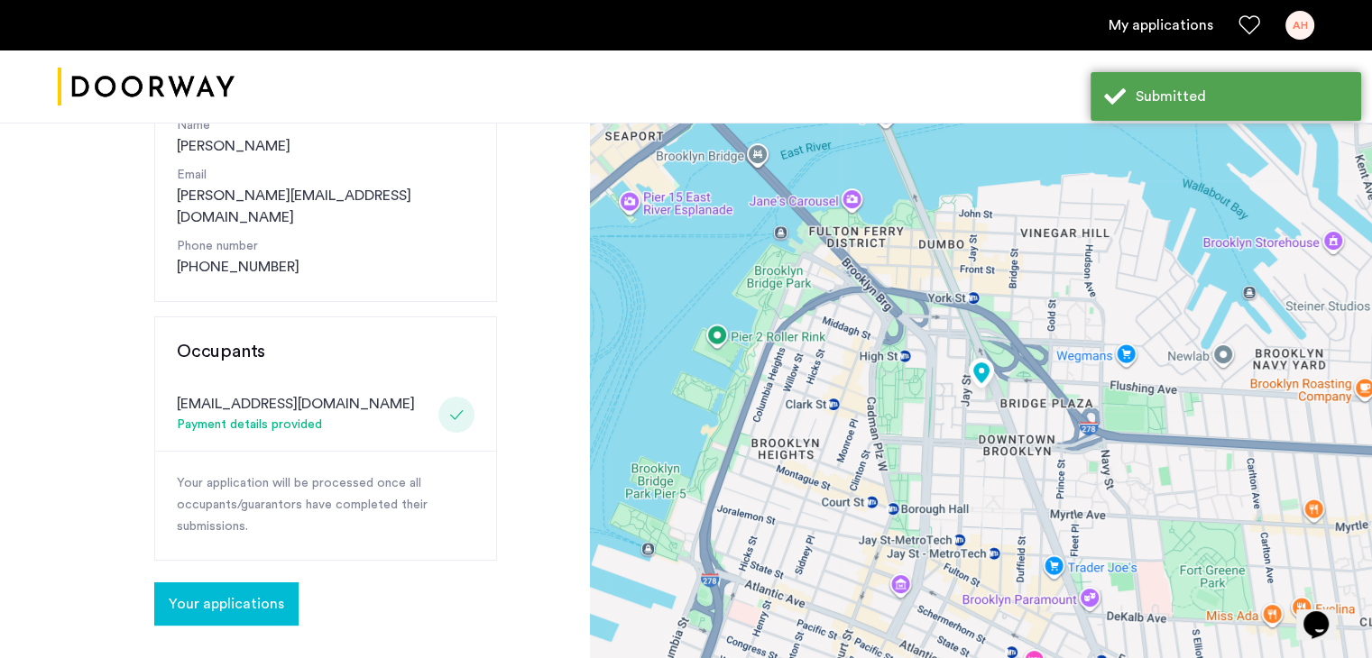
scroll to position [274, 0]
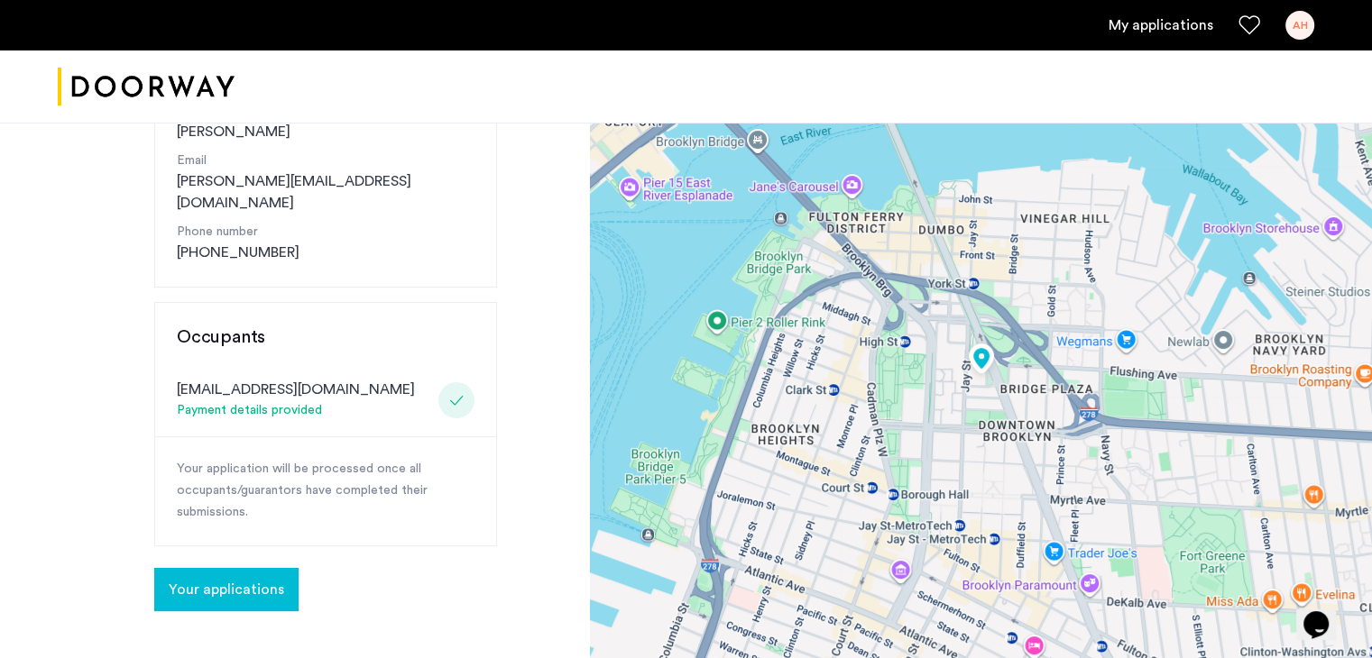
click at [274, 542] on div "Congratulations Thank you for submitting your application. A representative wil…" at bounding box center [325, 255] width 343 height 712
click at [274, 579] on span "Your applications" at bounding box center [226, 590] width 115 height 22
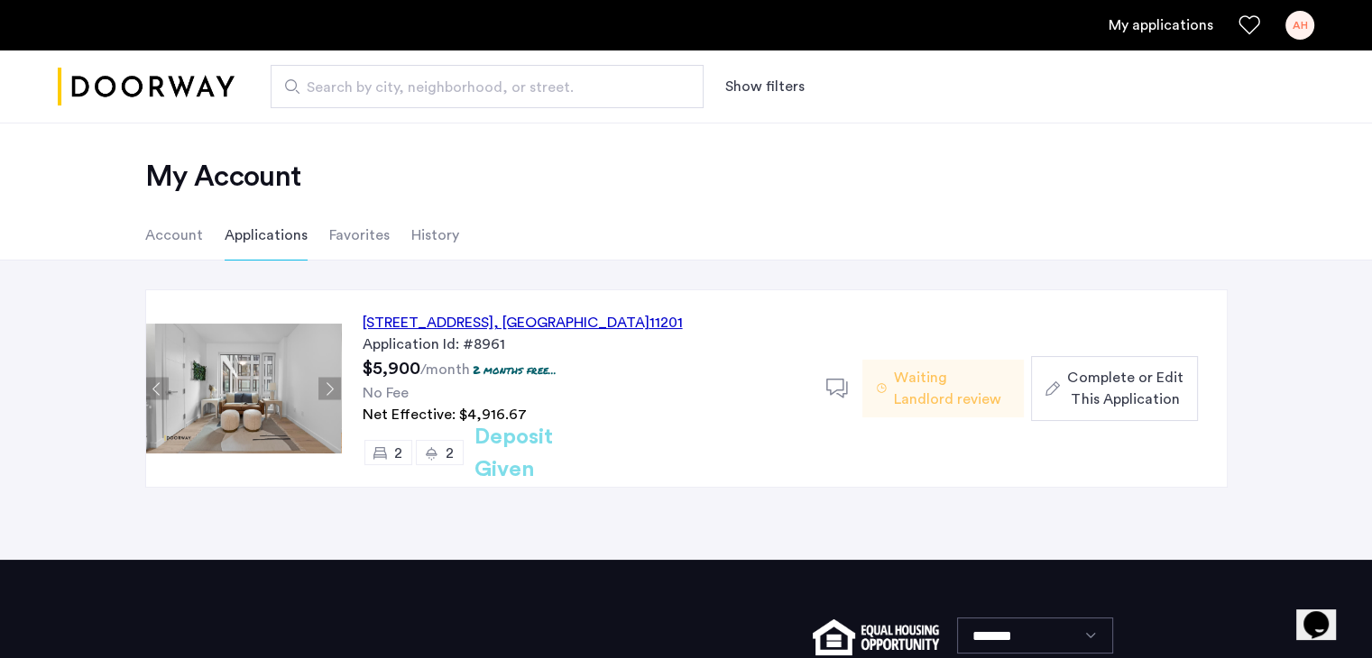
click at [329, 381] on button "Next apartment" at bounding box center [329, 389] width 23 height 23
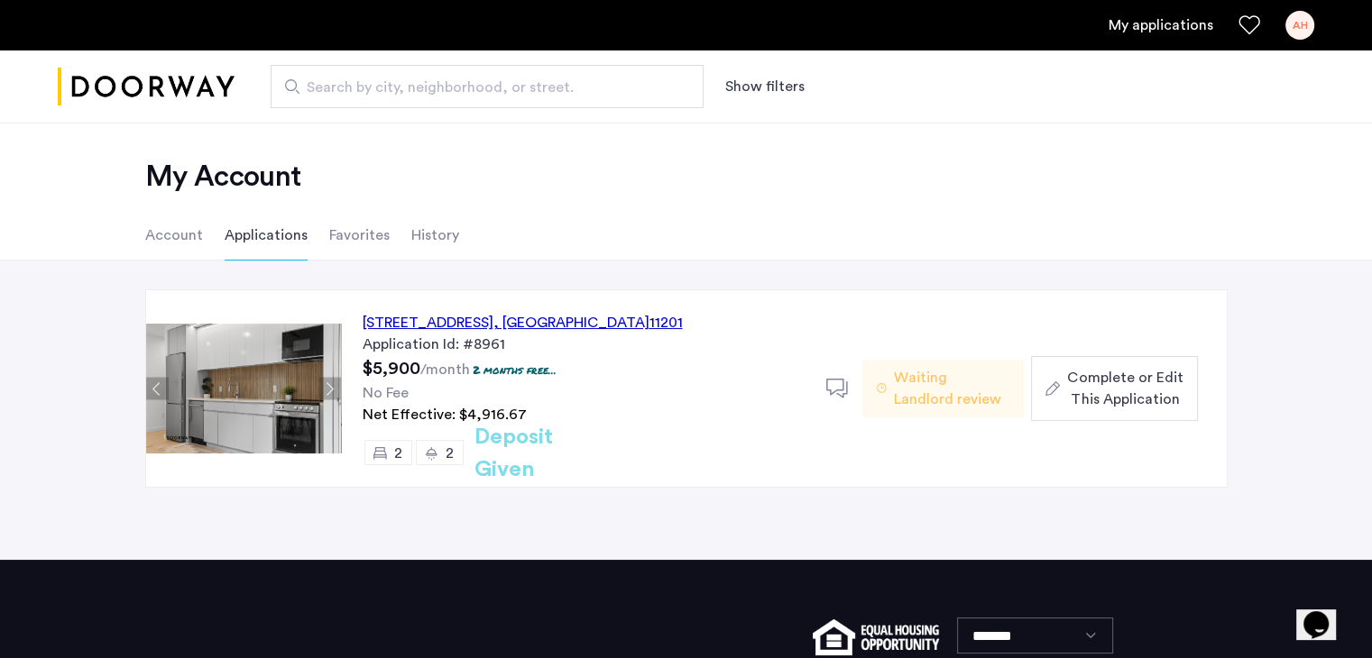
click at [329, 381] on button "Next apartment" at bounding box center [329, 389] width 23 height 23
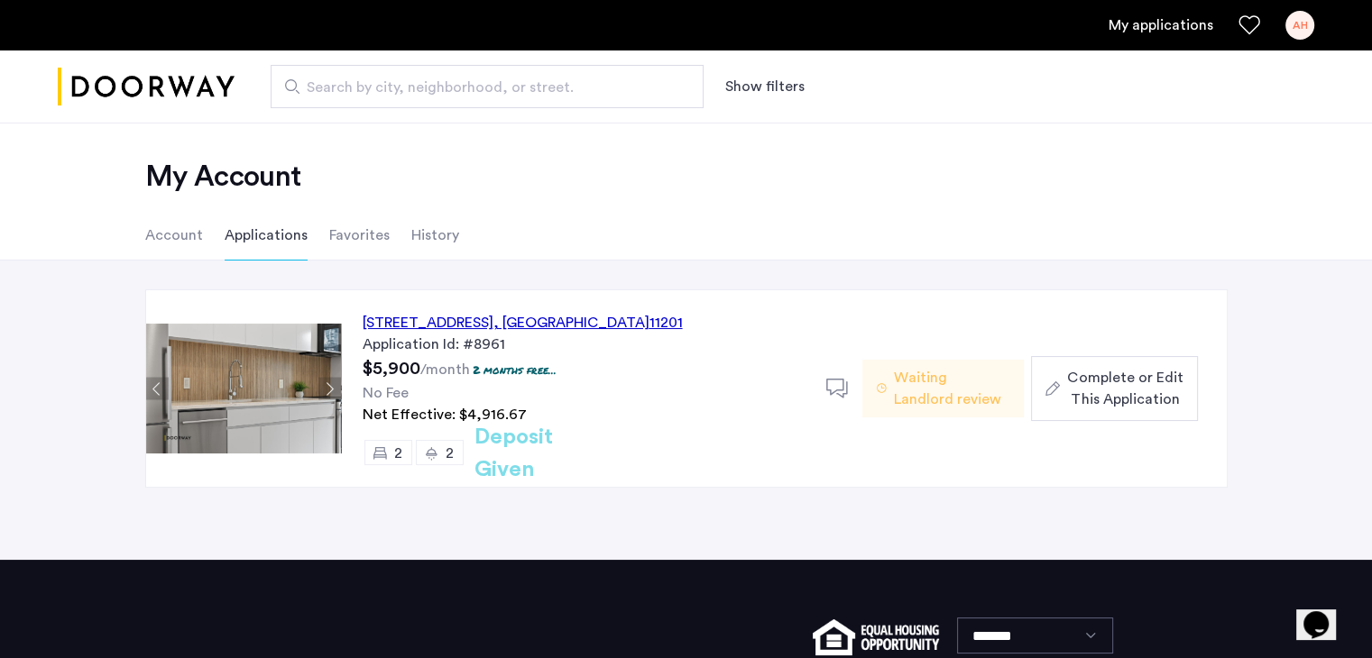
click at [329, 381] on button "Next apartment" at bounding box center [329, 389] width 23 height 23
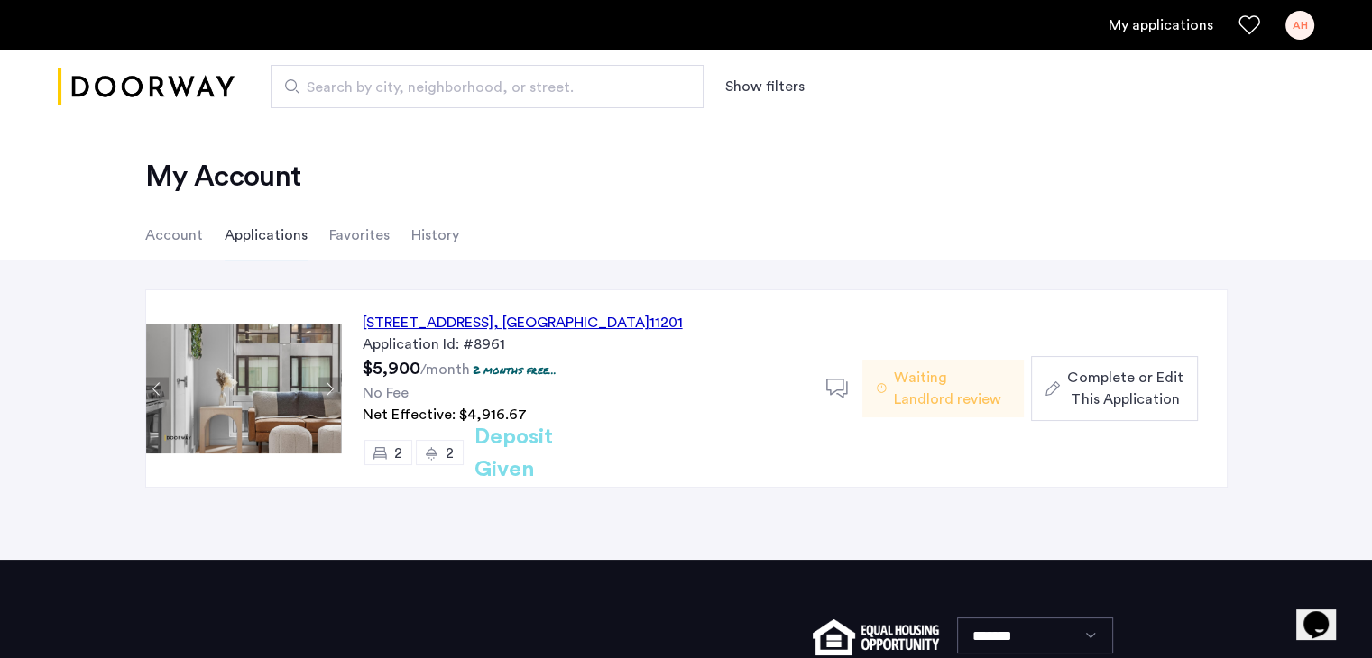
click at [329, 381] on button "Next apartment" at bounding box center [329, 389] width 23 height 23
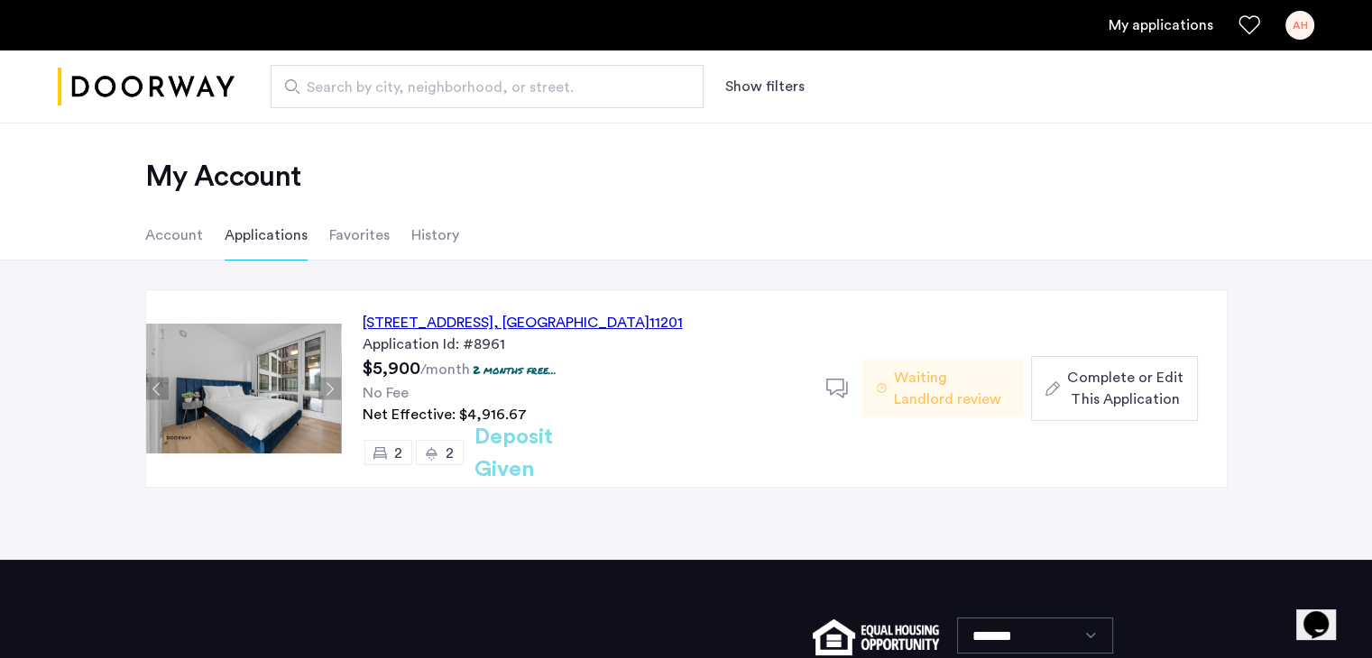
click at [329, 381] on button "Next apartment" at bounding box center [329, 389] width 23 height 23
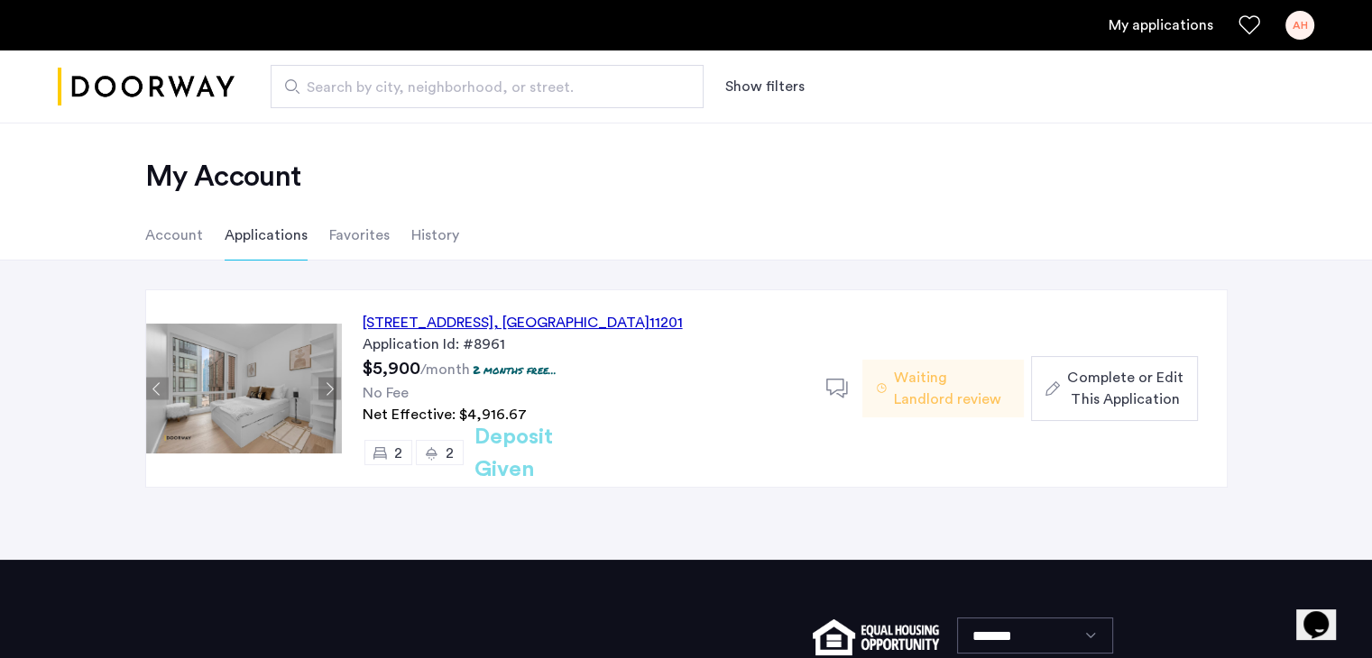
click at [329, 381] on button "Next apartment" at bounding box center [329, 389] width 23 height 23
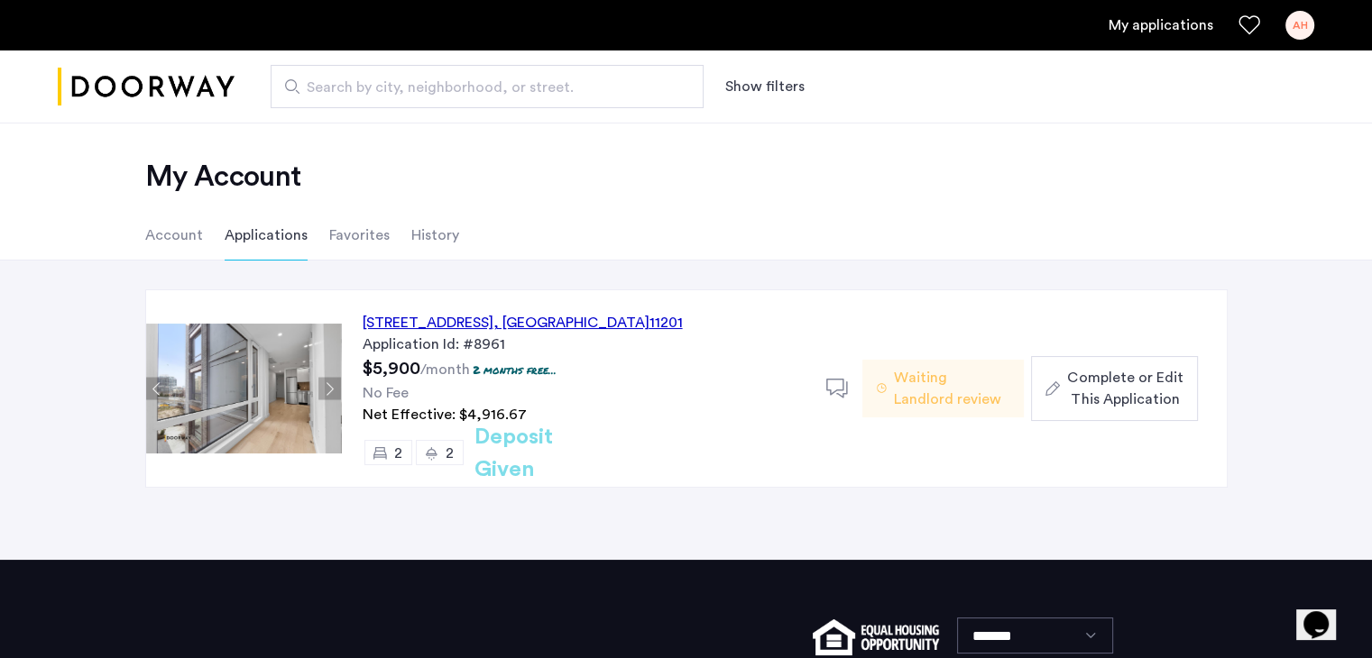
click at [329, 381] on button "Next apartment" at bounding box center [329, 389] width 23 height 23
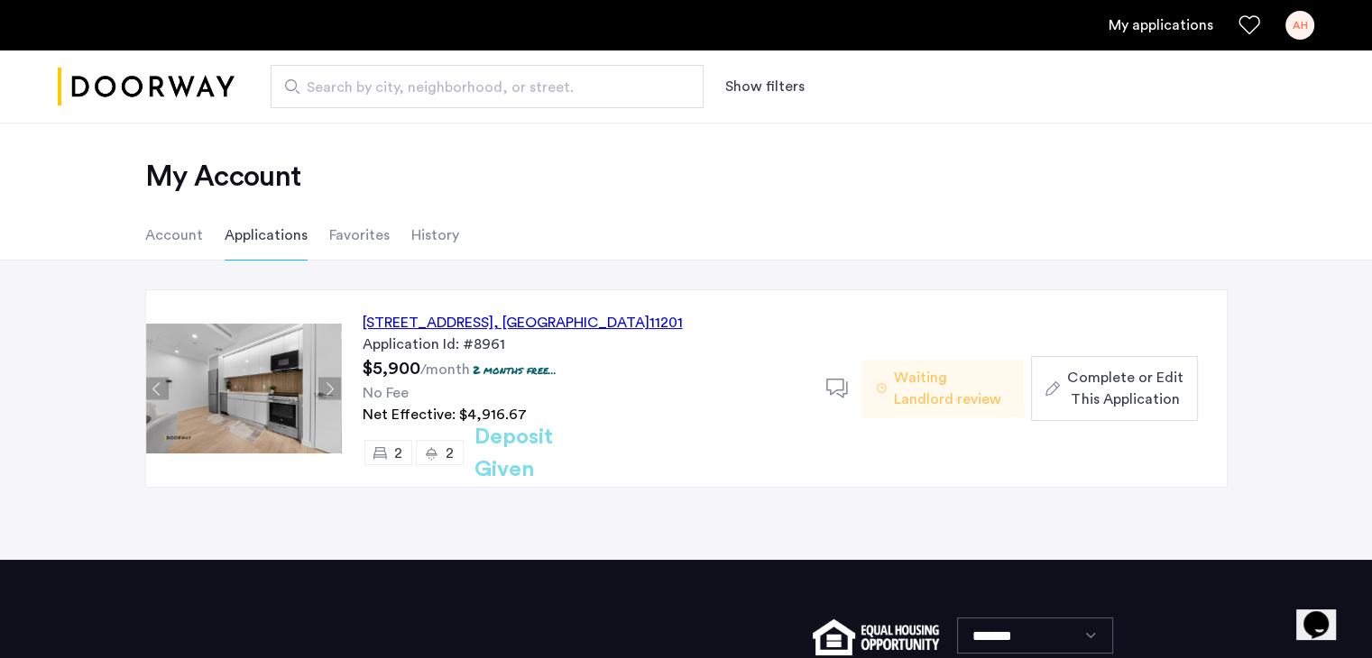
click at [329, 381] on button "Next apartment" at bounding box center [329, 389] width 23 height 23
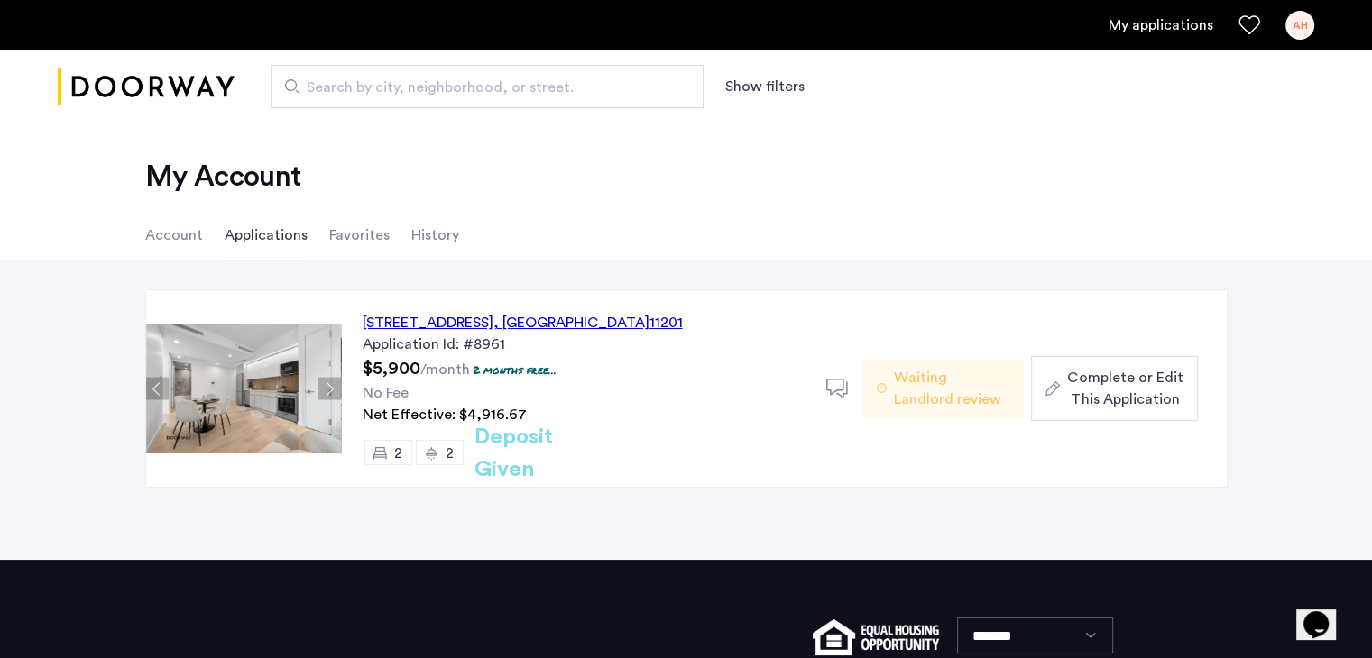
click at [329, 381] on button "Next apartment" at bounding box center [329, 389] width 23 height 23
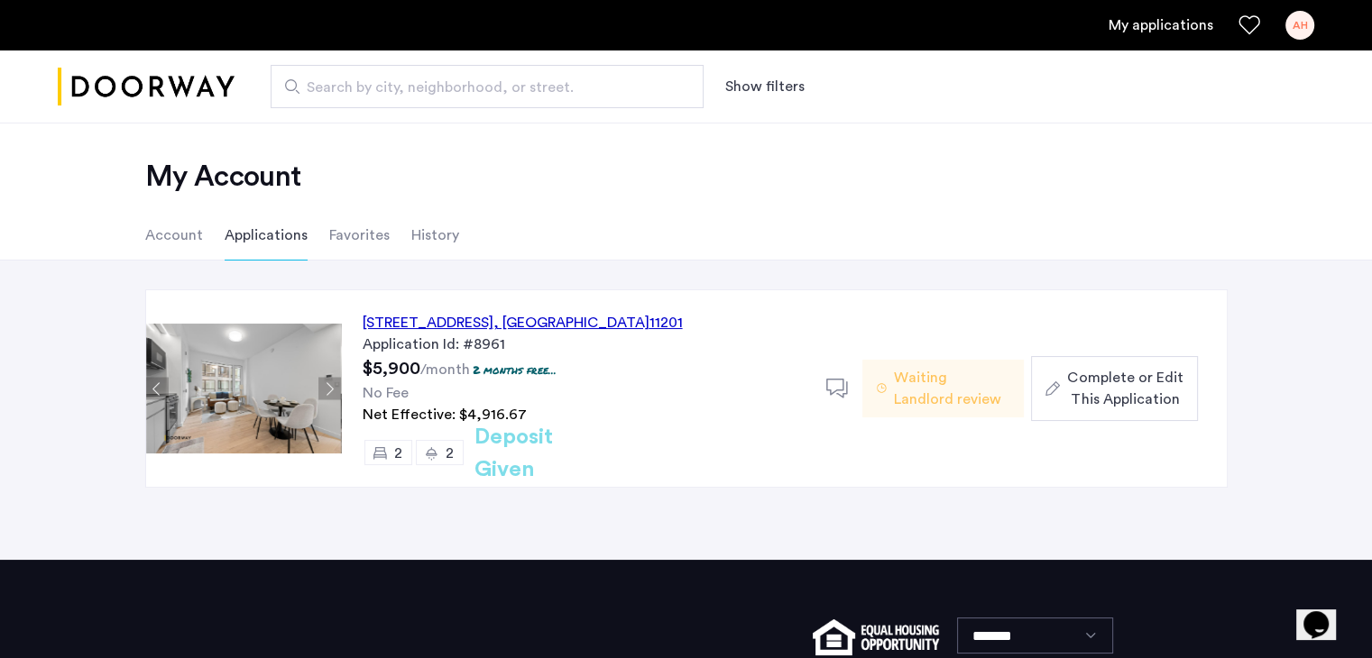
click at [329, 381] on button "Next apartment" at bounding box center [329, 389] width 23 height 23
click at [592, 452] on h2 "Deposit Given" at bounding box center [545, 453] width 143 height 65
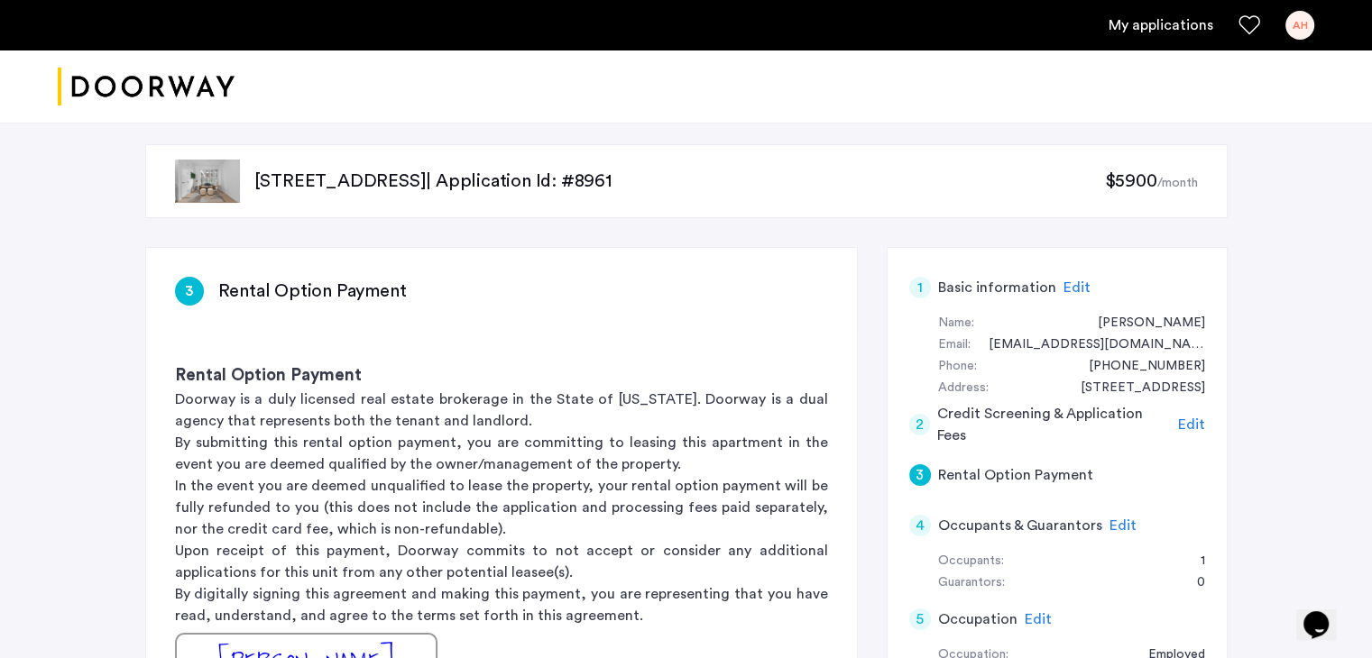
click at [568, 496] on p "In the event you are deemed unqualified to lease the property, your rental opti…" at bounding box center [501, 507] width 653 height 65
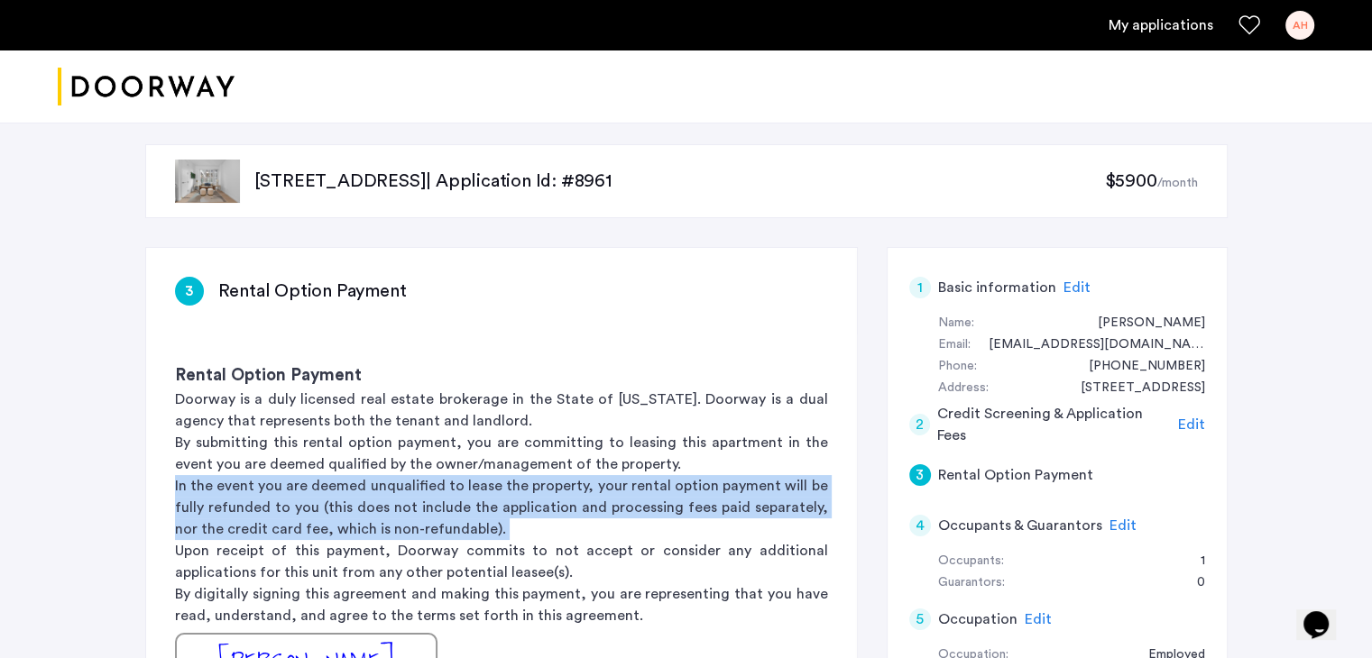
click at [568, 496] on p "In the event you are deemed unqualified to lease the property, your rental opti…" at bounding box center [501, 507] width 653 height 65
click at [563, 496] on p "In the event you are deemed unqualified to lease the property, your rental opti…" at bounding box center [501, 507] width 653 height 65
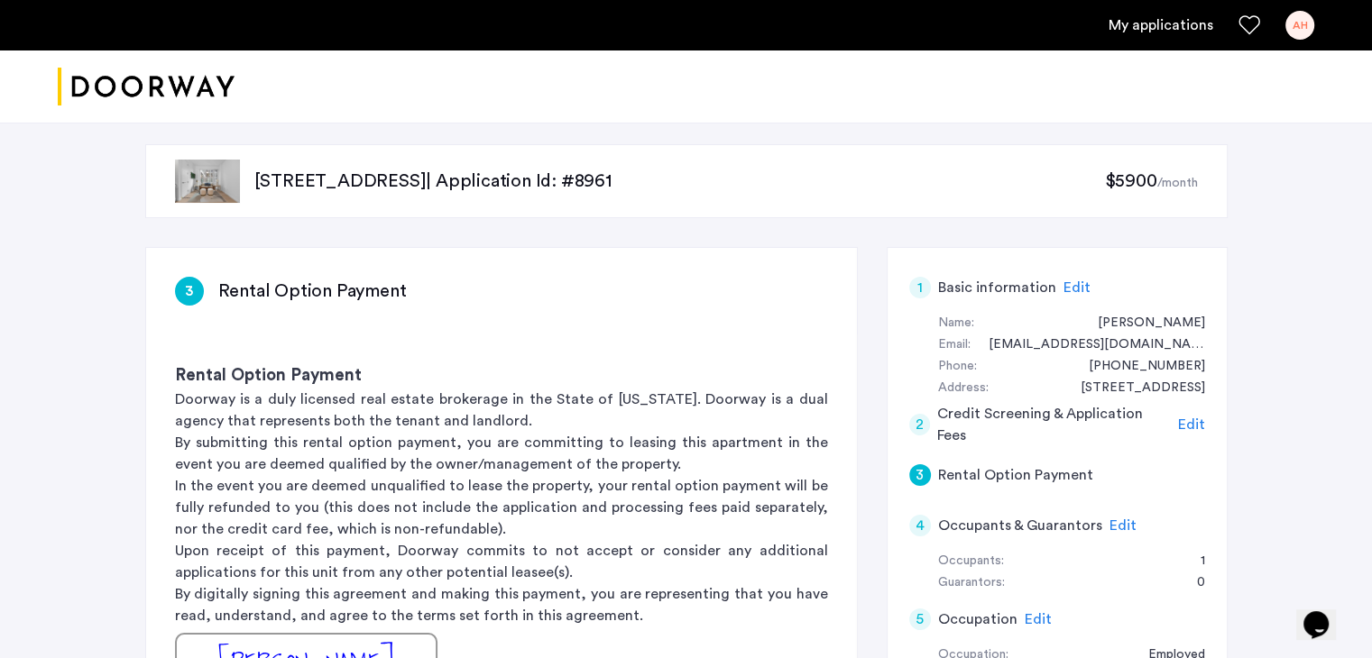
click at [563, 496] on p "In the event you are deemed unqualified to lease the property, your rental opti…" at bounding box center [501, 507] width 653 height 65
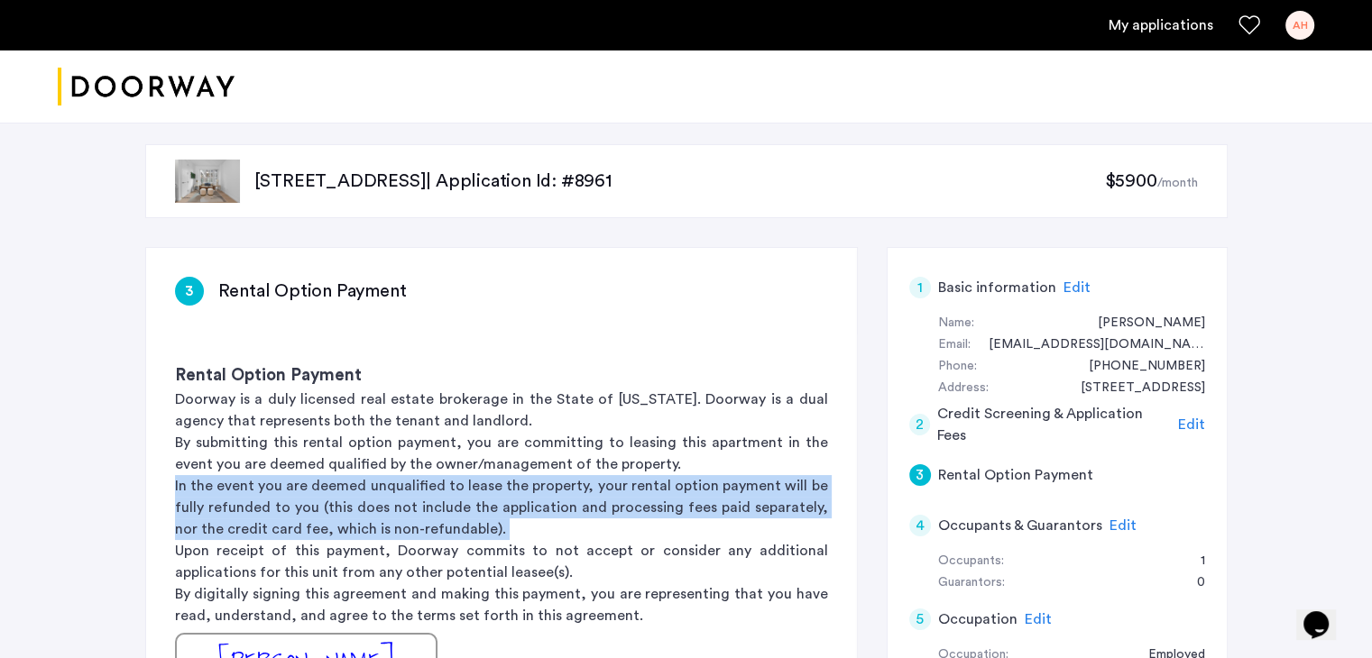
click at [563, 496] on p "In the event you are deemed unqualified to lease the property, your rental opti…" at bounding box center [501, 507] width 653 height 65
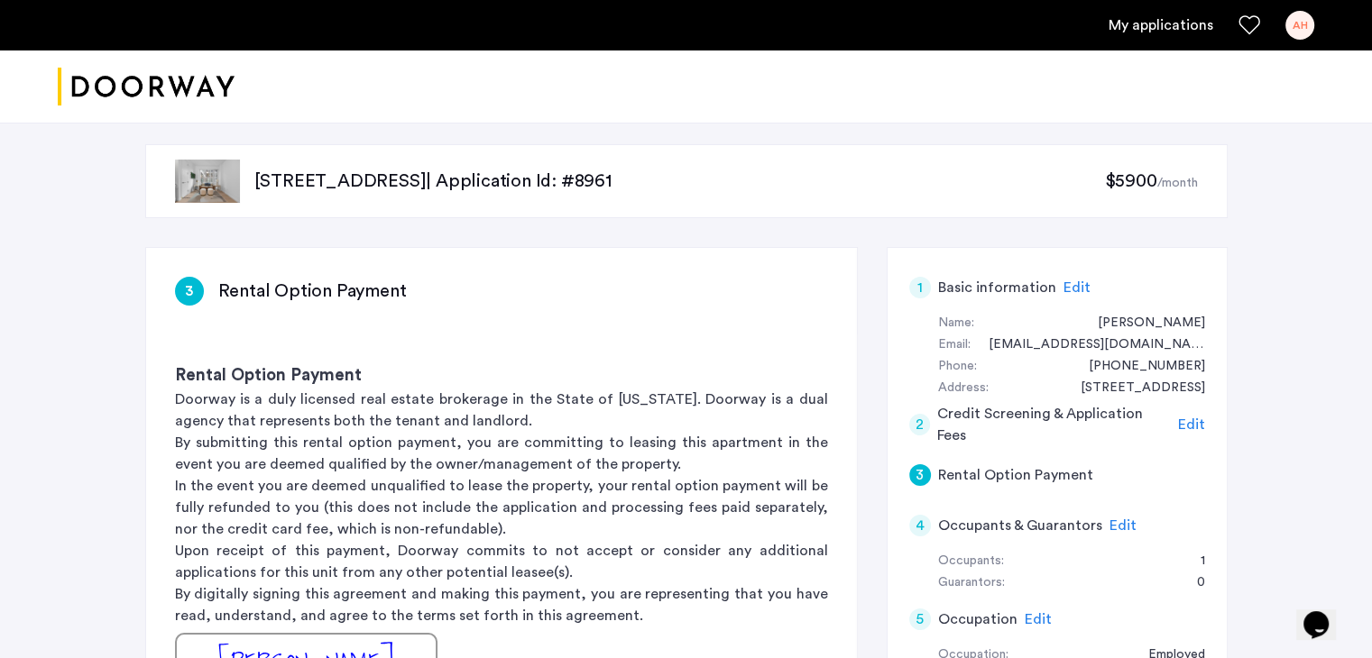
click at [591, 432] on p "By submitting this rental option payment, you are committing to leasing this ap…" at bounding box center [501, 453] width 653 height 43
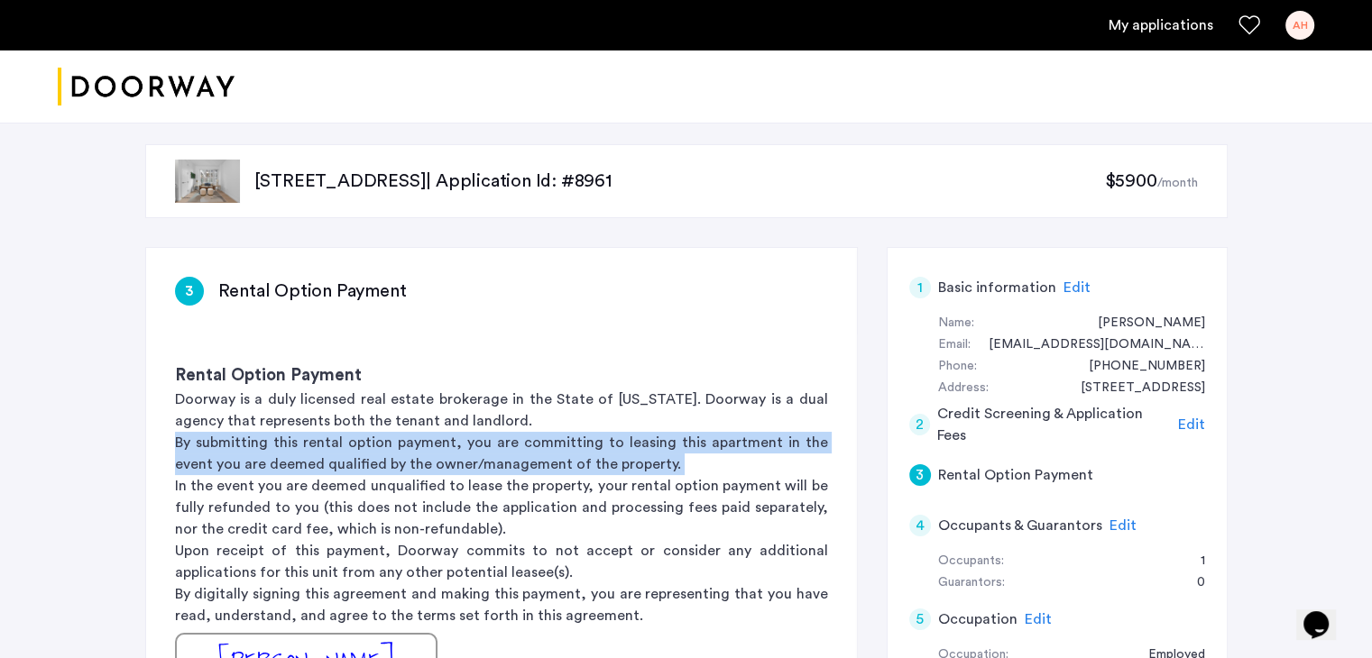
click at [591, 432] on p "By submitting this rental option payment, you are committing to leasing this ap…" at bounding box center [501, 453] width 653 height 43
